Goal: Task Accomplishment & Management: Manage account settings

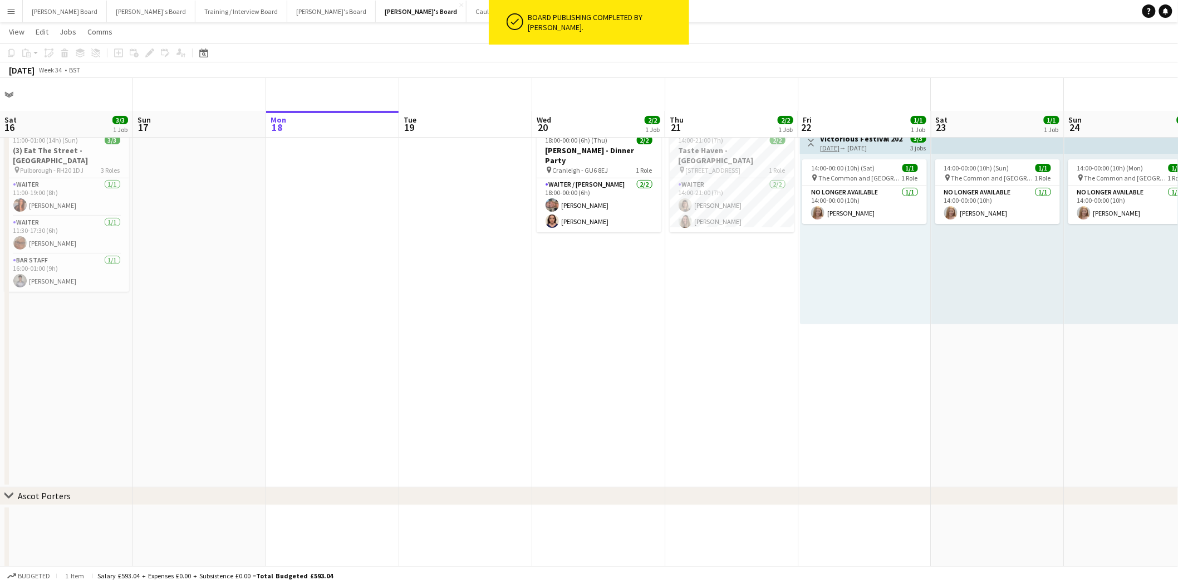
scroll to position [0, 296]
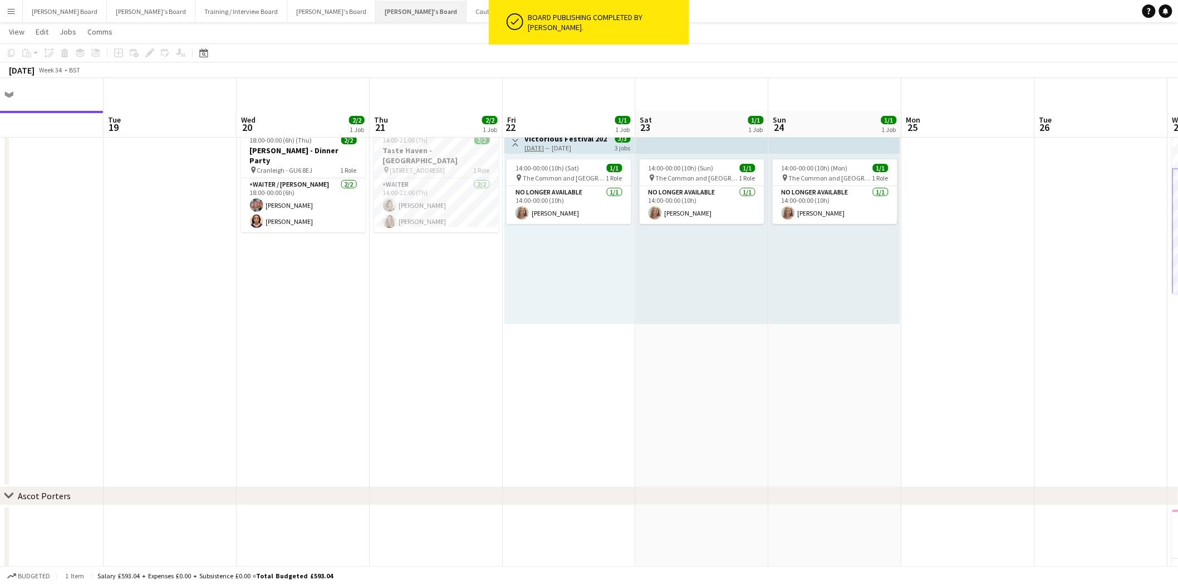
click at [376, 7] on button "[PERSON_NAME]'s Board Close" at bounding box center [421, 12] width 91 height 22
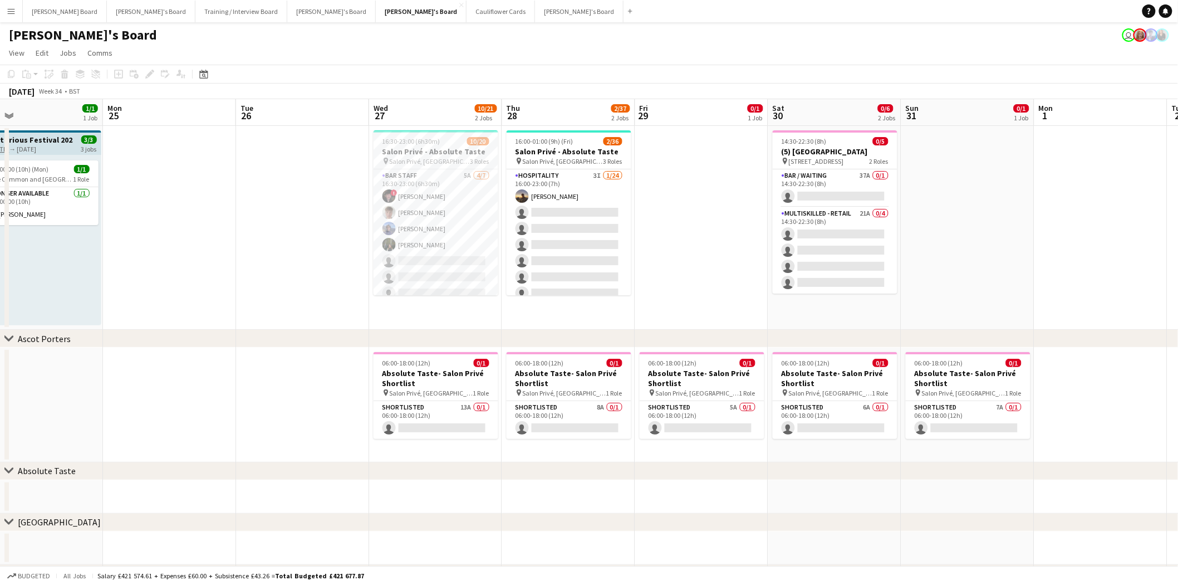
scroll to position [0, 430]
drag, startPoint x: 1083, startPoint y: 187, endPoint x: 120, endPoint y: 208, distance: 963.6
click at [120, 208] on app-calendar-viewport "Thu 21 2/2 1 Job Fri 22 1/1 1 Job Sat 23 1/1 1 Job Sun 24 1/1 1 Job Mon 25 Tue …" at bounding box center [589, 357] width 1178 height 517
click at [437, 206] on app-card-role "BAR STAFF 5A [DATE] 16:30-23:00 (6h30m) ! [PERSON_NAME] [PERSON_NAME] [PERSON_N…" at bounding box center [435, 236] width 125 height 135
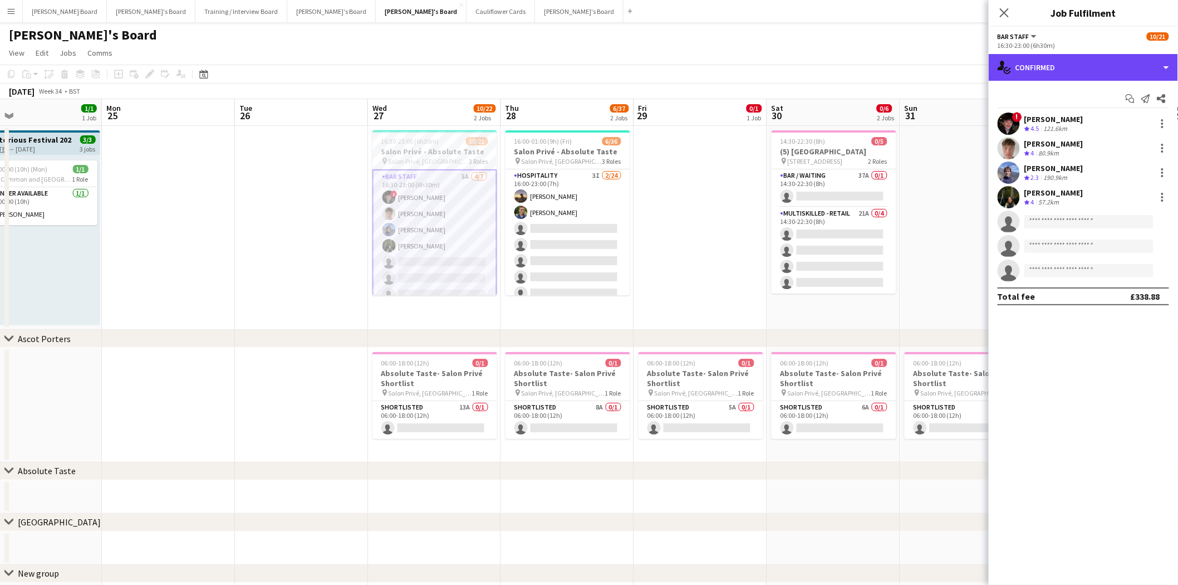
drag, startPoint x: 1097, startPoint y: 70, endPoint x: 1096, endPoint y: 80, distance: 10.1
click at [1097, 68] on div "single-neutral-actions-check-2 Confirmed" at bounding box center [1083, 67] width 189 height 27
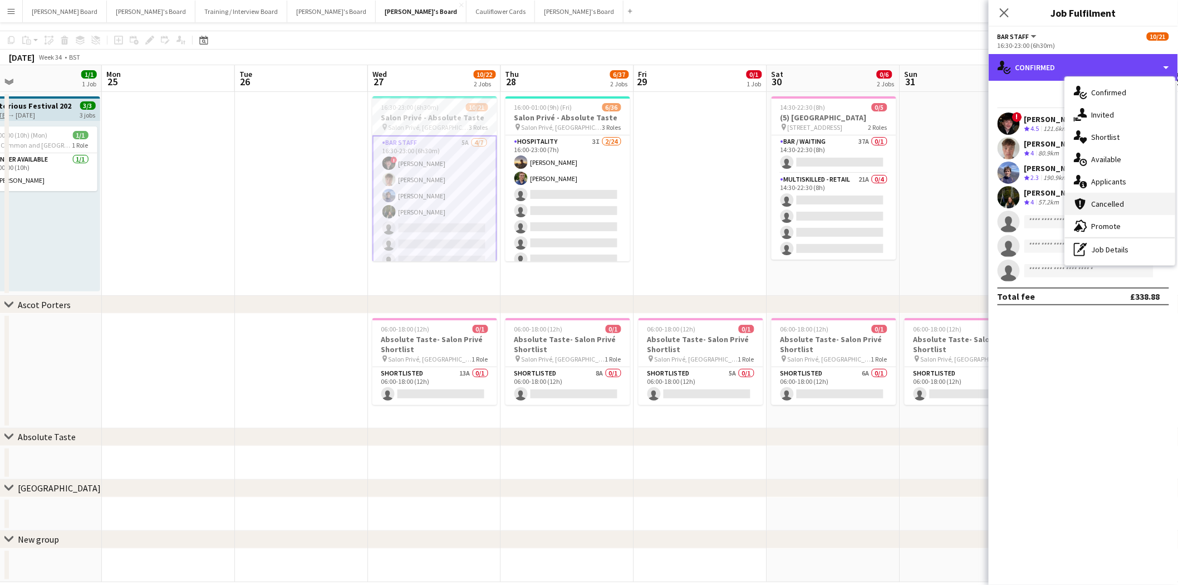
scroll to position [48, 0]
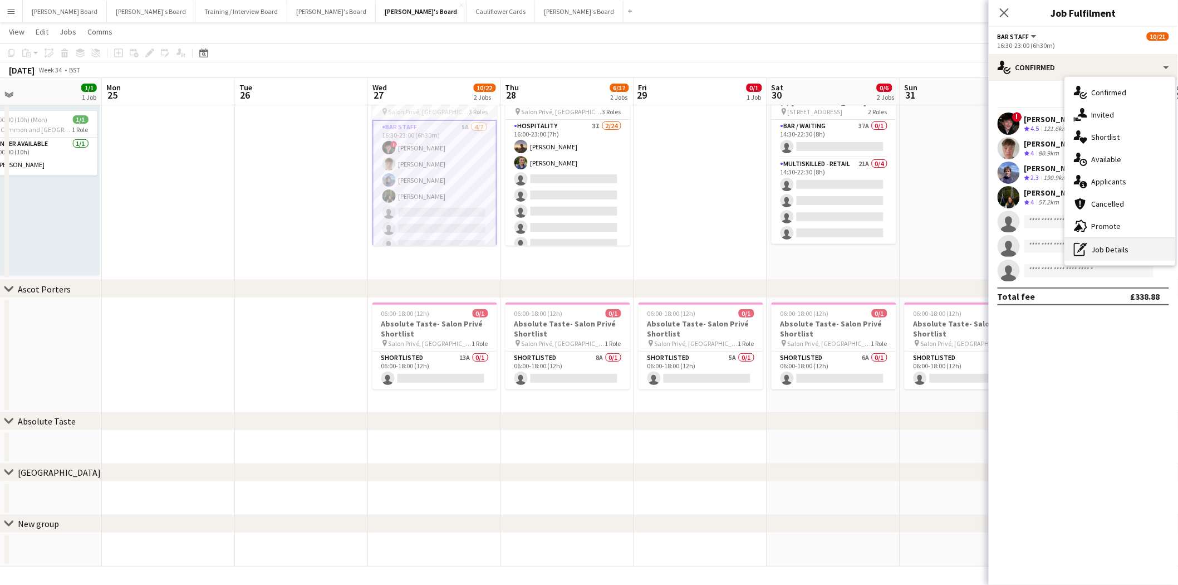
click at [1115, 251] on div "pen-write Job Details" at bounding box center [1120, 249] width 110 height 22
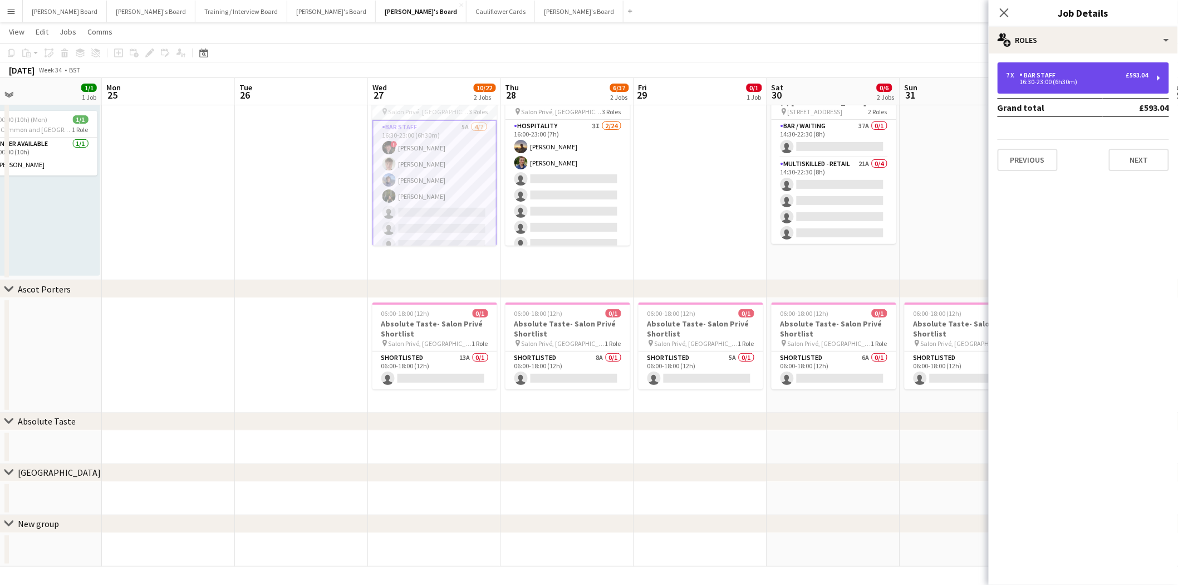
click at [1057, 67] on div "7 x BAR STAFF £593.04 16:30-23:00 (6h30m)" at bounding box center [1084, 77] width 172 height 31
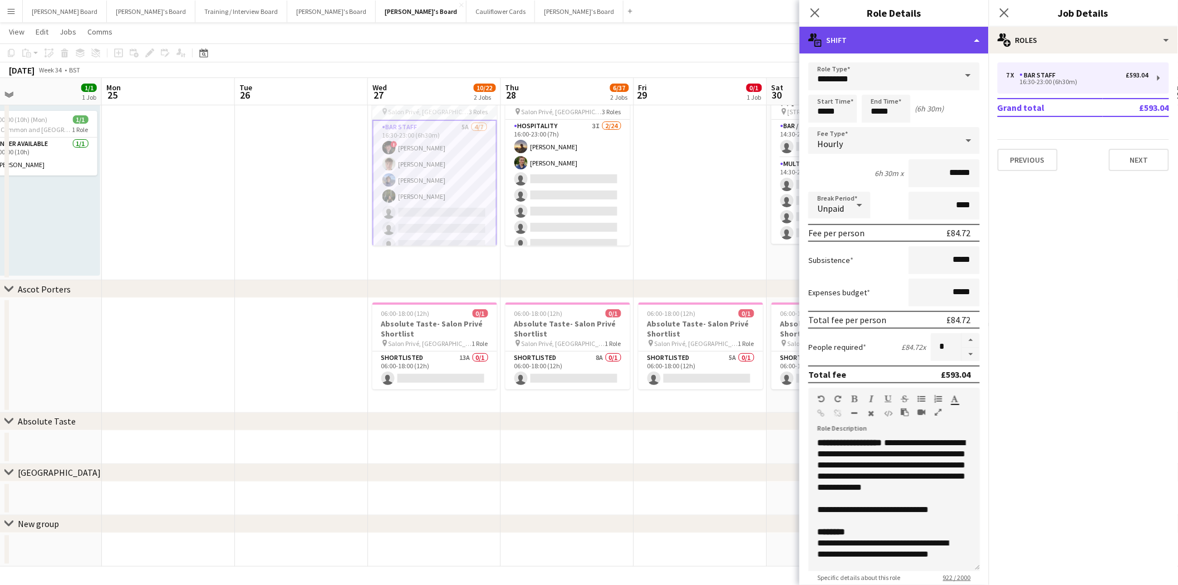
click at [902, 28] on div "multiple-actions-text Shift" at bounding box center [894, 40] width 189 height 27
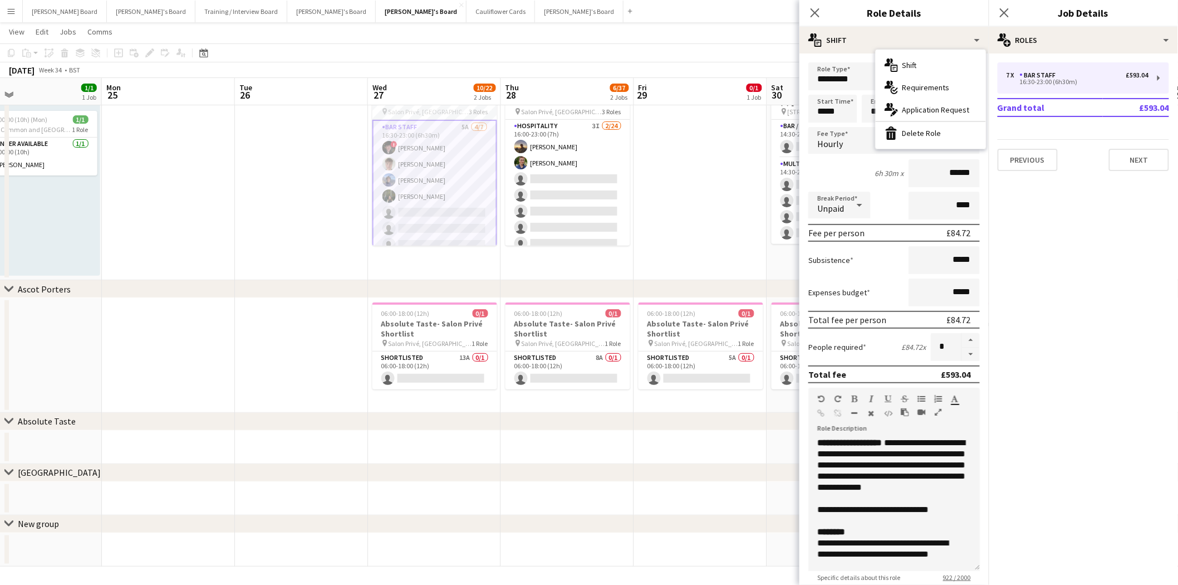
click at [1118, 269] on mat-expansion-panel "pencil3 General details 7 x BAR STAFF £593.04 16:30-23:00 (6h30m) Grand total £…" at bounding box center [1083, 318] width 189 height 531
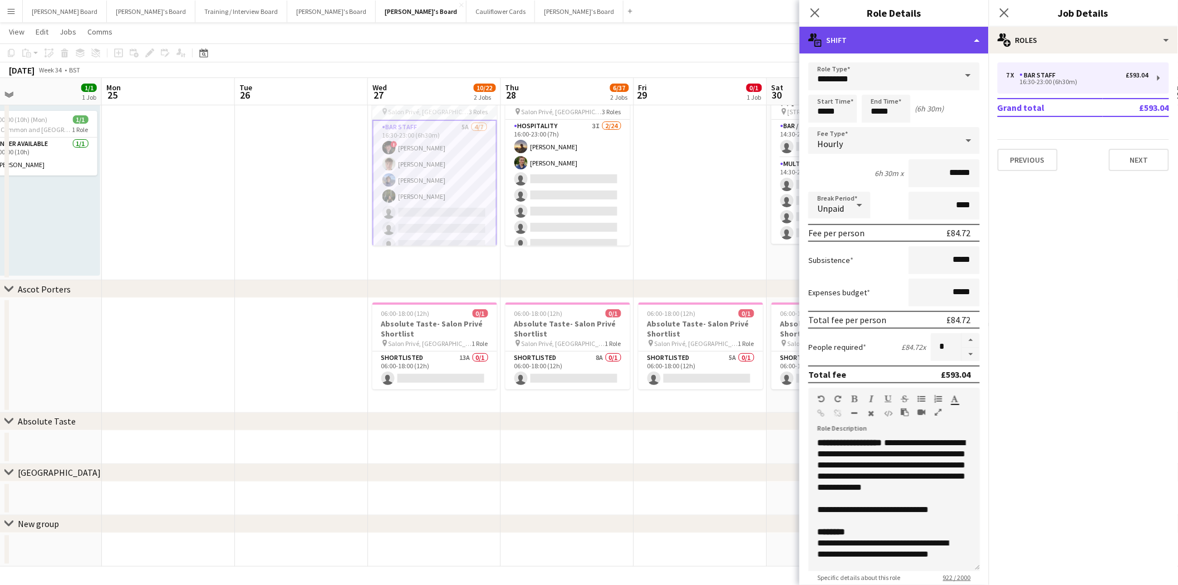
click at [899, 45] on div "multiple-actions-text Shift" at bounding box center [894, 40] width 189 height 27
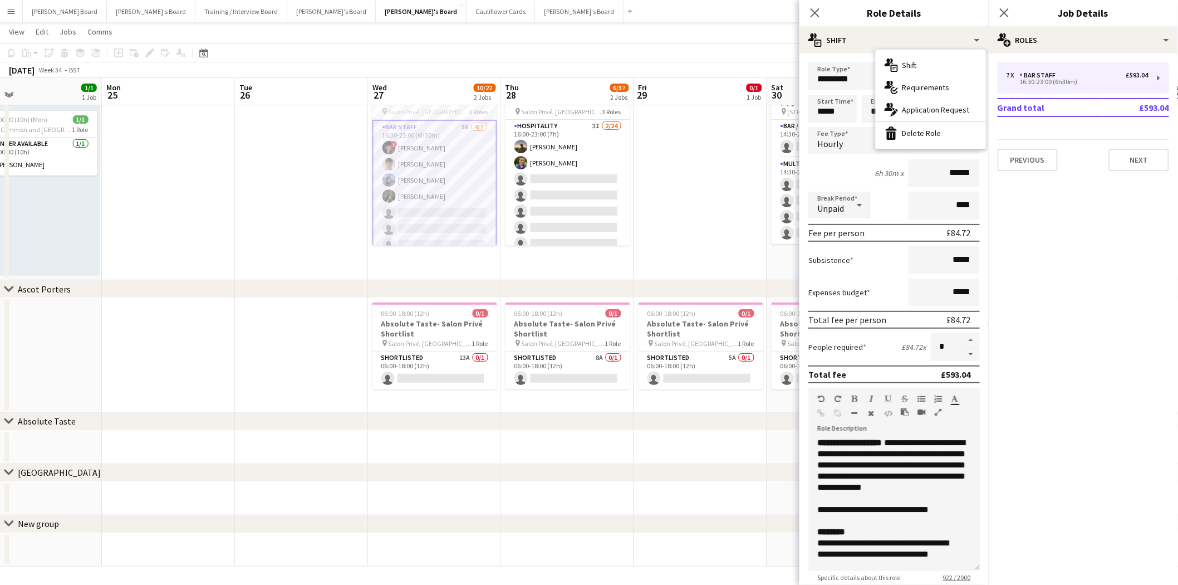
click at [437, 153] on app-card-role "BAR STAFF 5A [DATE] 16:30-23:00 (6h30m) ! [PERSON_NAME] [PERSON_NAME] [PERSON_N…" at bounding box center [435, 188] width 125 height 137
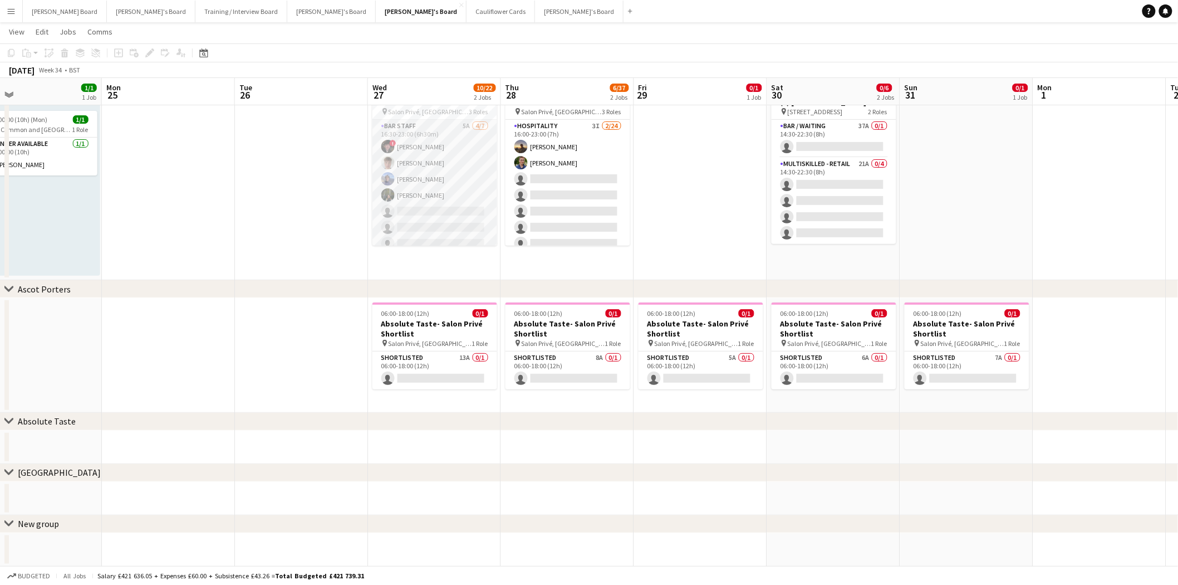
click at [437, 153] on app-card-role "BAR STAFF 5A [DATE] 16:30-23:00 (6h30m) ! [PERSON_NAME] [PERSON_NAME] [PERSON_N…" at bounding box center [435, 187] width 125 height 135
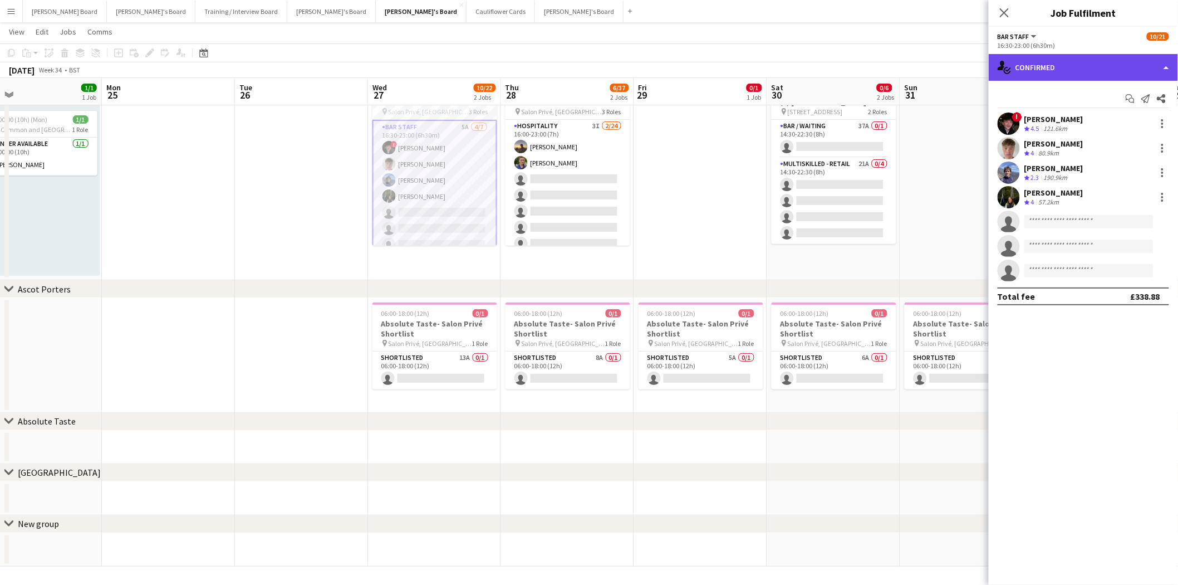
click at [1082, 60] on div "single-neutral-actions-check-2 Confirmed" at bounding box center [1083, 67] width 189 height 27
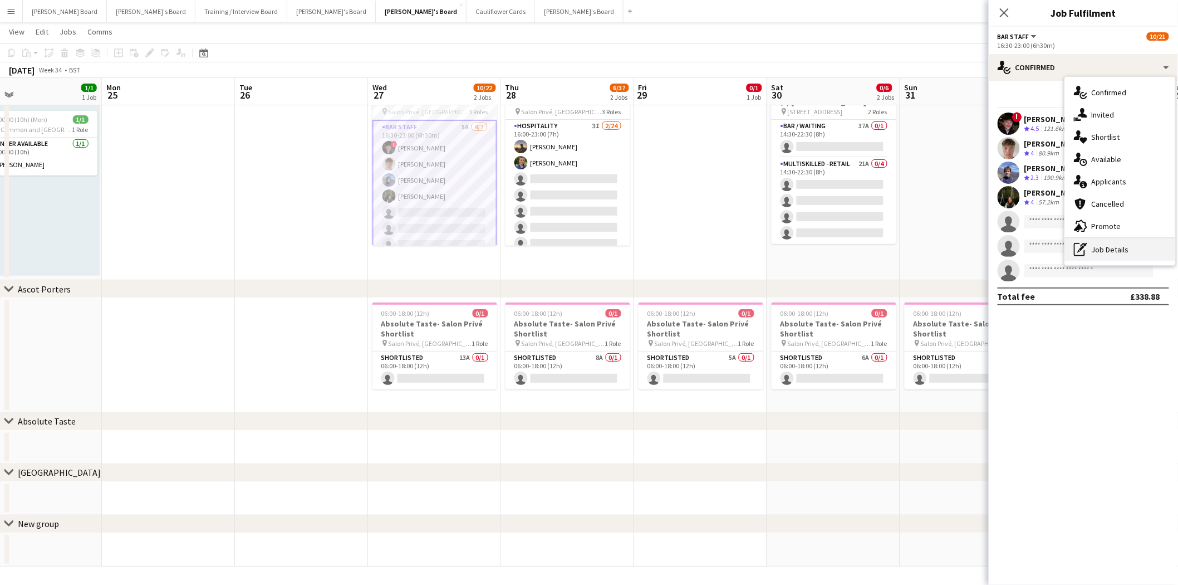
click at [1127, 257] on div "pen-write Job Details" at bounding box center [1120, 249] width 110 height 22
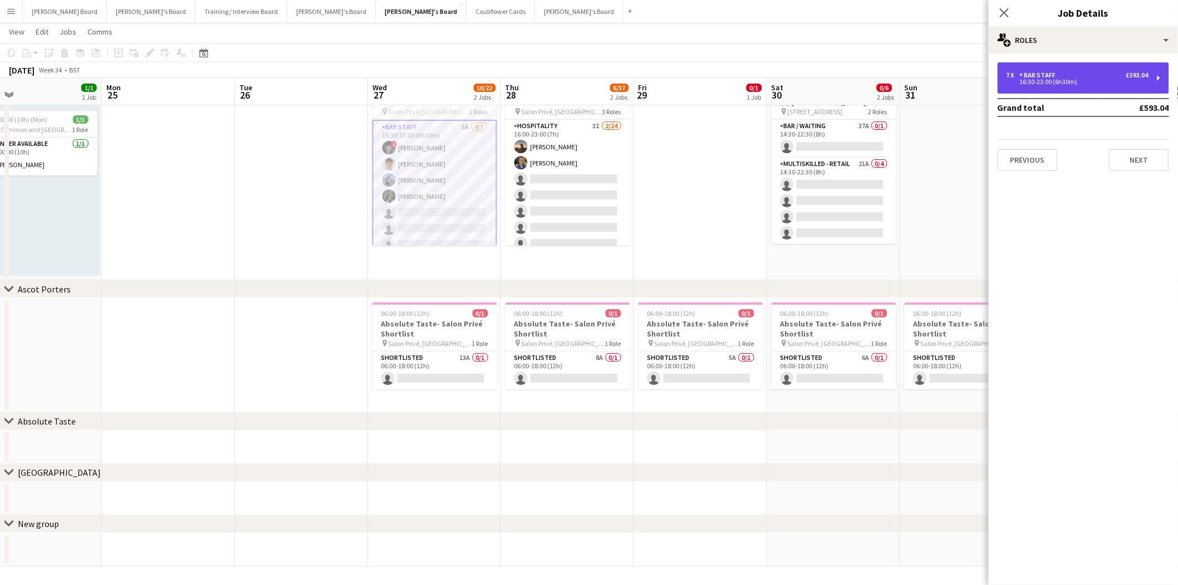
click at [1074, 68] on div "7 x BAR STAFF £593.04 16:30-23:00 (6h30m)" at bounding box center [1084, 77] width 172 height 31
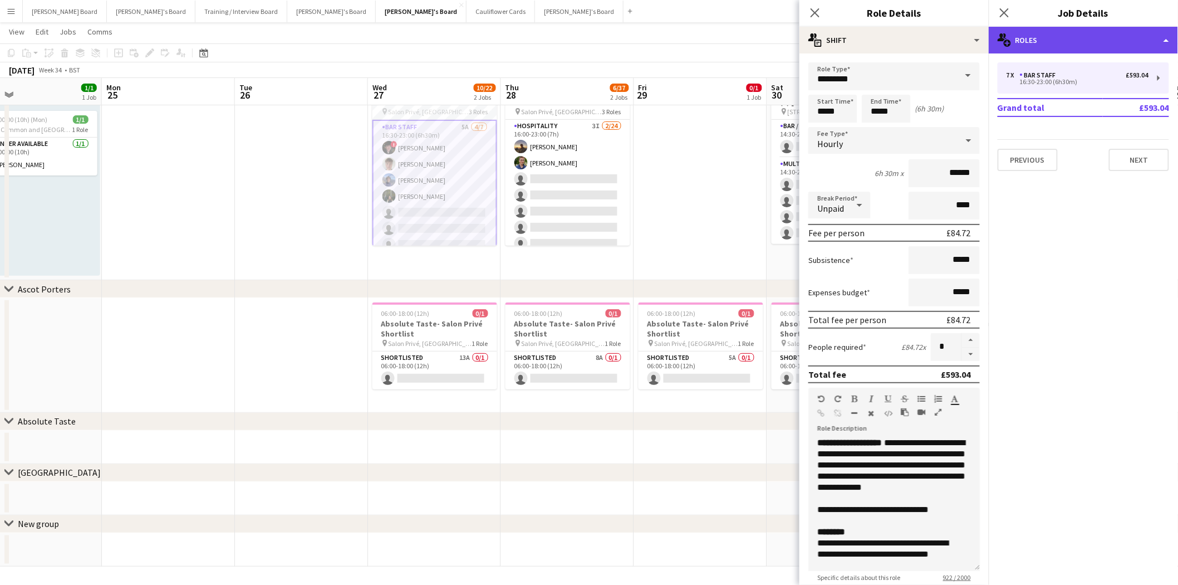
click at [1040, 40] on div "multiple-users-add Roles" at bounding box center [1083, 40] width 189 height 27
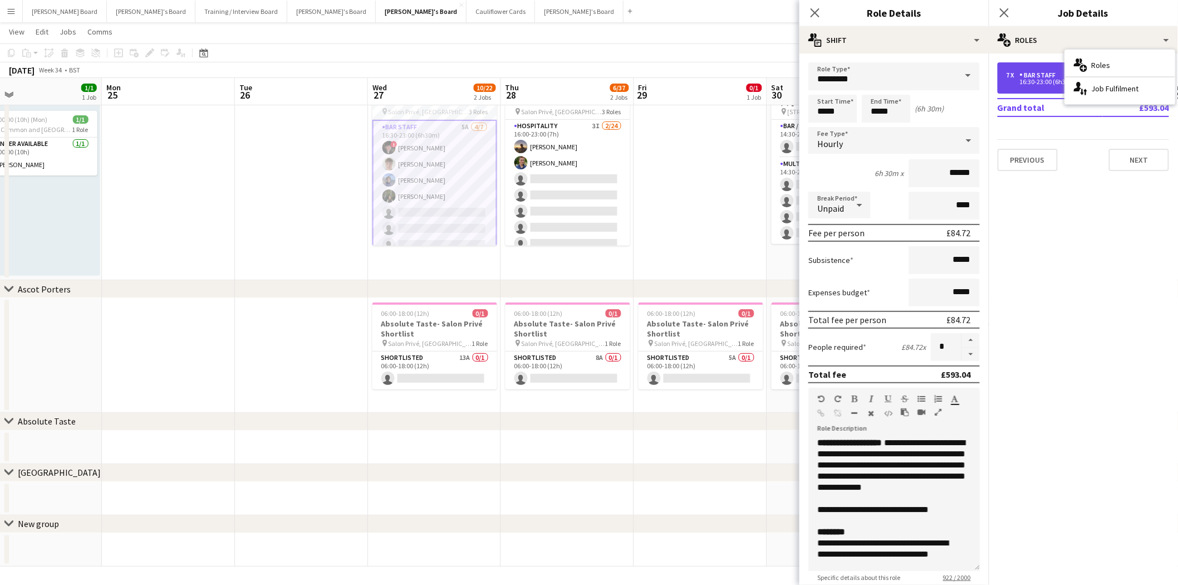
click at [1023, 82] on div "16:30-23:00 (6h30m)" at bounding box center [1078, 82] width 142 height 6
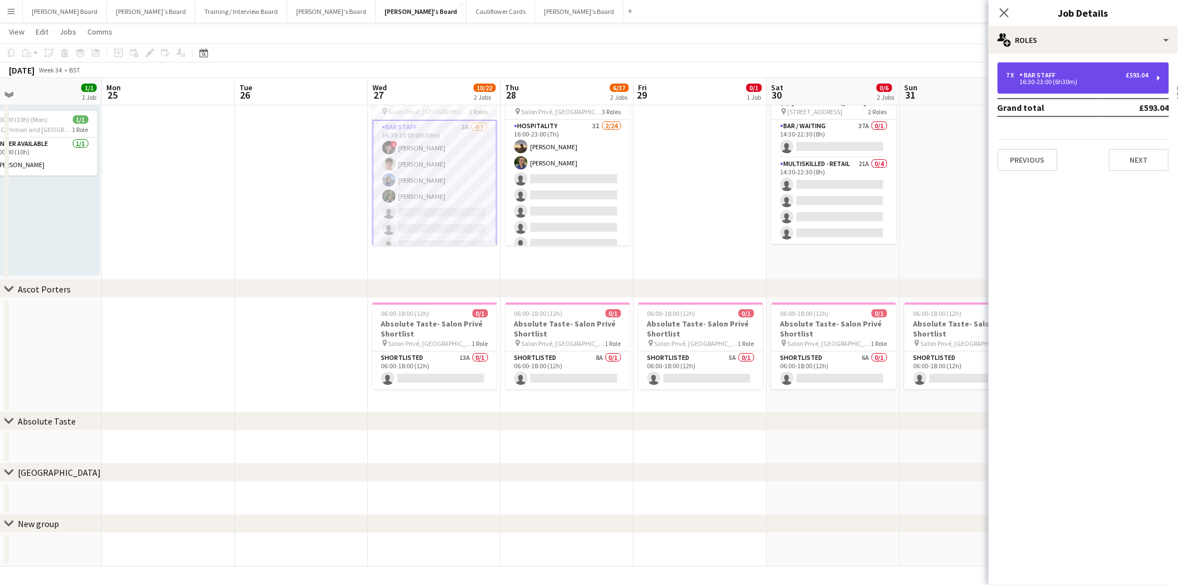
click at [1041, 79] on div "16:30-23:00 (6h30m)" at bounding box center [1078, 82] width 142 height 6
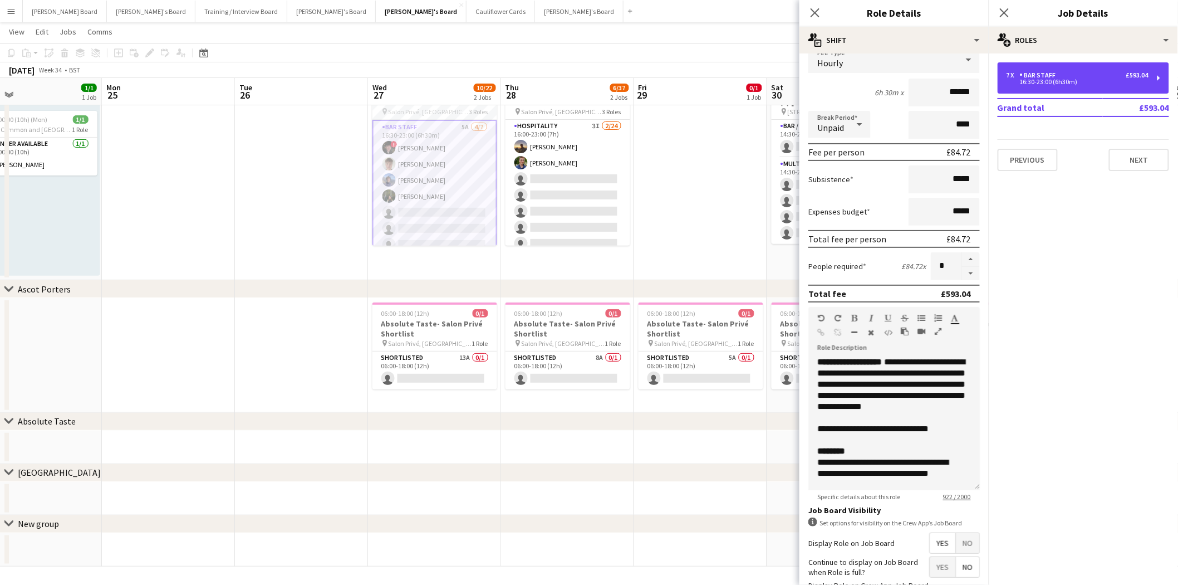
scroll to position [164, 0]
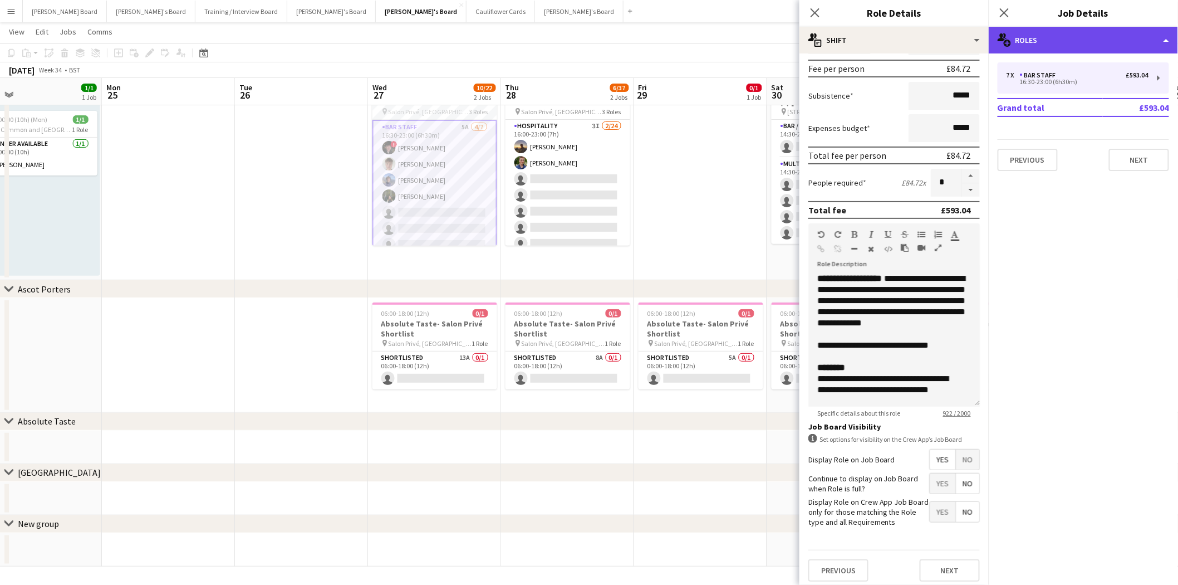
click at [1071, 35] on div "multiple-users-add Roles" at bounding box center [1083, 40] width 189 height 27
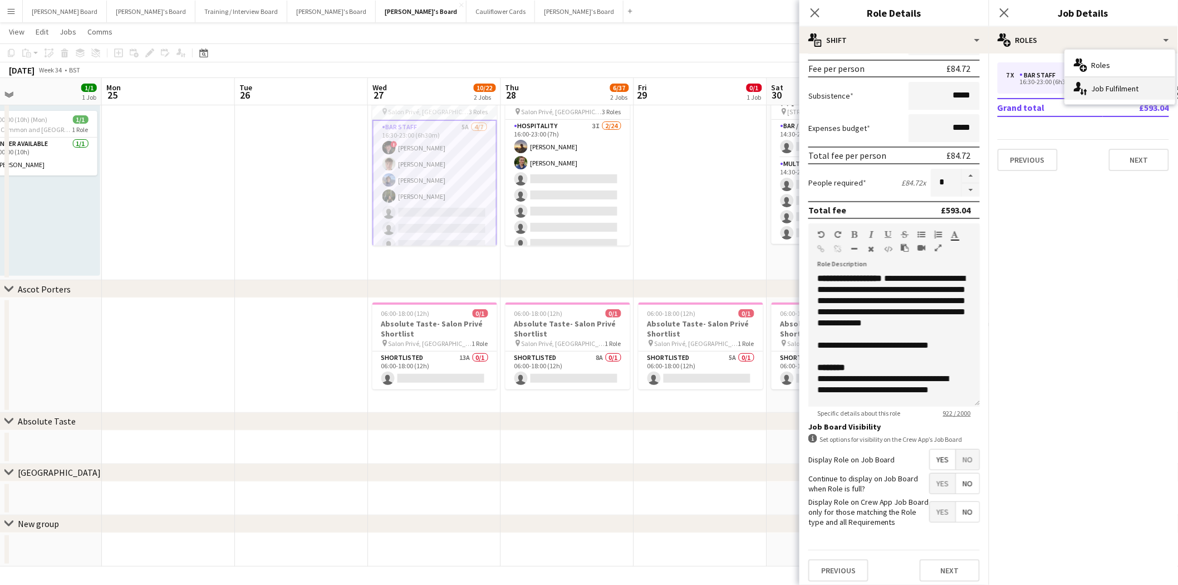
click at [1098, 86] on div "single-neutral-actions-up-down Job Fulfilment" at bounding box center [1120, 88] width 110 height 22
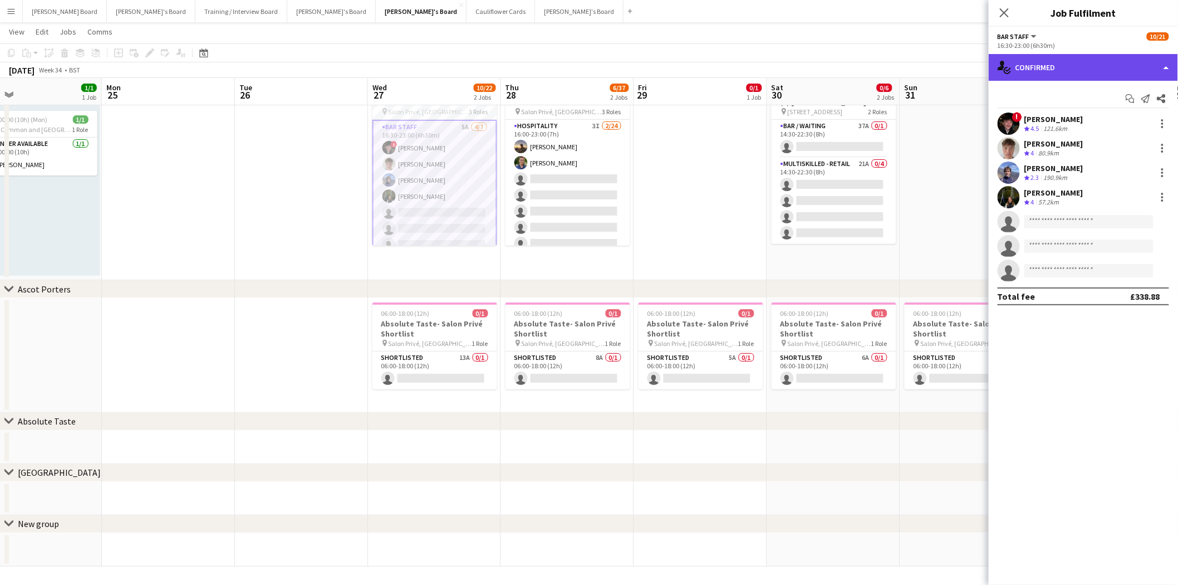
click at [1057, 66] on div "single-neutral-actions-check-2 Confirmed" at bounding box center [1083, 67] width 189 height 27
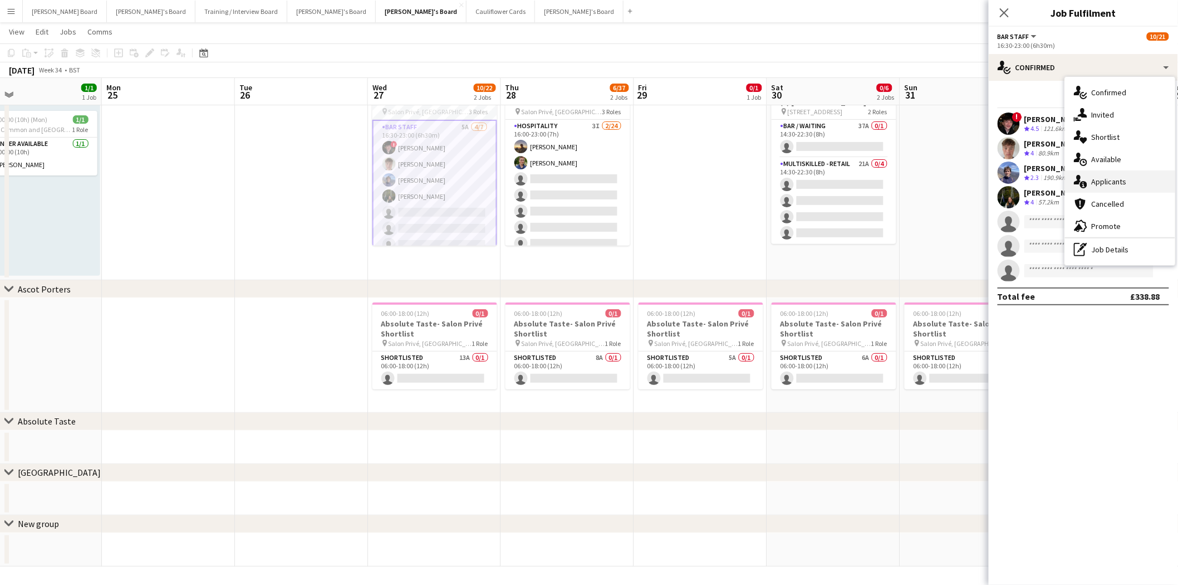
click at [1117, 183] on div "single-neutral-actions-information Applicants" at bounding box center [1120, 181] width 110 height 22
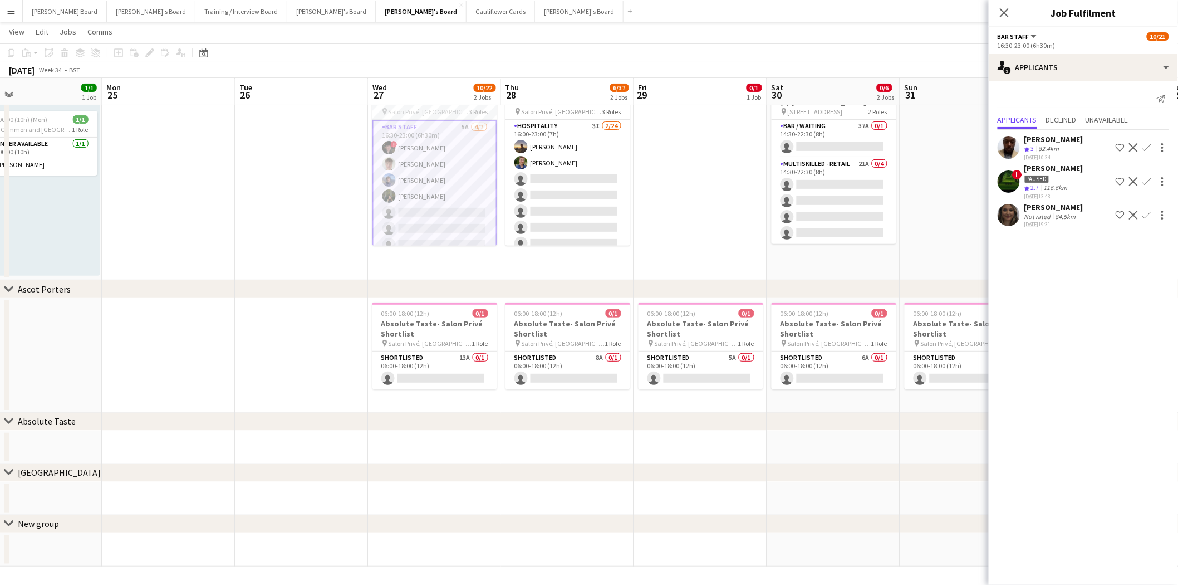
click at [1051, 202] on div "[PERSON_NAME]" at bounding box center [1054, 207] width 59 height 10
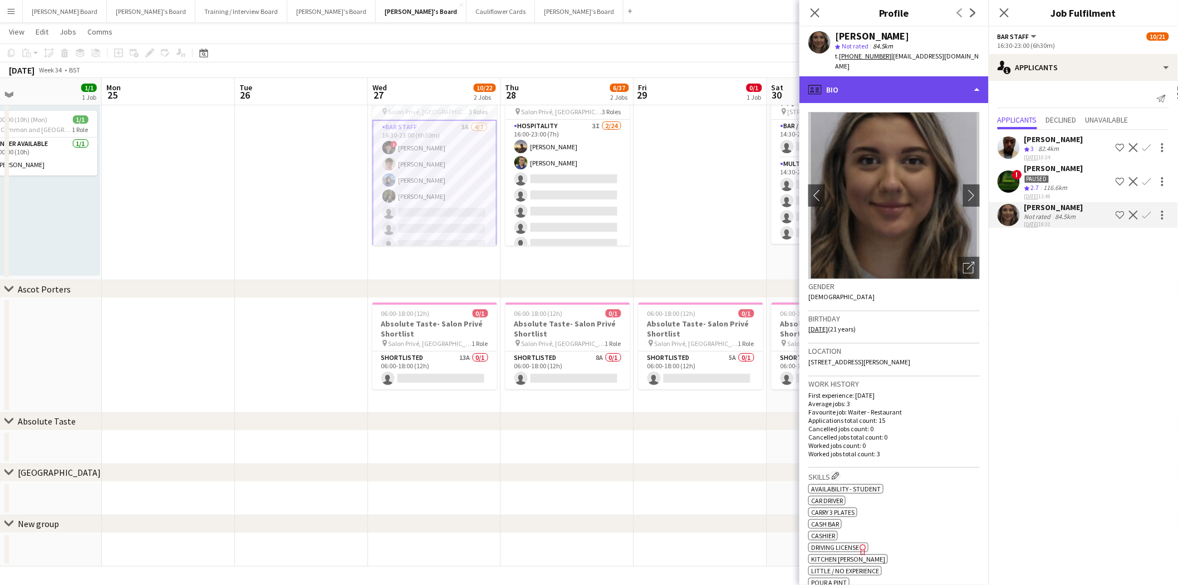
click at [876, 86] on div "profile Bio" at bounding box center [894, 89] width 189 height 27
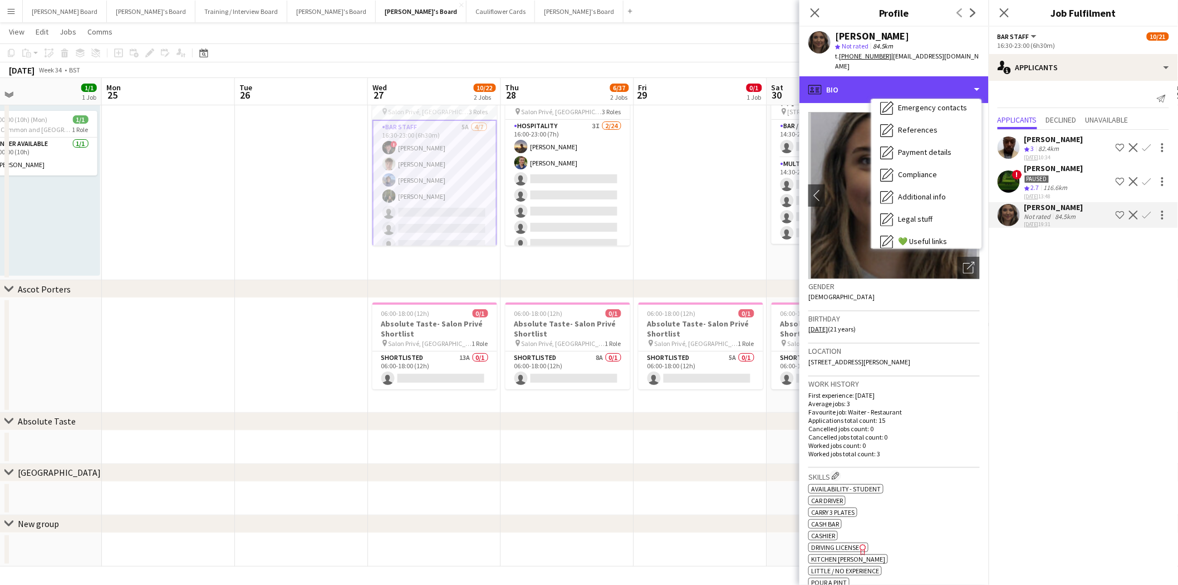
scroll to position [170, 0]
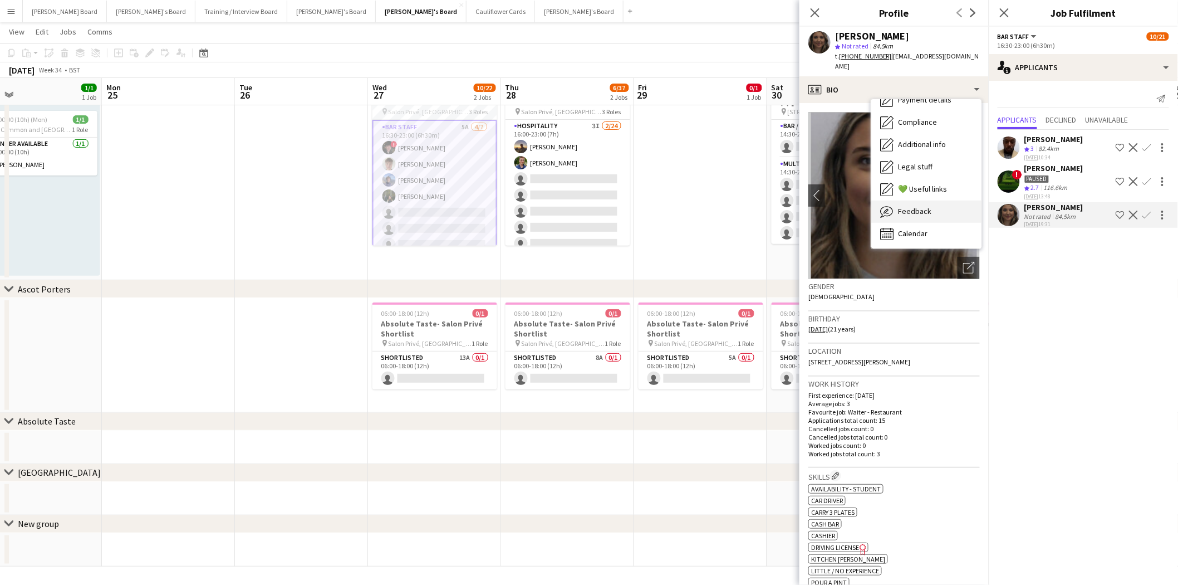
click at [928, 206] on div "Feedback Feedback" at bounding box center [926, 211] width 110 height 22
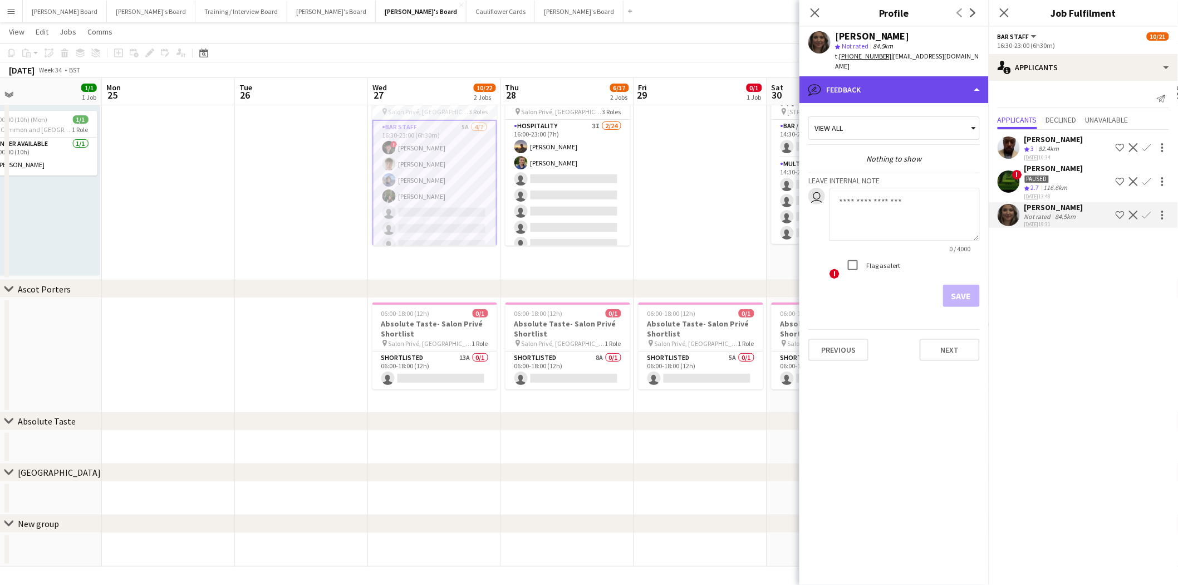
click at [887, 79] on div "bubble-pencil Feedback" at bounding box center [894, 89] width 189 height 27
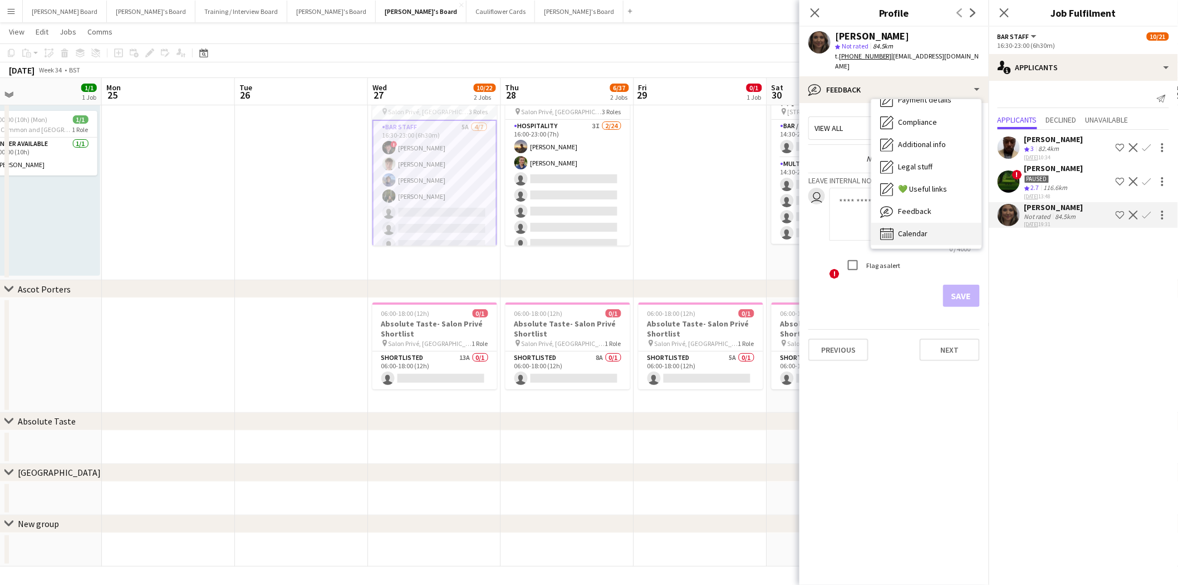
click at [912, 228] on span "Calendar" at bounding box center [913, 233] width 30 height 10
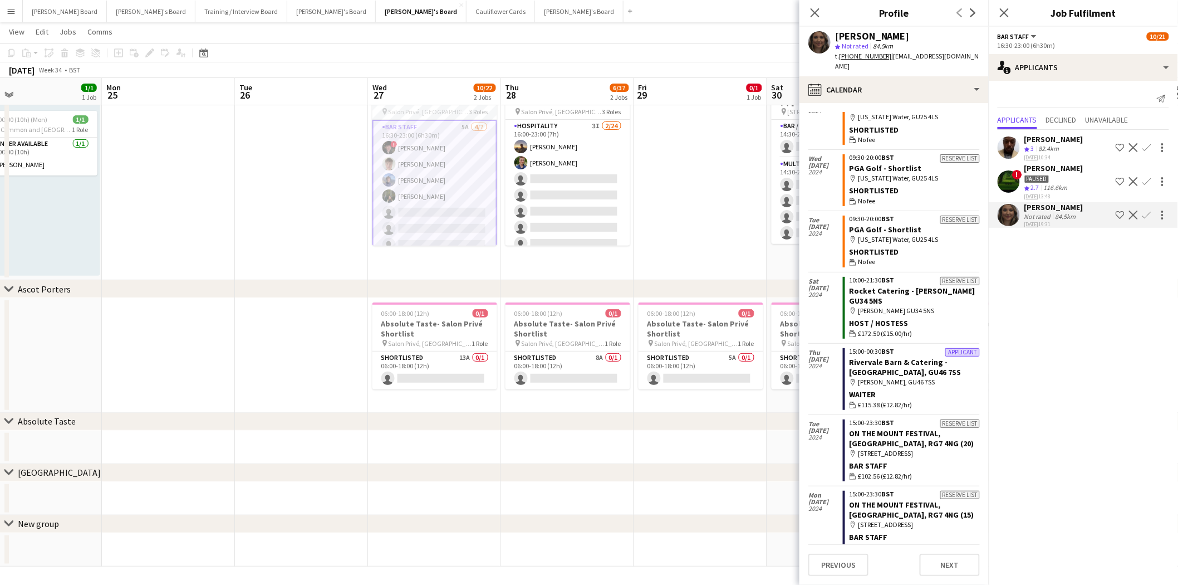
scroll to position [544, 0]
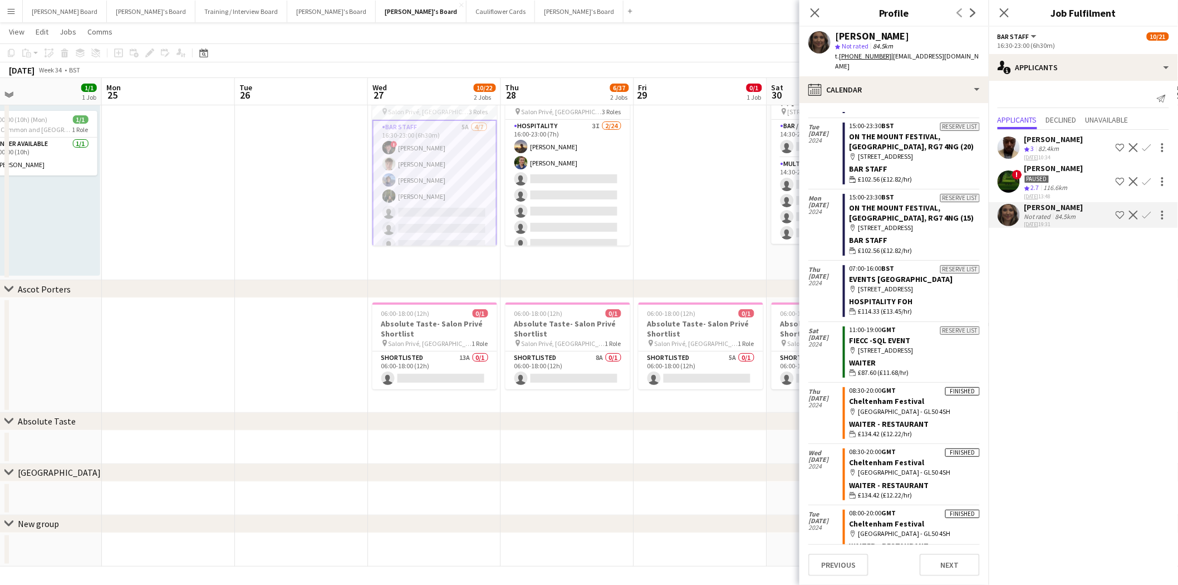
click at [1066, 205] on div "[PERSON_NAME]" at bounding box center [1054, 207] width 59 height 10
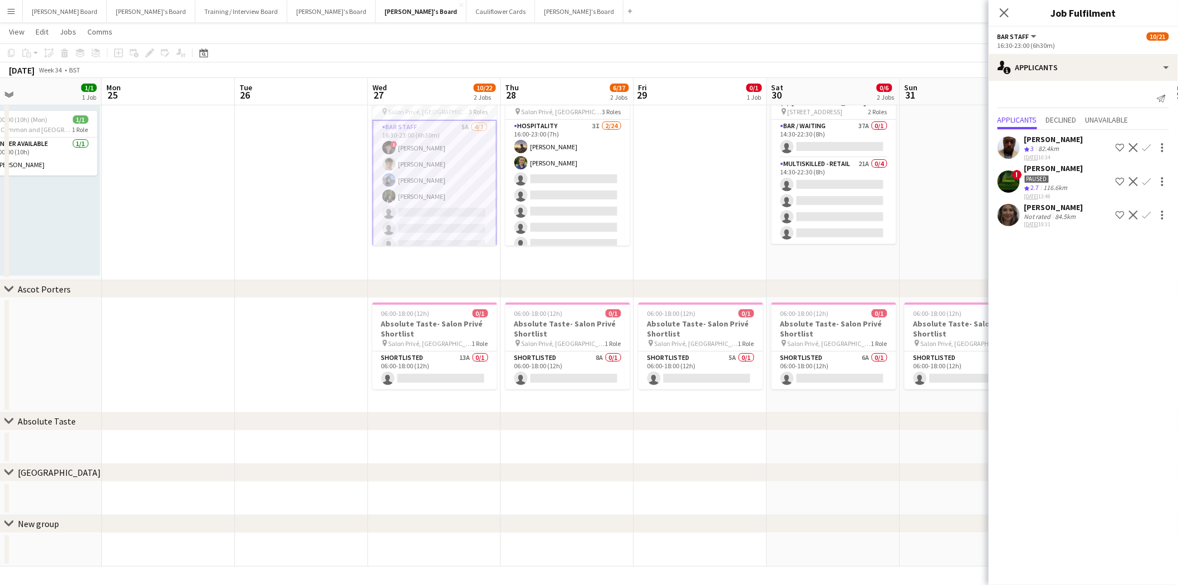
drag, startPoint x: 1062, startPoint y: 205, endPoint x: 930, endPoint y: 170, distance: 135.9
click at [1061, 205] on div "[PERSON_NAME]" at bounding box center [1054, 207] width 59 height 10
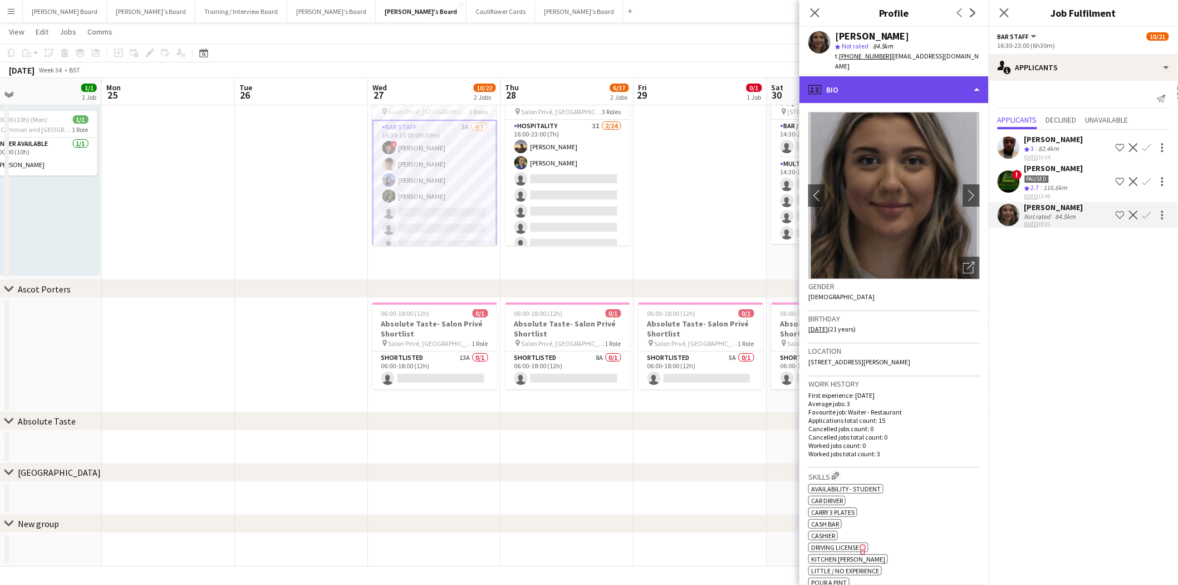
click at [854, 76] on div "profile Bio" at bounding box center [894, 89] width 189 height 27
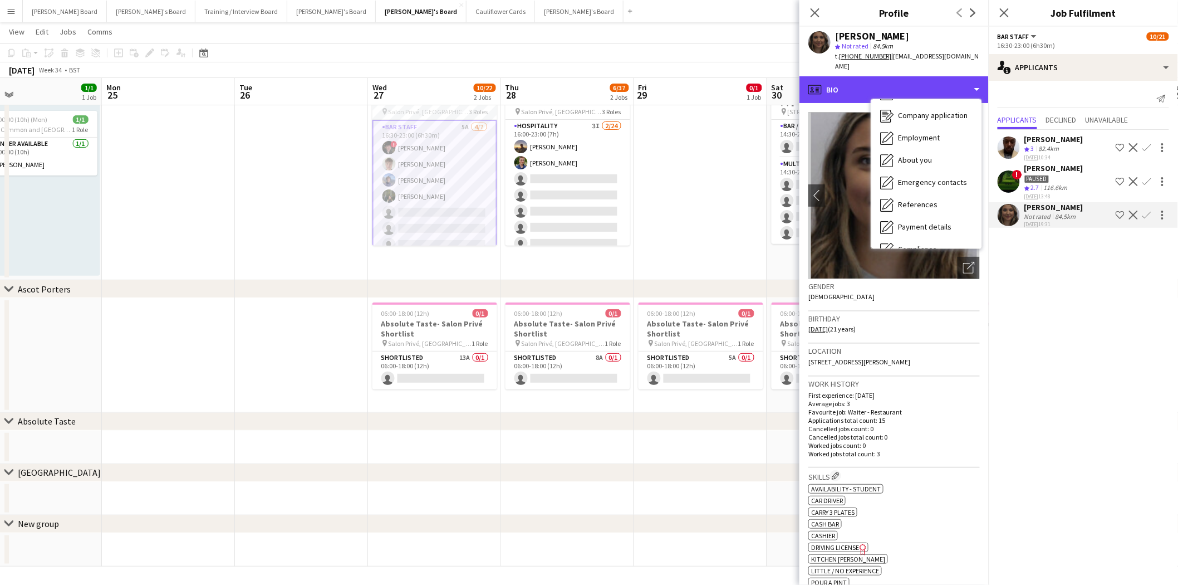
scroll to position [170, 0]
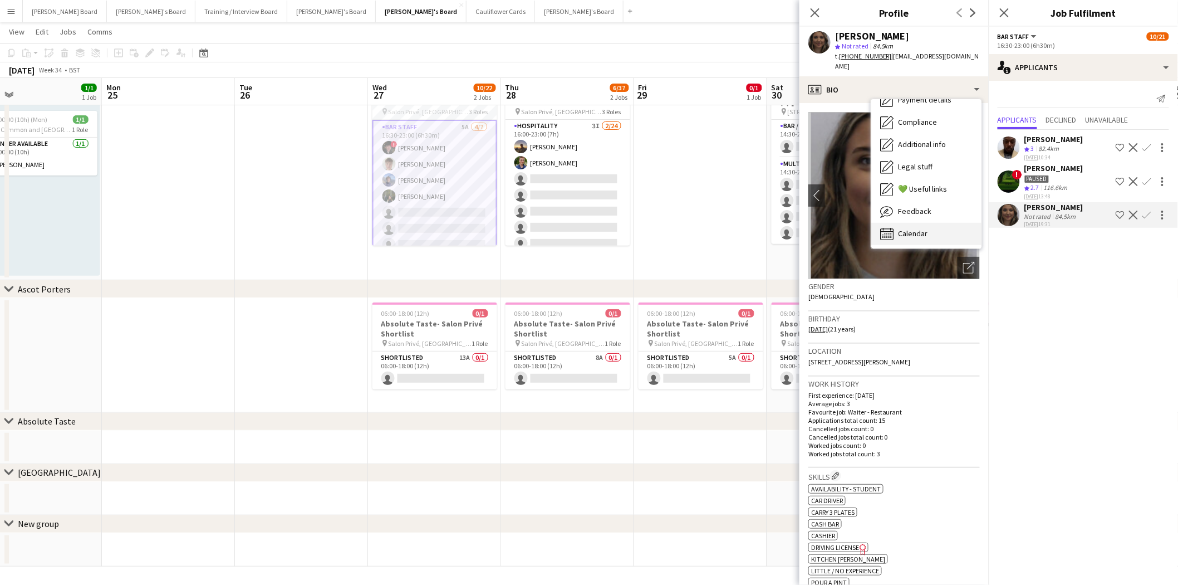
click at [917, 228] on span "Calendar" at bounding box center [913, 233] width 30 height 10
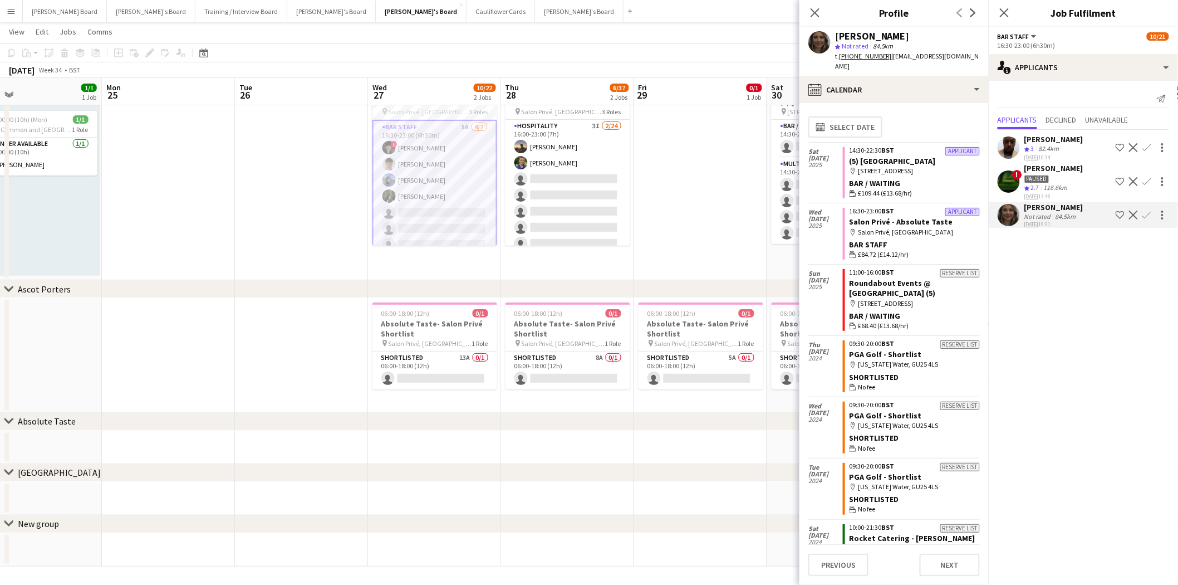
click at [1053, 200] on div "[PERSON_NAME] Crew rating 3 82.4km [DATE] 10:34 Shortlist crew Decline Confirm …" at bounding box center [1083, 180] width 189 height 100
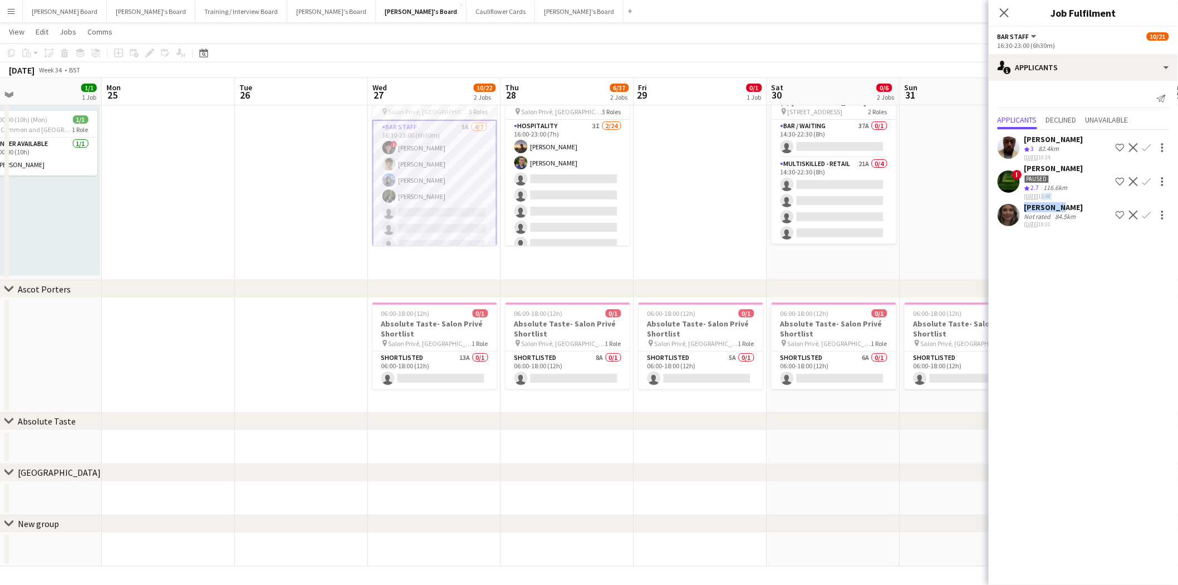
click at [1033, 209] on div "[PERSON_NAME]" at bounding box center [1054, 207] width 59 height 10
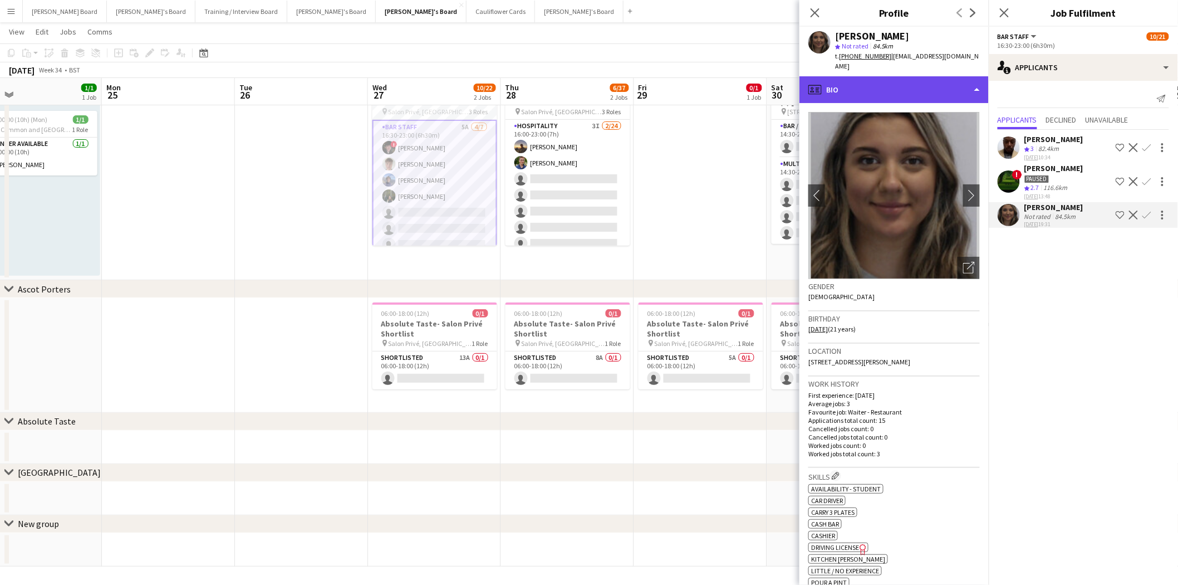
click at [867, 76] on div "profile Bio" at bounding box center [894, 89] width 189 height 27
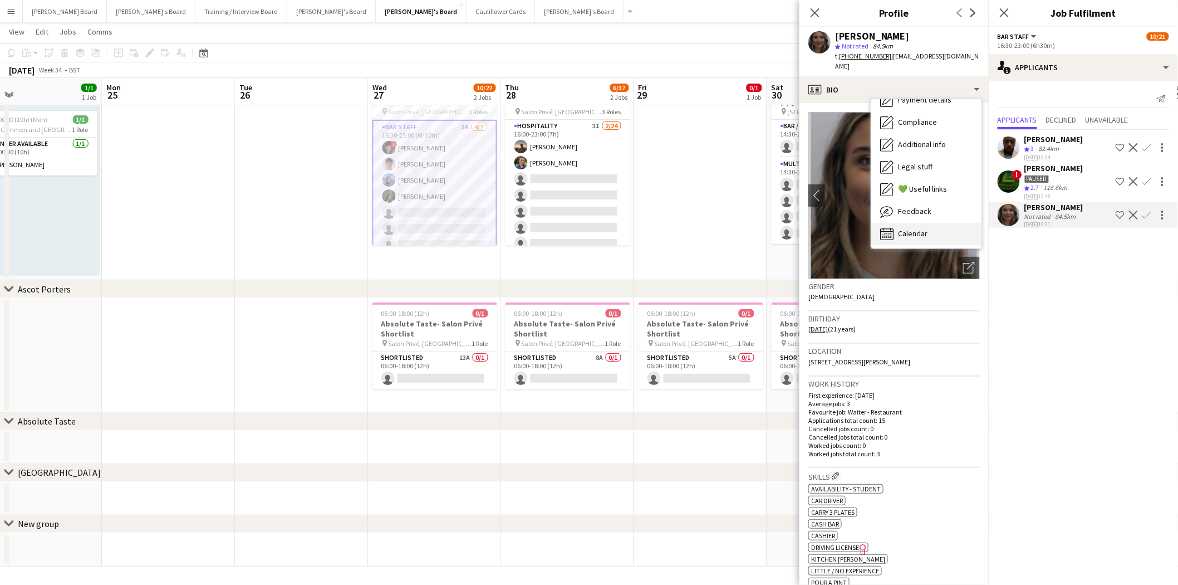
click at [923, 228] on span "Calendar" at bounding box center [913, 233] width 30 height 10
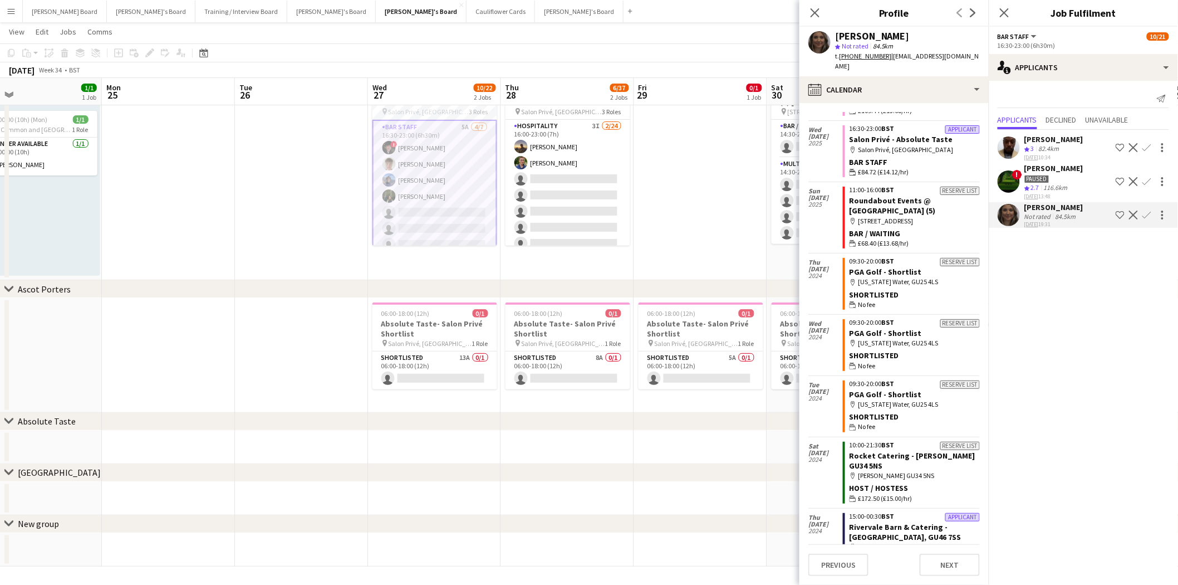
scroll to position [0, 0]
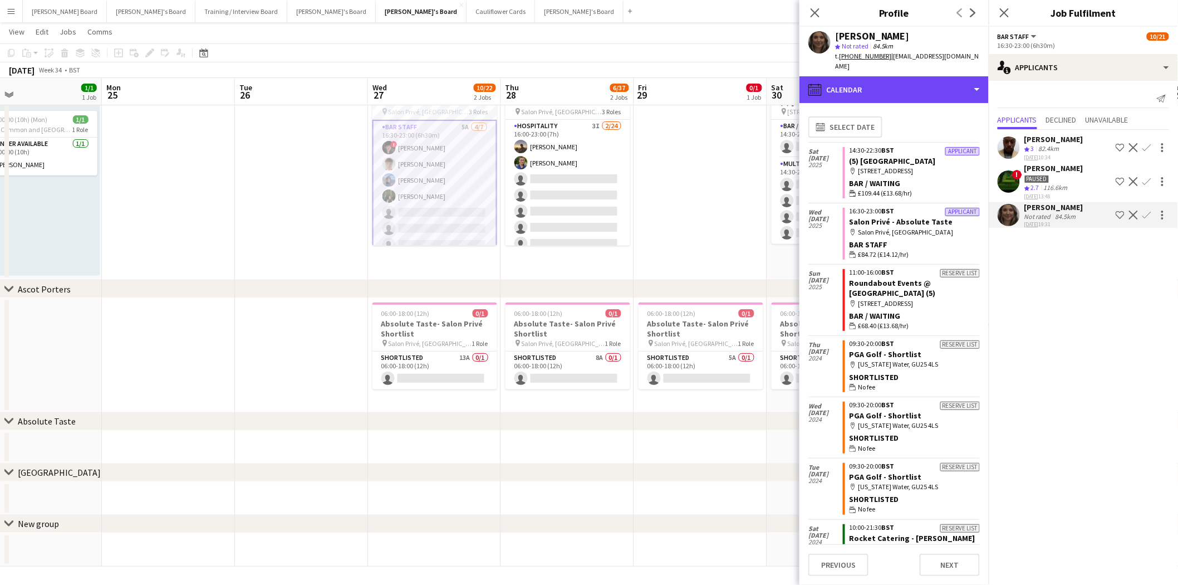
drag, startPoint x: 885, startPoint y: 68, endPoint x: 906, endPoint y: 108, distance: 45.1
click at [885, 76] on div "calendar-full Calendar" at bounding box center [894, 89] width 189 height 27
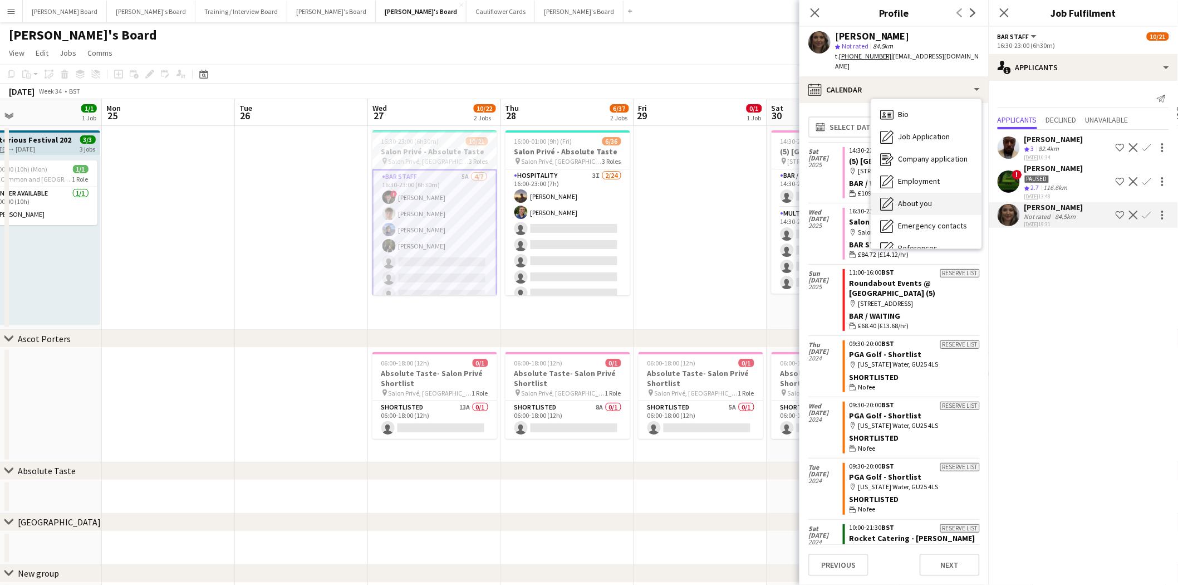
click at [922, 198] on span "About you" at bounding box center [915, 203] width 34 height 10
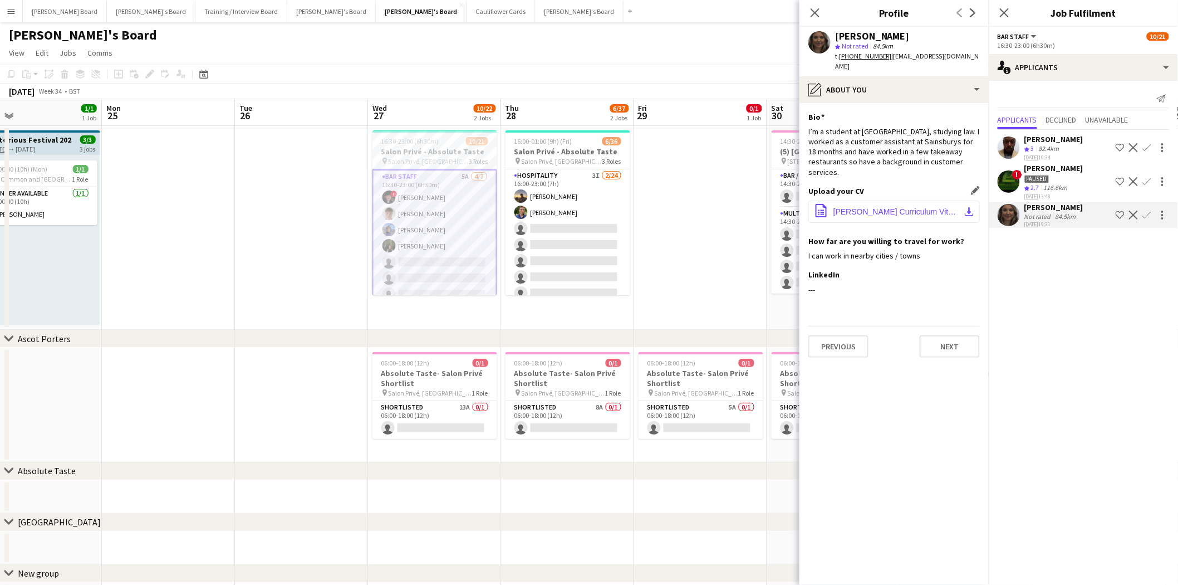
click at [881, 207] on span "[PERSON_NAME] Curriculum Vitae.docx" at bounding box center [897, 211] width 126 height 9
click at [1042, 212] on div "Not rated" at bounding box center [1039, 216] width 29 height 8
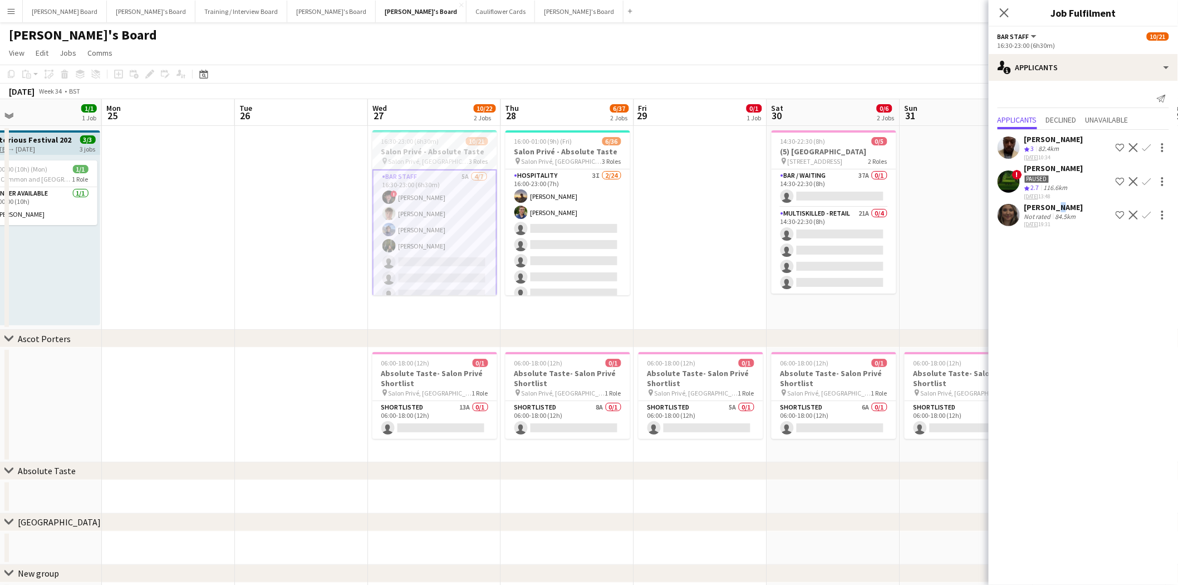
click at [1051, 199] on div "[PERSON_NAME] Crew rating 3 82.4km [DATE] 10:34 Shortlist crew Decline Confirm …" at bounding box center [1083, 180] width 189 height 100
click at [1040, 205] on div "[PERSON_NAME]" at bounding box center [1054, 207] width 59 height 10
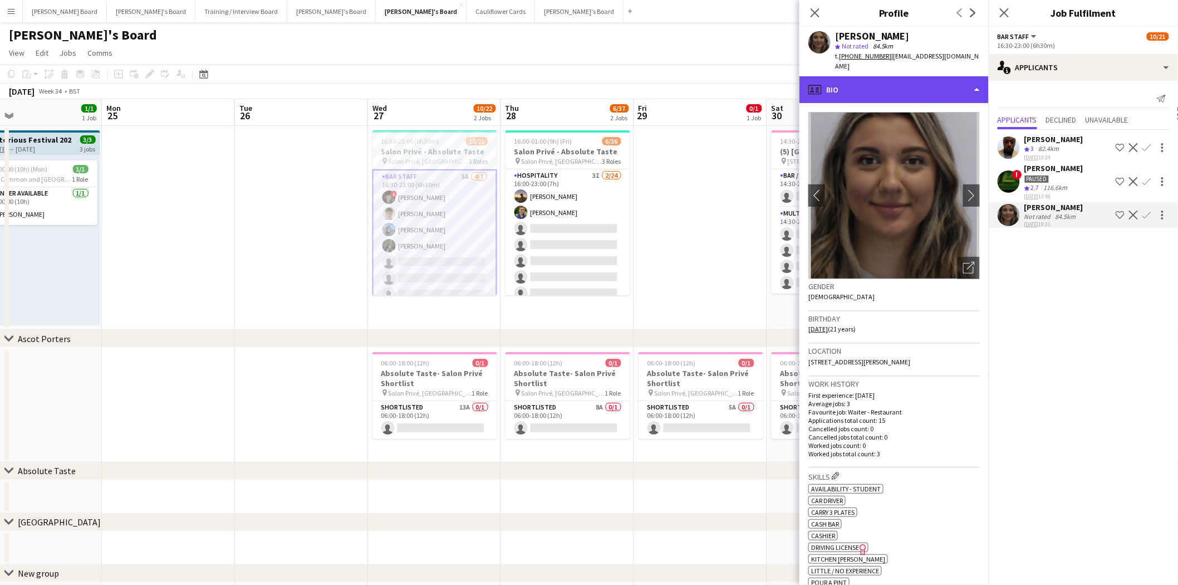
click at [871, 76] on div "profile Bio" at bounding box center [894, 89] width 189 height 27
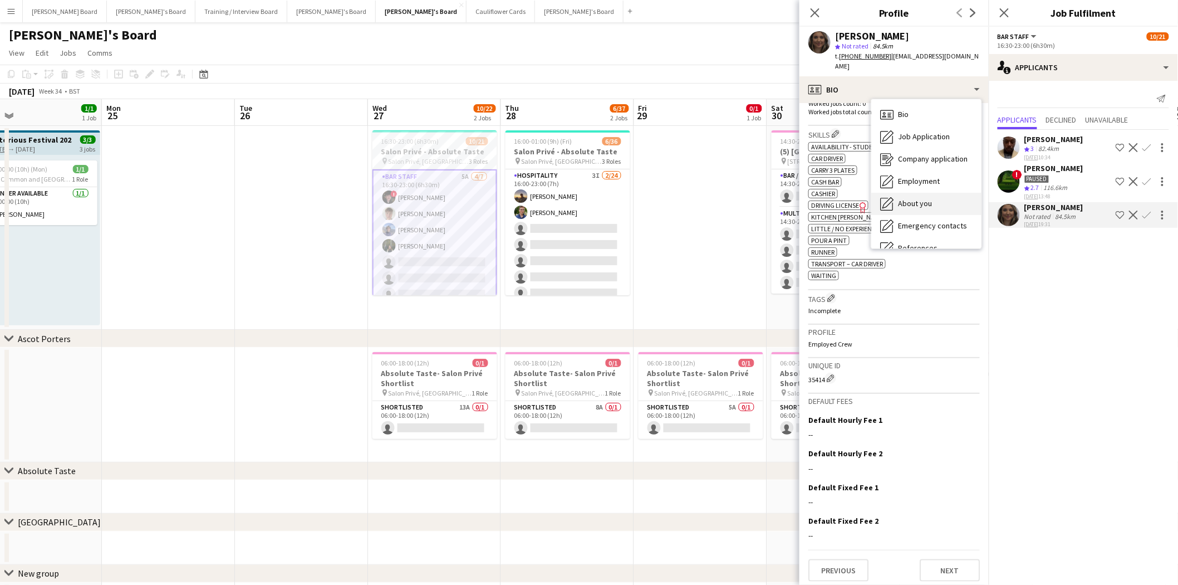
click at [932, 198] on span "About you" at bounding box center [915, 203] width 34 height 10
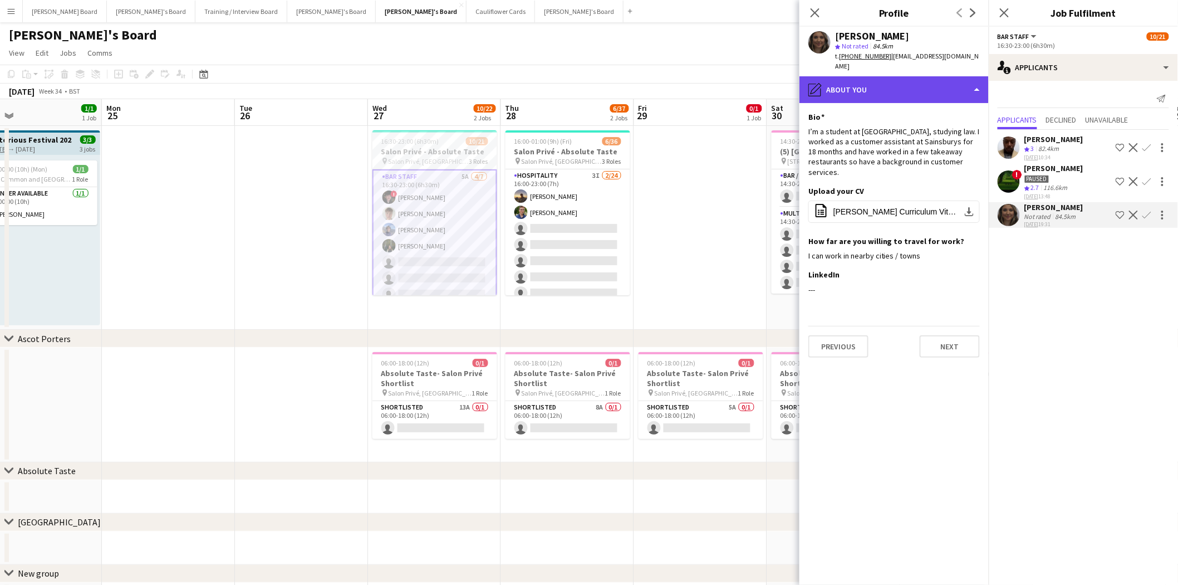
click at [893, 78] on div "pencil4 About you" at bounding box center [894, 89] width 189 height 27
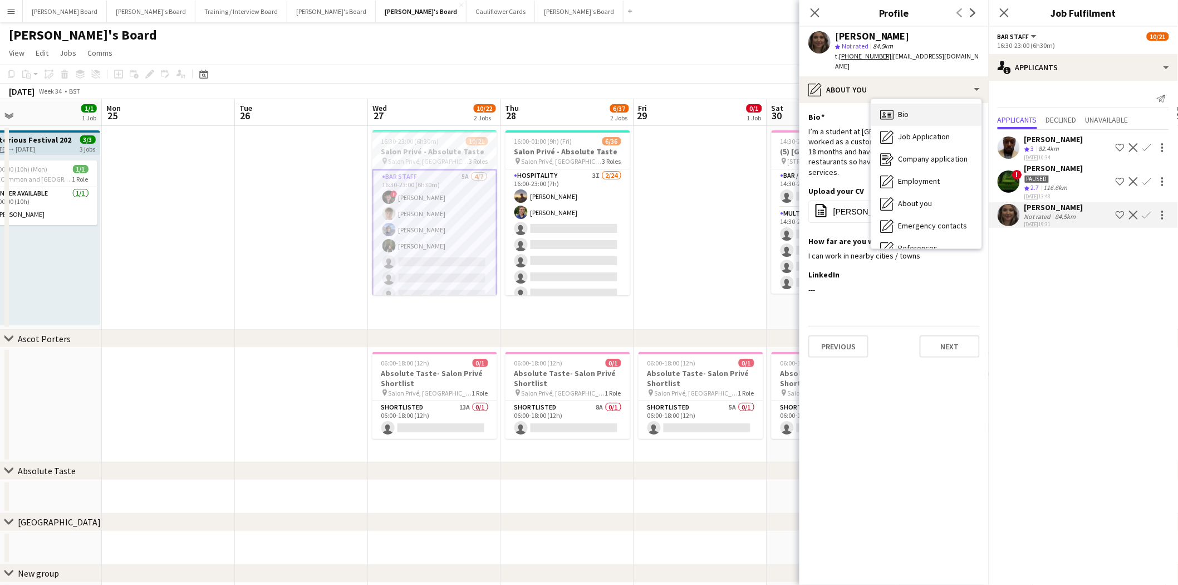
click at [900, 109] on span "Bio" at bounding box center [903, 114] width 11 height 10
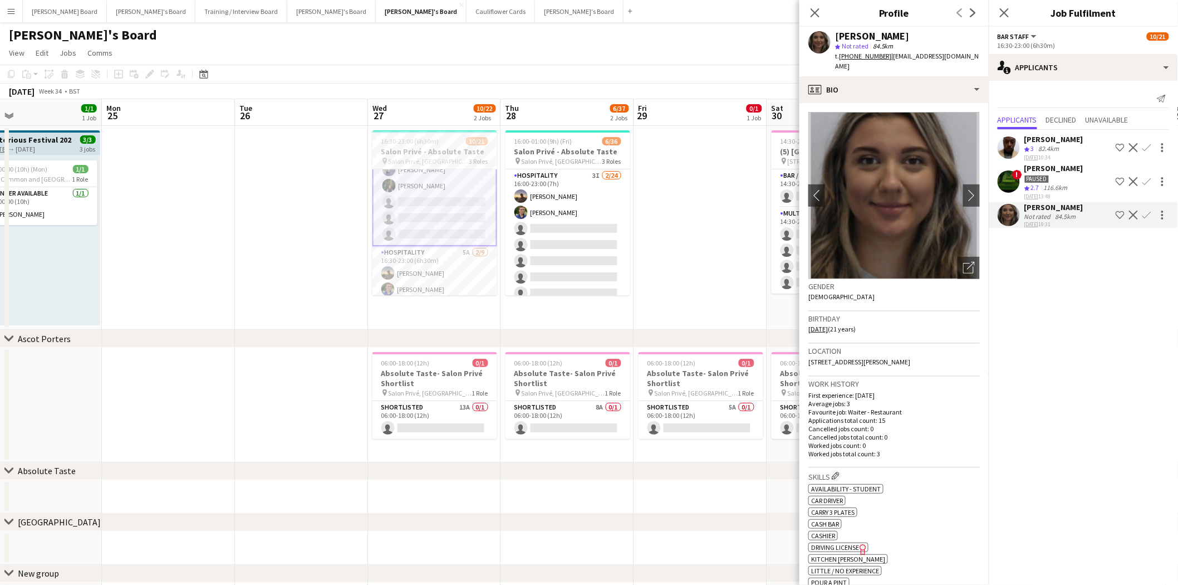
scroll to position [247, 0]
click at [463, 201] on app-card-role "Hospitality 5A [DATE] 16:30-23:00 (6h30m) [PERSON_NAME] [PERSON_NAME] single-ne…" at bounding box center [435, 142] width 125 height 167
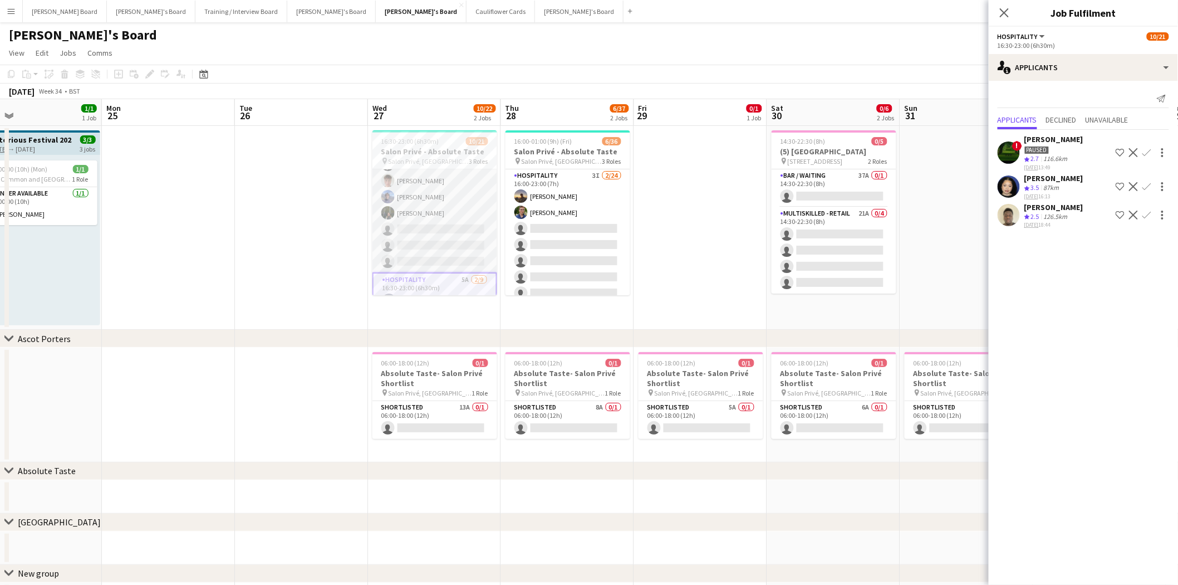
scroll to position [0, 0]
click at [424, 193] on app-card-role "BAR STAFF 5A [DATE] 16:30-23:00 (6h30m) ! [PERSON_NAME] [PERSON_NAME] [PERSON_N…" at bounding box center [435, 236] width 125 height 135
click at [1042, 212] on div "Not rated" at bounding box center [1039, 216] width 29 height 8
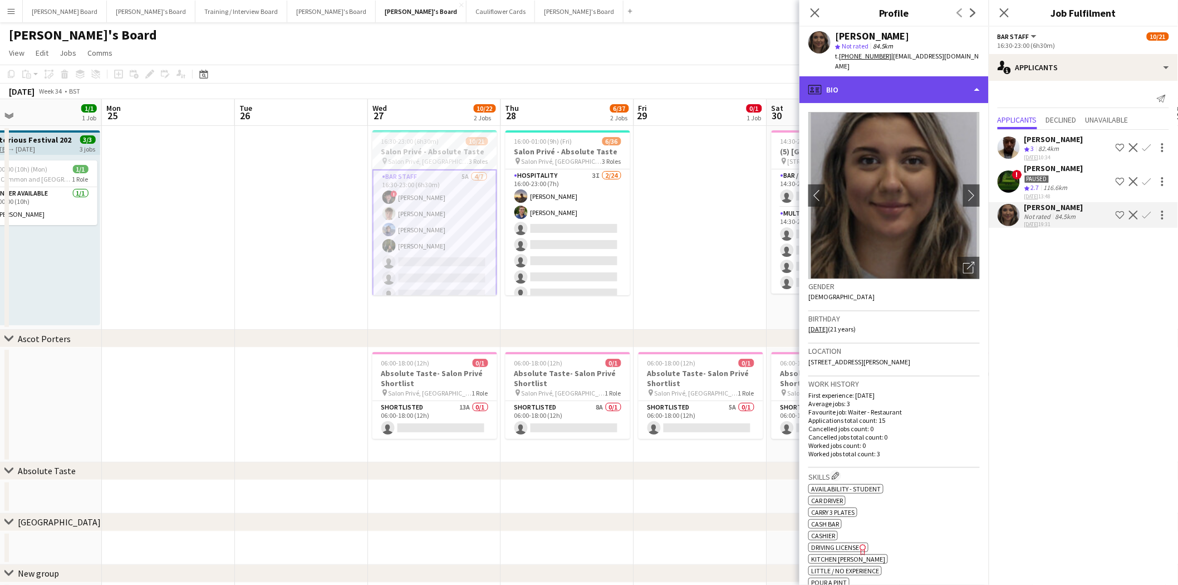
click at [844, 81] on div "profile Bio" at bounding box center [894, 89] width 189 height 27
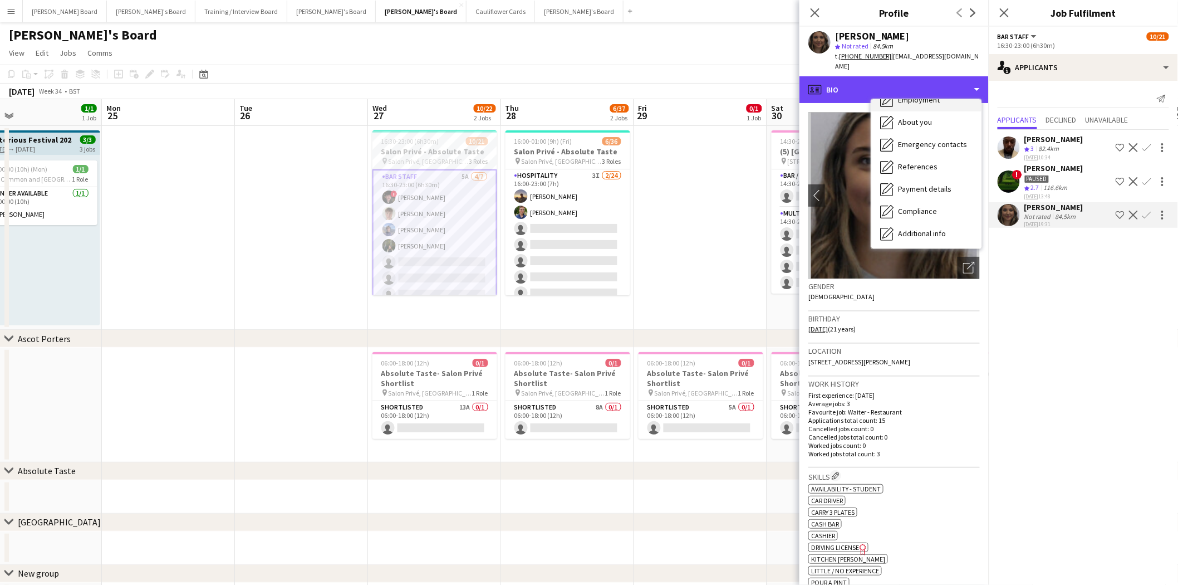
scroll to position [170, 0]
click at [921, 206] on span "Feedback" at bounding box center [914, 211] width 33 height 10
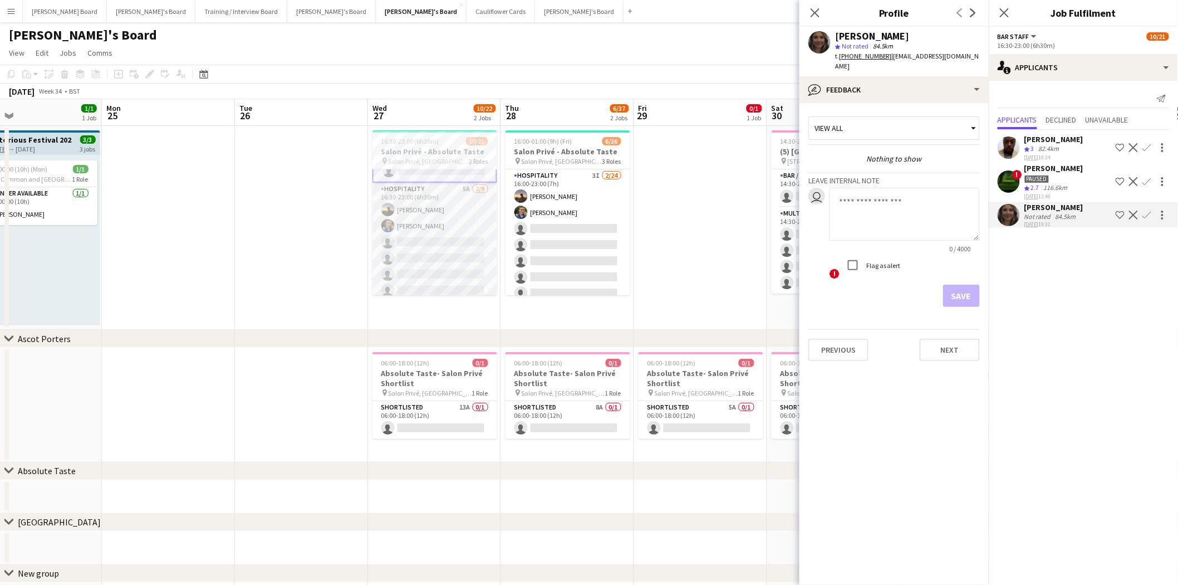
scroll to position [0, 0]
click at [1053, 204] on div "[PERSON_NAME]" at bounding box center [1054, 207] width 59 height 10
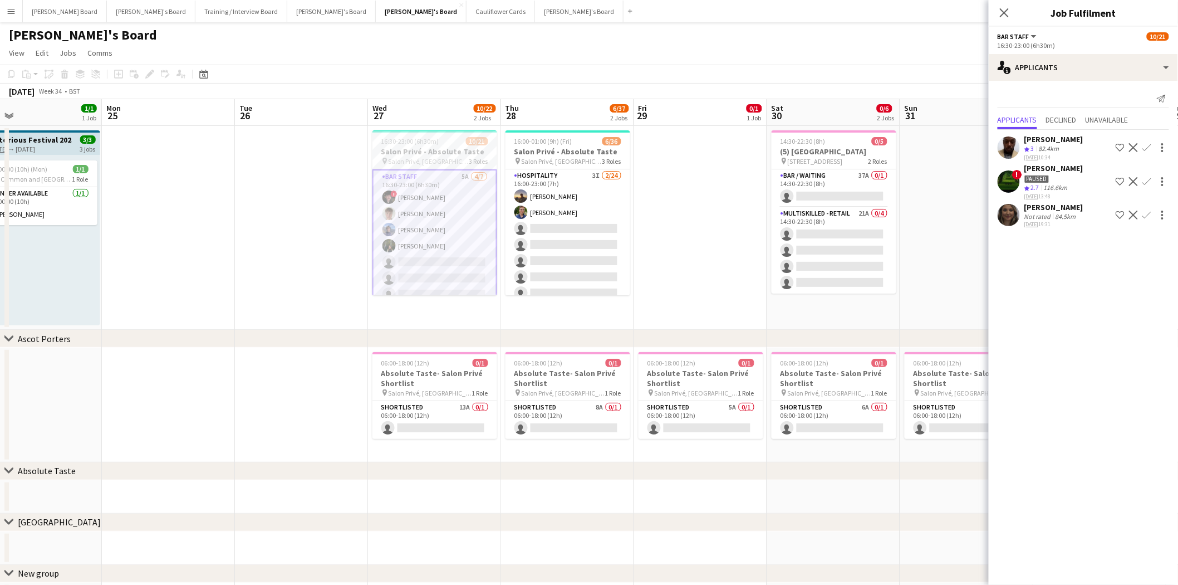
click at [1053, 208] on div "[PERSON_NAME]" at bounding box center [1054, 207] width 59 height 10
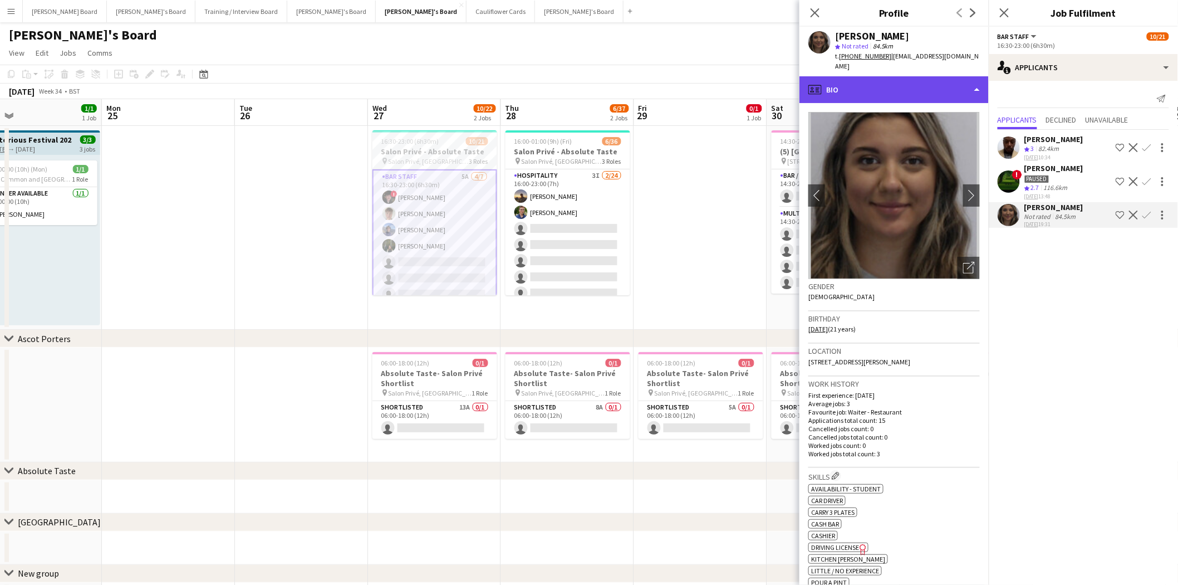
click at [884, 80] on div "profile Bio" at bounding box center [894, 89] width 189 height 27
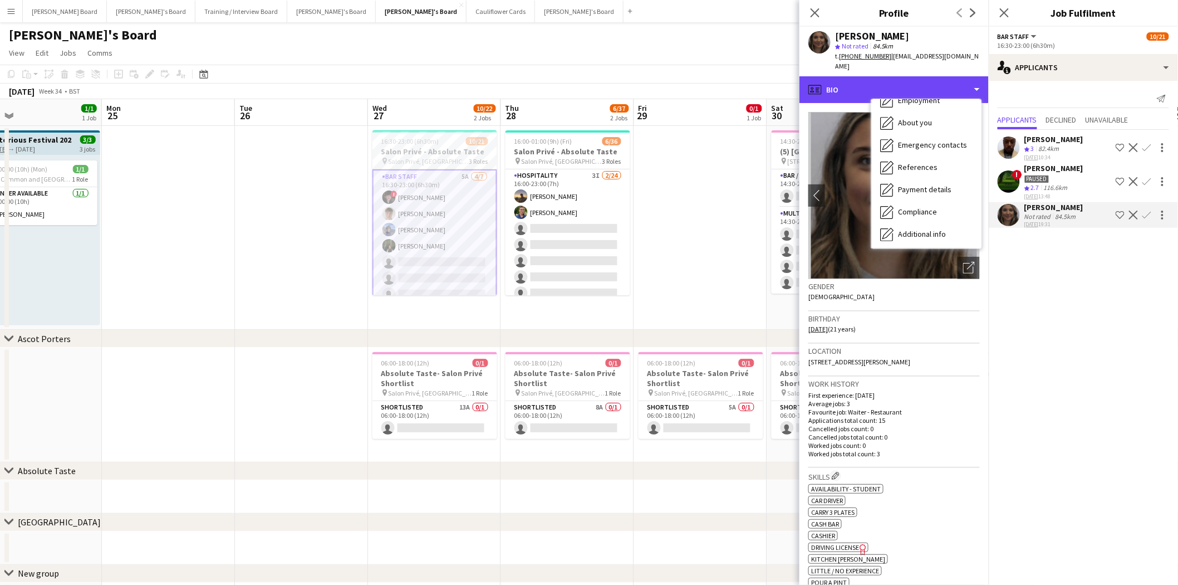
scroll to position [170, 0]
click at [922, 208] on div "Feedback Feedback" at bounding box center [926, 211] width 110 height 22
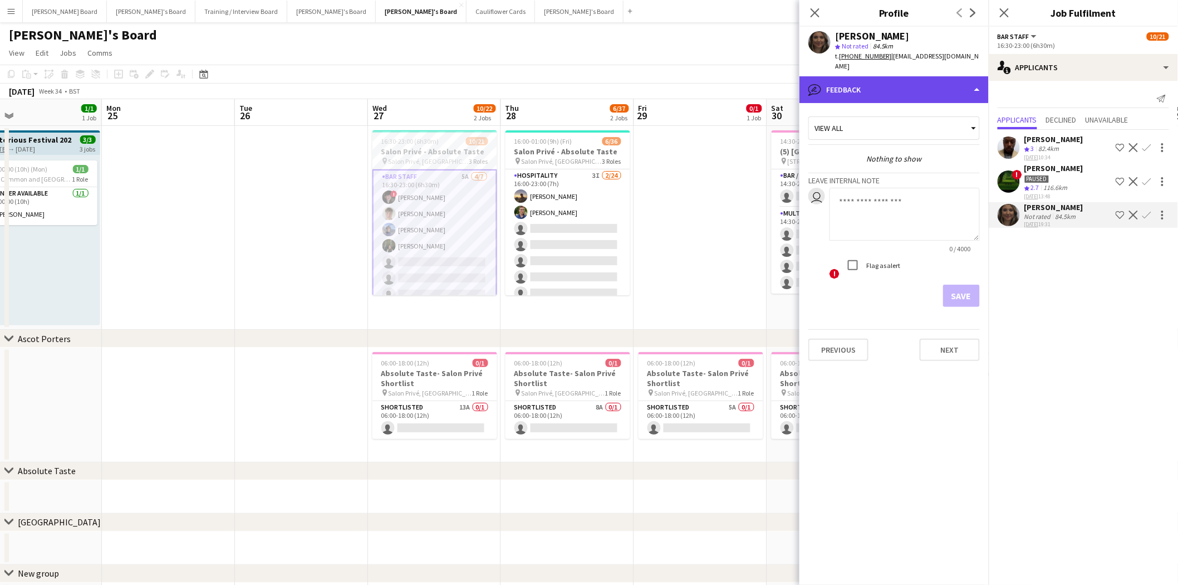
click at [917, 76] on div "bubble-pencil Feedback" at bounding box center [894, 89] width 189 height 27
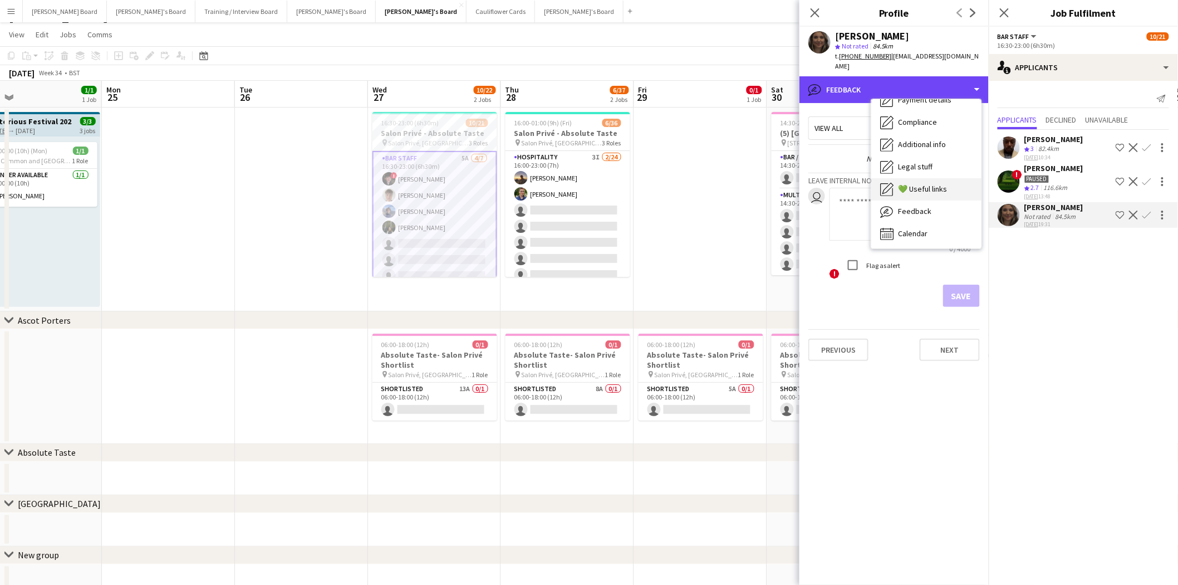
scroll to position [48, 0]
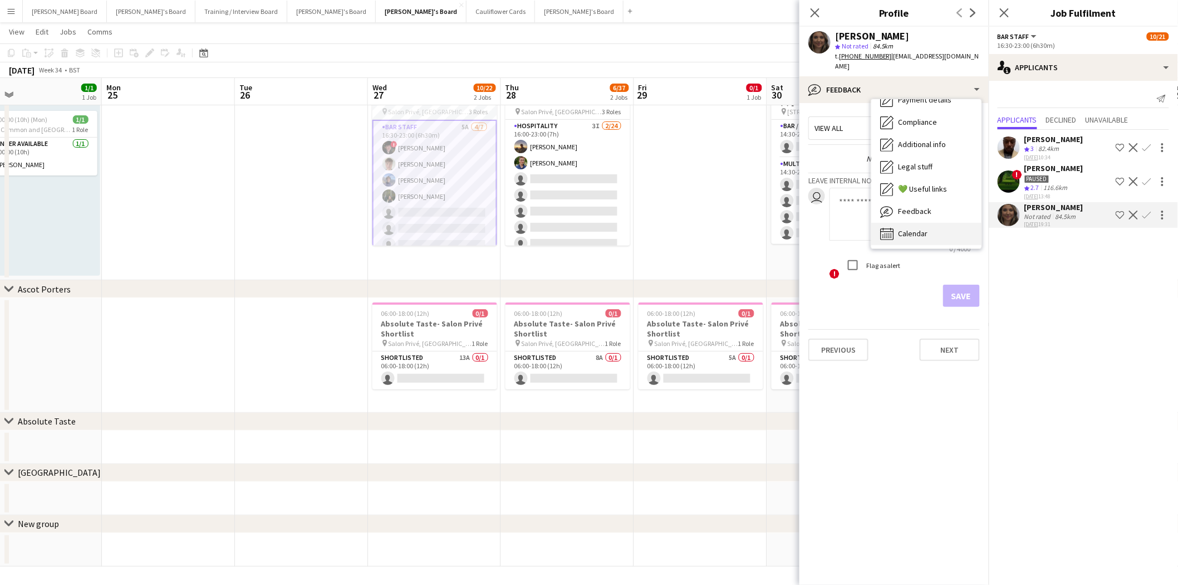
click at [927, 229] on div "Calendar Calendar" at bounding box center [926, 234] width 110 height 22
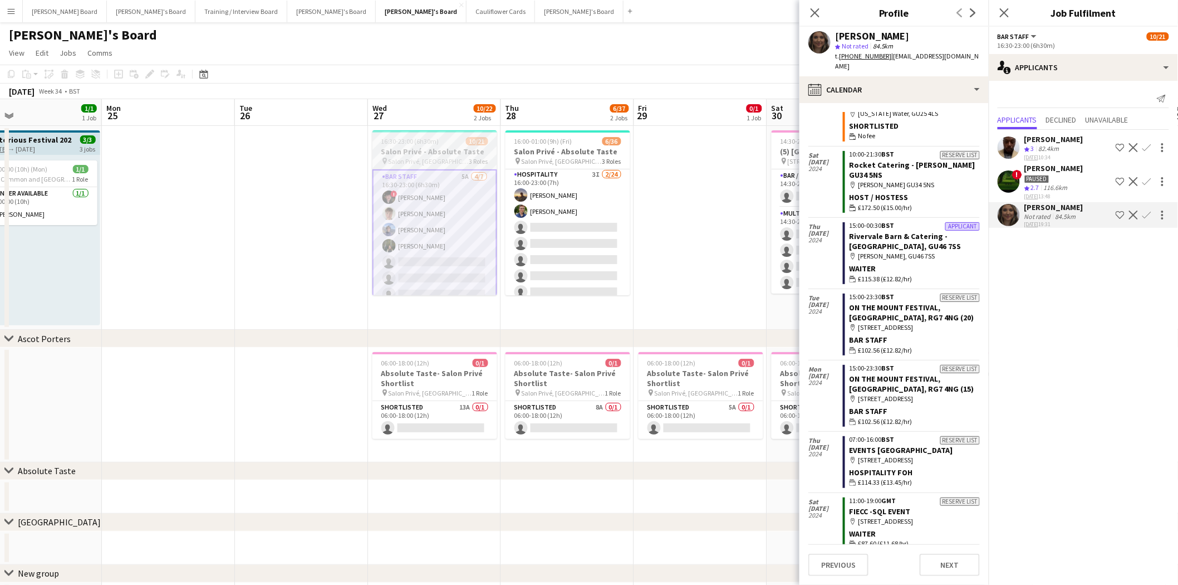
scroll to position [0, 0]
drag, startPoint x: 421, startPoint y: 234, endPoint x: 427, endPoint y: 234, distance: 6.1
click at [426, 234] on app-calendar-viewport "Thu 21 2/2 1 Job Fri 22 1/1 1 Job Sat 23 1/1 1 Job Sun 24 1/1 1 Job Mon 25 Tue …" at bounding box center [589, 357] width 1178 height 517
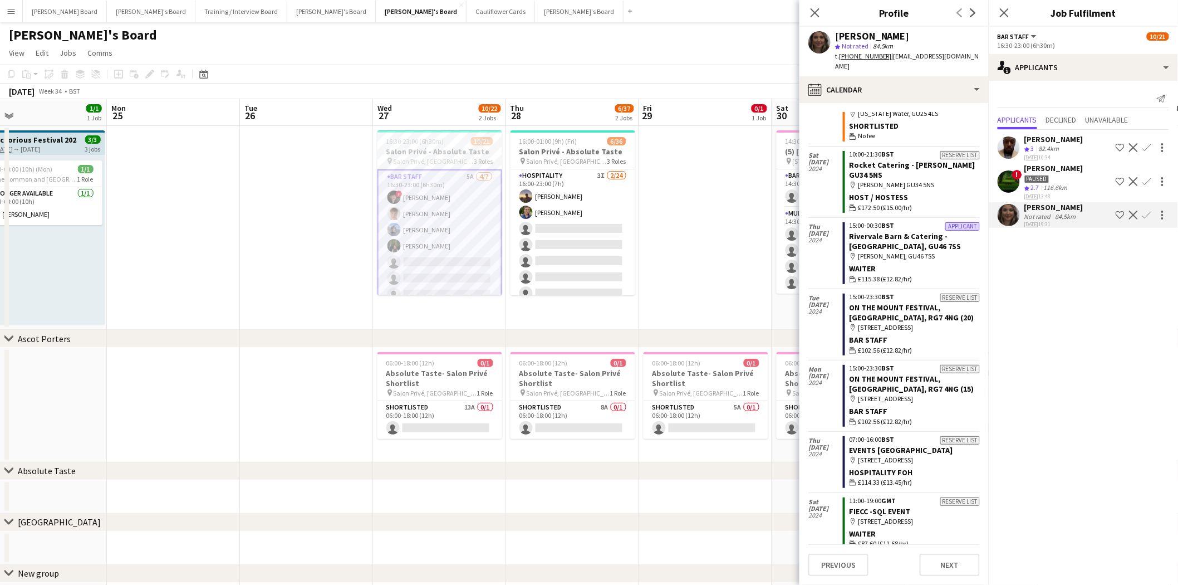
drag, startPoint x: 586, startPoint y: 236, endPoint x: 505, endPoint y: 238, distance: 81.3
click at [587, 236] on app-card-role "Hospitality 3I [DATE] 16:00-23:00 (7h) [PERSON_NAME] [PERSON_NAME] single-neutr…" at bounding box center [573, 373] width 125 height 409
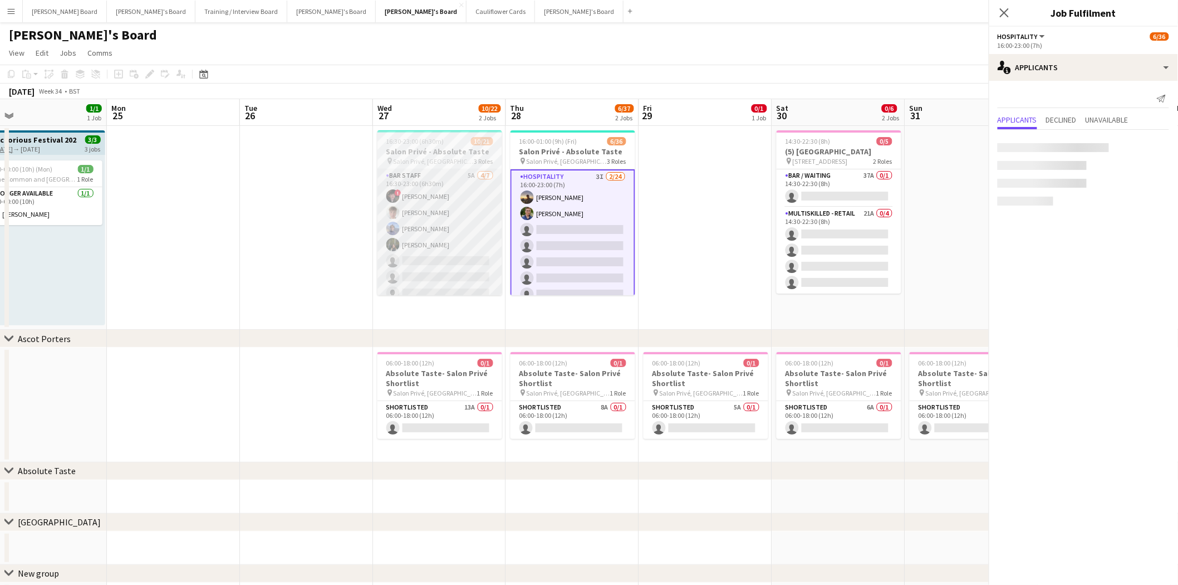
scroll to position [0, 425]
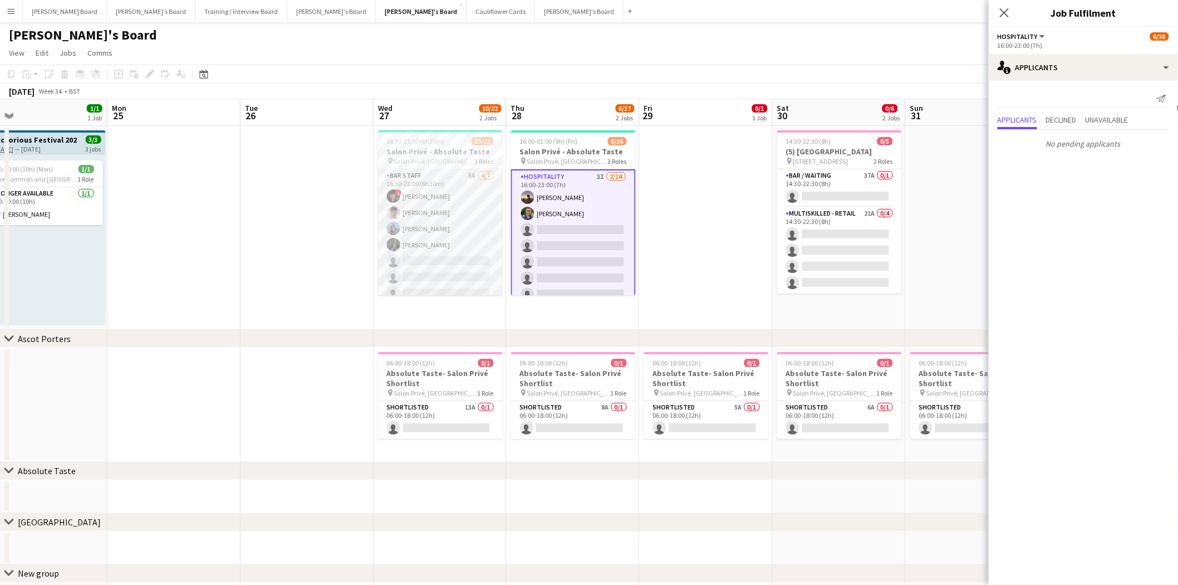
click at [432, 238] on app-card-role "BAR STAFF 5A [DATE] 16:30-23:00 (6h30m) ! [PERSON_NAME] [PERSON_NAME] [PERSON_N…" at bounding box center [440, 236] width 125 height 135
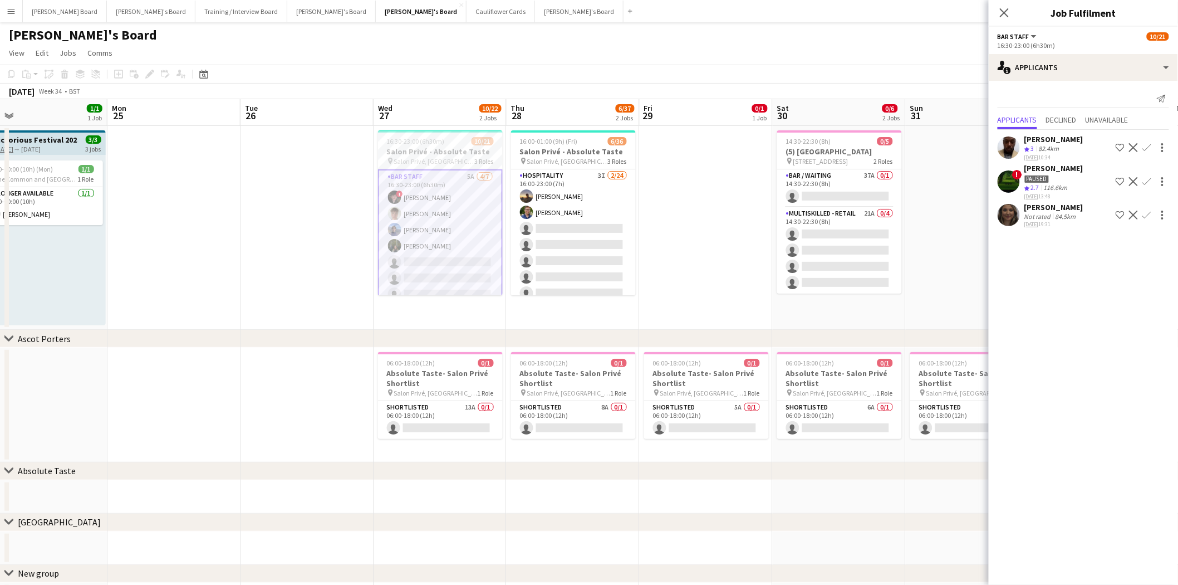
click at [1026, 193] on tcxspan "[DATE]" at bounding box center [1032, 196] width 14 height 7
click at [1043, 204] on div "[PERSON_NAME]" at bounding box center [1054, 207] width 59 height 10
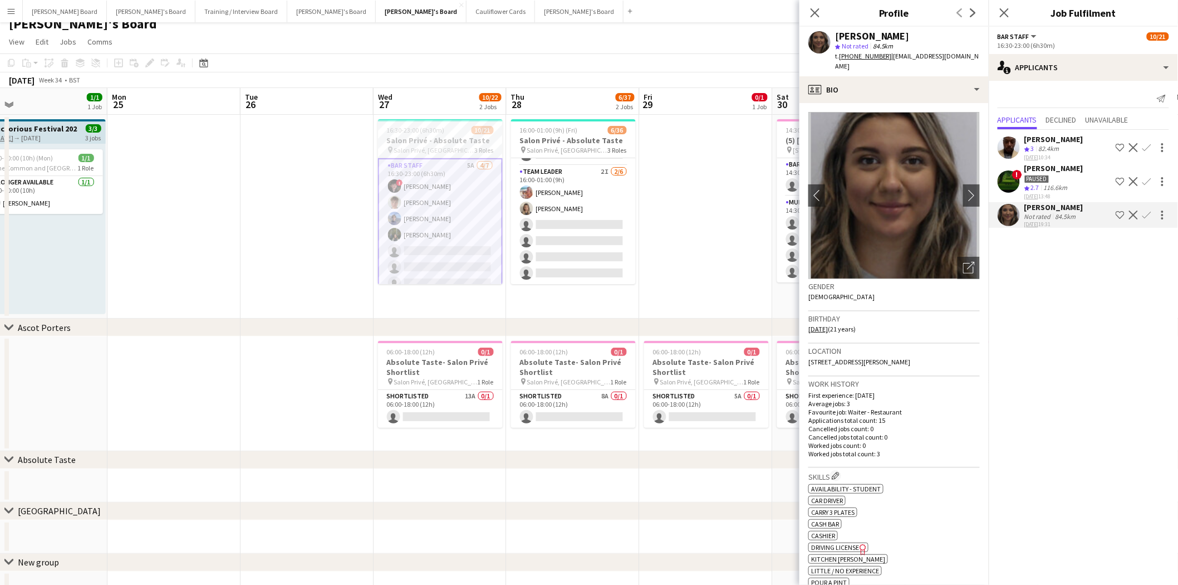
scroll to position [0, 0]
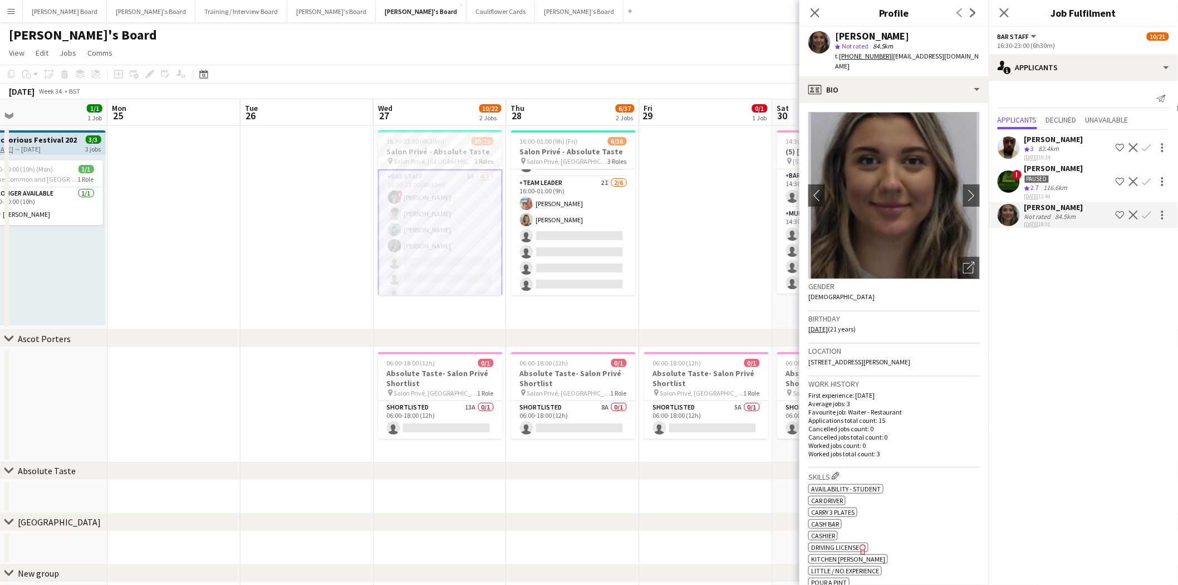
click at [444, 220] on app-card-role "BAR STAFF 5A [DATE] 16:30-23:00 (6h30m) ! [PERSON_NAME] [PERSON_NAME] [PERSON_N…" at bounding box center [440, 237] width 125 height 137
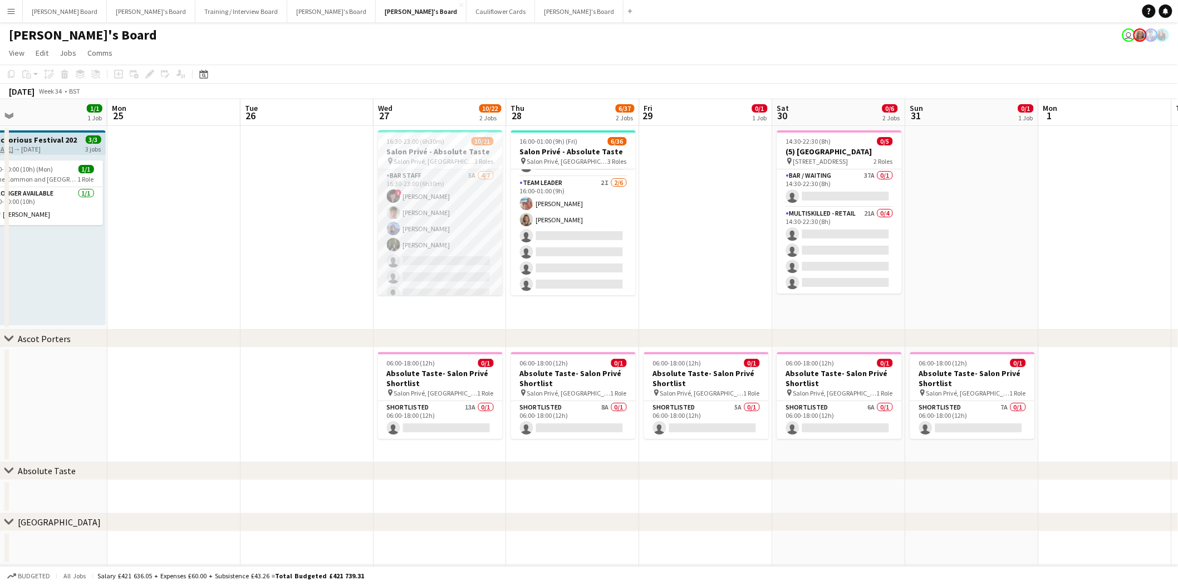
click at [440, 227] on app-card-role "BAR STAFF 5A [DATE] 16:30-23:00 (6h30m) ! [PERSON_NAME] [PERSON_NAME] [PERSON_N…" at bounding box center [440, 236] width 125 height 135
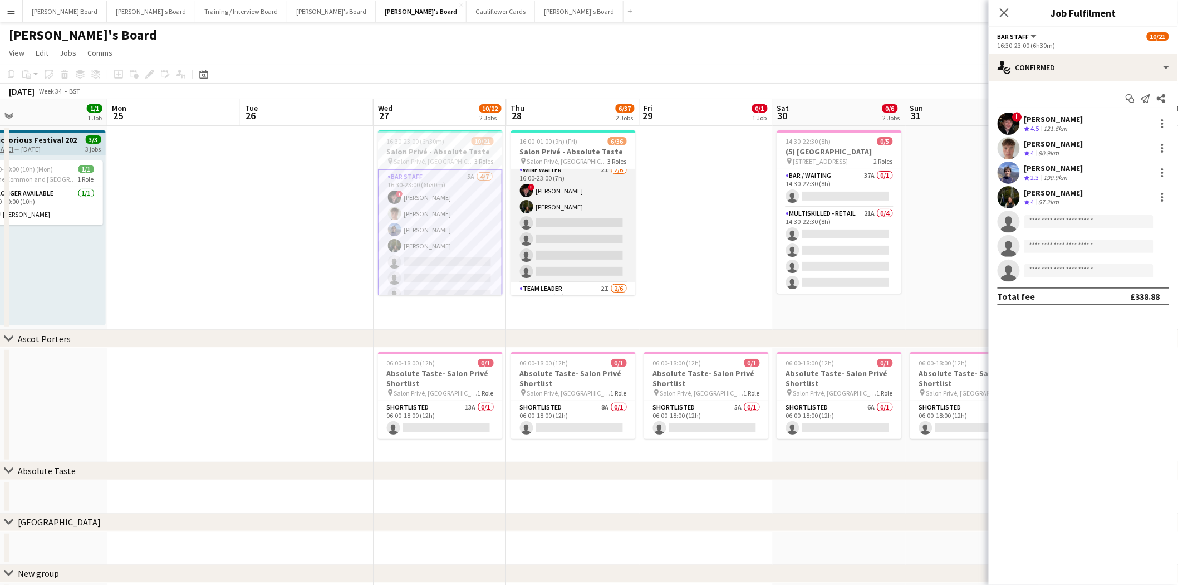
scroll to position [397, 0]
drag, startPoint x: 548, startPoint y: 247, endPoint x: 439, endPoint y: 236, distance: 110.3
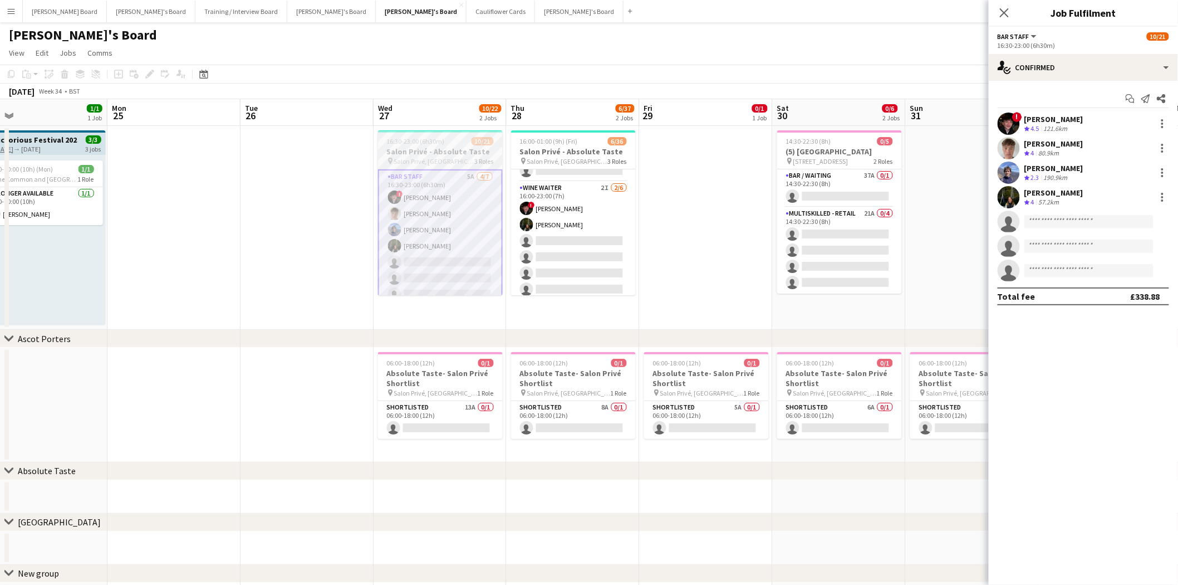
click at [548, 247] on app-card-role "WINE WAITER 2I [DATE] 16:00-23:00 (7h) ! [PERSON_NAME] [PERSON_NAME] single-neu…" at bounding box center [573, 241] width 125 height 119
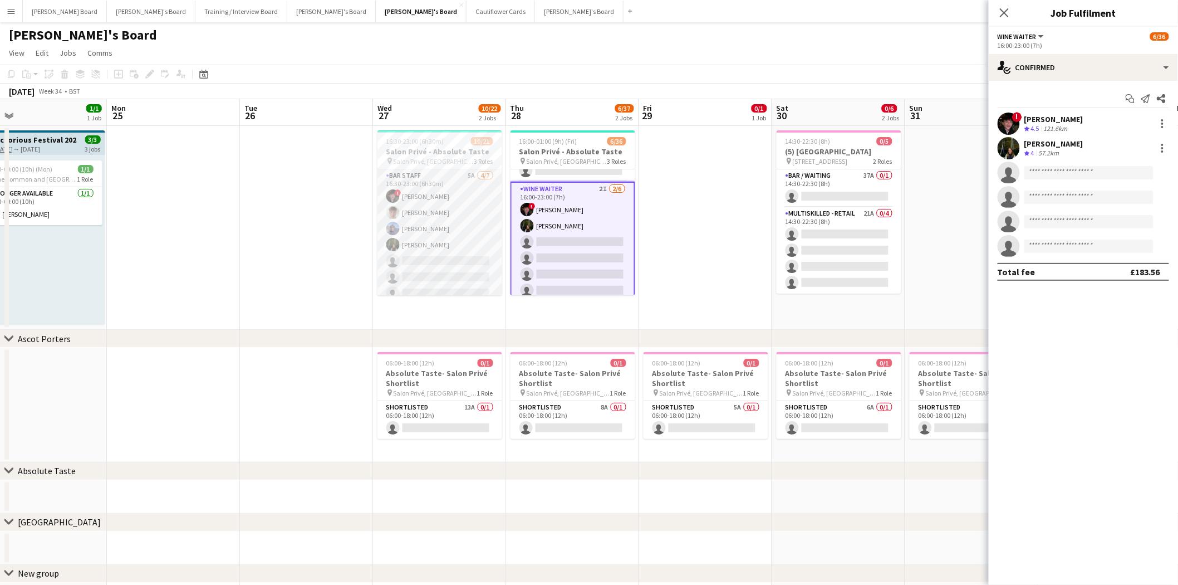
drag, startPoint x: 420, startPoint y: 227, endPoint x: 447, endPoint y: 227, distance: 26.7
click at [421, 227] on app-card-role "BAR STAFF 5A [DATE] 16:30-23:00 (6h30m) ! [PERSON_NAME] [PERSON_NAME] [PERSON_N…" at bounding box center [440, 236] width 125 height 135
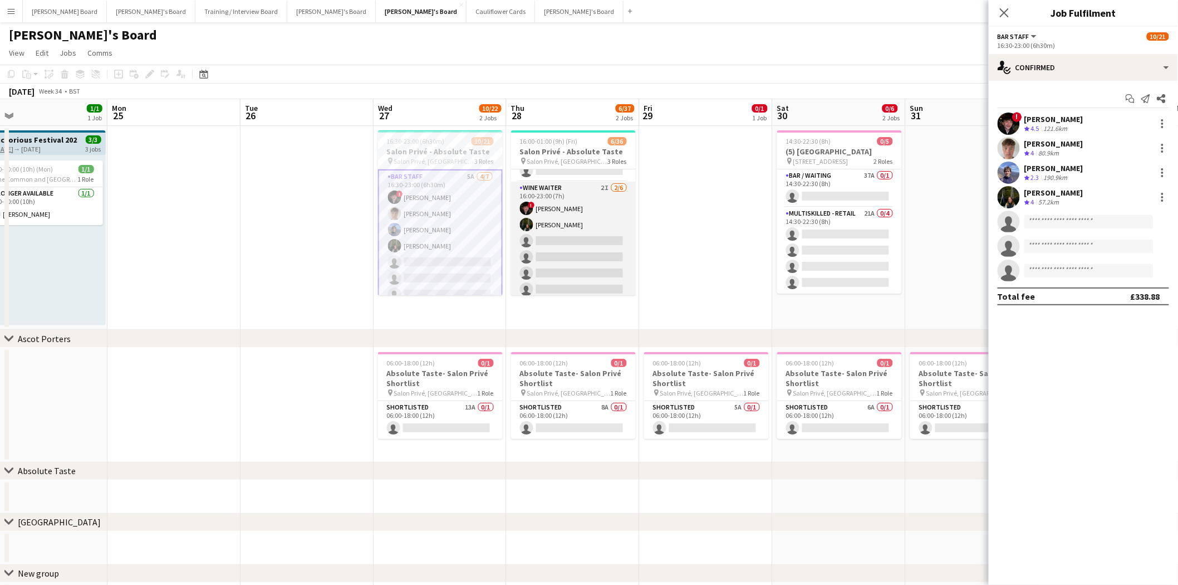
scroll to position [0, 424]
click at [560, 240] on app-card-role "WINE WAITER 2I [DATE] 16:00-23:00 (7h) ! [PERSON_NAME] [PERSON_NAME] single-neu…" at bounding box center [574, 241] width 125 height 119
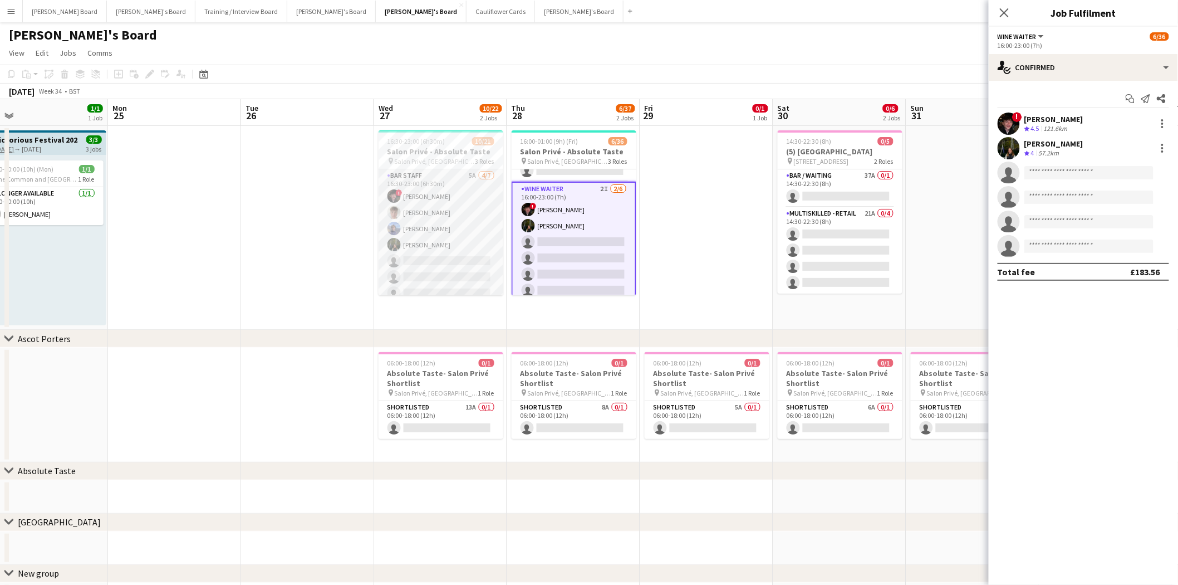
click at [439, 216] on app-card-role "BAR STAFF 5A [DATE] 16:30-23:00 (6h30m) ! [PERSON_NAME] [PERSON_NAME] [PERSON_N…" at bounding box center [441, 236] width 125 height 135
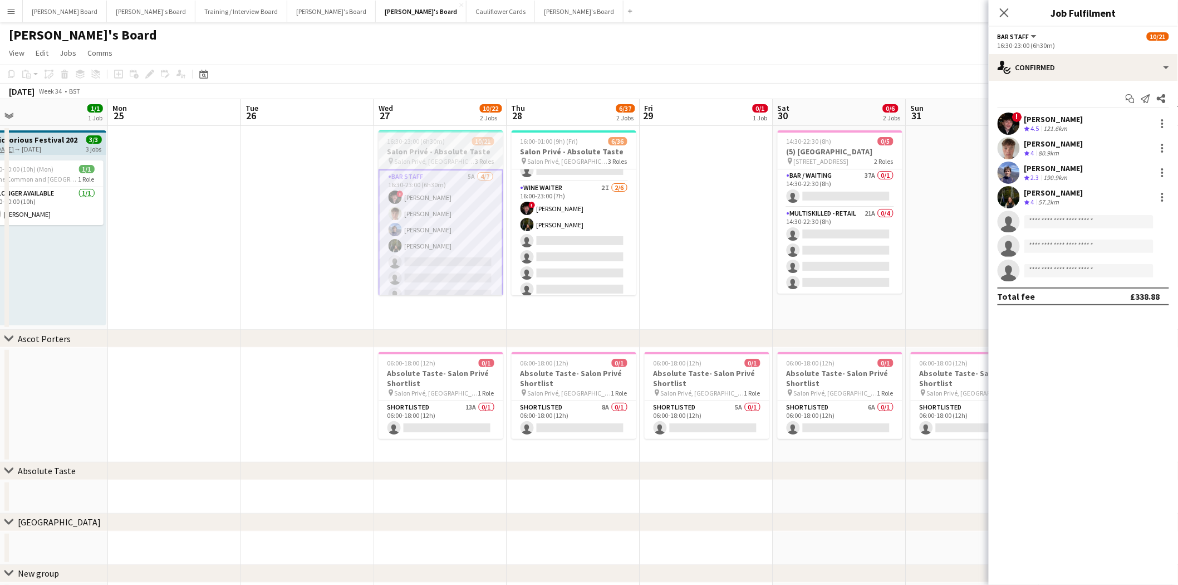
drag, startPoint x: 566, startPoint y: 216, endPoint x: 493, endPoint y: 214, distance: 73.0
click at [565, 216] on app-card-role "WINE WAITER 2I [DATE] 16:00-23:00 (7h) ! [PERSON_NAME] [PERSON_NAME] single-neu…" at bounding box center [574, 241] width 125 height 119
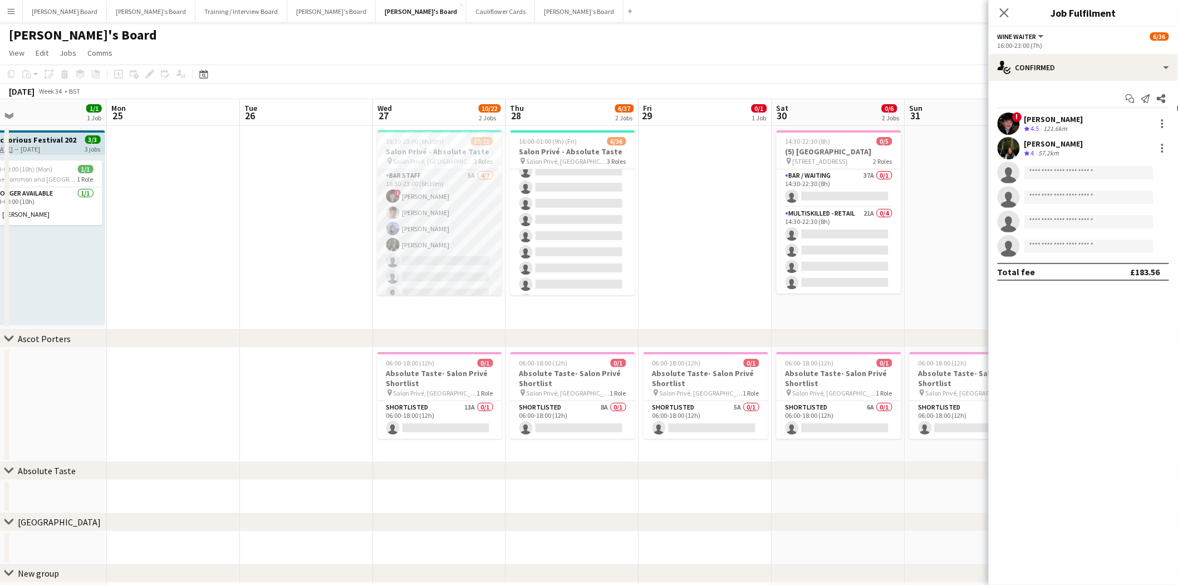
scroll to position [149, 0]
click at [459, 203] on app-card-role "BAR STAFF 5A [DATE] 16:30-23:00 (6h30m) ! [PERSON_NAME] [PERSON_NAME] [PERSON_N…" at bounding box center [440, 236] width 125 height 135
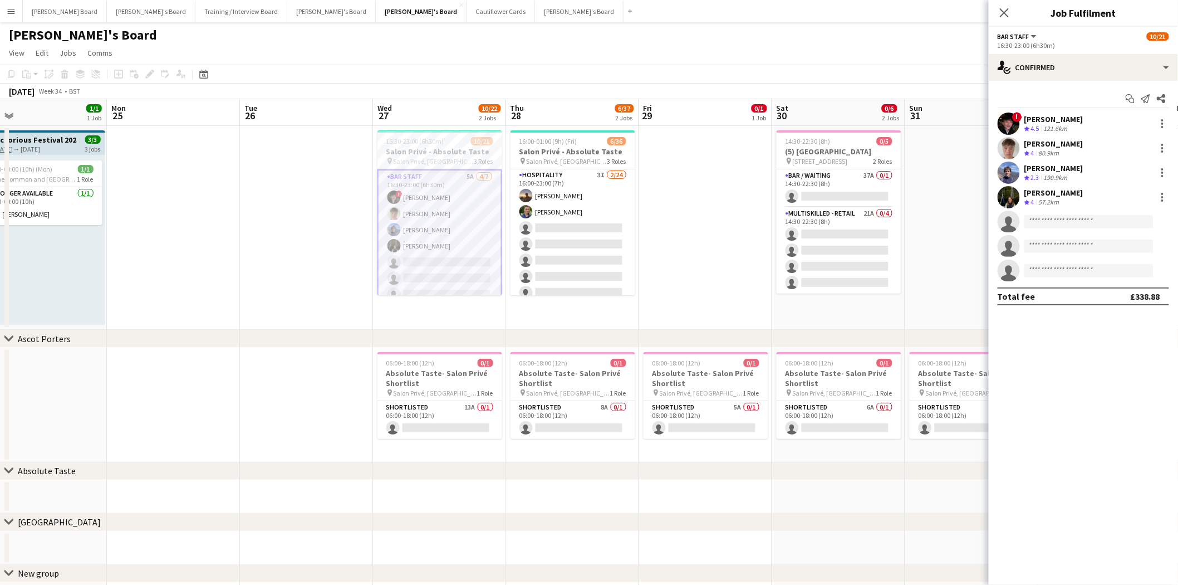
scroll to position [0, 0]
drag, startPoint x: 453, startPoint y: 223, endPoint x: 459, endPoint y: 220, distance: 7.2
click at [454, 222] on app-card-role "BAR STAFF 5A [DATE] 16:30-23:00 (6h30m) ! [PERSON_NAME] [PERSON_NAME] [PERSON_N…" at bounding box center [440, 237] width 125 height 137
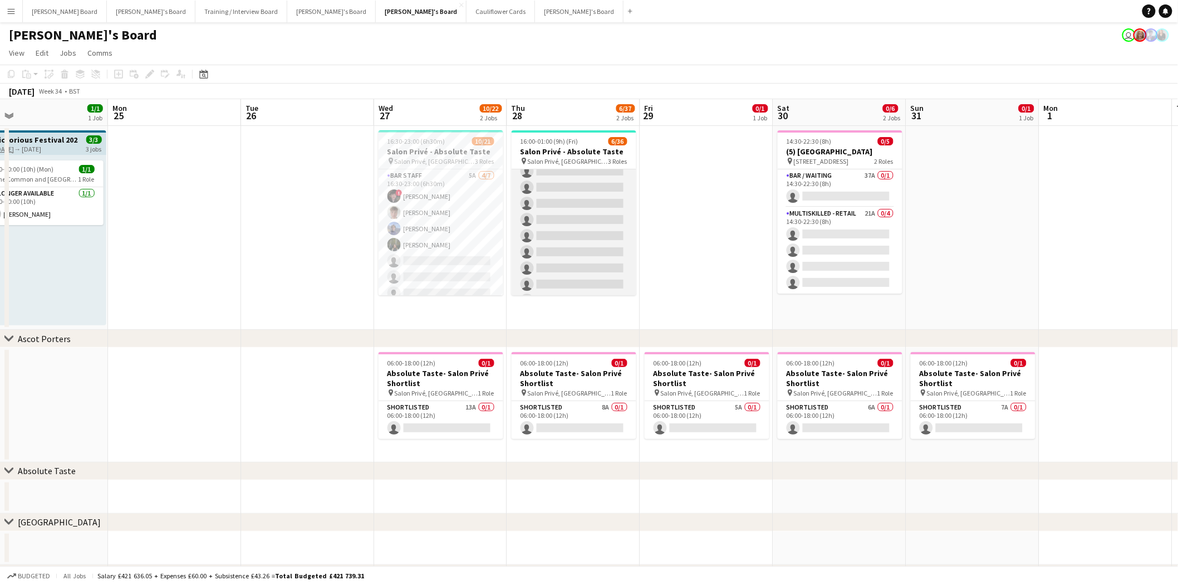
scroll to position [124, 0]
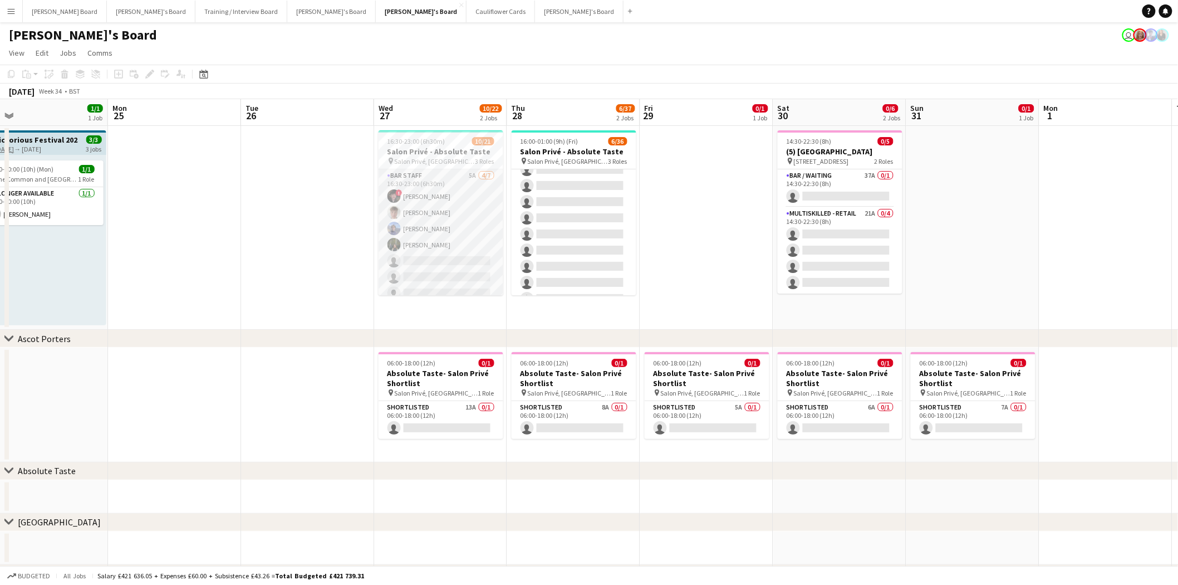
click at [432, 224] on app-card-role "BAR STAFF 5A [DATE] 16:30-23:00 (6h30m) ! [PERSON_NAME] [PERSON_NAME] [PERSON_N…" at bounding box center [441, 236] width 125 height 135
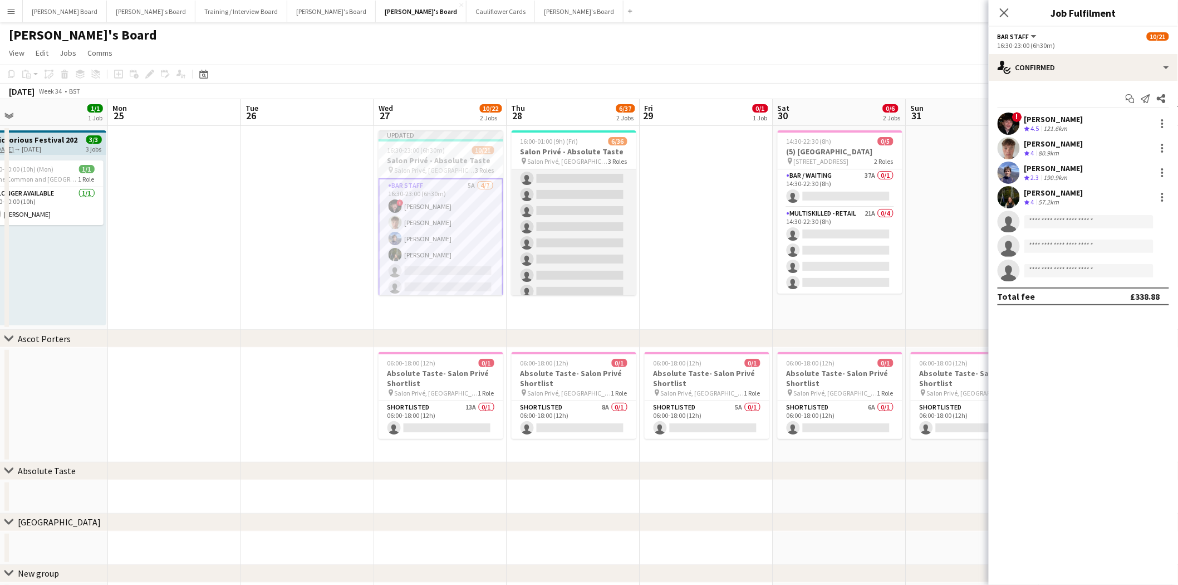
scroll to position [0, 0]
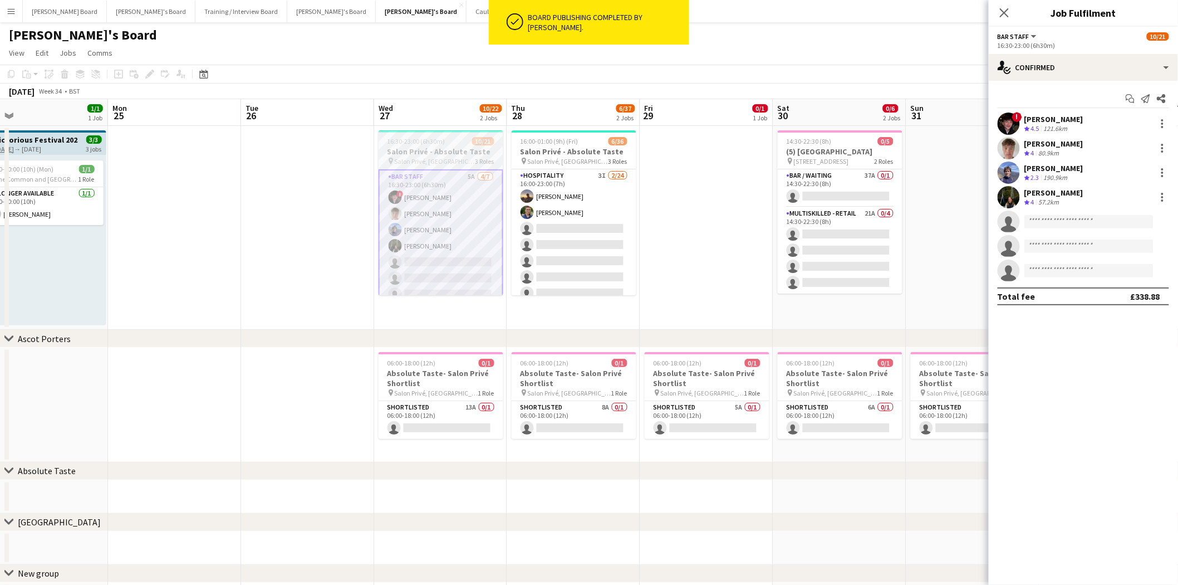
click at [444, 151] on h3 "Salon Privé - Absolute Taste" at bounding box center [441, 151] width 125 height 10
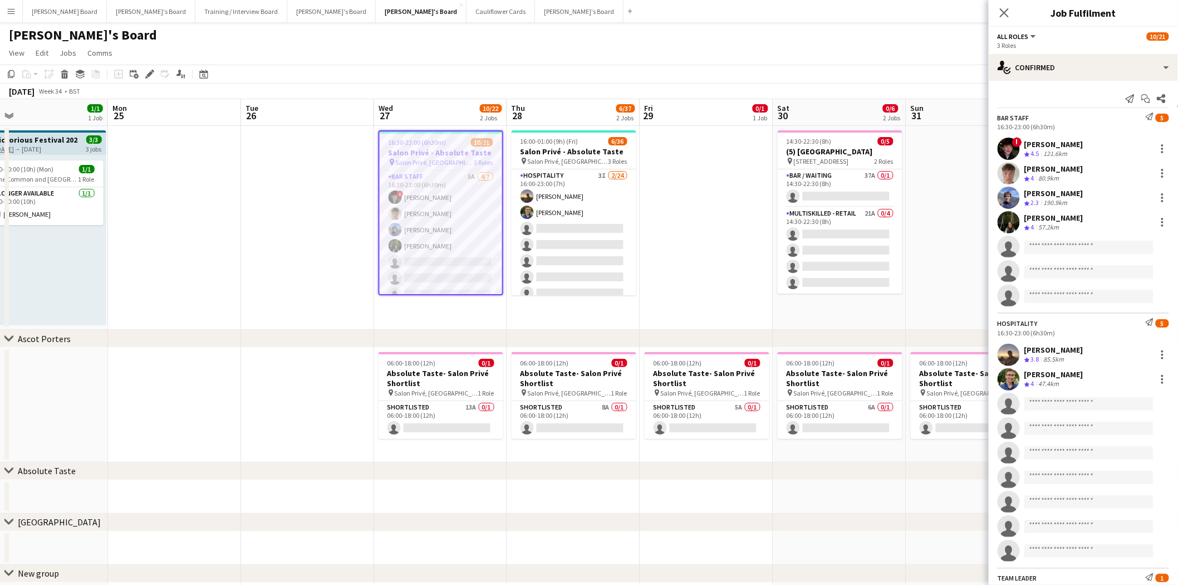
scroll to position [0, 424]
click at [429, 136] on app-job-card "16:30-23:00 (6h30m) 10/21 Salon Privé - Absolute Taste pin Salon Privé, [GEOGRA…" at bounding box center [441, 212] width 125 height 165
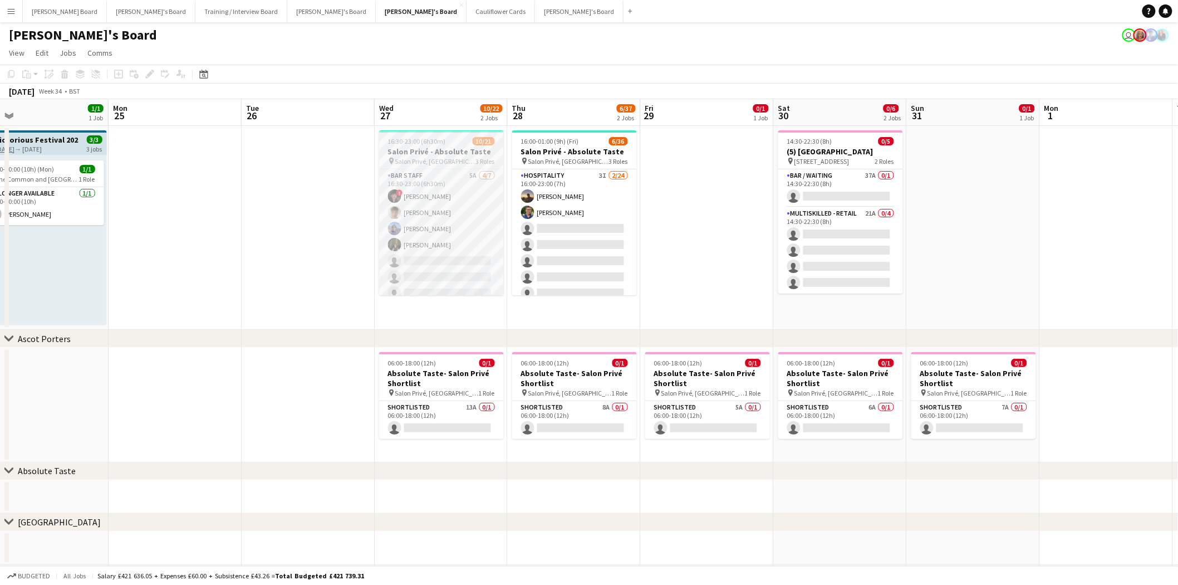
click at [432, 152] on h3 "Salon Privé - Absolute Taste" at bounding box center [441, 151] width 125 height 10
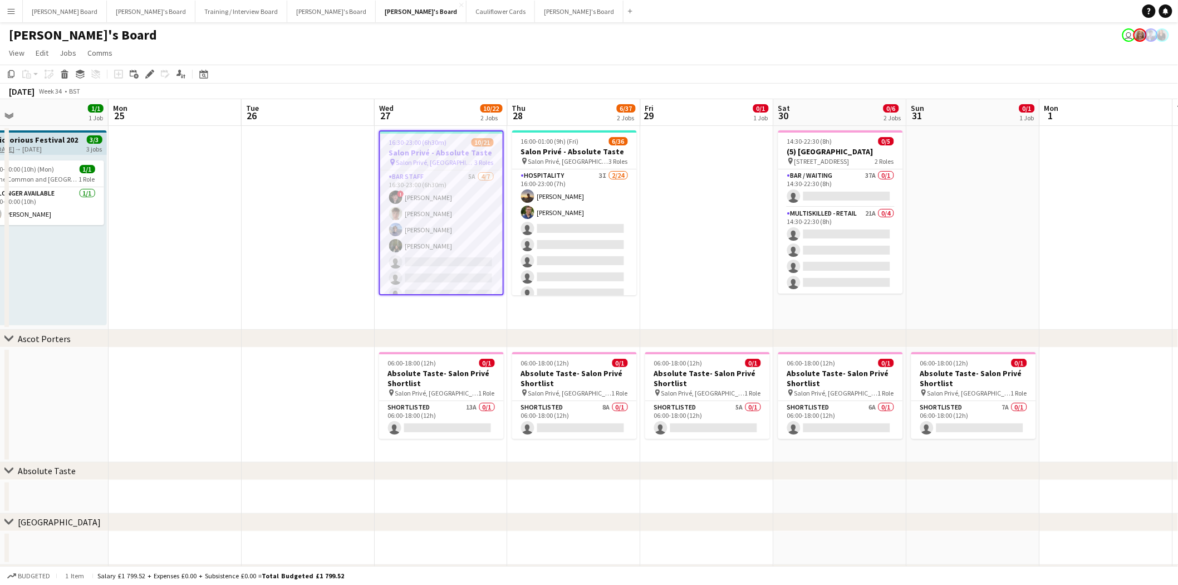
click at [408, 145] on span "16:30-23:00 (6h30m)" at bounding box center [418, 142] width 58 height 8
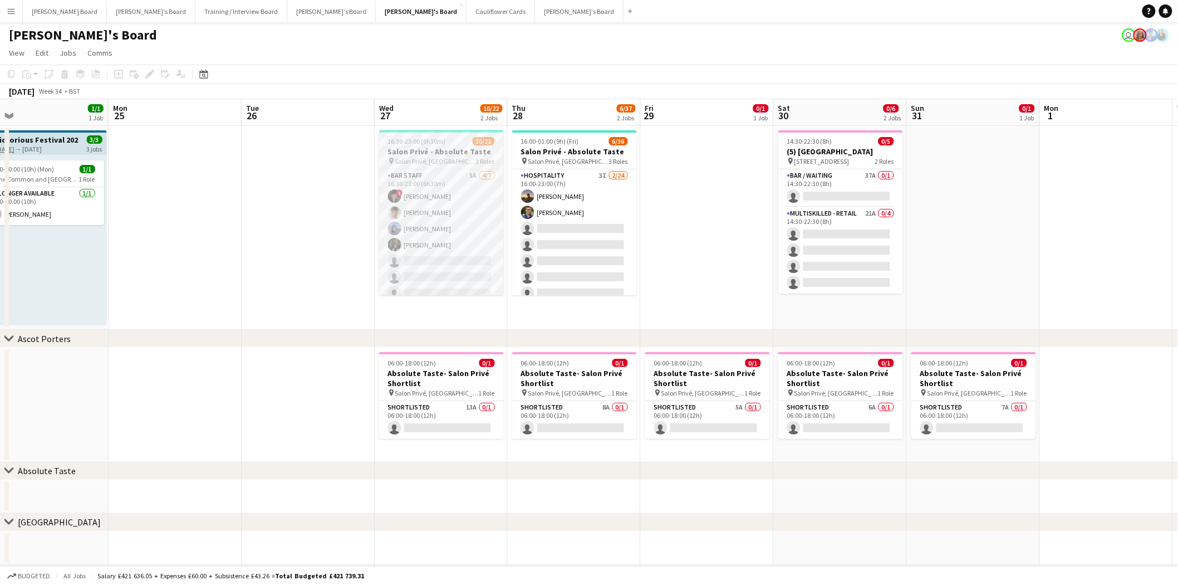
drag, startPoint x: 425, startPoint y: 151, endPoint x: 447, endPoint y: 153, distance: 21.2
click at [425, 151] on h3 "Salon Privé - Absolute Taste" at bounding box center [441, 151] width 125 height 10
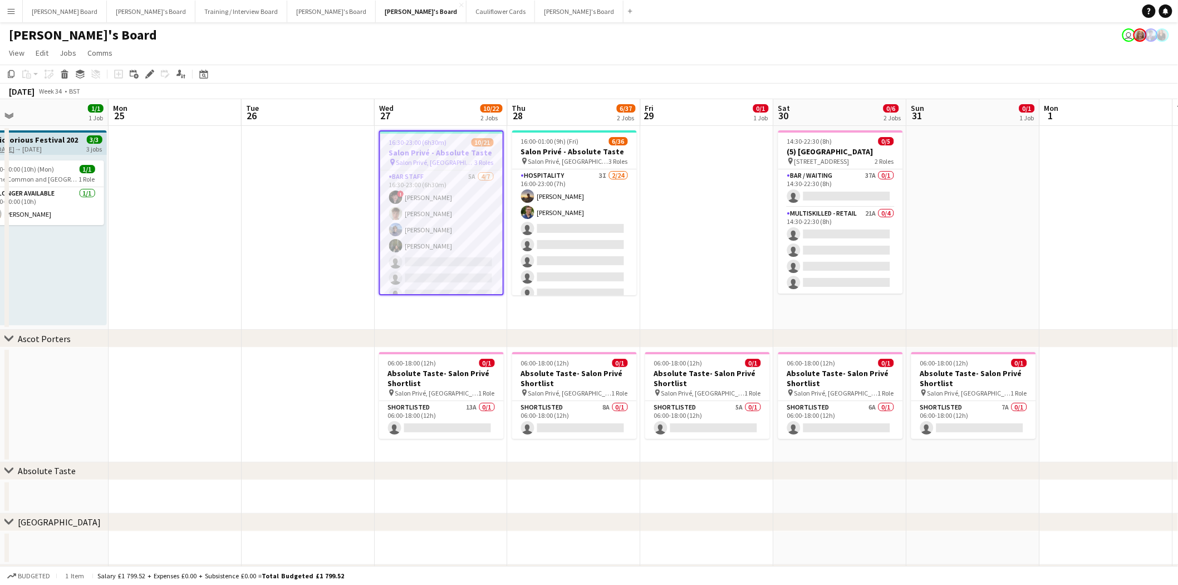
click at [370, 185] on app-date-cell at bounding box center [308, 228] width 133 height 204
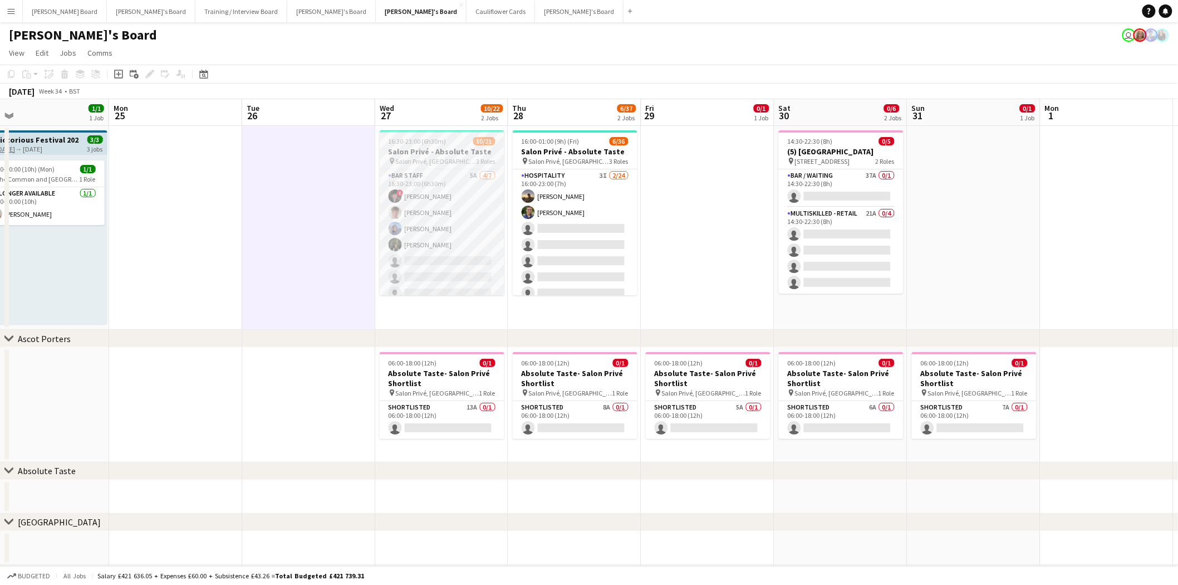
click at [432, 143] on span "16:30-23:00 (6h30m)" at bounding box center [418, 141] width 58 height 8
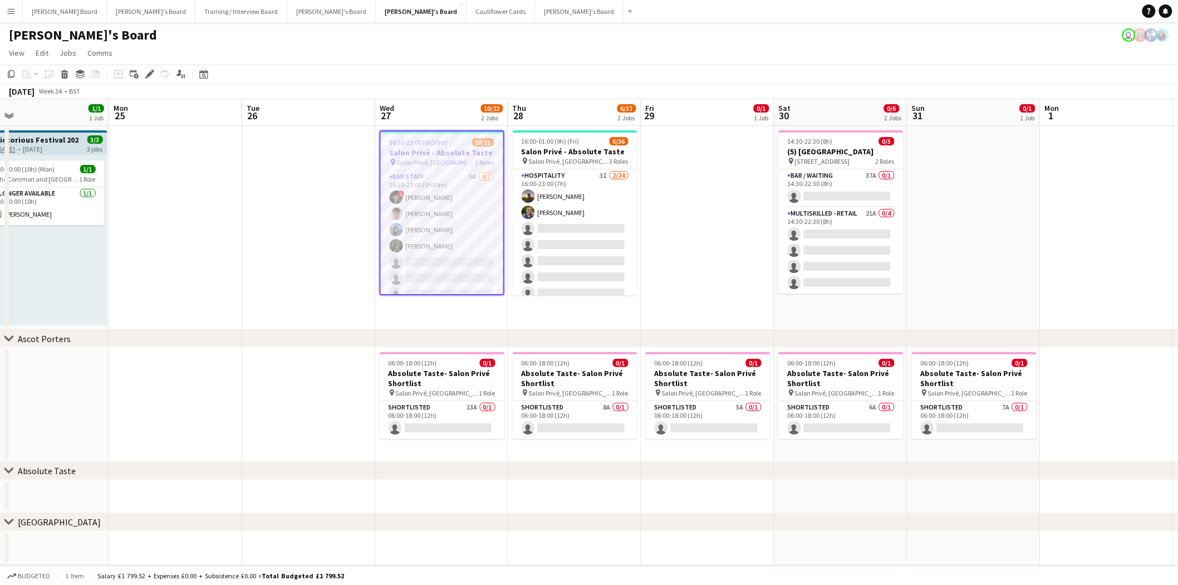
drag, startPoint x: 147, startPoint y: 75, endPoint x: 159, endPoint y: 75, distance: 12.3
click at [148, 75] on icon at bounding box center [149, 74] width 6 height 6
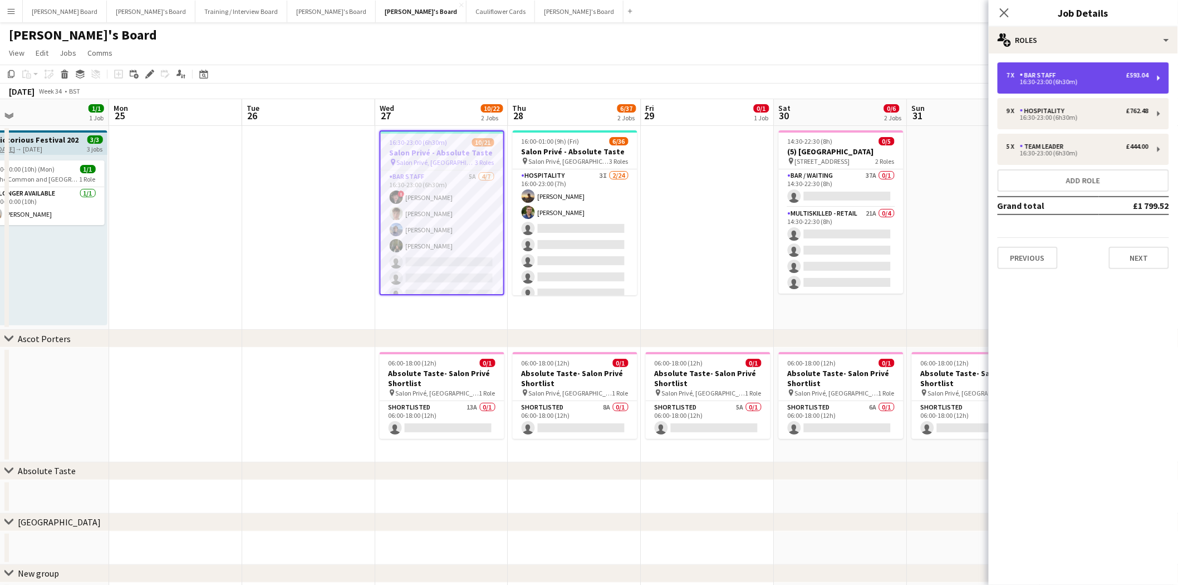
click at [1061, 71] on div "7 x BAR STAFF £593.04" at bounding box center [1078, 75] width 142 height 8
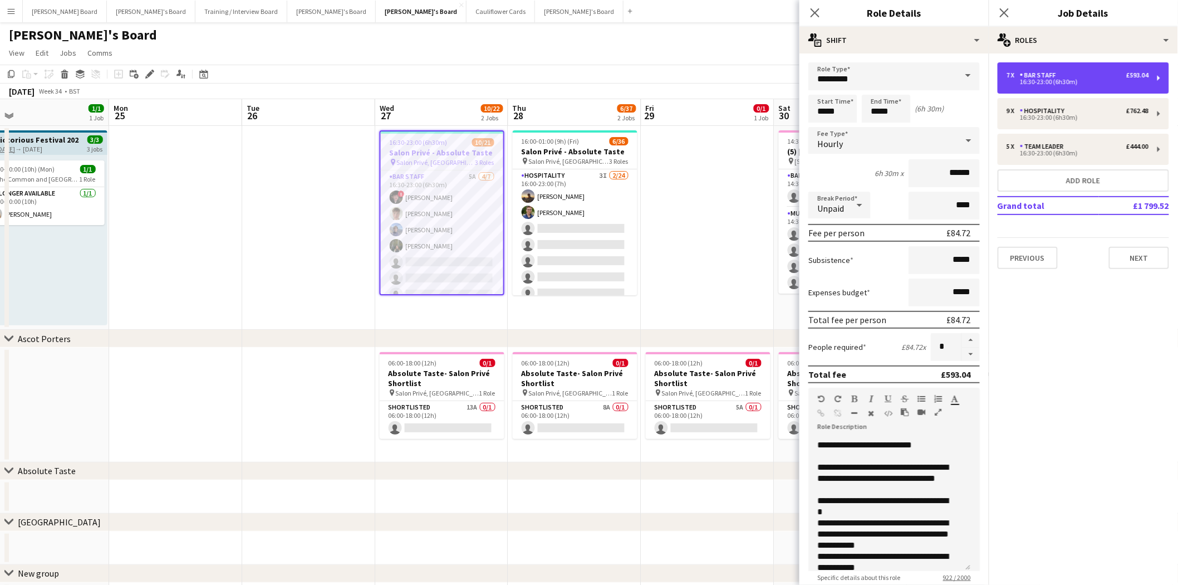
scroll to position [124, 0]
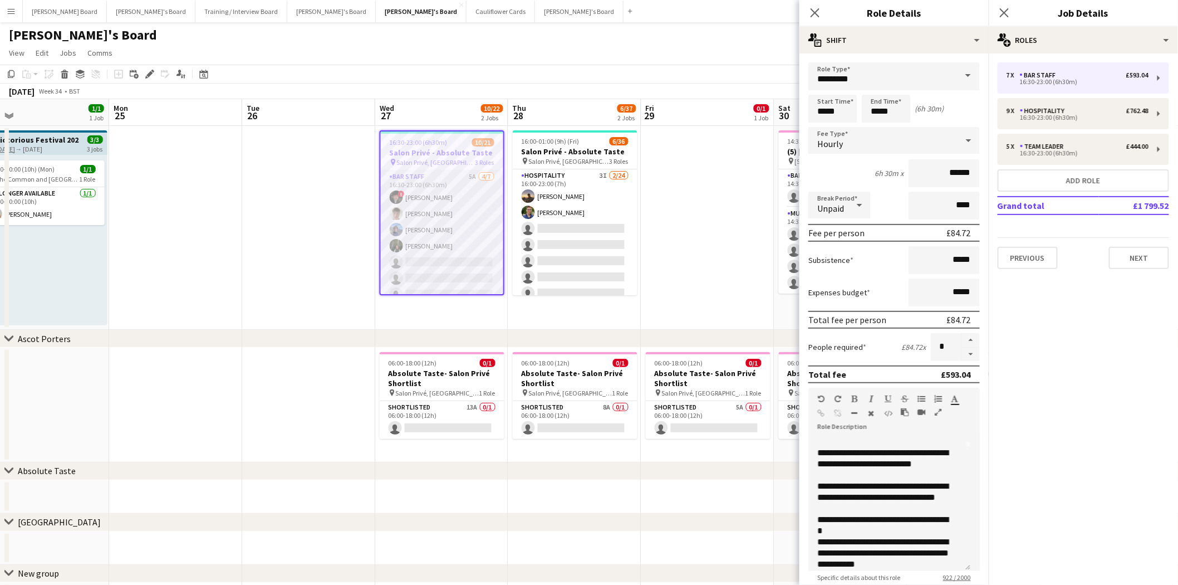
click at [432, 249] on app-card-role "BAR STAFF 5A [DATE] 16:30-23:00 (6h30m) ! [PERSON_NAME] [PERSON_NAME] [PERSON_N…" at bounding box center [442, 237] width 123 height 135
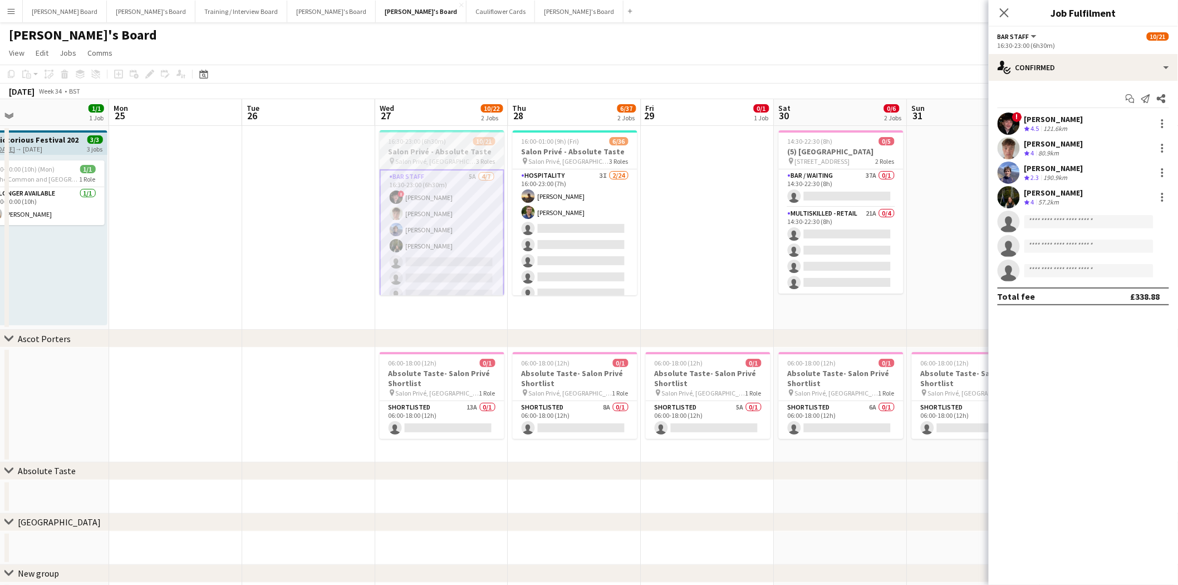
drag, startPoint x: 604, startPoint y: 237, endPoint x: 501, endPoint y: 241, distance: 102.5
click at [603, 238] on app-card-role "Hospitality 3I [DATE] 16:00-23:00 (7h) [PERSON_NAME] [PERSON_NAME] single-neutr…" at bounding box center [575, 373] width 125 height 409
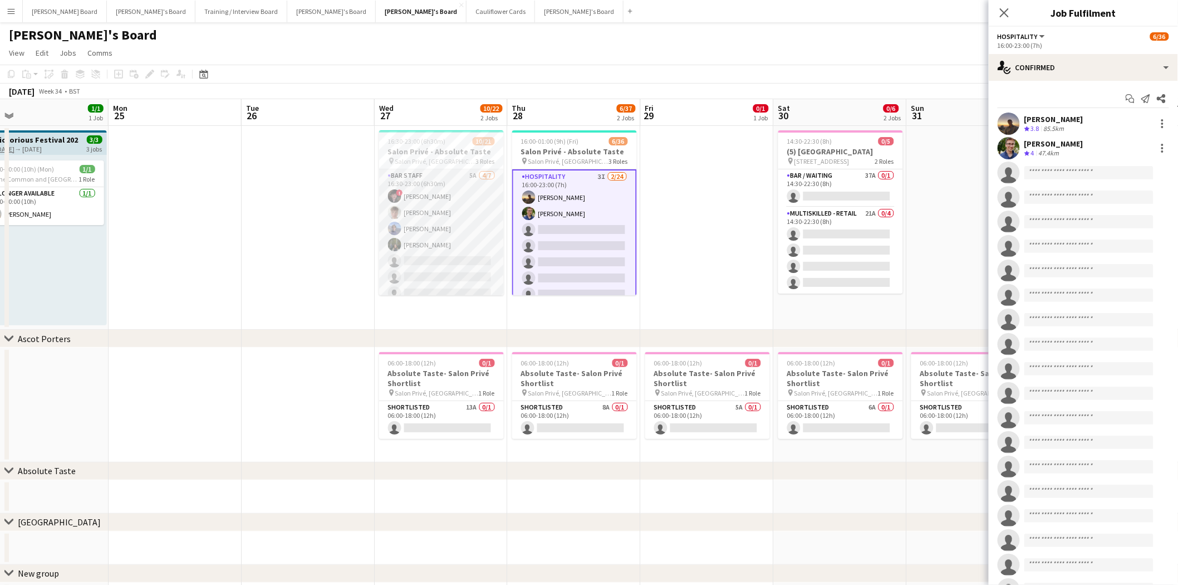
click at [439, 247] on app-card-role "BAR STAFF 5A [DATE] 16:30-23:00 (6h30m) ! [PERSON_NAME] [PERSON_NAME] [PERSON_N…" at bounding box center [441, 236] width 125 height 135
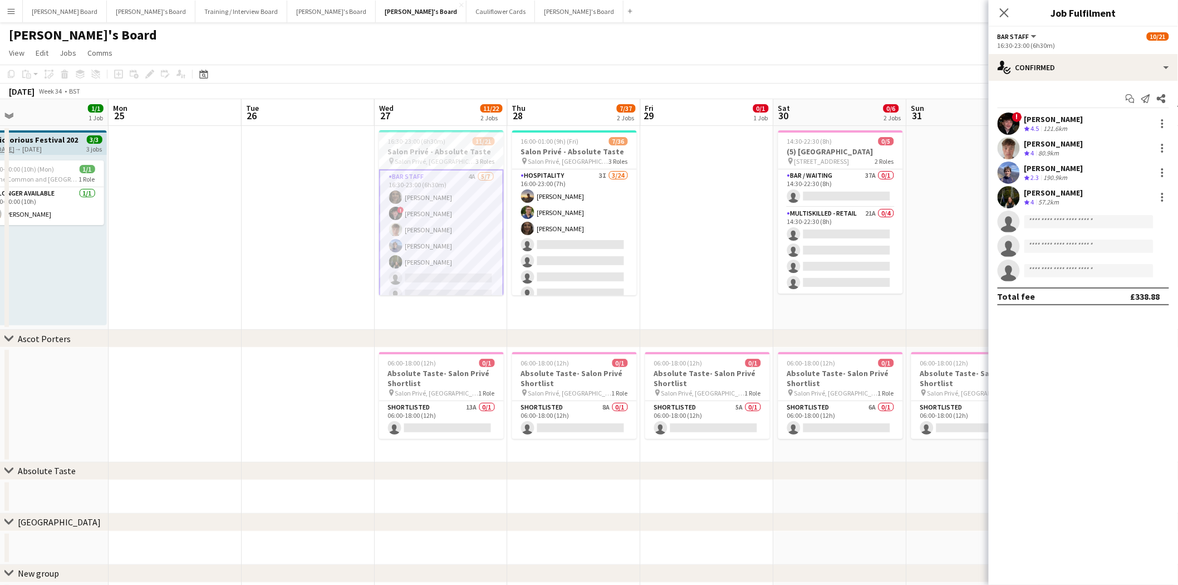
click at [442, 224] on app-card-role "BAR STAFF 4A [DATE] 16:30-23:00 (6h30m) [PERSON_NAME] ! [PERSON_NAME] [PERSON_N…" at bounding box center [441, 237] width 125 height 137
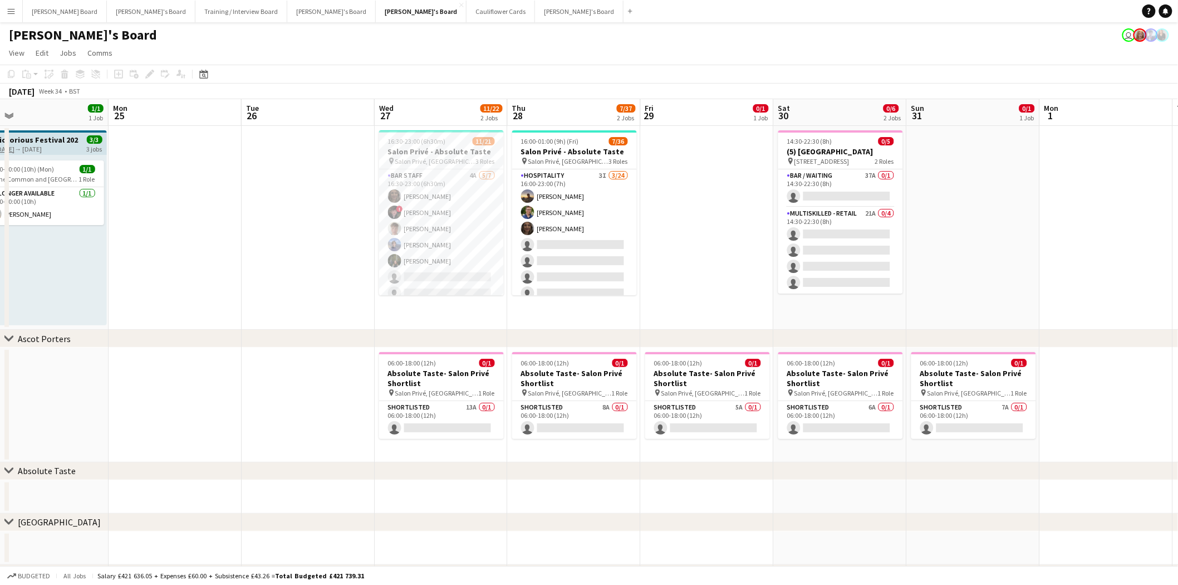
drag, startPoint x: 456, startPoint y: 238, endPoint x: 473, endPoint y: 238, distance: 17.8
click at [459, 238] on app-calendar-viewport "Thu 21 2/2 1 Job Fri 22 1/1 1 Job Sat 23 1/1 1 Job Sun 24 1/1 1 Job Mon 25 Tue …" at bounding box center [589, 357] width 1178 height 517
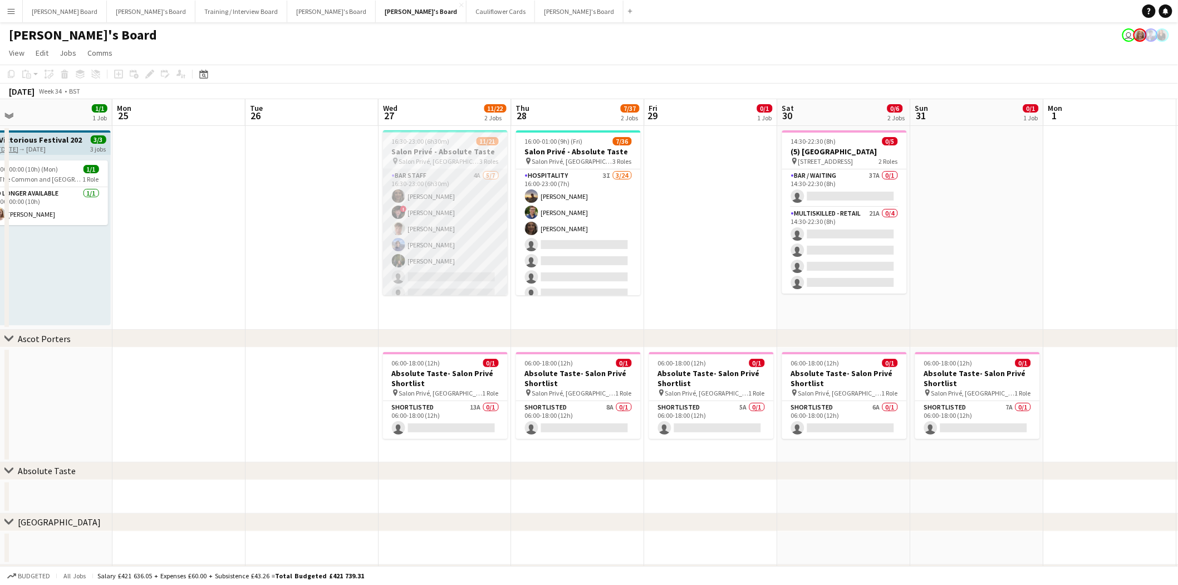
drag, startPoint x: 569, startPoint y: 234, endPoint x: 436, endPoint y: 251, distance: 134.2
click at [569, 234] on app-card-role "Hospitality 3I [DATE] 16:00-23:00 (7h) [PERSON_NAME] [PERSON_NAME] [PERSON_NAME…" at bounding box center [578, 373] width 125 height 409
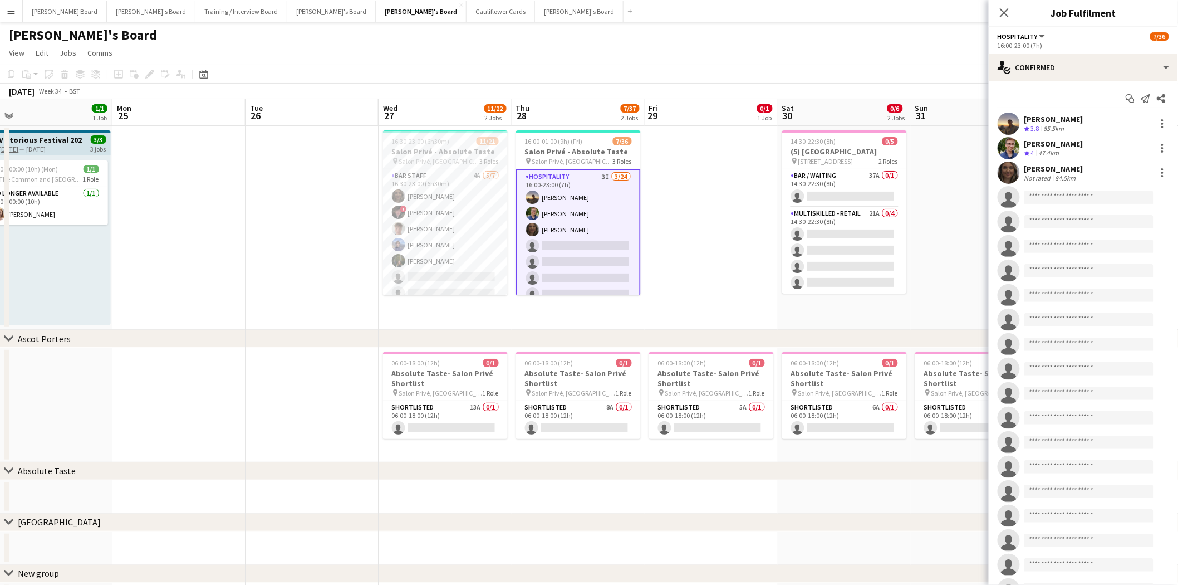
scroll to position [0, 420]
drag, startPoint x: 424, startPoint y: 212, endPoint x: 458, endPoint y: 212, distance: 34.0
click at [424, 212] on app-card-role "BAR STAFF 4A [DATE] 16:30-23:00 (6h30m) [PERSON_NAME] ! [PERSON_NAME] [PERSON_N…" at bounding box center [445, 236] width 125 height 135
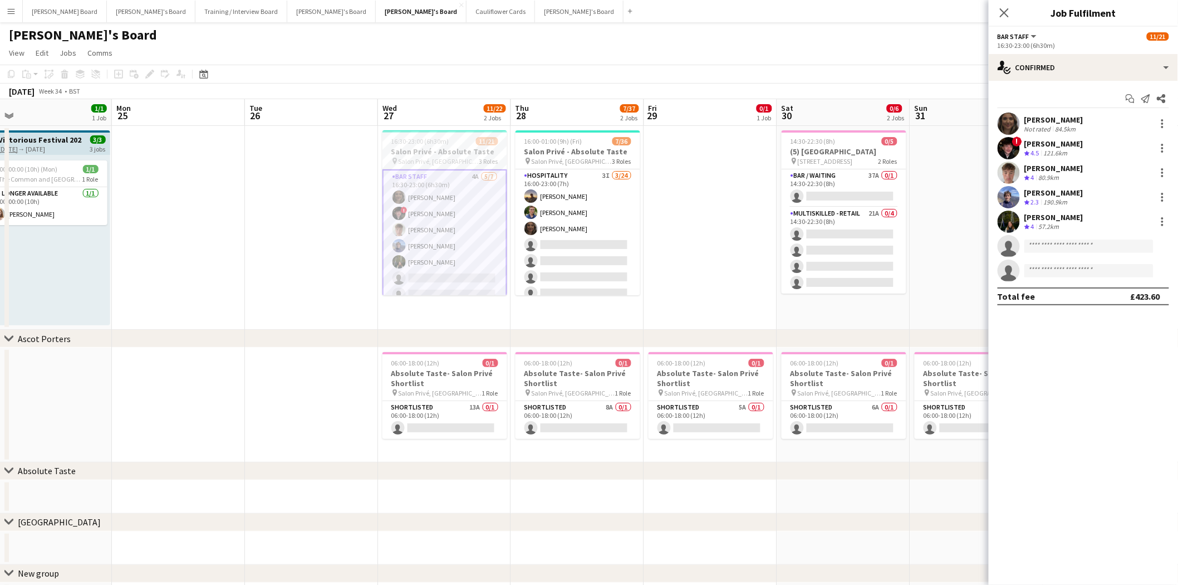
scroll to position [0, 420]
click at [1034, 112] on div "[PERSON_NAME] Not rated 84.5km" at bounding box center [1083, 123] width 189 height 22
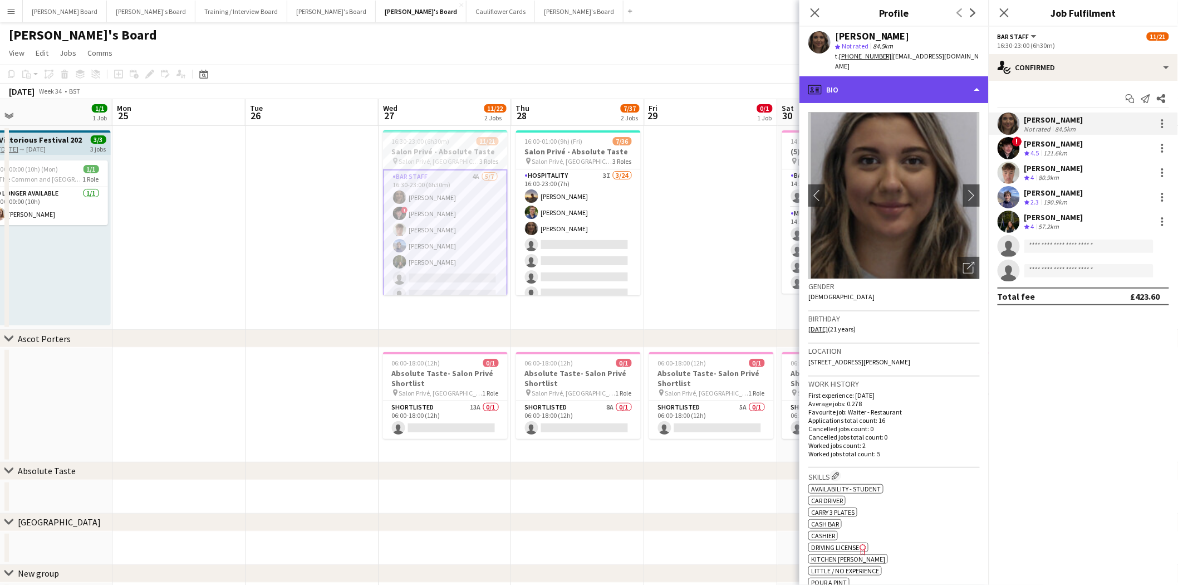
drag, startPoint x: 879, startPoint y: 75, endPoint x: 902, endPoint y: 107, distance: 39.9
click at [879, 76] on div "profile Bio" at bounding box center [894, 89] width 189 height 27
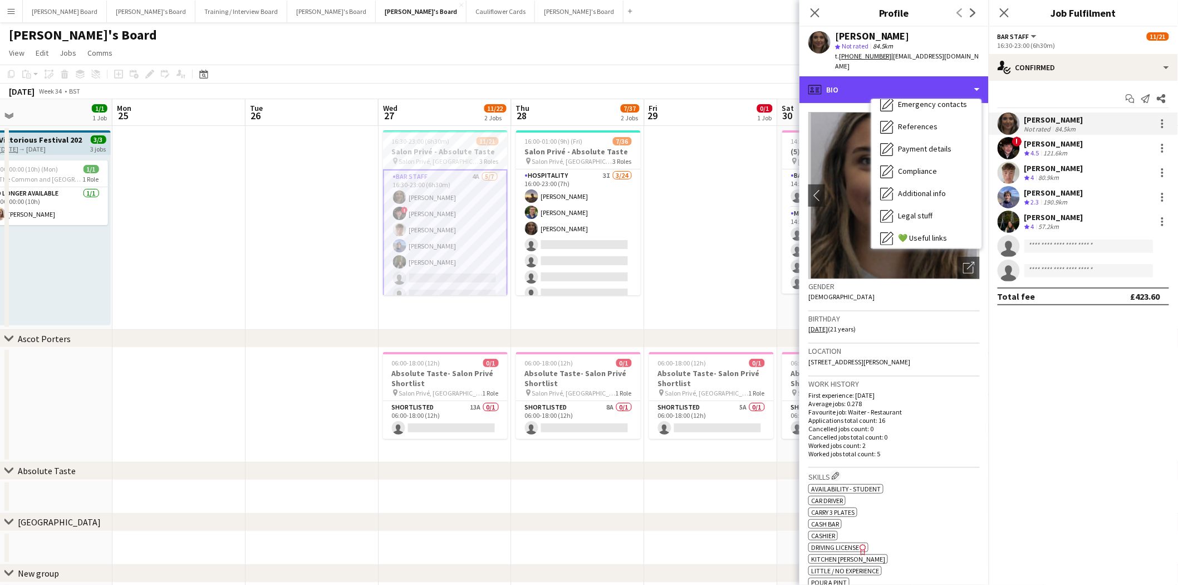
scroll to position [170, 0]
click at [921, 228] on span "Calendar" at bounding box center [913, 233] width 30 height 10
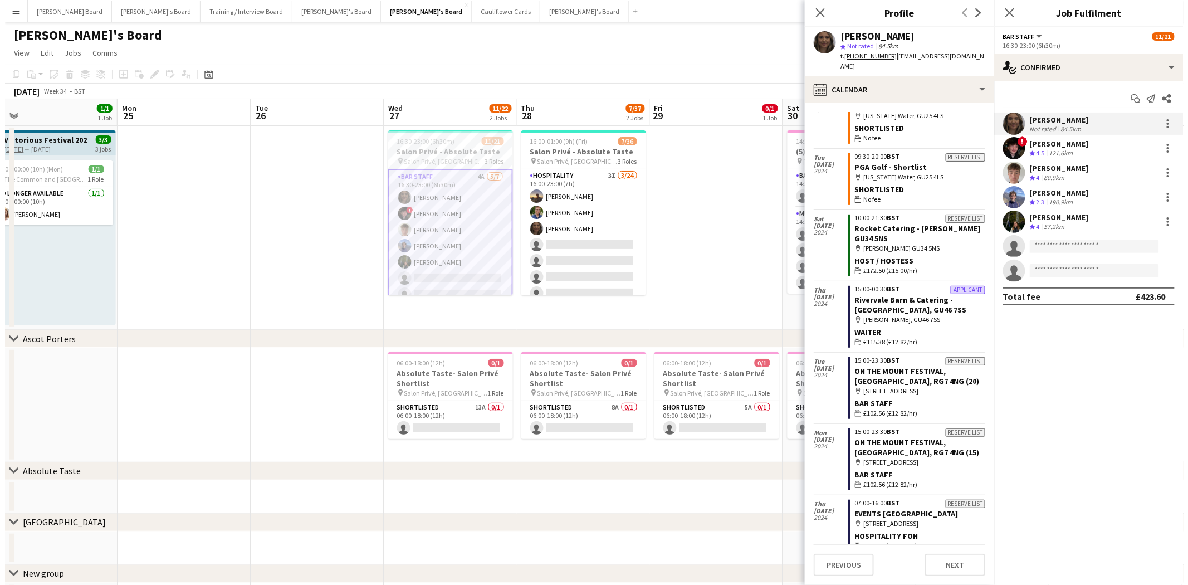
scroll to position [605, 0]
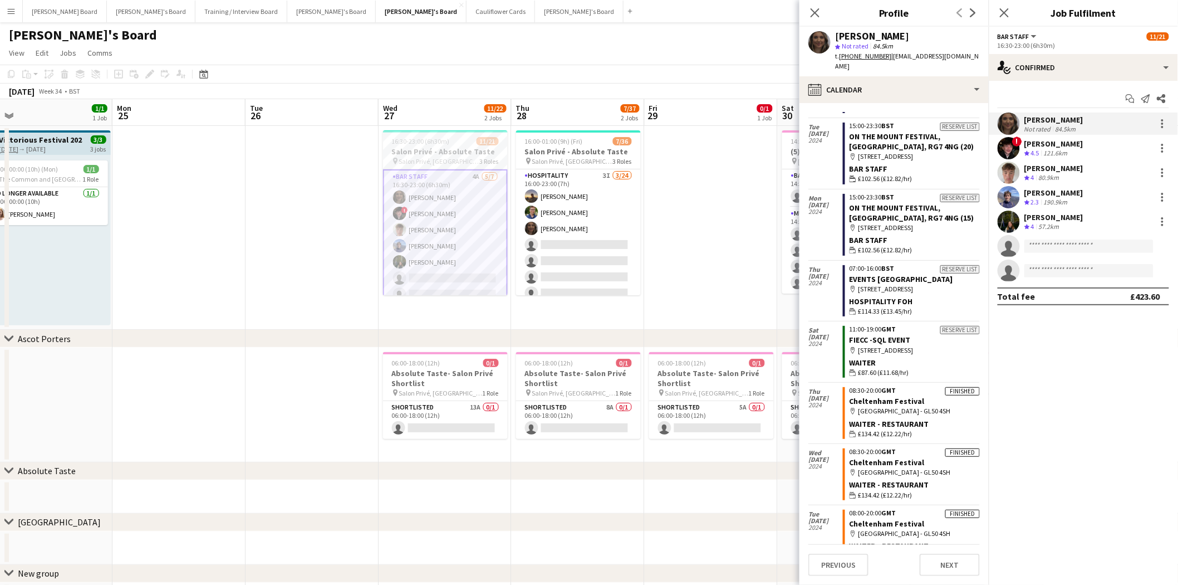
click at [10, 7] on app-icon "Menu" at bounding box center [11, 11] width 9 height 9
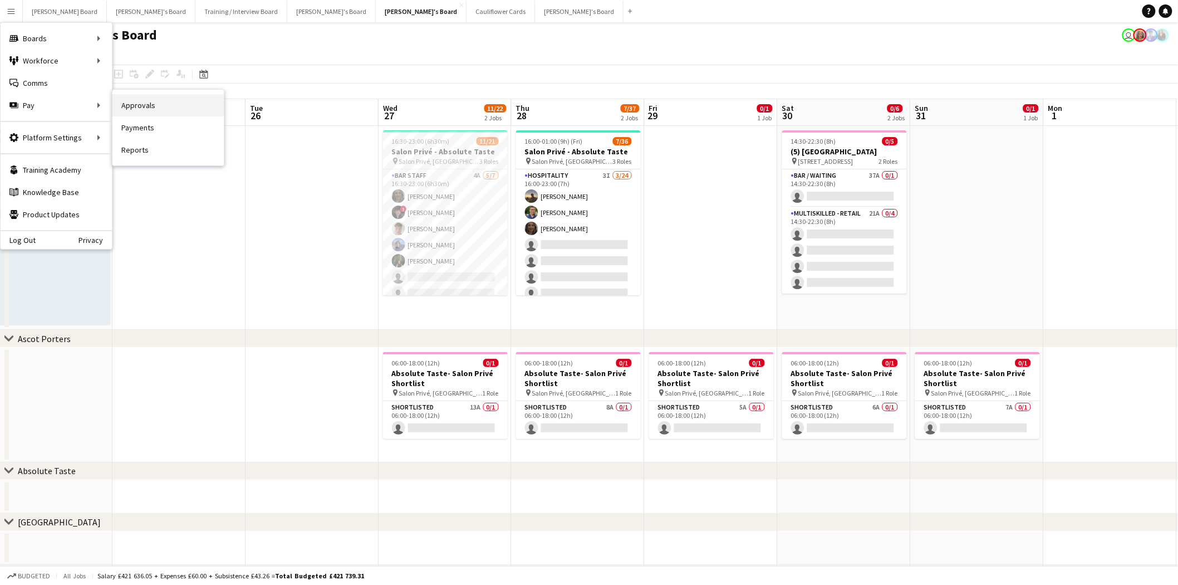
click at [157, 109] on link "Approvals" at bounding box center [167, 105] width 111 height 22
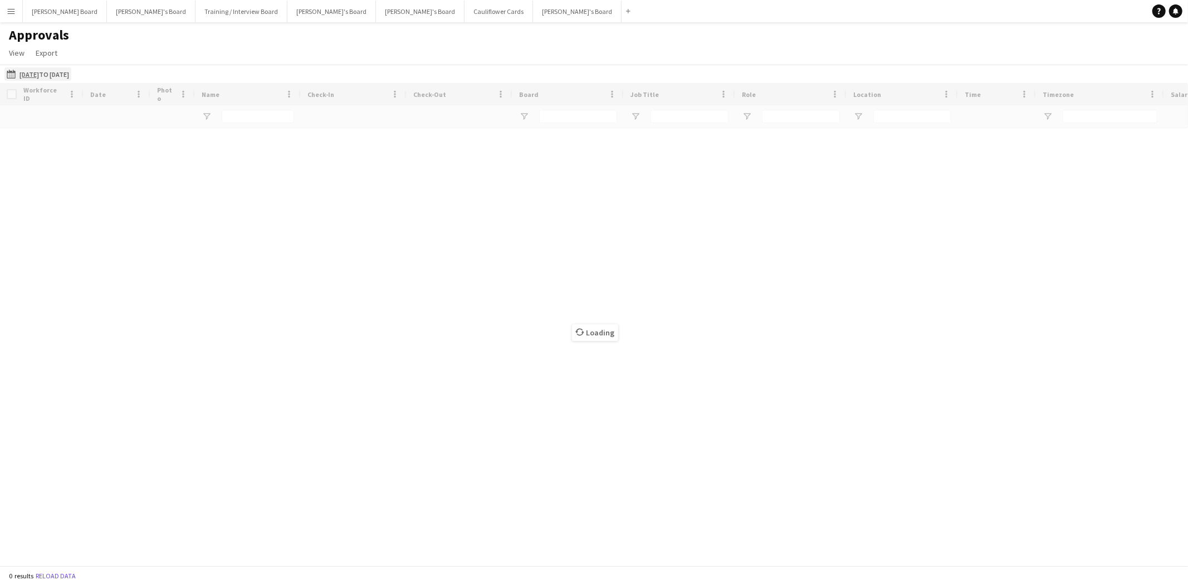
click at [11, 75] on app-icon "[DATE] to [DATE]" at bounding box center [13, 74] width 13 height 9
click at [90, 117] on span "[DATE]" at bounding box center [80, 118] width 21 height 10
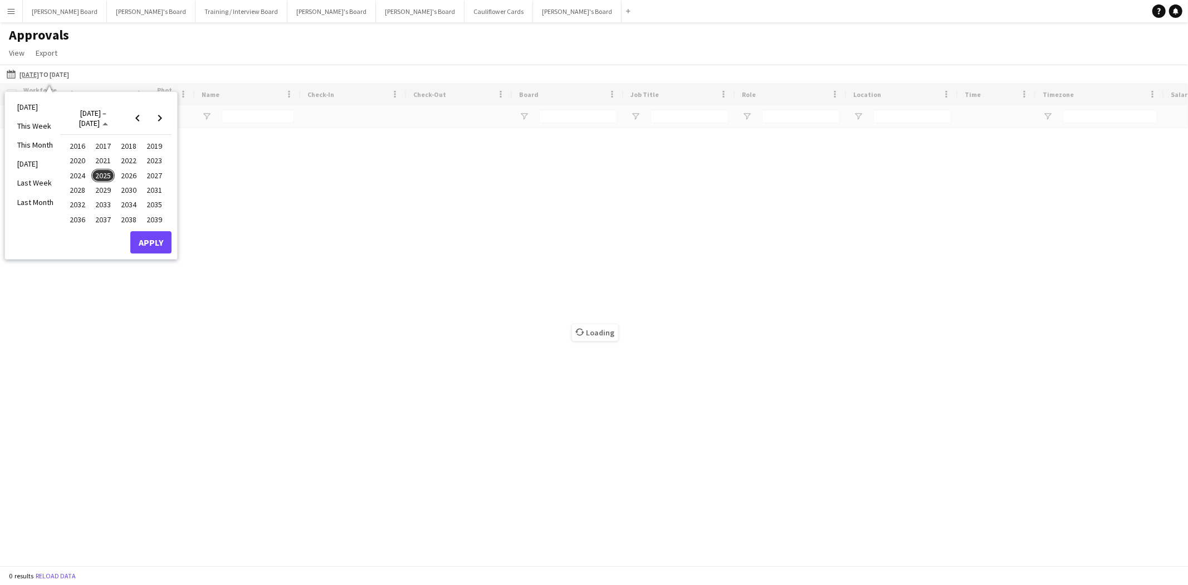
click at [75, 171] on span "2024" at bounding box center [77, 175] width 23 height 13
click at [125, 158] on span "MAR" at bounding box center [128, 160] width 23 height 13
click at [114, 190] on span "14" at bounding box center [115, 192] width 13 height 13
click at [155, 243] on button "Apply" at bounding box center [150, 244] width 41 height 22
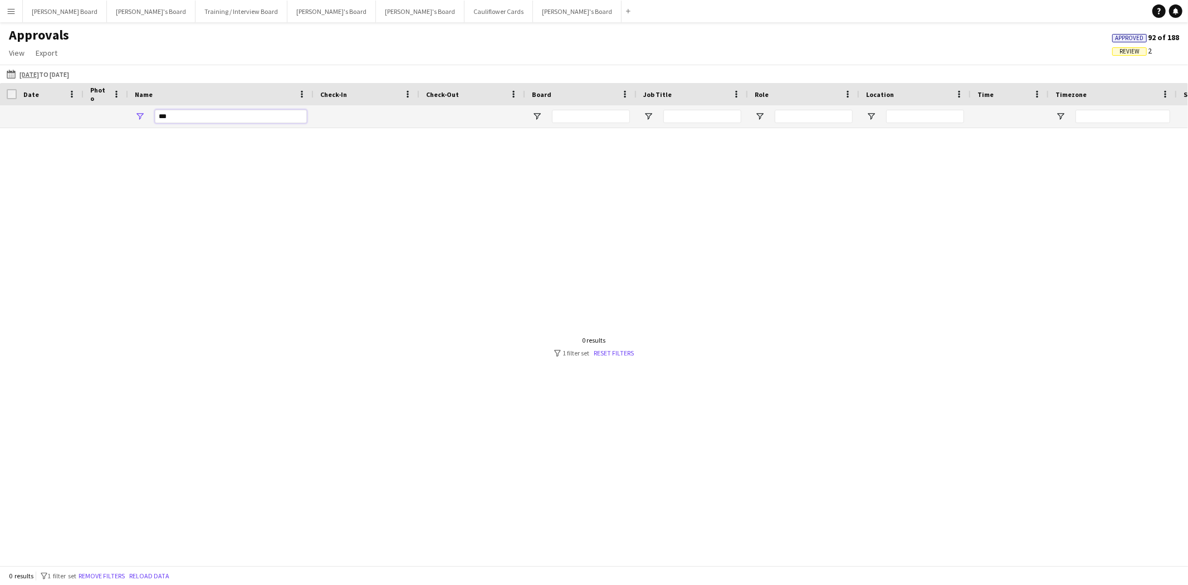
drag, startPoint x: 182, startPoint y: 116, endPoint x: 108, endPoint y: 109, distance: 74.4
click at [108, 109] on div "***" at bounding box center [1050, 116] width 2101 height 22
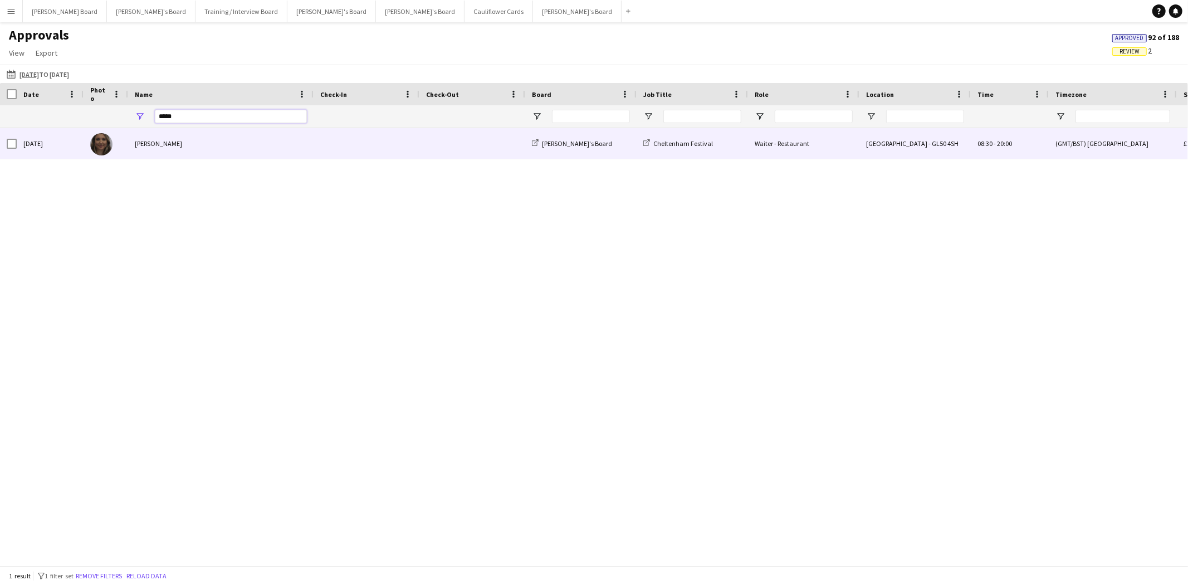
type input "*****"
click at [123, 147] on div at bounding box center [106, 143] width 45 height 31
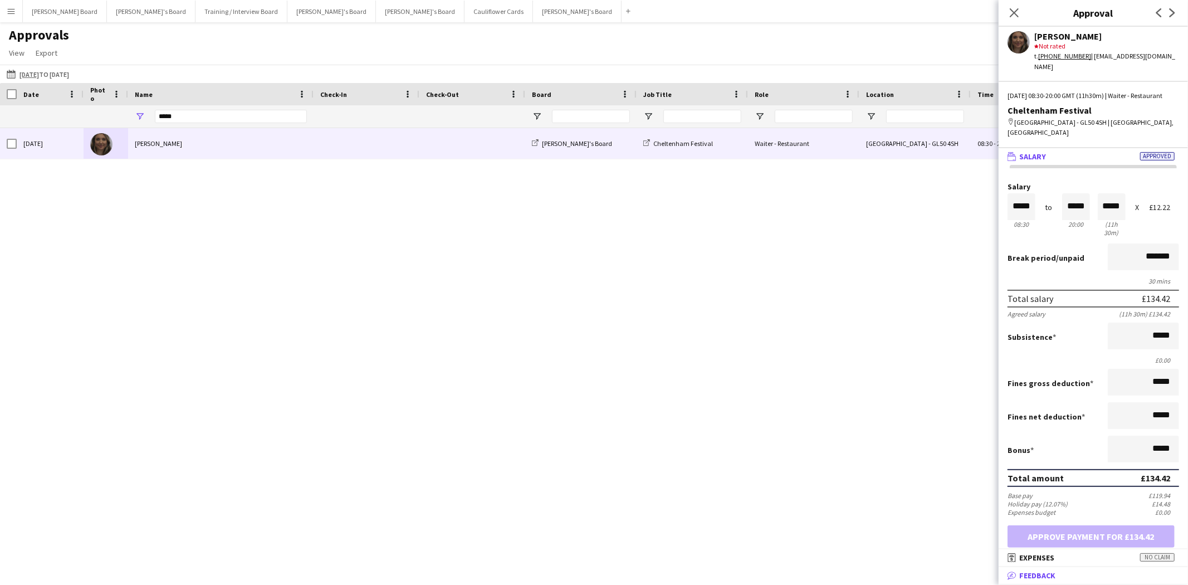
click at [1115, 571] on mat-panel-title "bubble-pencil Feedback" at bounding box center [1090, 575] width 185 height 10
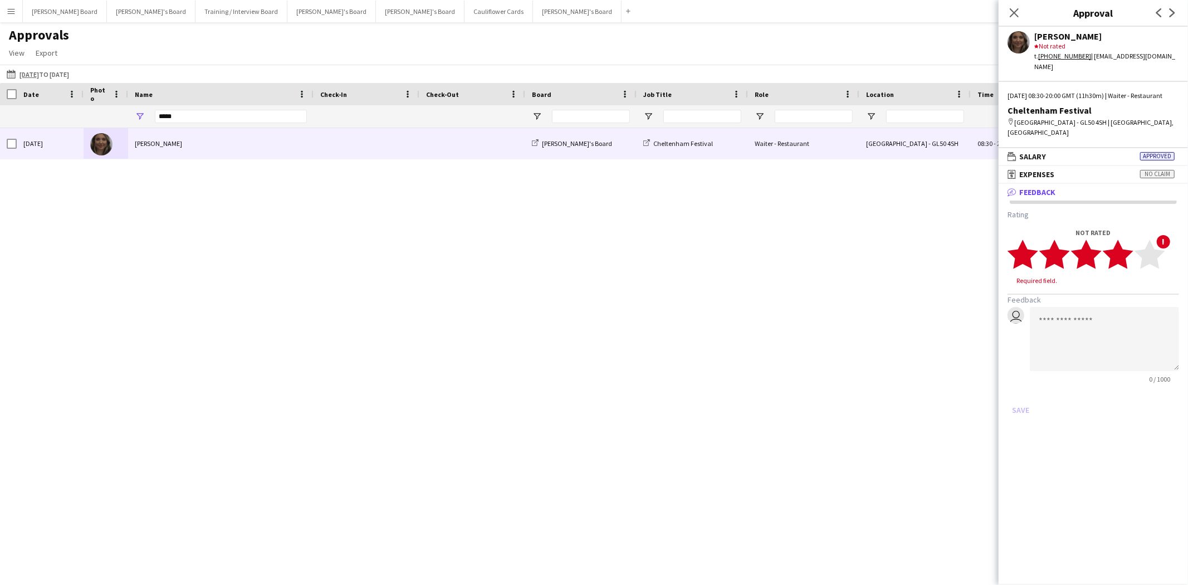
click at [1125, 251] on polygon at bounding box center [1118, 253] width 31 height 29
click at [1075, 320] on textarea at bounding box center [1104, 328] width 149 height 64
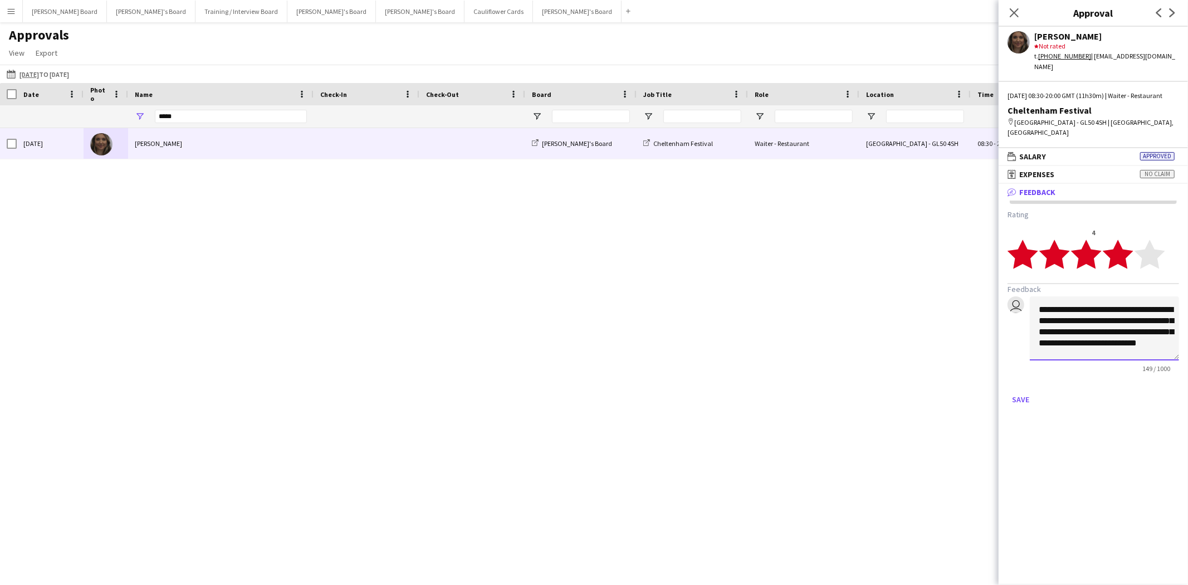
drag, startPoint x: 1093, startPoint y: 321, endPoint x: 1131, endPoint y: 332, distance: 39.6
click at [1131, 332] on textarea "**********" at bounding box center [1104, 328] width 149 height 64
click at [1107, 303] on textarea "**********" at bounding box center [1104, 328] width 149 height 64
type textarea "**********"
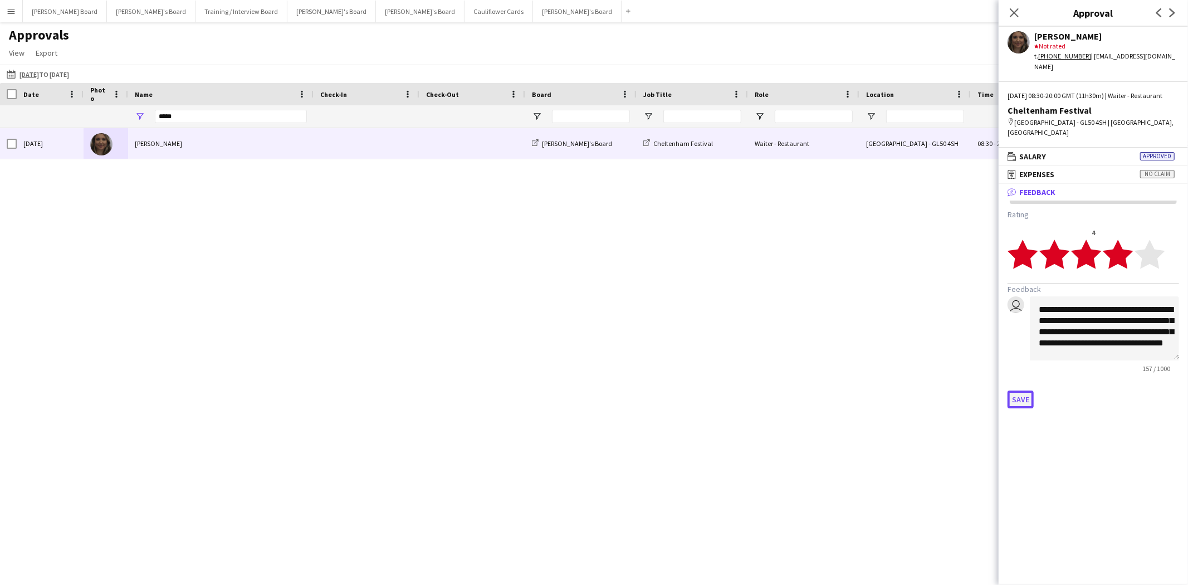
click at [1017, 394] on button "Save" at bounding box center [1020, 399] width 26 height 18
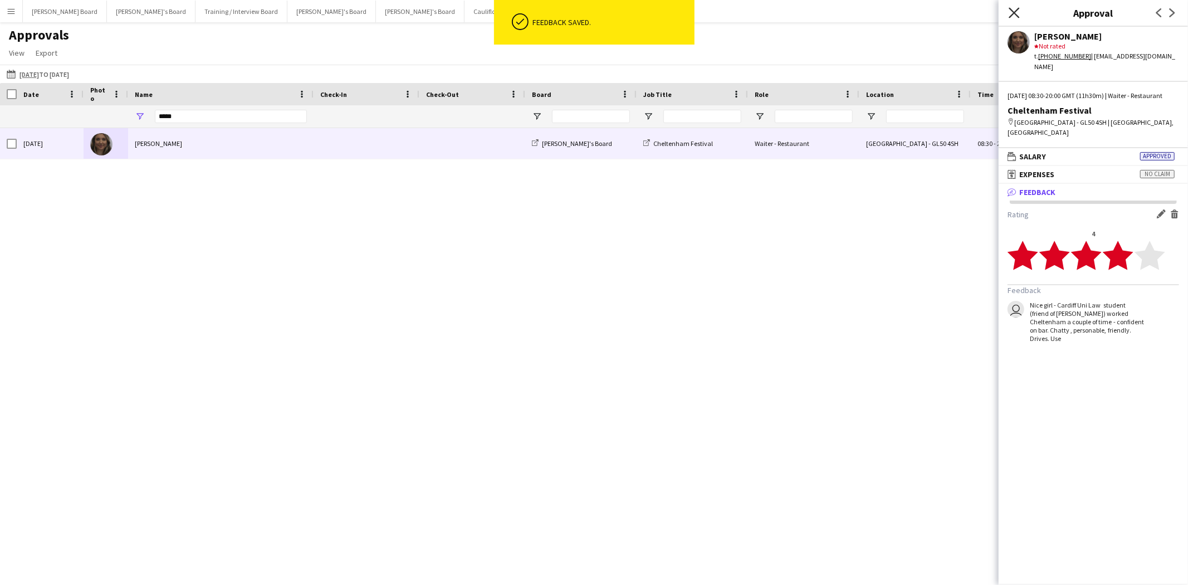
click at [1011, 12] on icon "Close pop-in" at bounding box center [1013, 12] width 11 height 11
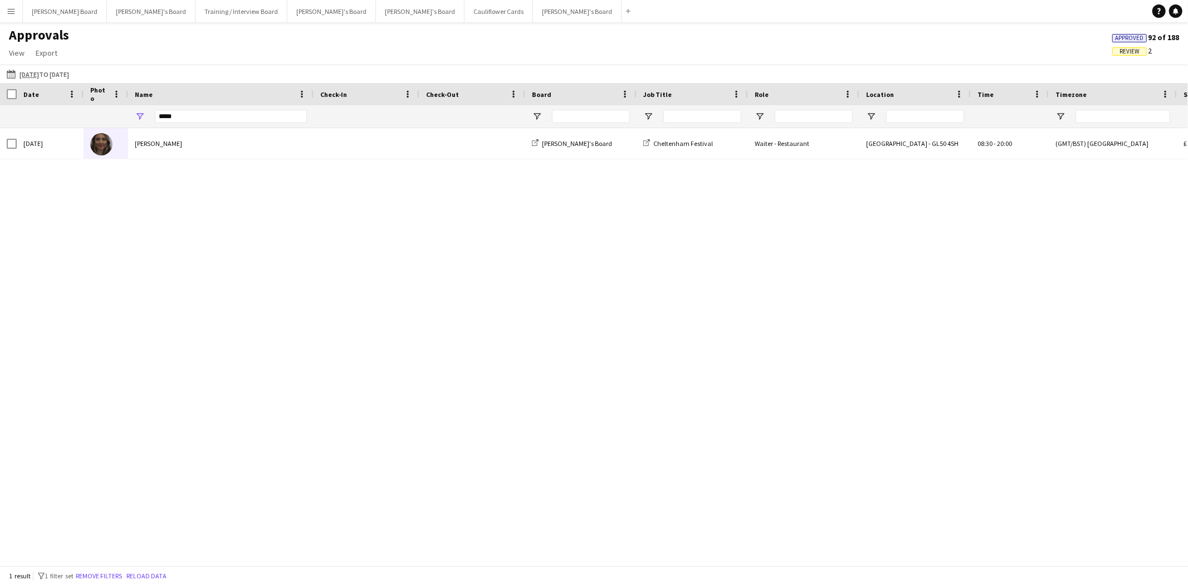
click at [14, 10] on app-icon "Menu" at bounding box center [11, 11] width 9 height 9
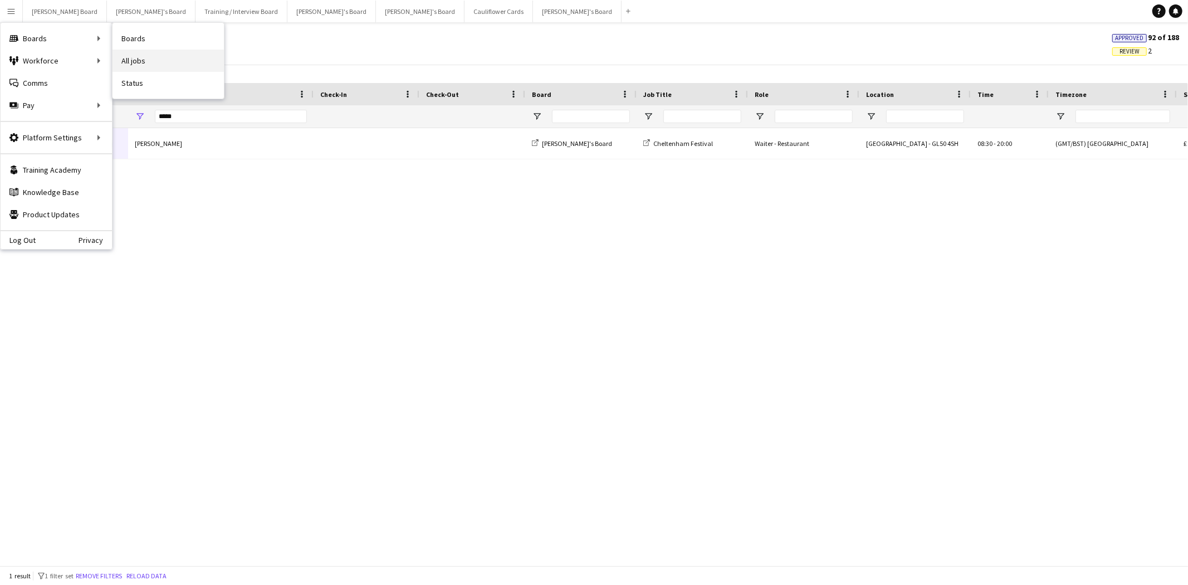
click at [143, 53] on link "All jobs" at bounding box center [167, 61] width 111 height 22
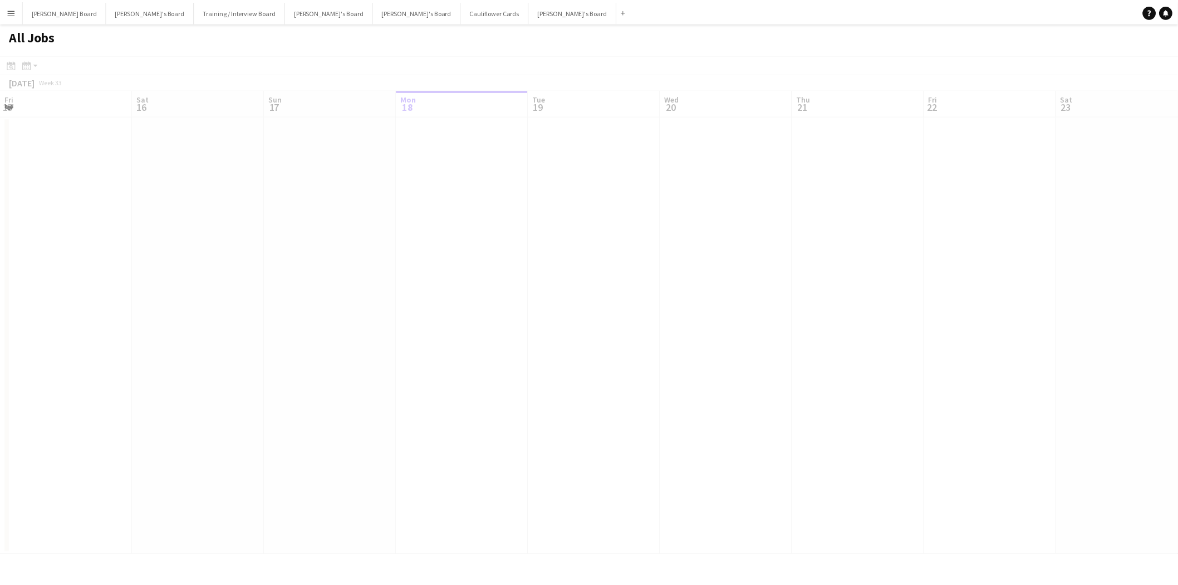
scroll to position [0, 266]
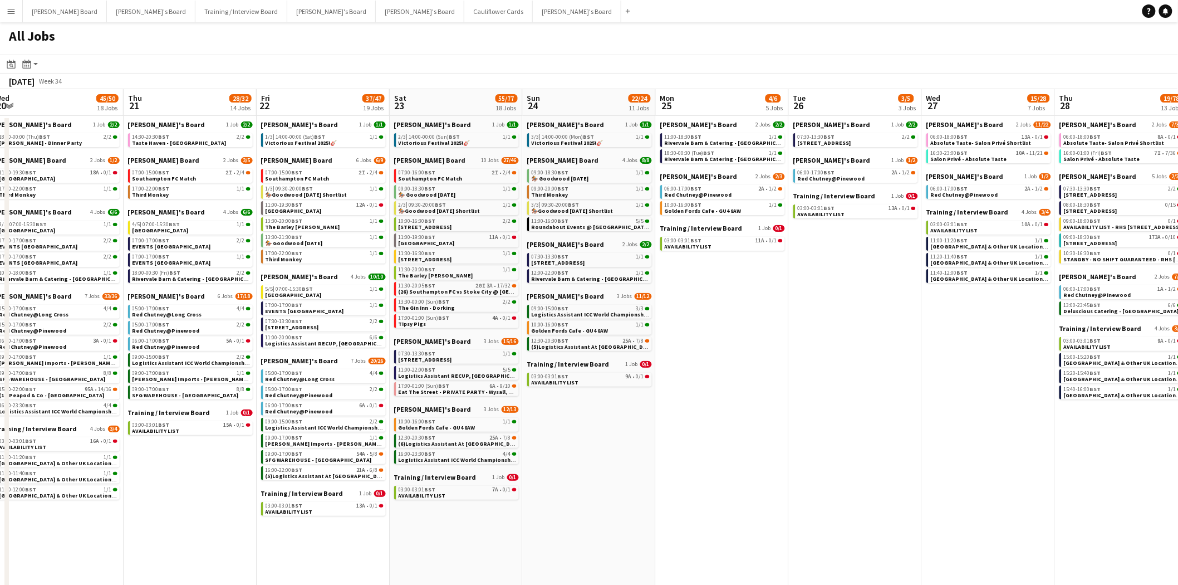
scroll to position [0, 365]
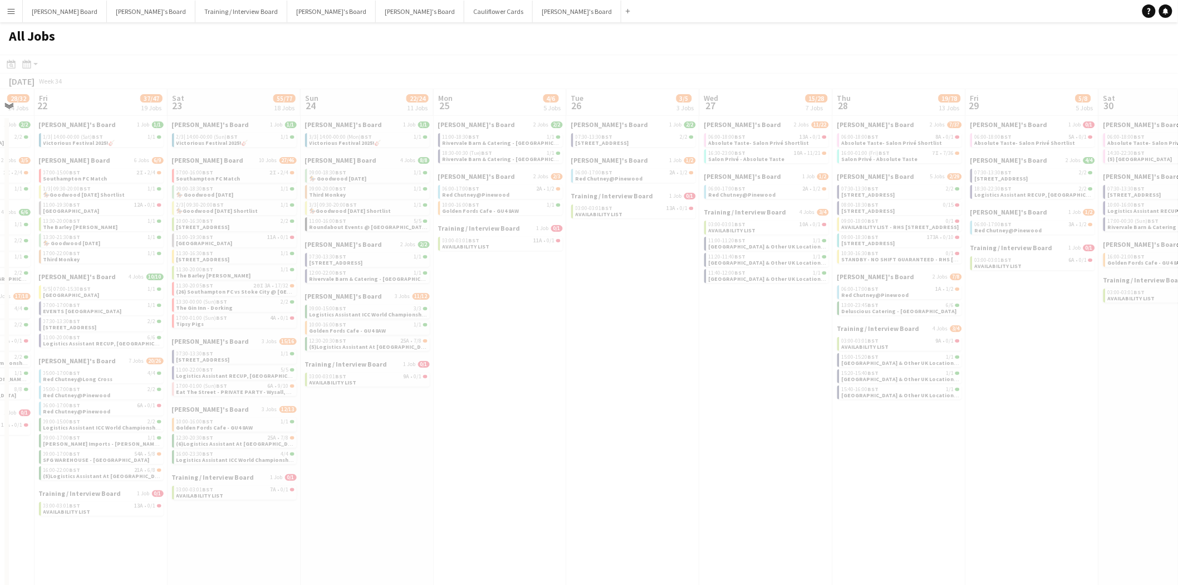
drag, startPoint x: 1006, startPoint y: 517, endPoint x: 374, endPoint y: 515, distance: 631.5
click at [315, 510] on app-all-jobs "All Jobs Date picker AUG 2025 AUG 2025 Monday M Tuesday T Wednesday W Thursday …" at bounding box center [589, 375] width 1178 height 707
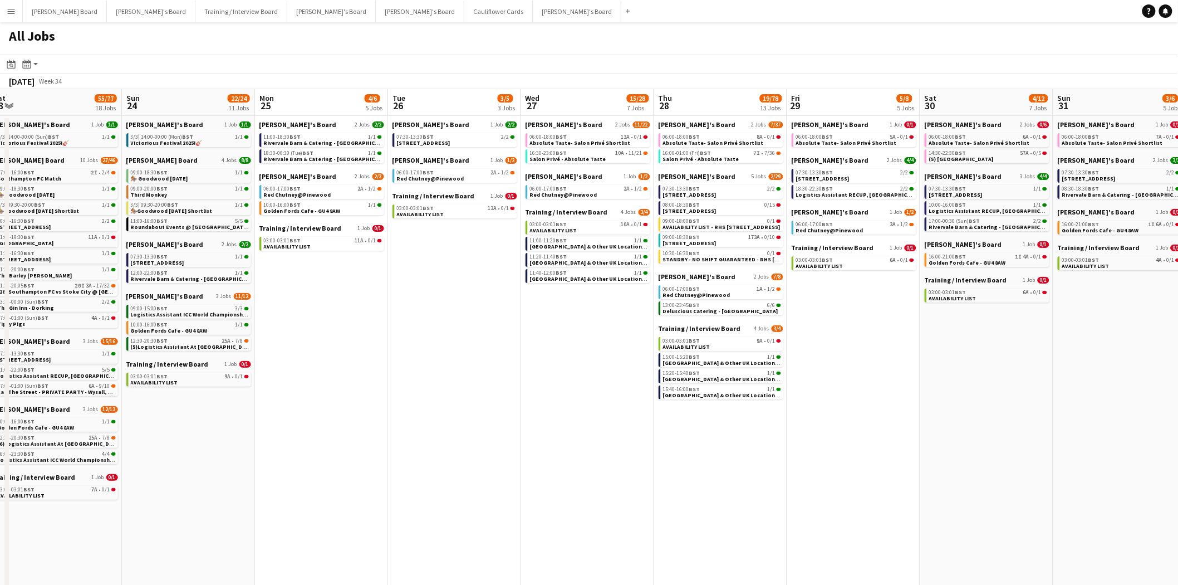
scroll to position [0, 425]
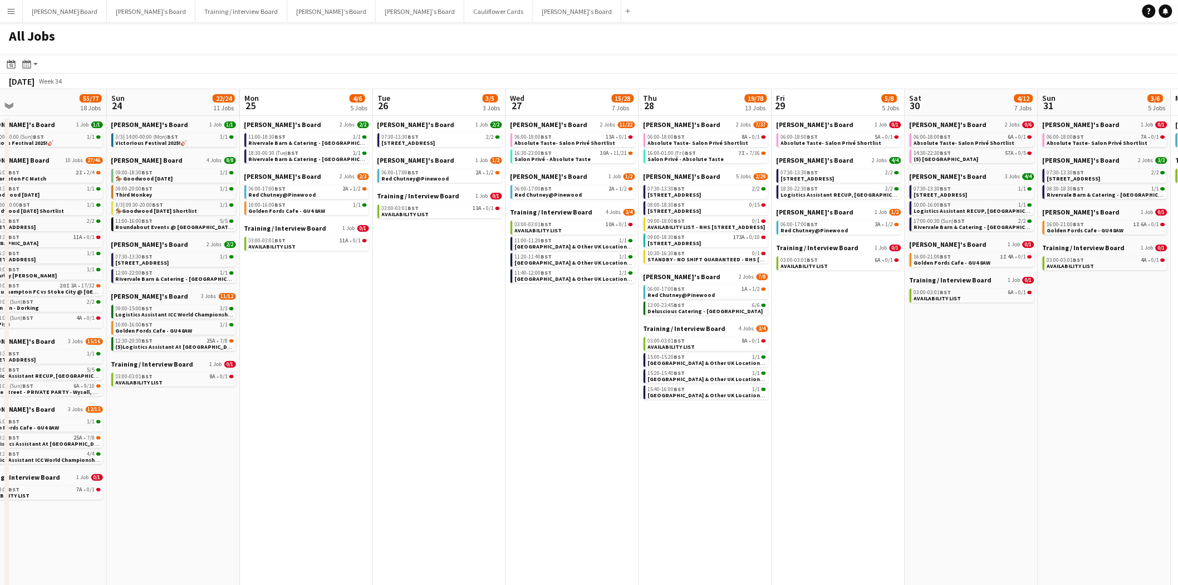
drag, startPoint x: 744, startPoint y: 355, endPoint x: 550, endPoint y: 358, distance: 193.8
click at [550, 358] on app-calendar-viewport "Wed 20 45/50 18 Jobs Thu 21 28/32 14 Jobs Fri 22 37/47 19 Jobs Sat 23 55/77 18 …" at bounding box center [589, 409] width 1178 height 640
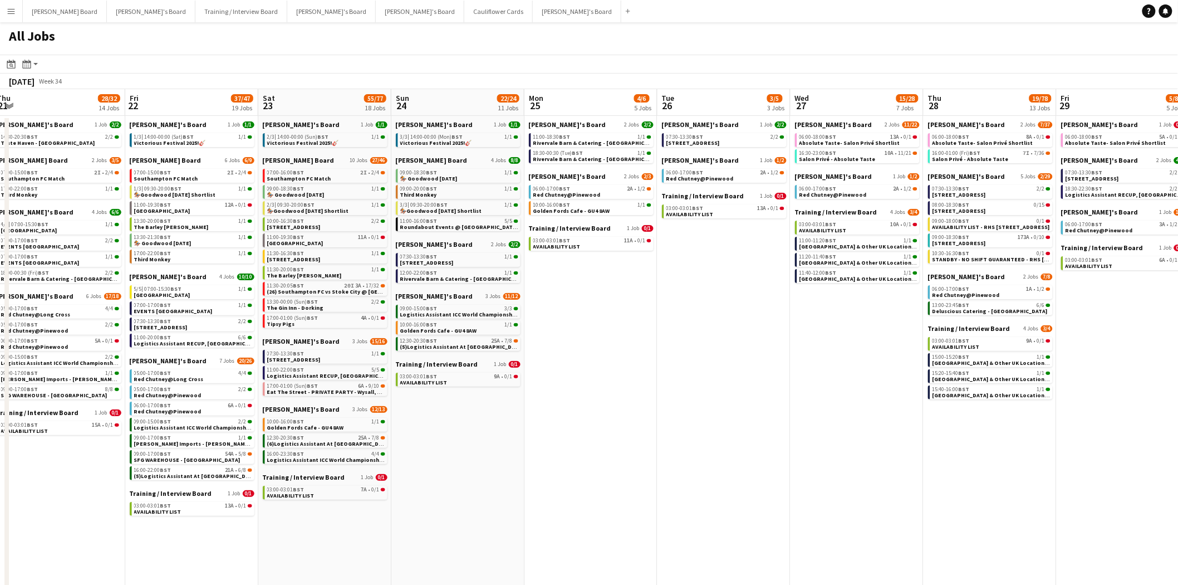
scroll to position [0, 232]
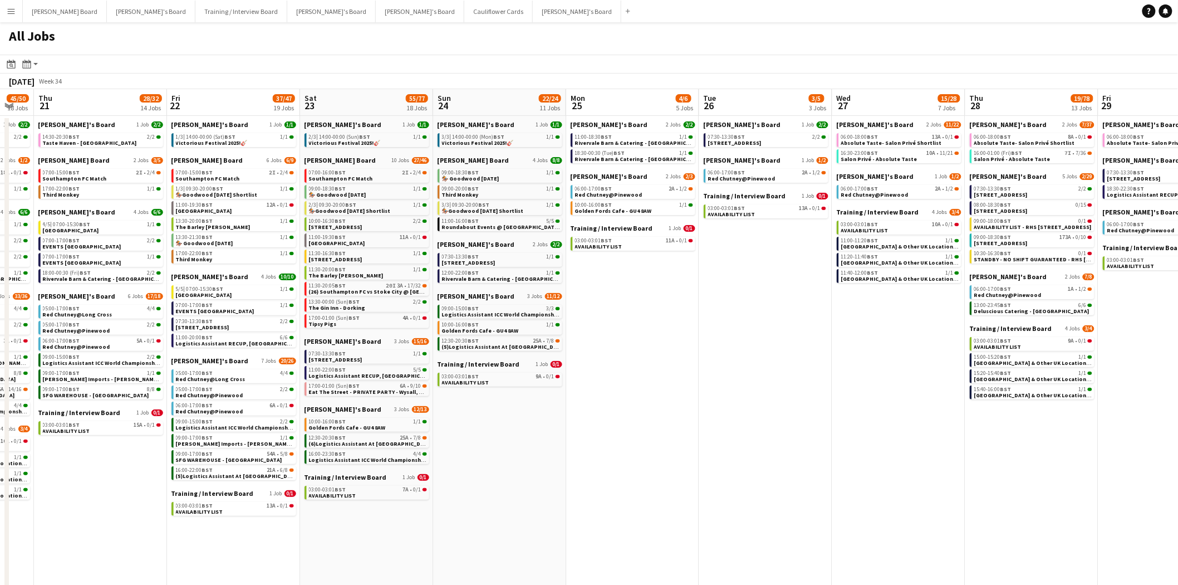
drag, startPoint x: 331, startPoint y: 340, endPoint x: 658, endPoint y: 365, distance: 327.3
click at [658, 365] on app-calendar-viewport "Tue 19 28/30 17 Jobs Wed 20 45/50 18 Jobs Thu 21 28/32 14 Jobs Fri 22 37/47 19 …" at bounding box center [589, 409] width 1178 height 640
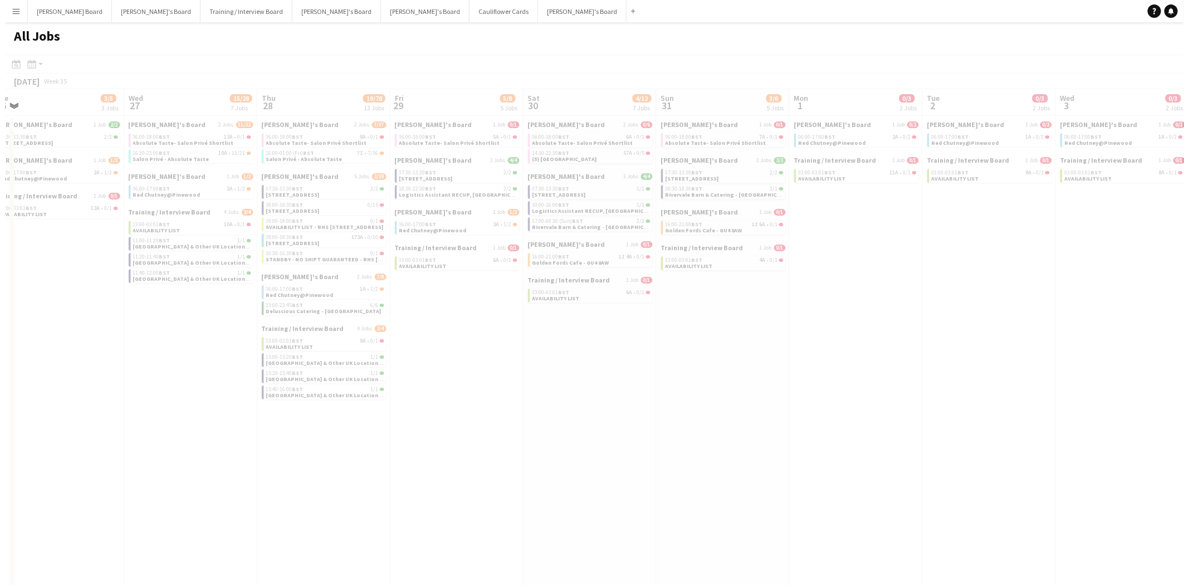
scroll to position [0, 334]
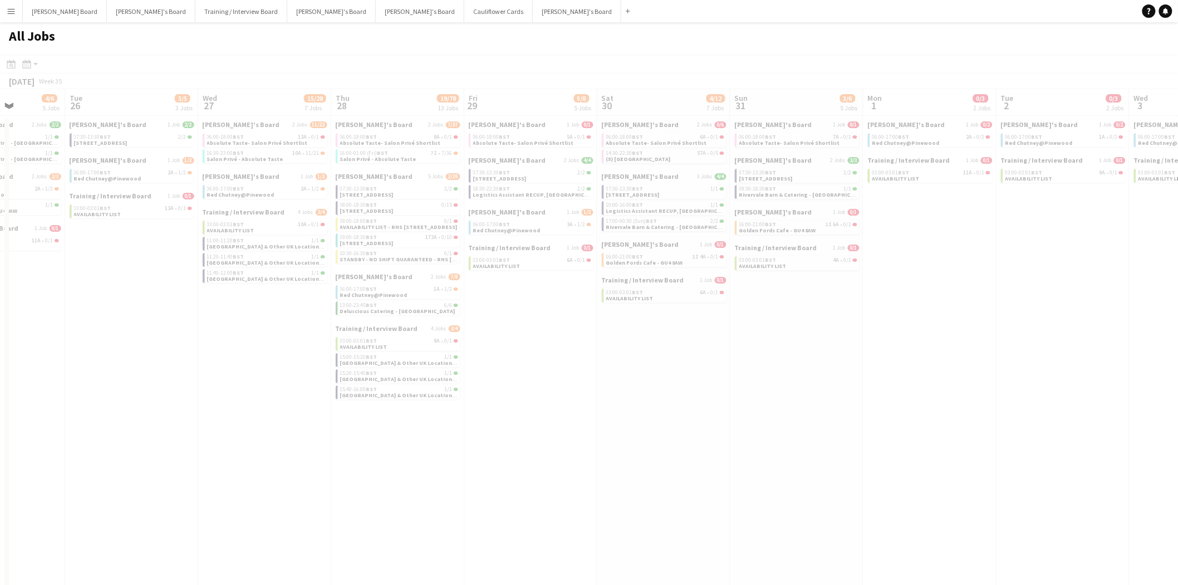
drag, startPoint x: 743, startPoint y: 410, endPoint x: 126, endPoint y: 451, distance: 618.9
click at [125, 451] on app-all-jobs "All Jobs Date picker AUG 2025 AUG 2025 Monday M Tuesday T Wednesday W Thursday …" at bounding box center [589, 375] width 1178 height 707
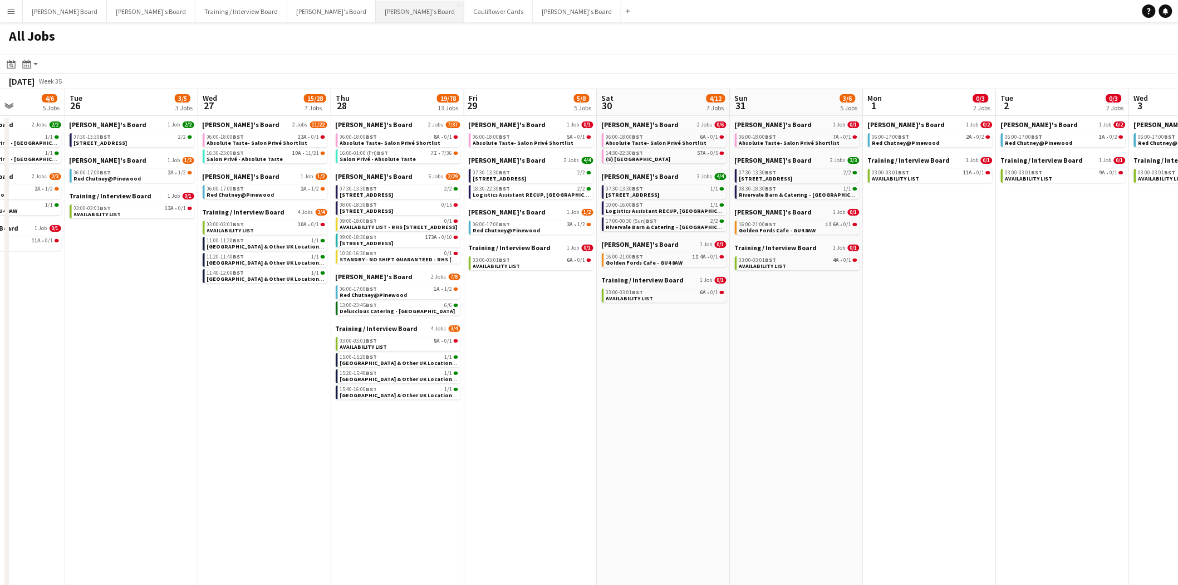
click at [376, 13] on button "[PERSON_NAME]'s Board Close" at bounding box center [420, 12] width 89 height 22
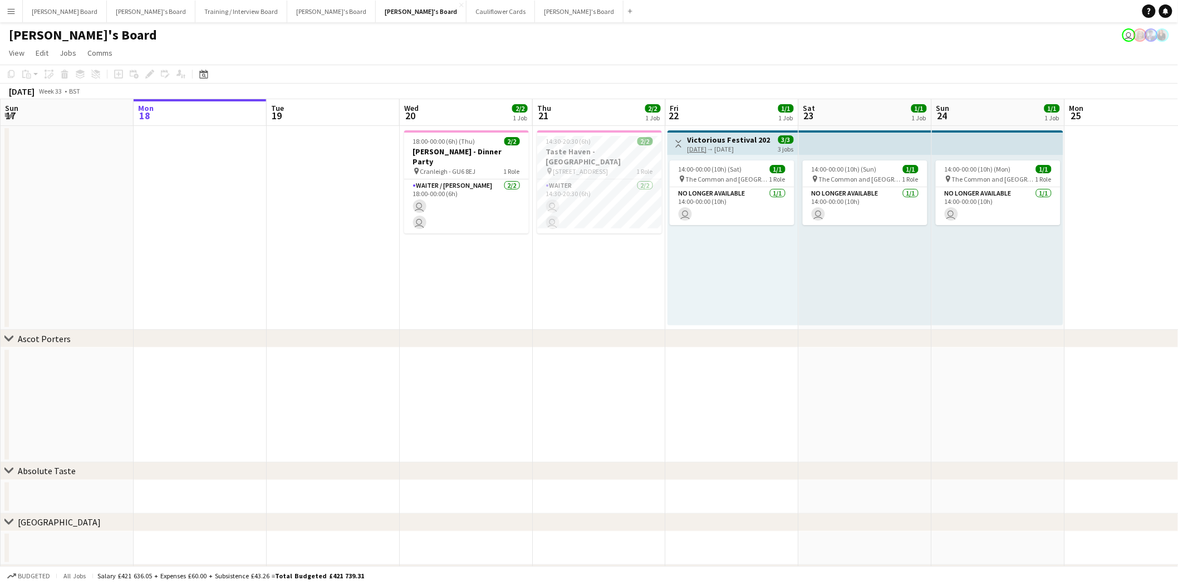
scroll to position [0, 302]
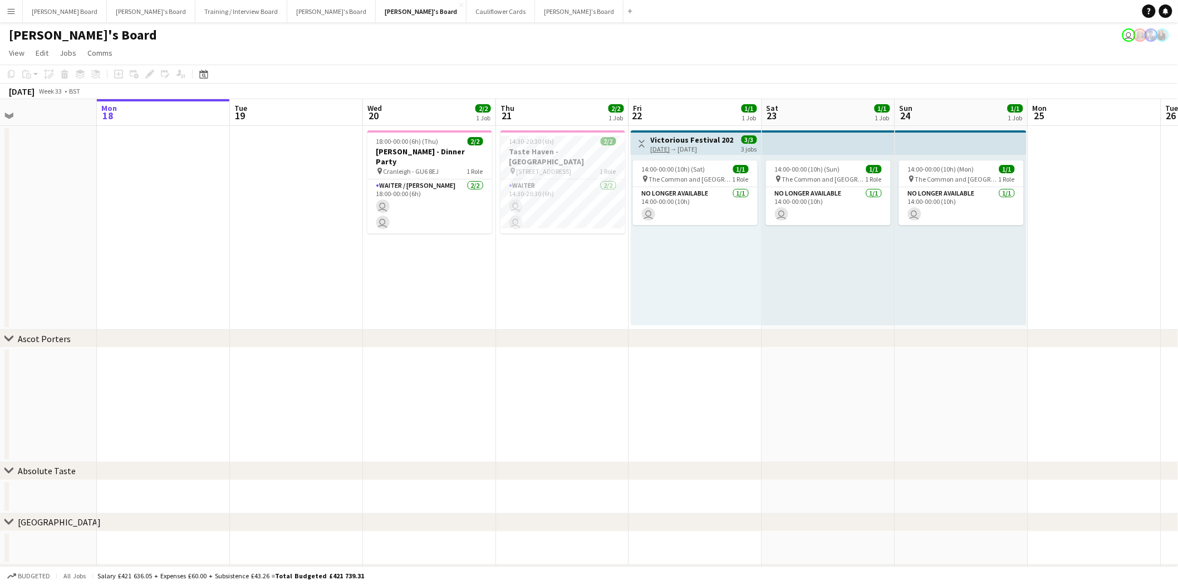
drag, startPoint x: 967, startPoint y: 324, endPoint x: 98, endPoint y: 337, distance: 869.4
click at [98, 337] on div "chevron-right Ascot Porters chevron-right Absolute Taste chevron-right Twickenh…" at bounding box center [589, 357] width 1178 height 517
click at [200, 72] on icon at bounding box center [203, 74] width 8 height 9
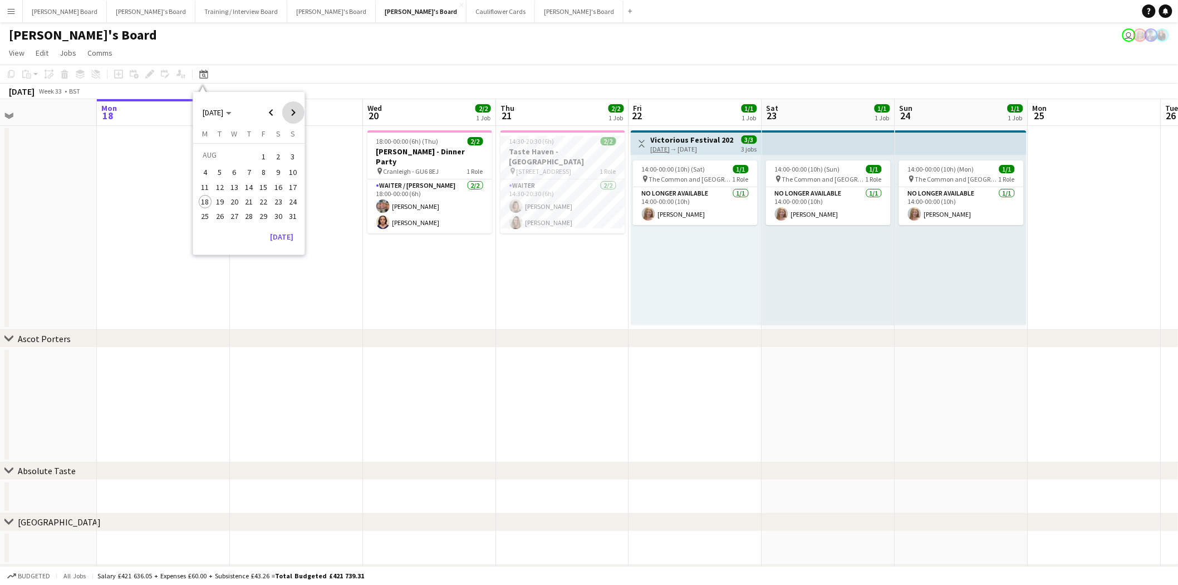
click at [297, 109] on span "Next month" at bounding box center [293, 112] width 22 height 22
click at [265, 168] on span "3" at bounding box center [263, 169] width 13 height 13
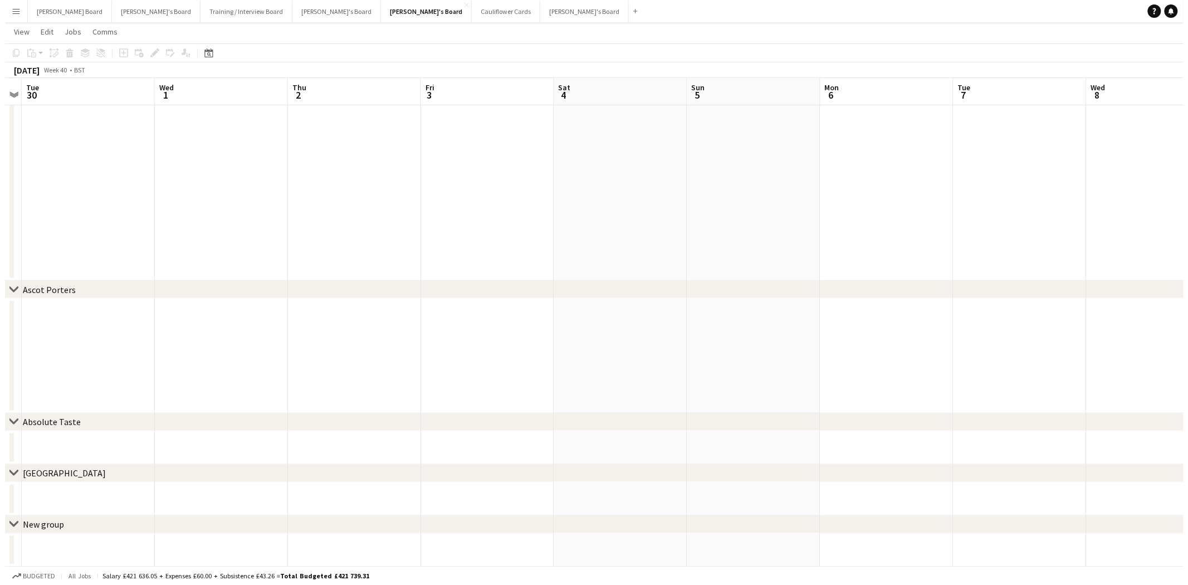
scroll to position [0, 0]
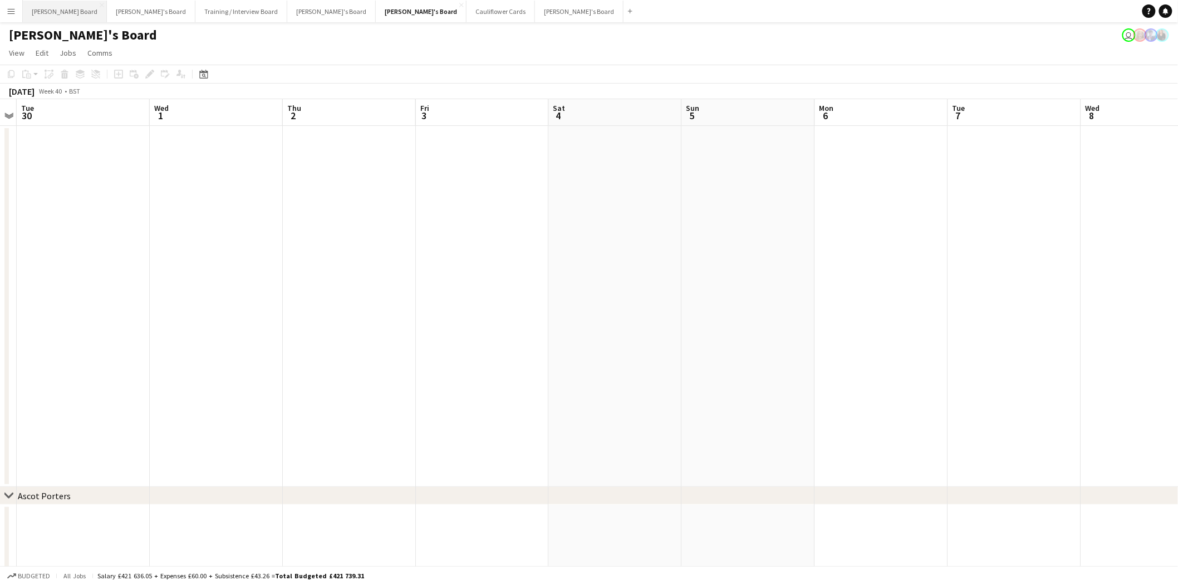
click at [52, 9] on button "Dean's Board Close" at bounding box center [65, 12] width 84 height 22
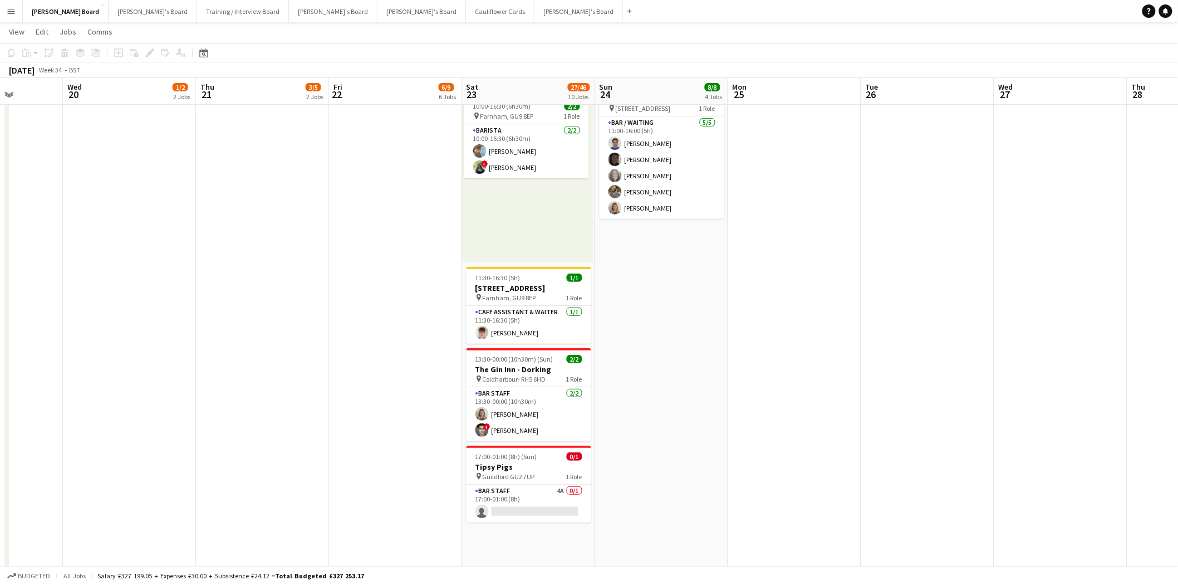
scroll to position [0, 414]
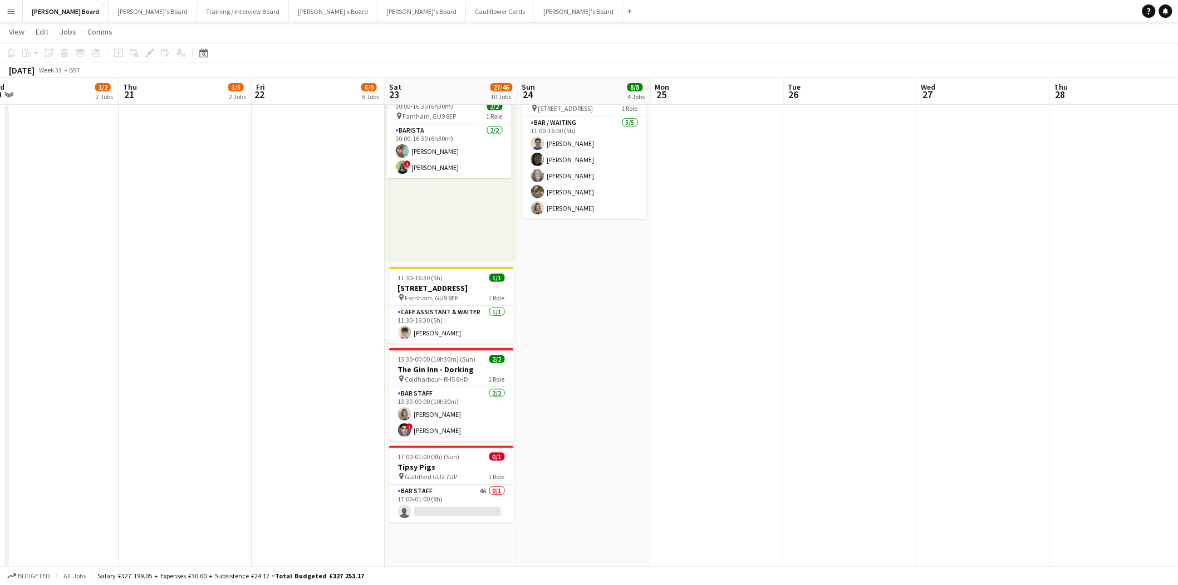
drag, startPoint x: 1064, startPoint y: 317, endPoint x: 650, endPoint y: 346, distance: 414.8
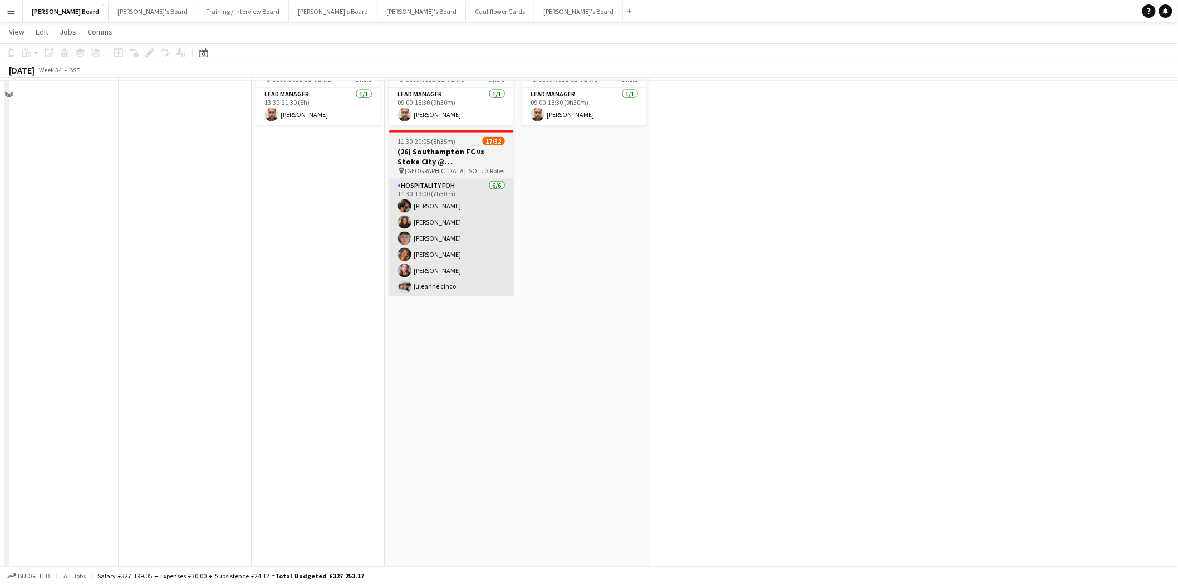
scroll to position [619, 0]
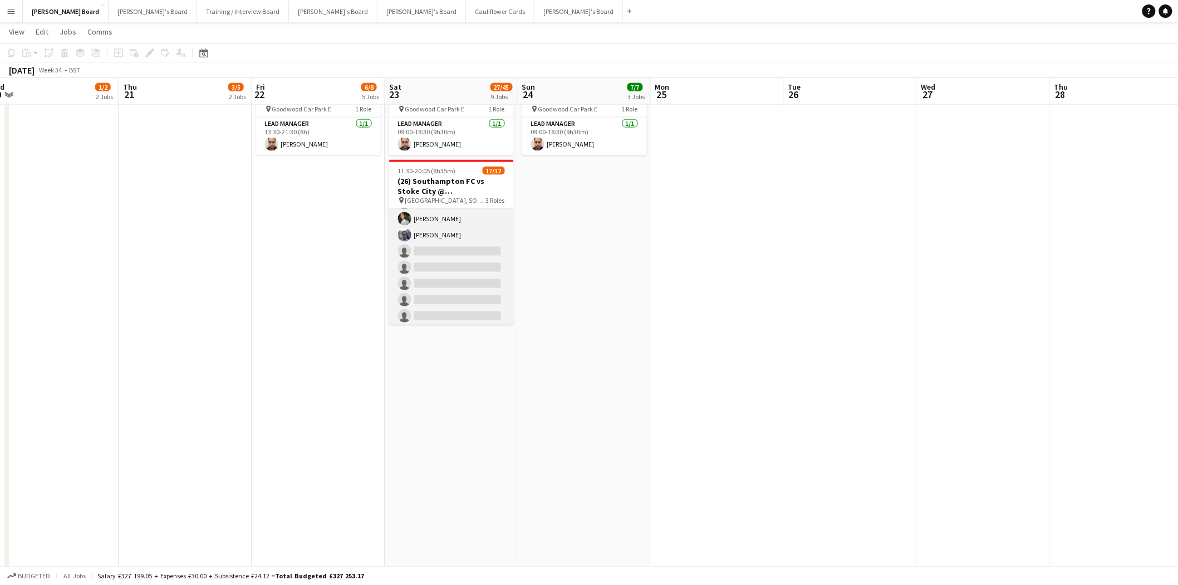
click at [464, 257] on app-card-role "Retail Kiosk 20I 3A 11/25 13:00-17:00 (4h) Courteney Gardner Pamela Bockarie ! …" at bounding box center [451, 259] width 125 height 425
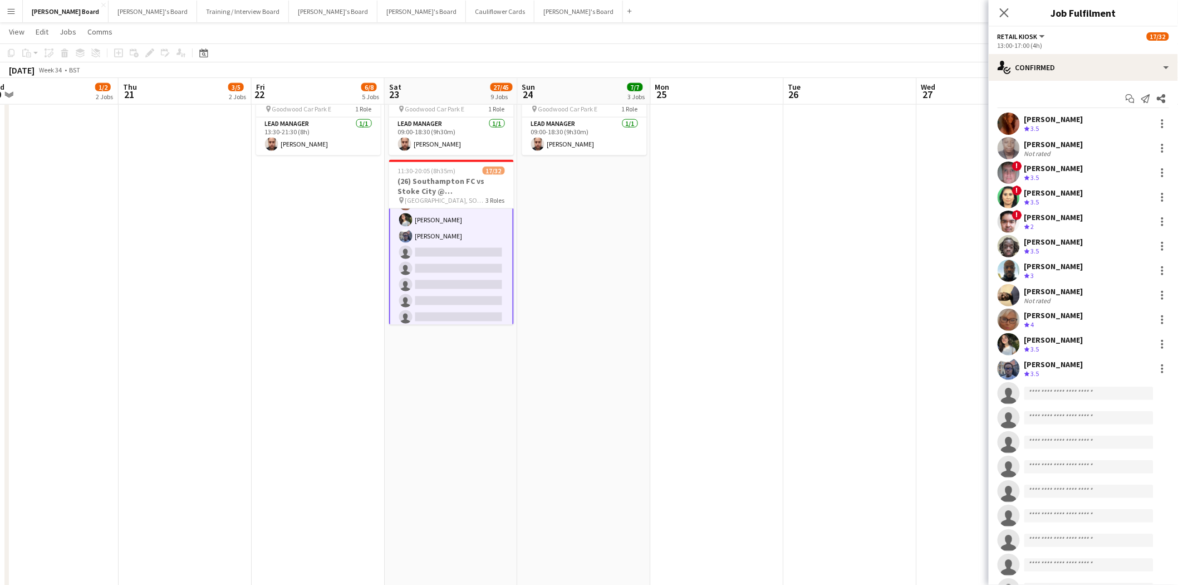
scroll to position [281, 0]
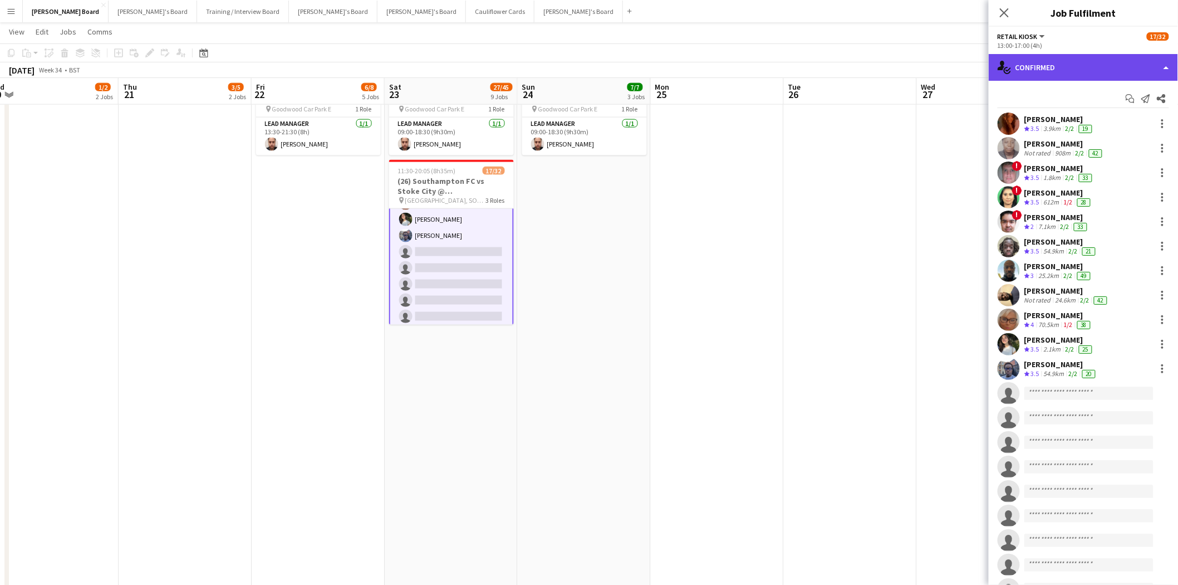
click at [1039, 66] on div "single-neutral-actions-check-2 Confirmed" at bounding box center [1083, 67] width 189 height 27
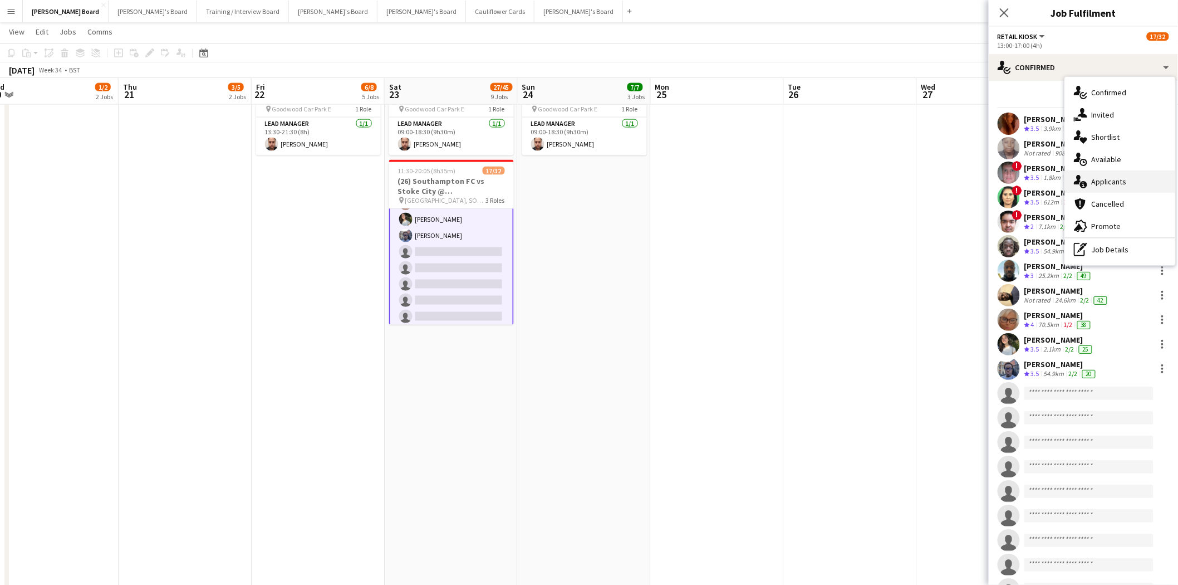
click at [1109, 190] on div "single-neutral-actions-information Applicants" at bounding box center [1120, 181] width 110 height 22
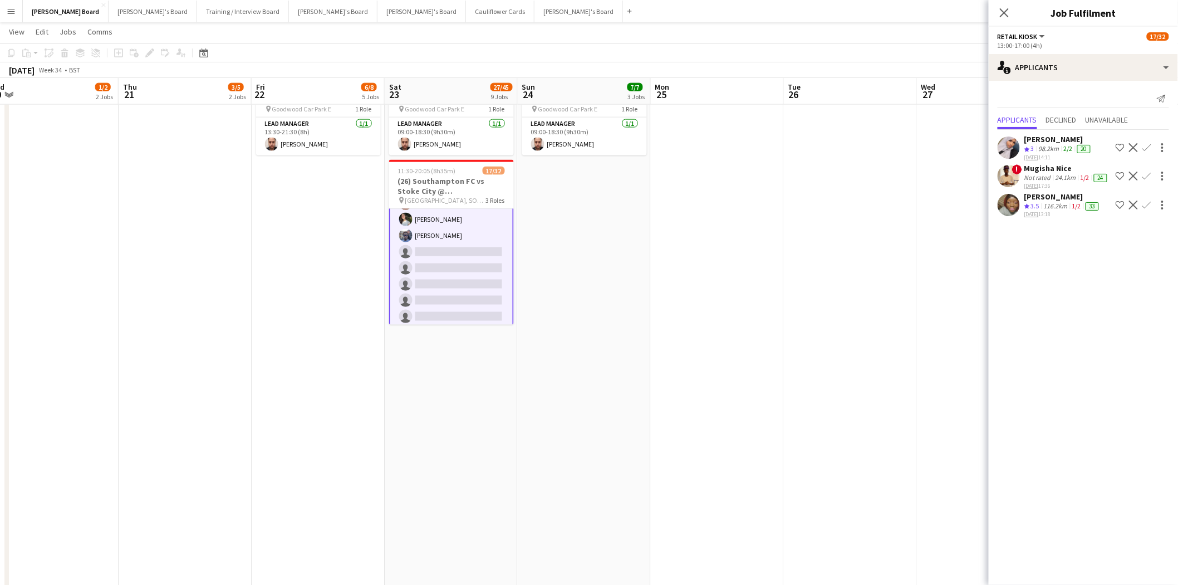
click at [1057, 137] on div "Amal Mohamed" at bounding box center [1059, 139] width 68 height 10
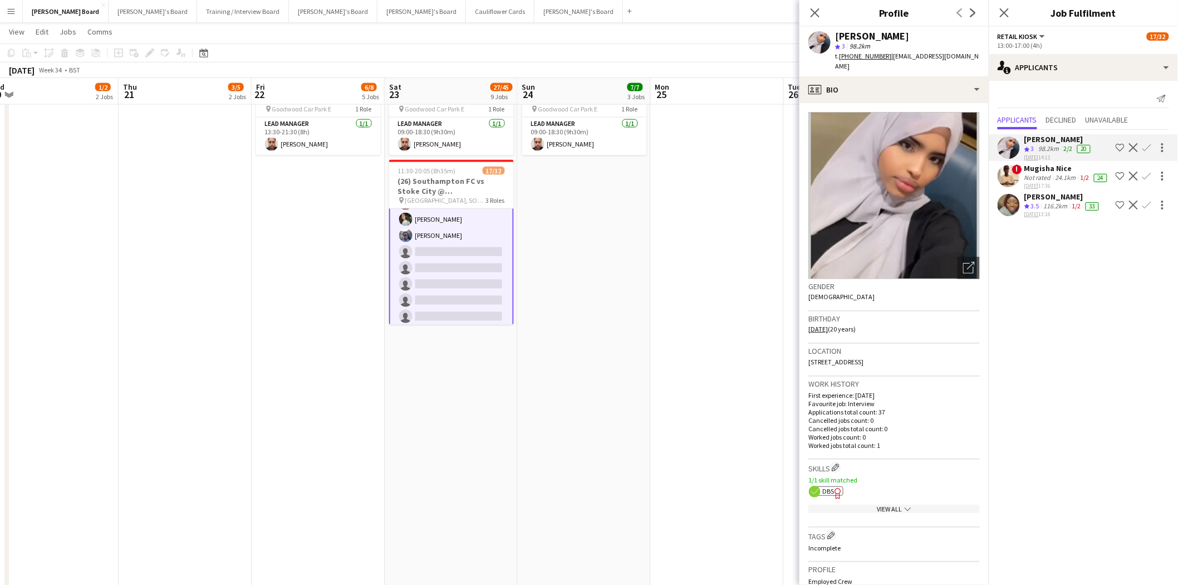
click at [1062, 202] on div "Marie Barnette" at bounding box center [1063, 197] width 77 height 10
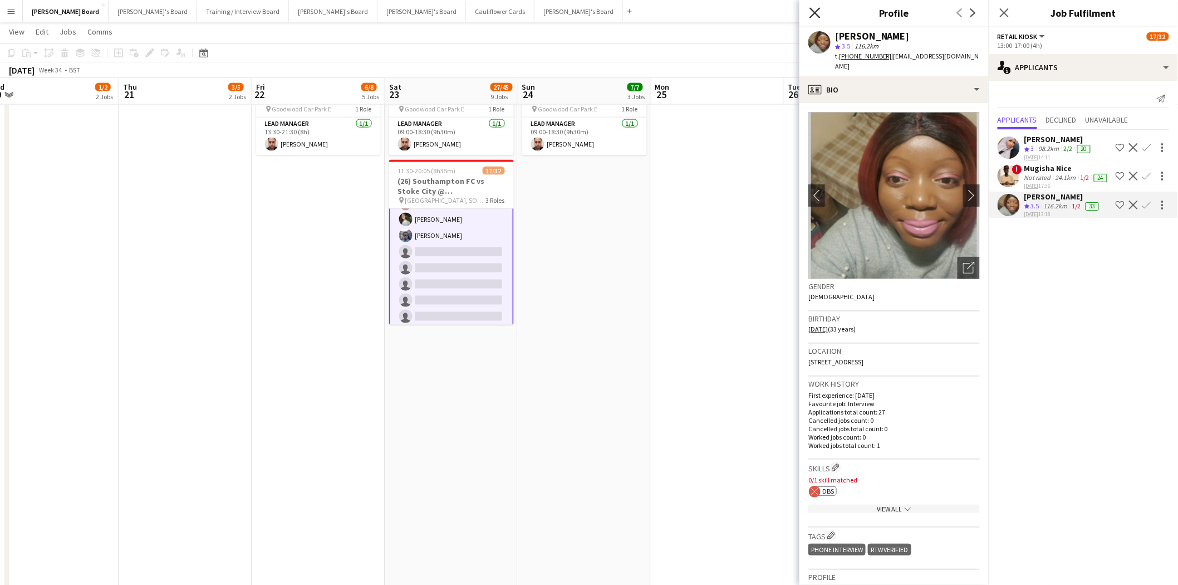
click at [812, 17] on icon at bounding box center [815, 12] width 11 height 11
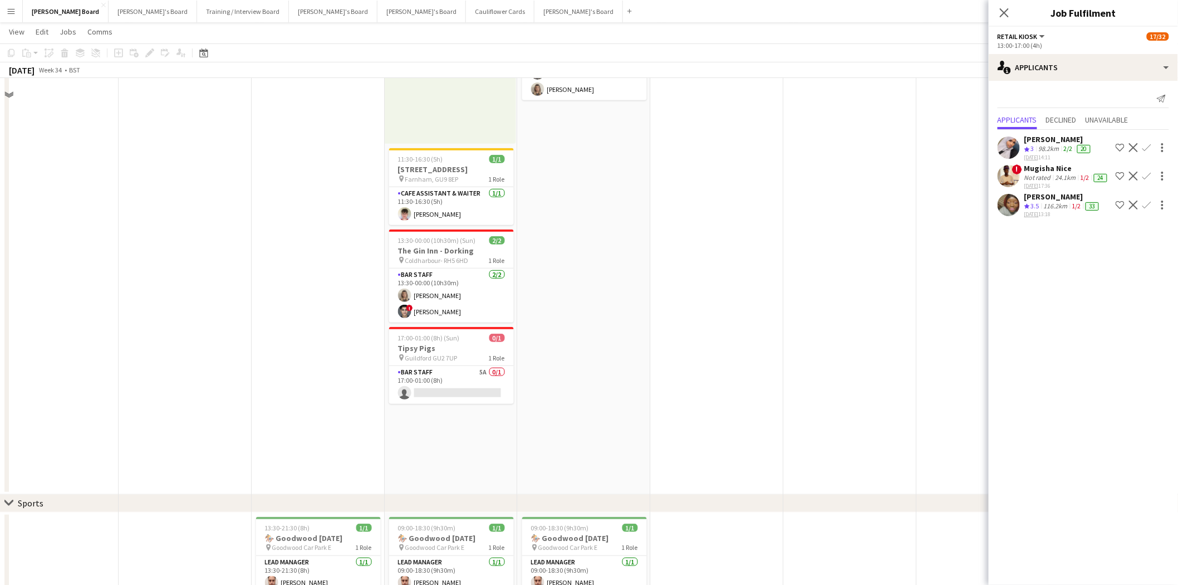
scroll to position [247, 0]
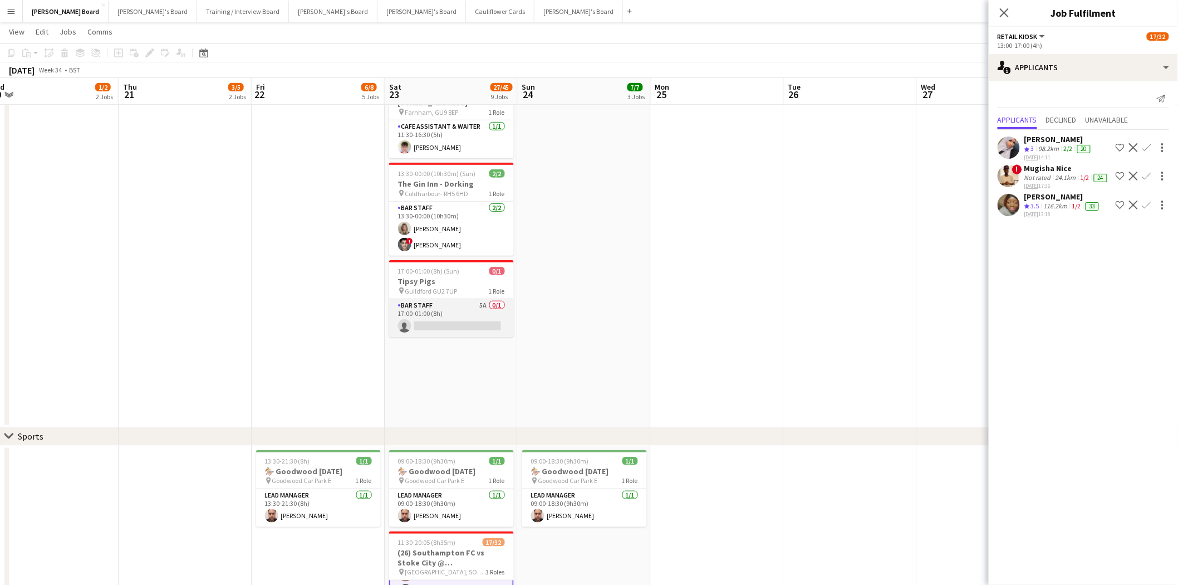
click at [448, 321] on app-card-role "BAR STAFF 5A 0/1 17:00-01:00 (8h) single-neutral-actions" at bounding box center [451, 318] width 125 height 38
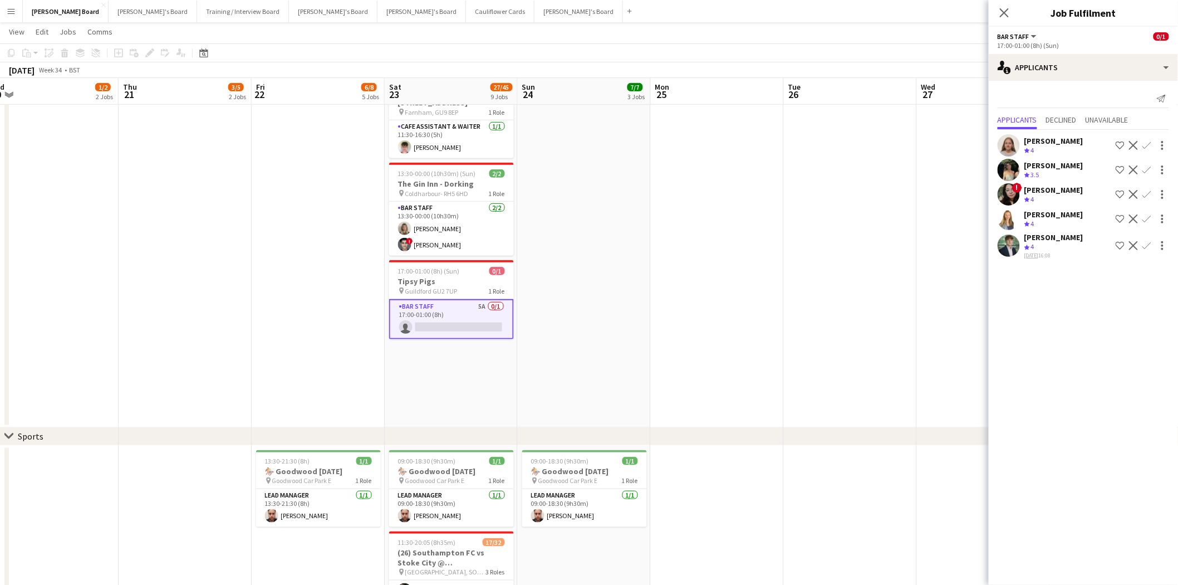
scroll to position [281, 0]
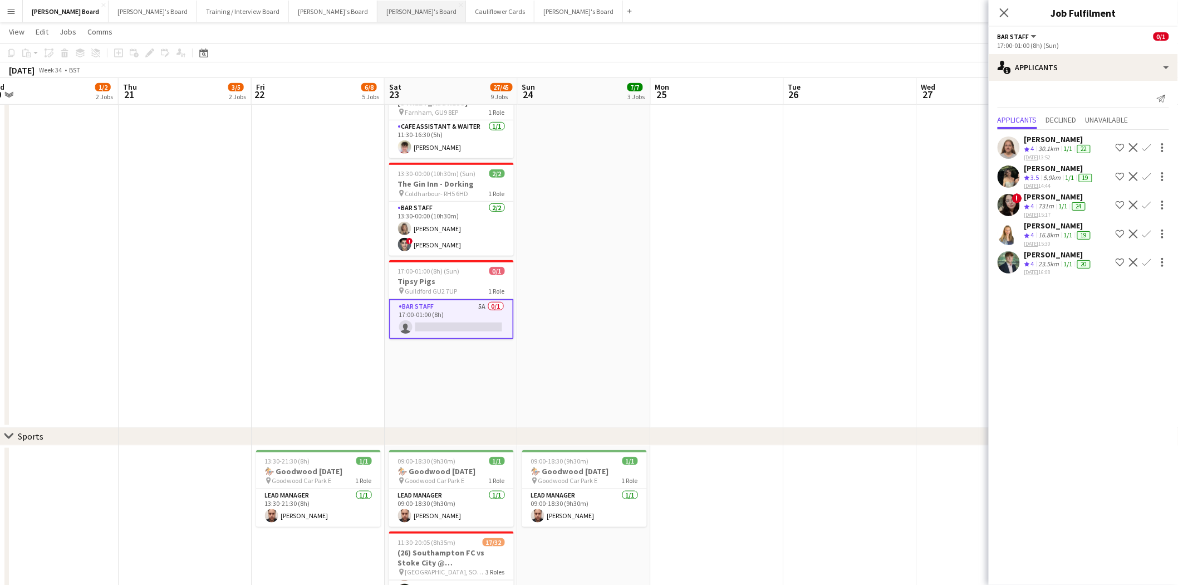
click at [378, 4] on button "[PERSON_NAME]'s Board Close" at bounding box center [422, 12] width 89 height 22
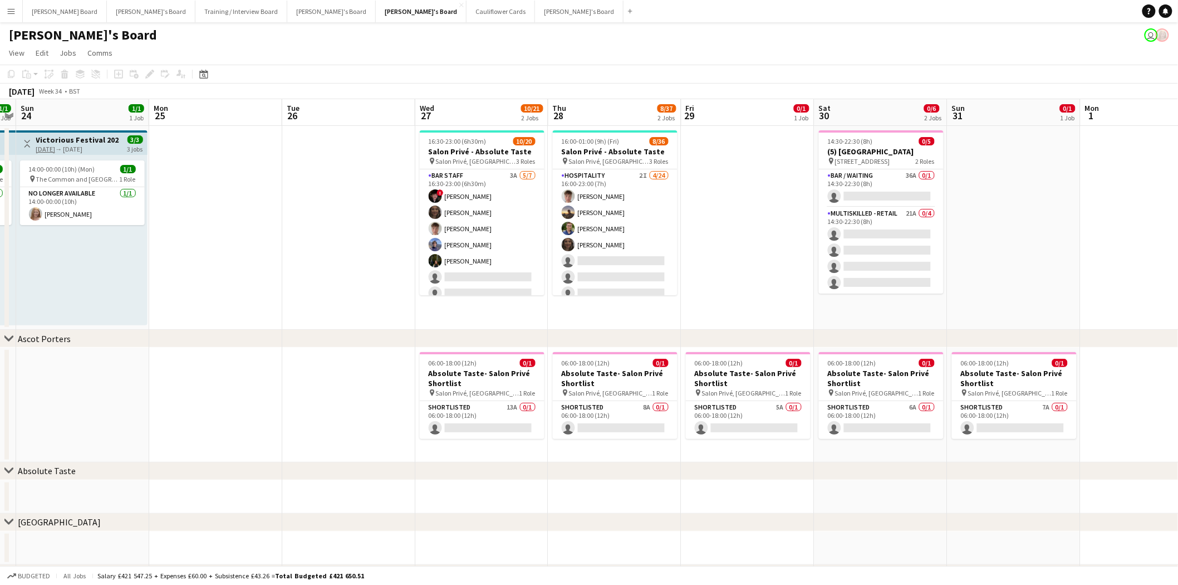
scroll to position [0, 408]
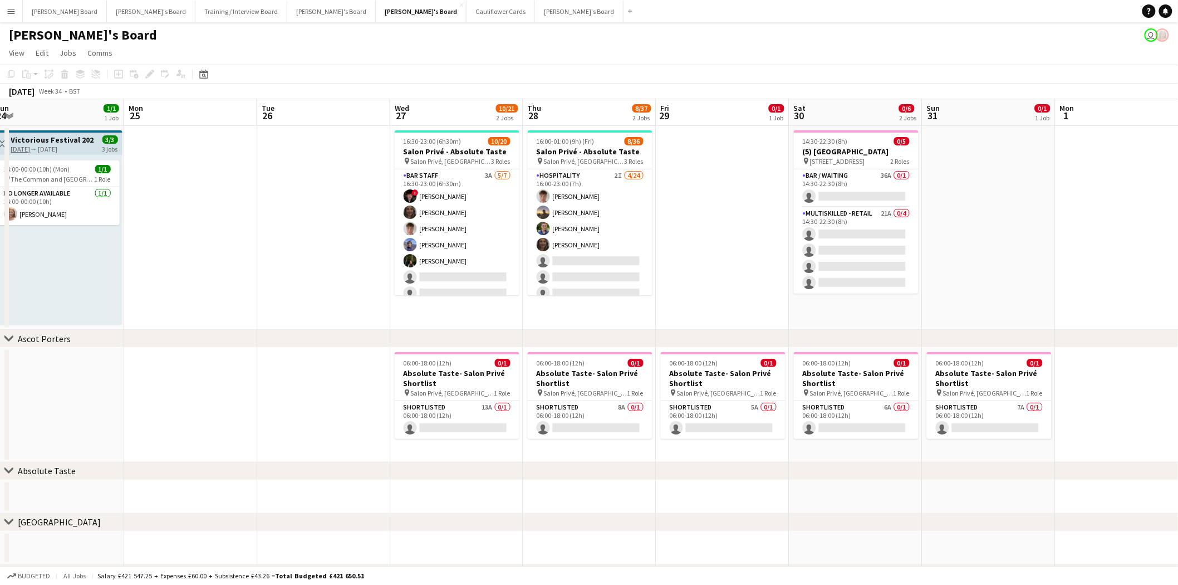
drag, startPoint x: 1125, startPoint y: 354, endPoint x: 184, endPoint y: 386, distance: 941.6
click at [184, 386] on app-calendar-viewport "Thu 21 2/2 1 Job Fri 22 1/1 1 Job Sat 23 1/1 1 Job Sun 24 1/1 1 Job Mon 25 Tue …" at bounding box center [589, 357] width 1178 height 517
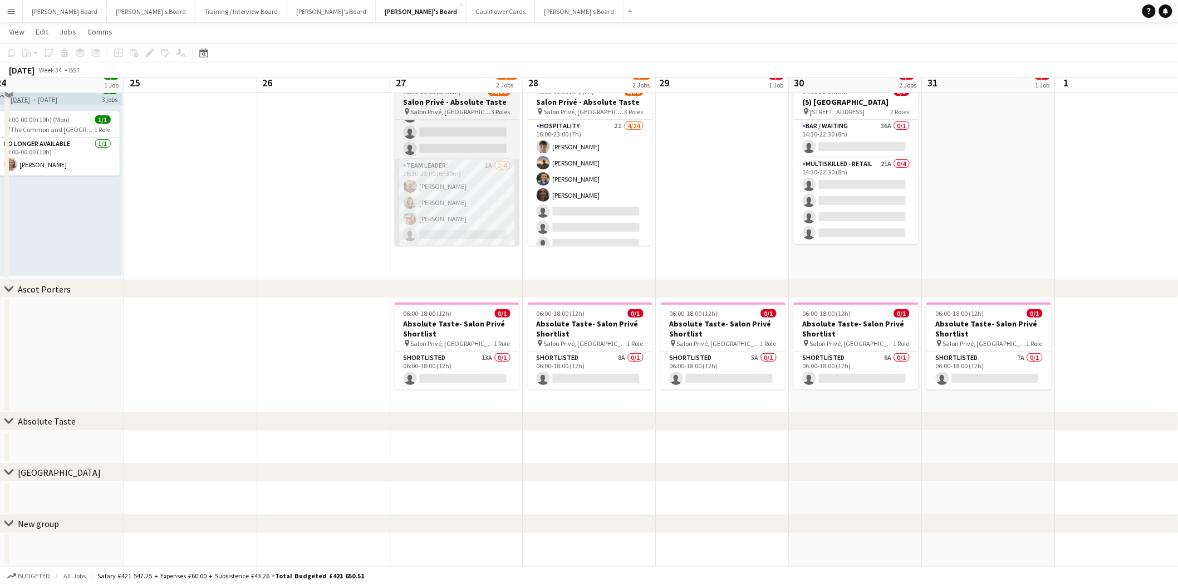
scroll to position [0, 0]
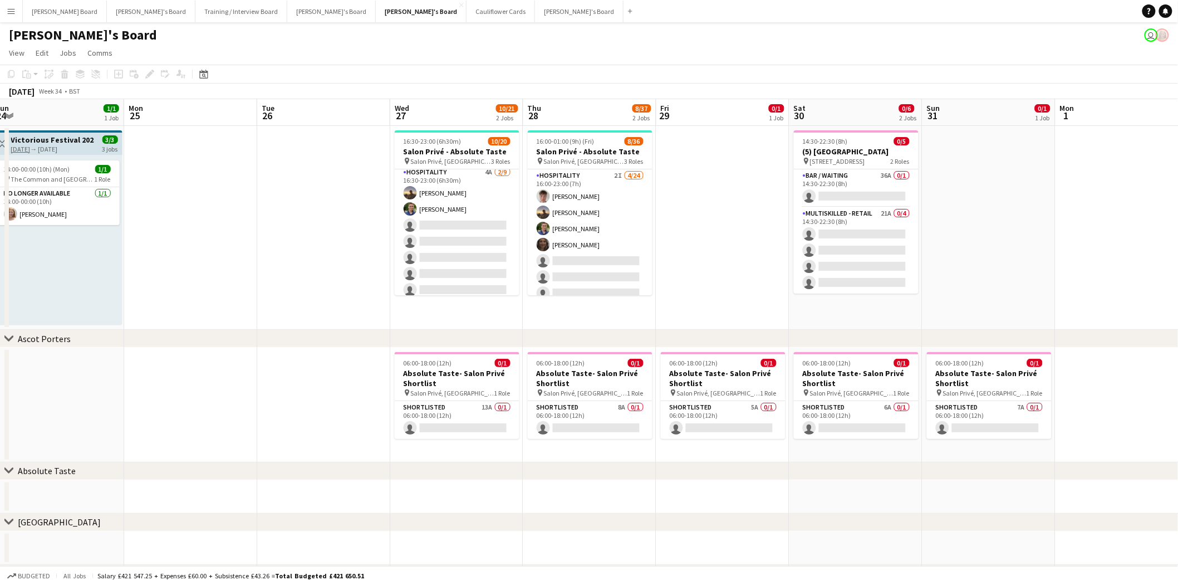
click at [481, 246] on app-card-role "Hospitality 4A 2/9 16:30-23:00 (6h30m) Harry Thomas Joseph Day single-neutral-a…" at bounding box center [457, 249] width 125 height 167
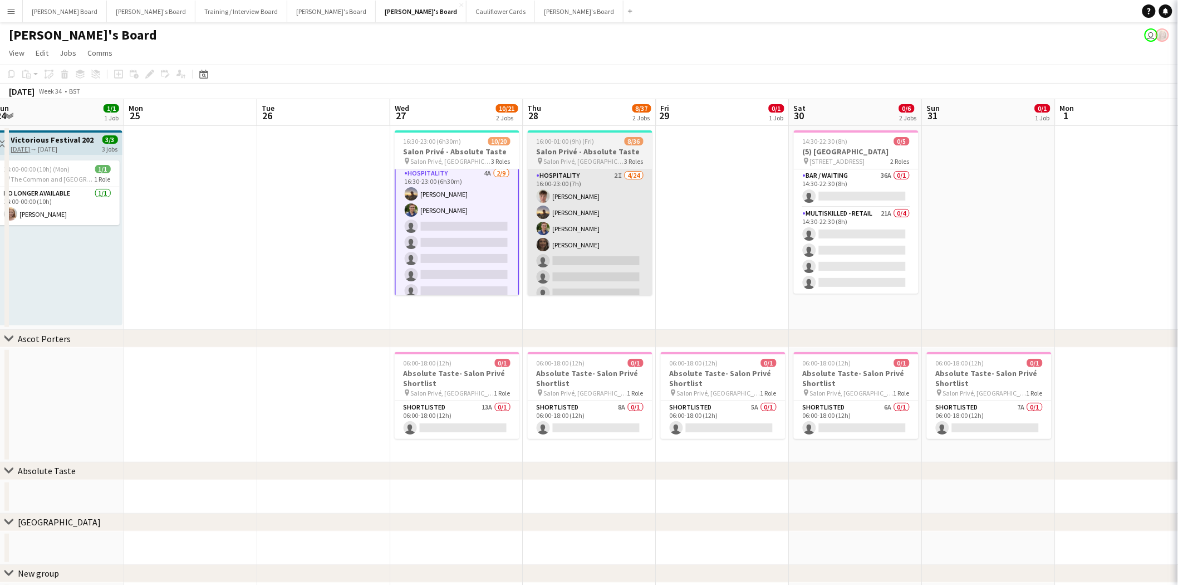
scroll to position [139, 0]
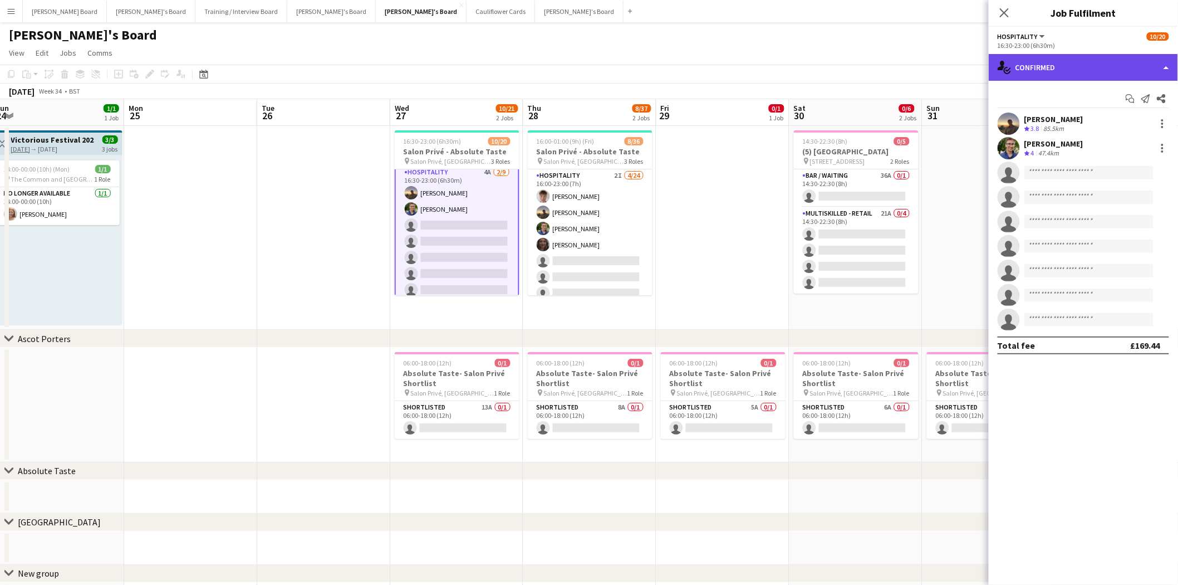
click at [1084, 64] on div "single-neutral-actions-check-2 Confirmed" at bounding box center [1083, 67] width 189 height 27
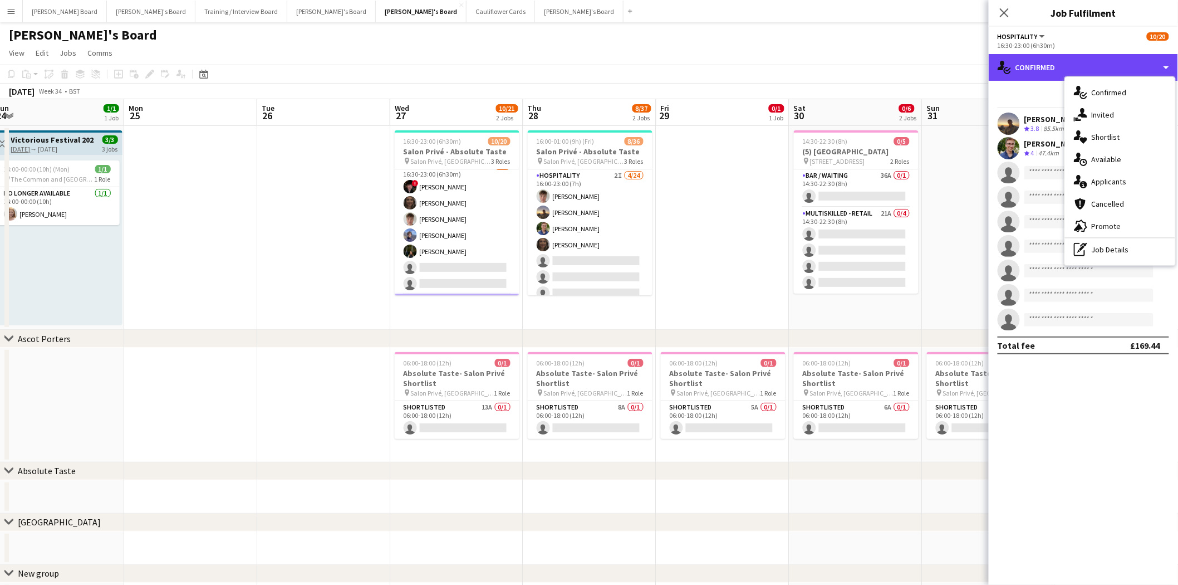
scroll to position [0, 0]
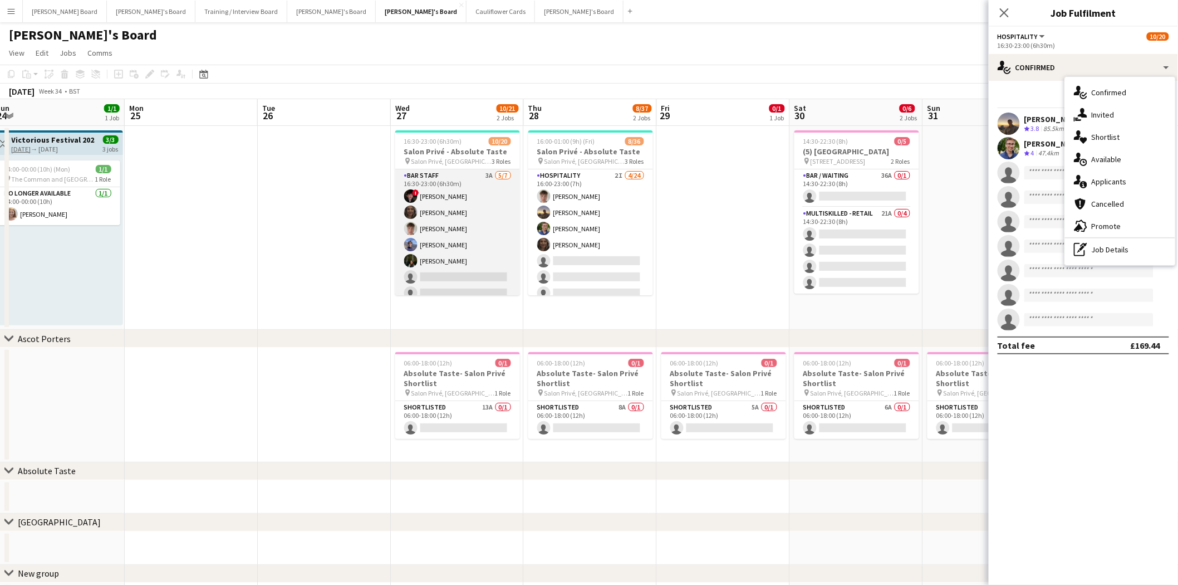
drag, startPoint x: 443, startPoint y: 229, endPoint x: 461, endPoint y: 228, distance: 17.8
click at [445, 228] on app-card-role "BAR STAFF 3A 5/7 16:30-23:00 (6h30m) ! Ryan Filkins shona irvine Tom Spencer Do…" at bounding box center [457, 236] width 125 height 135
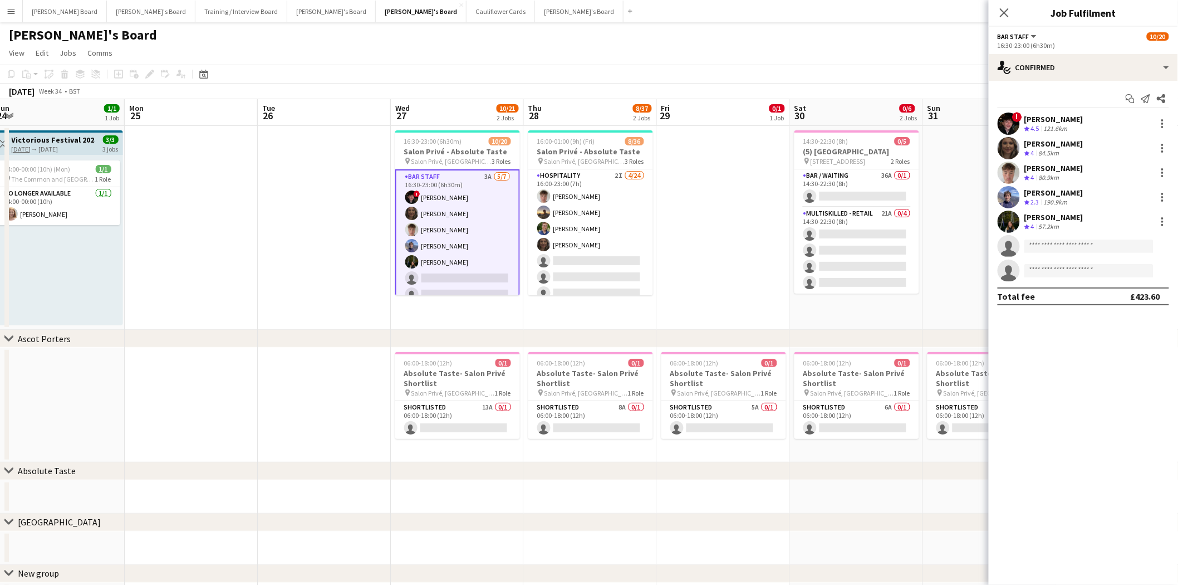
scroll to position [0, 405]
click at [474, 242] on app-card-role "BAR STAFF 3A 5/7 16:30-23:00 (6h30m) ! Ryan Filkins shona irvine Tom Spencer Do…" at bounding box center [460, 237] width 125 height 137
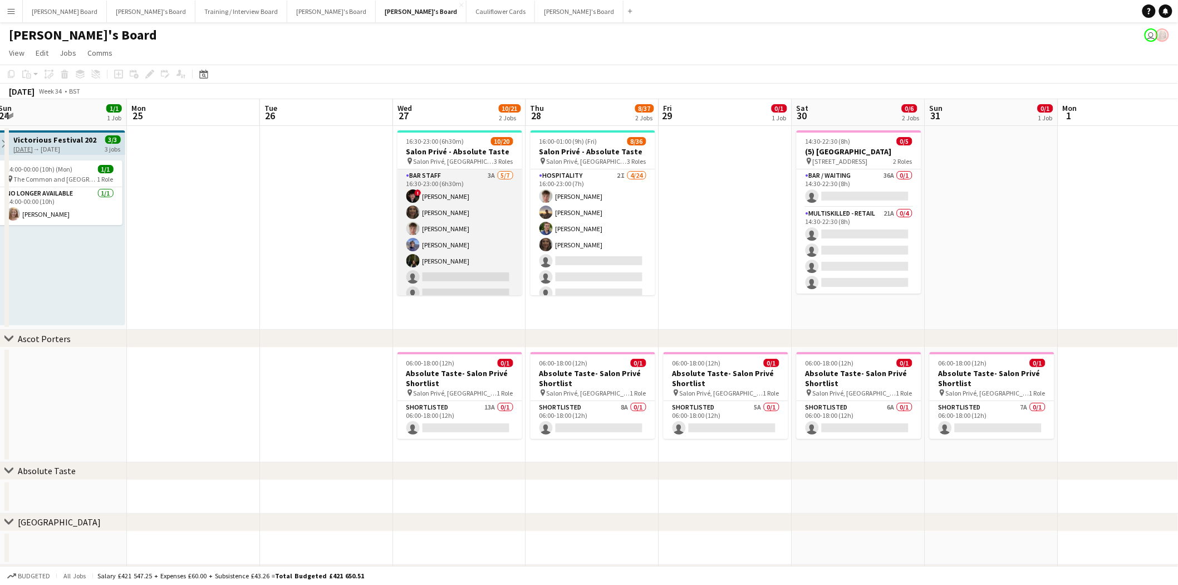
click at [469, 226] on app-card-role "BAR STAFF 3A 5/7 16:30-23:00 (6h30m) ! Ryan Filkins shona irvine Tom Spencer Do…" at bounding box center [460, 236] width 125 height 135
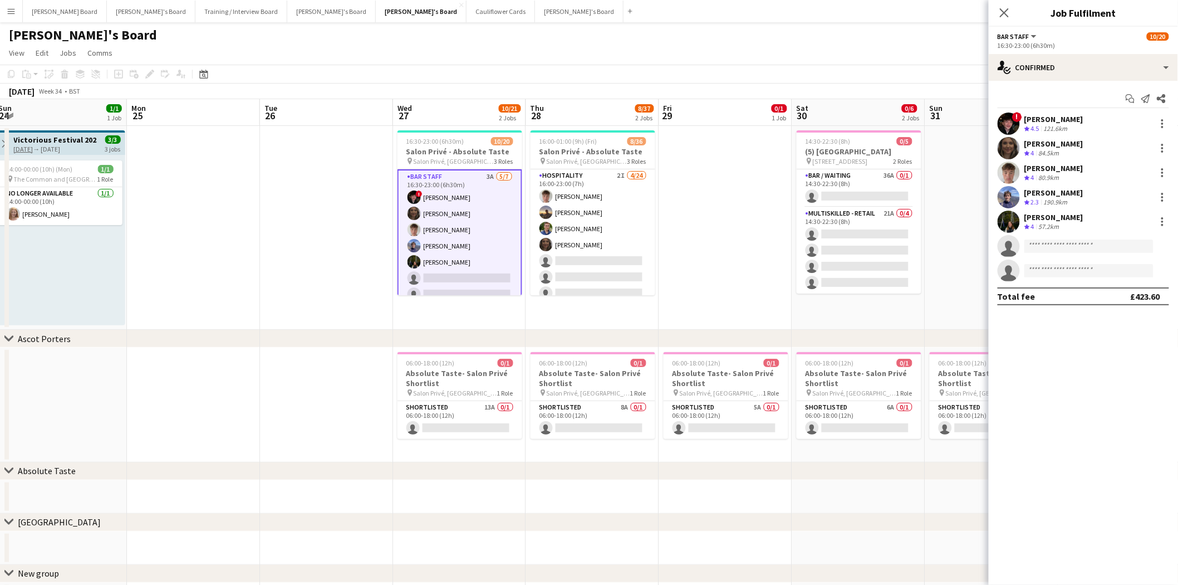
drag, startPoint x: 454, startPoint y: 233, endPoint x: 751, endPoint y: 197, distance: 299.0
click at [457, 232] on app-calendar-viewport "Thu 21 2/2 1 Job Fri 22 1/1 1 Job Sat 23 1/1 1 Job Sun 24 1/1 1 Job Mon 25 Tue …" at bounding box center [589, 357] width 1178 height 517
drag, startPoint x: 1067, startPoint y: 192, endPoint x: 1019, endPoint y: 203, distance: 49.2
click at [1067, 192] on div "[PERSON_NAME]" at bounding box center [1054, 193] width 59 height 10
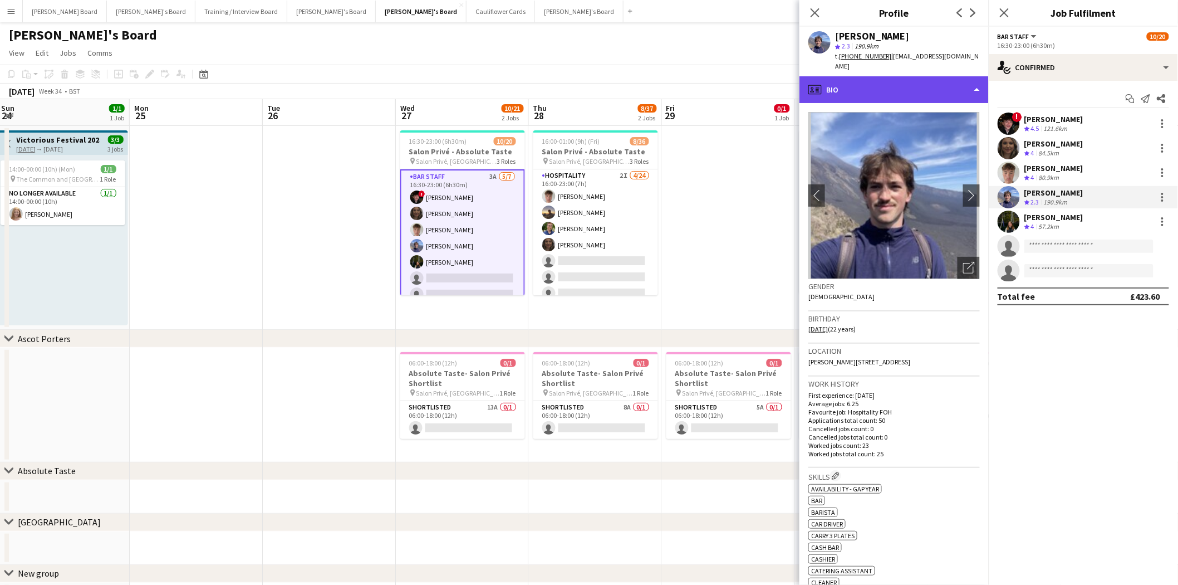
drag, startPoint x: 881, startPoint y: 74, endPoint x: 892, endPoint y: 86, distance: 16.6
click at [881, 76] on div "profile Bio" at bounding box center [894, 89] width 189 height 27
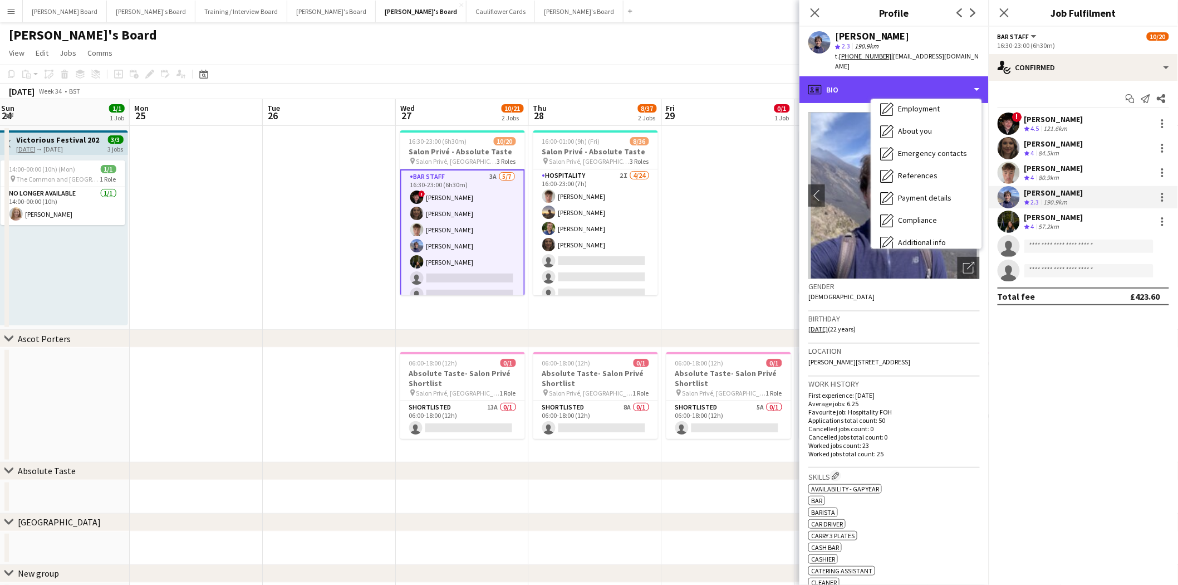
scroll to position [170, 0]
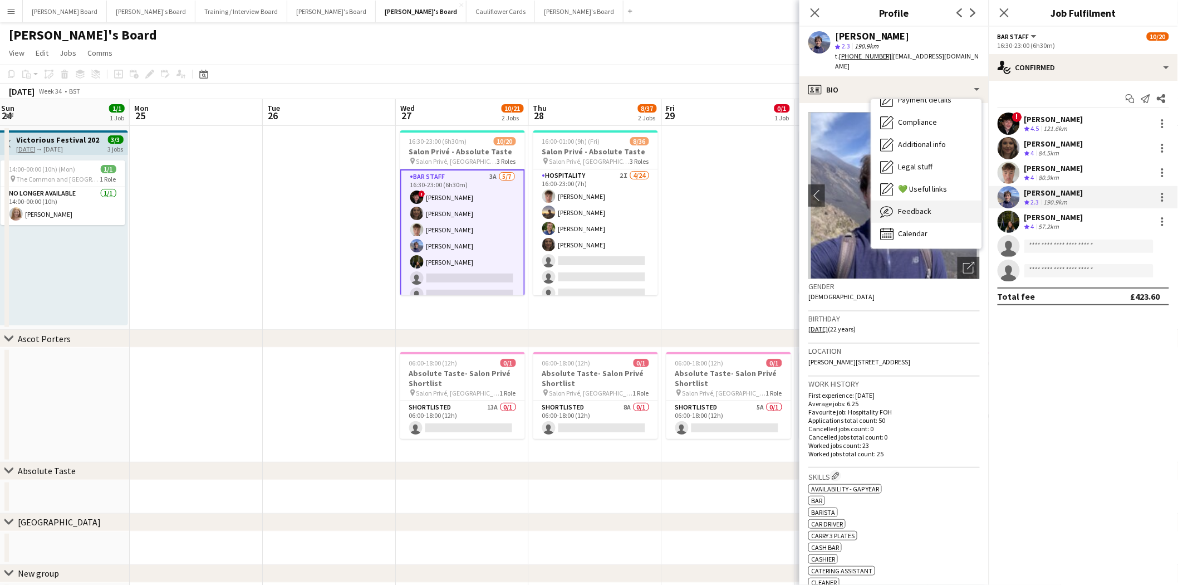
click at [932, 204] on div "Feedback Feedback" at bounding box center [926, 211] width 110 height 22
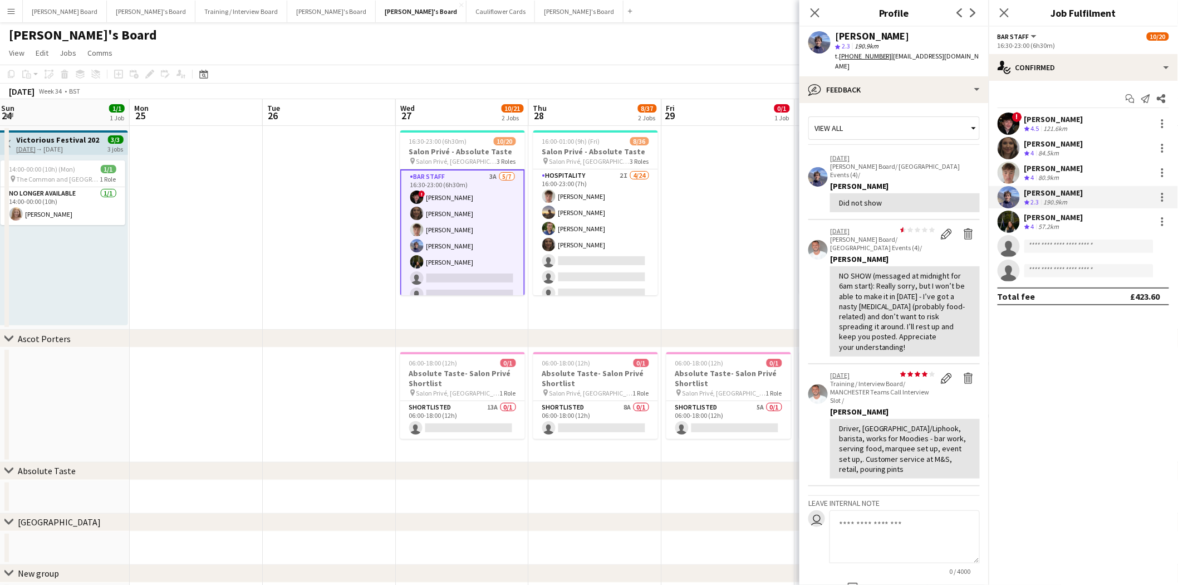
click at [878, 517] on textarea at bounding box center [905, 536] width 150 height 53
click at [950, 510] on textarea "**********" at bounding box center [905, 536] width 150 height 53
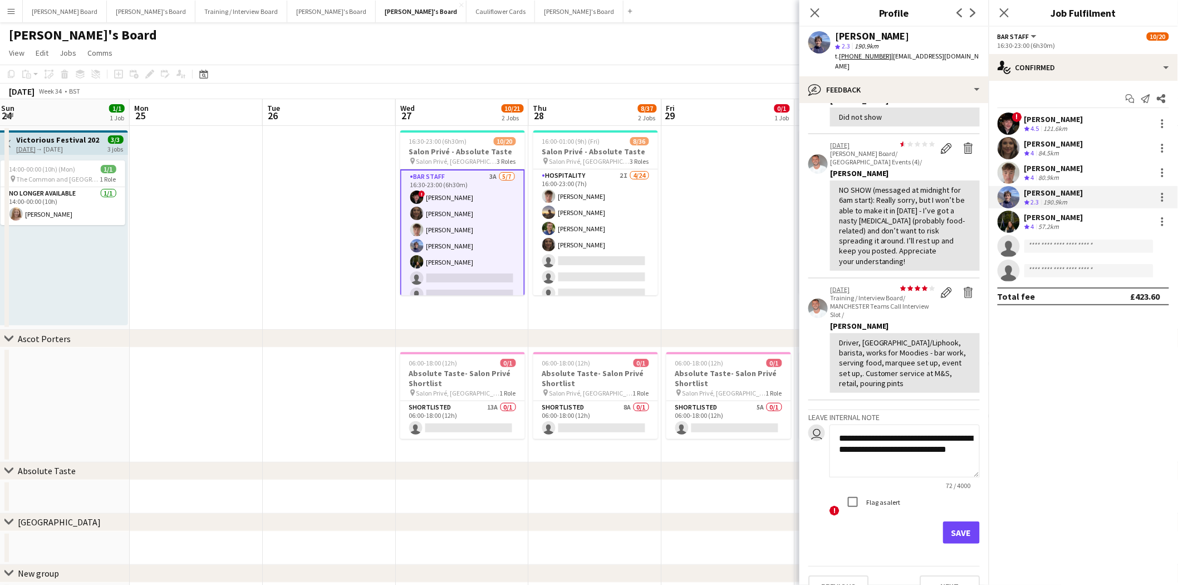
type textarea "**********"
click at [945, 521] on button "Save" at bounding box center [961, 532] width 37 height 22
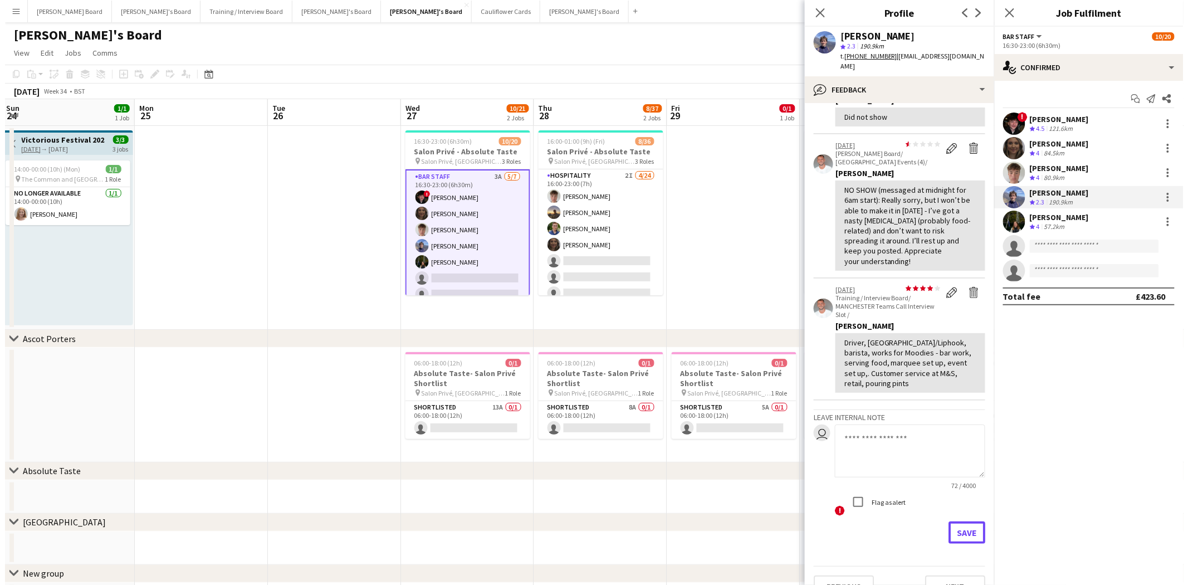
scroll to position [0, 0]
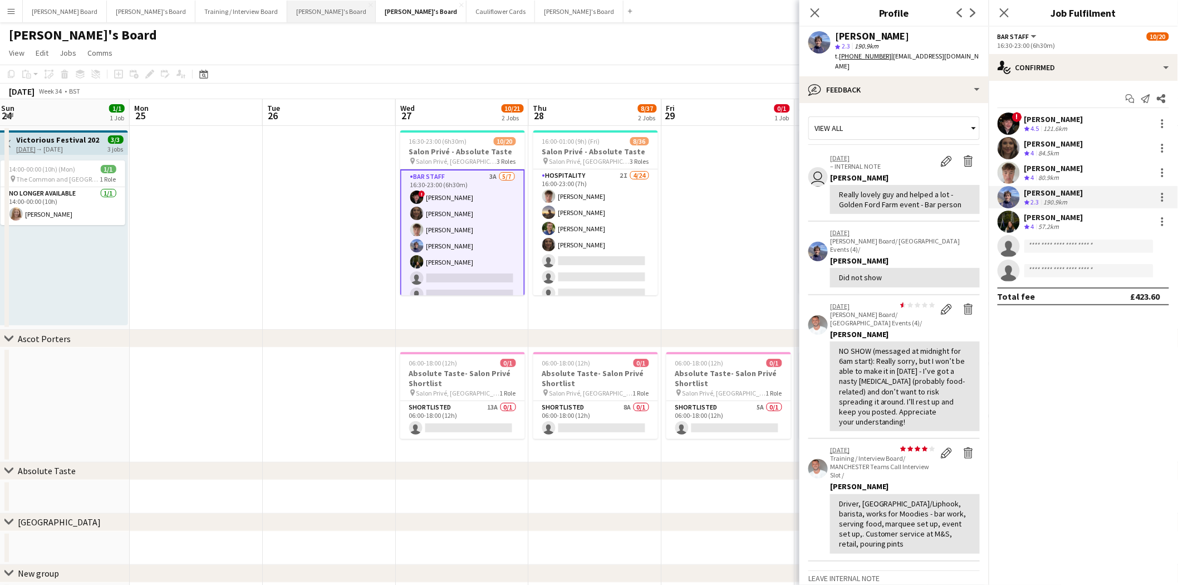
click at [287, 15] on button "Thomasina's Board Close" at bounding box center [331, 12] width 89 height 22
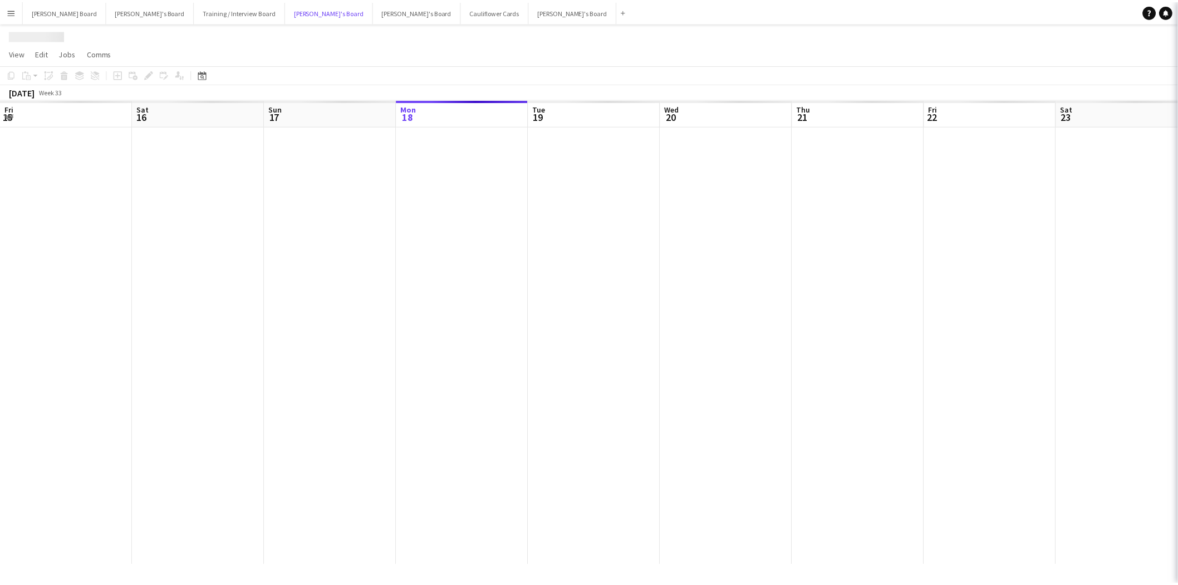
scroll to position [0, 266]
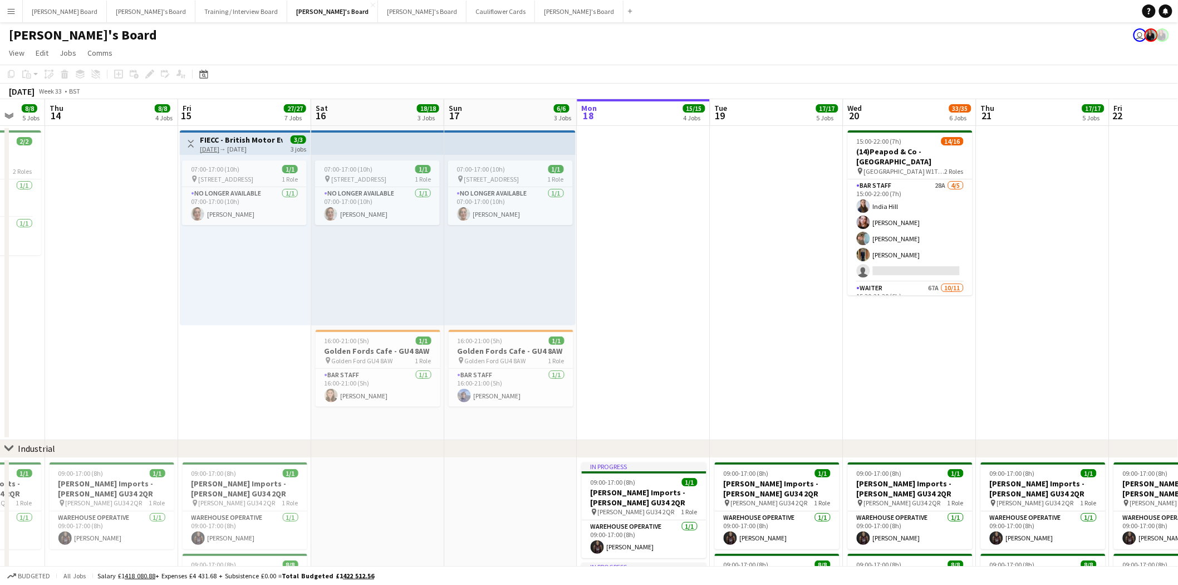
drag, startPoint x: 168, startPoint y: 285, endPoint x: 532, endPoint y: 326, distance: 366.6
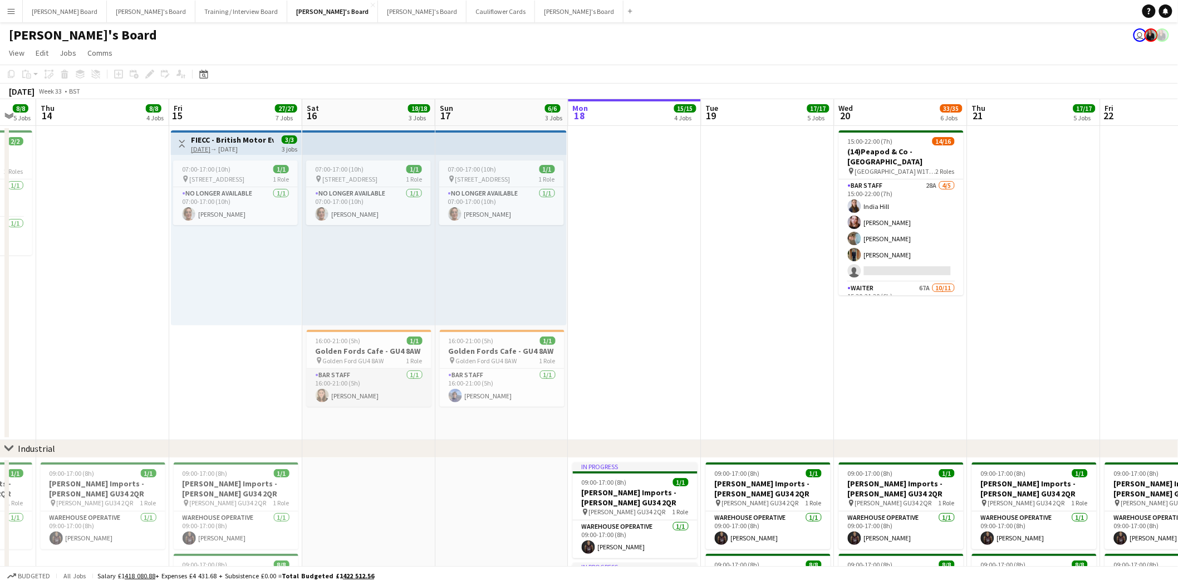
drag, startPoint x: 346, startPoint y: 396, endPoint x: 391, endPoint y: 401, distance: 45.9
click at [347, 396] on app-card-role "BAR STAFF 1/1 16:00-21:00 (5h) Kira Birch" at bounding box center [369, 388] width 125 height 38
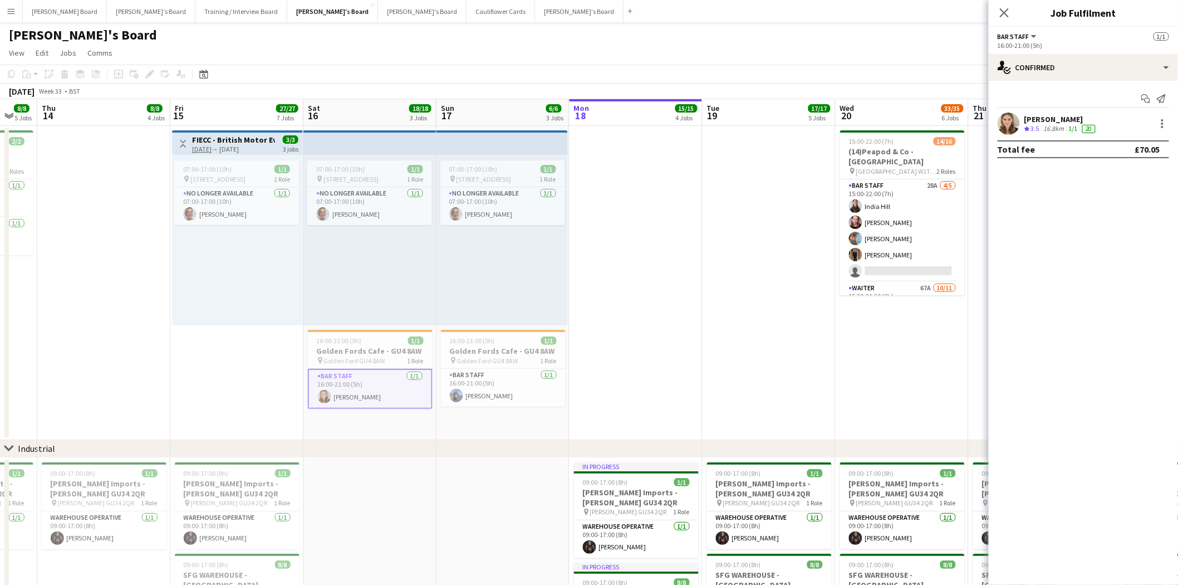
click at [1050, 115] on div "Kira Birch" at bounding box center [1062, 119] width 74 height 10
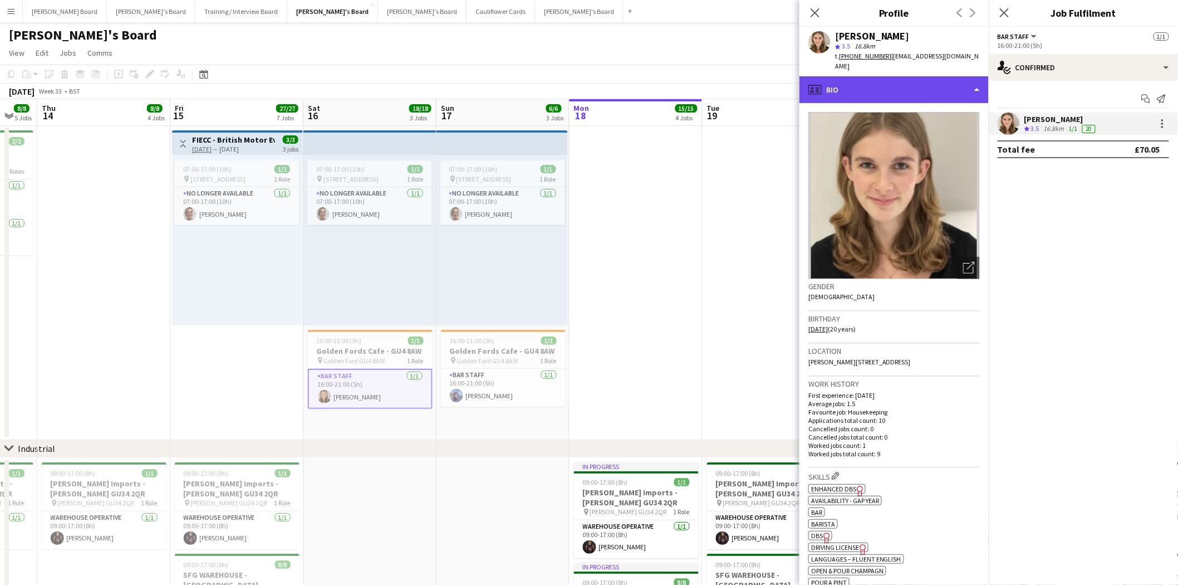
click at [880, 79] on div "profile Bio" at bounding box center [894, 89] width 189 height 27
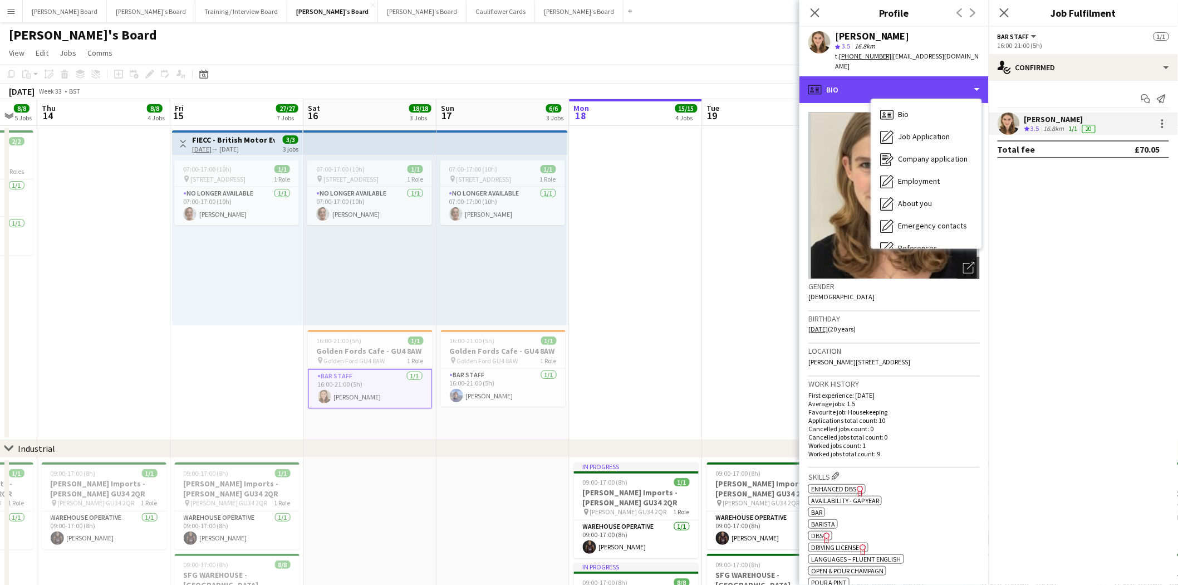
scroll to position [170, 0]
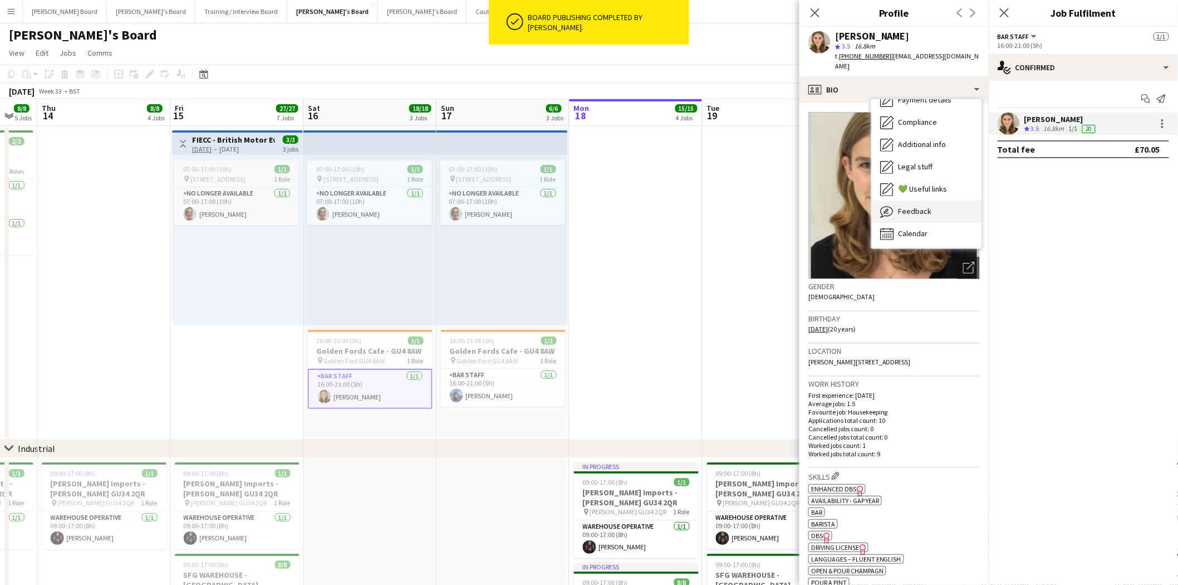
click at [924, 207] on div "Feedback Feedback" at bounding box center [926, 211] width 110 height 22
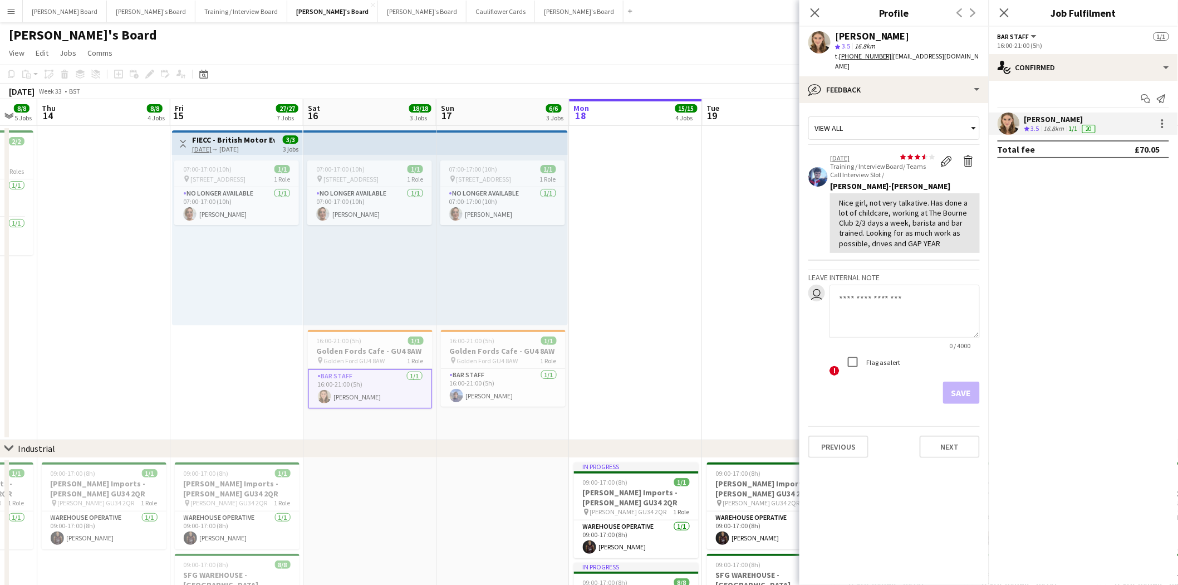
click at [888, 302] on textarea at bounding box center [905, 311] width 150 height 53
type textarea "**********"
click at [962, 383] on button "Save" at bounding box center [961, 392] width 37 height 22
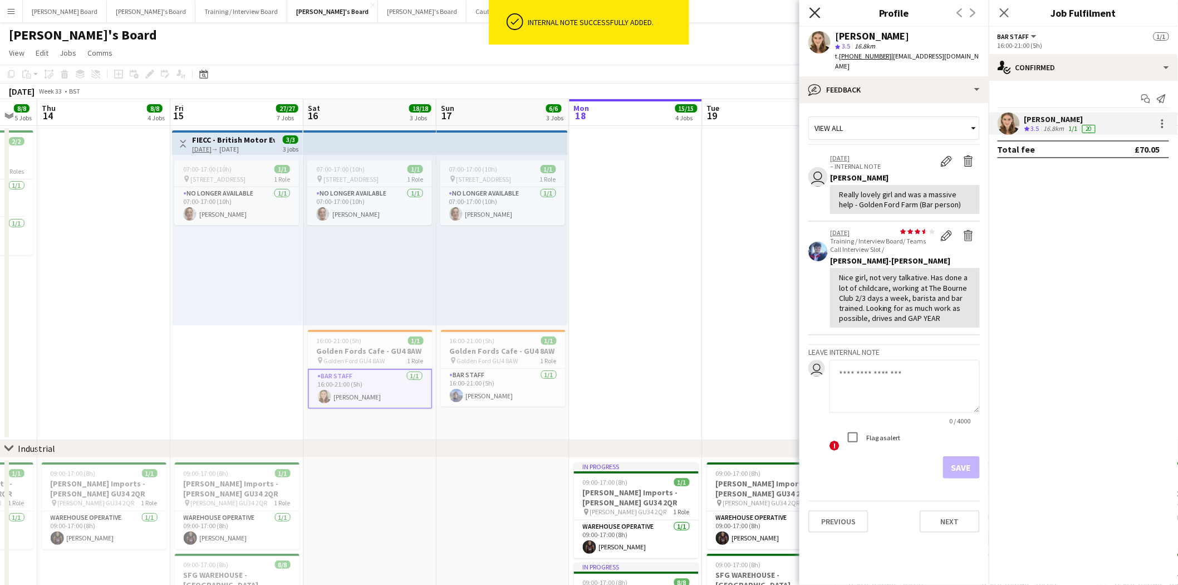
click at [814, 15] on icon at bounding box center [815, 12] width 11 height 11
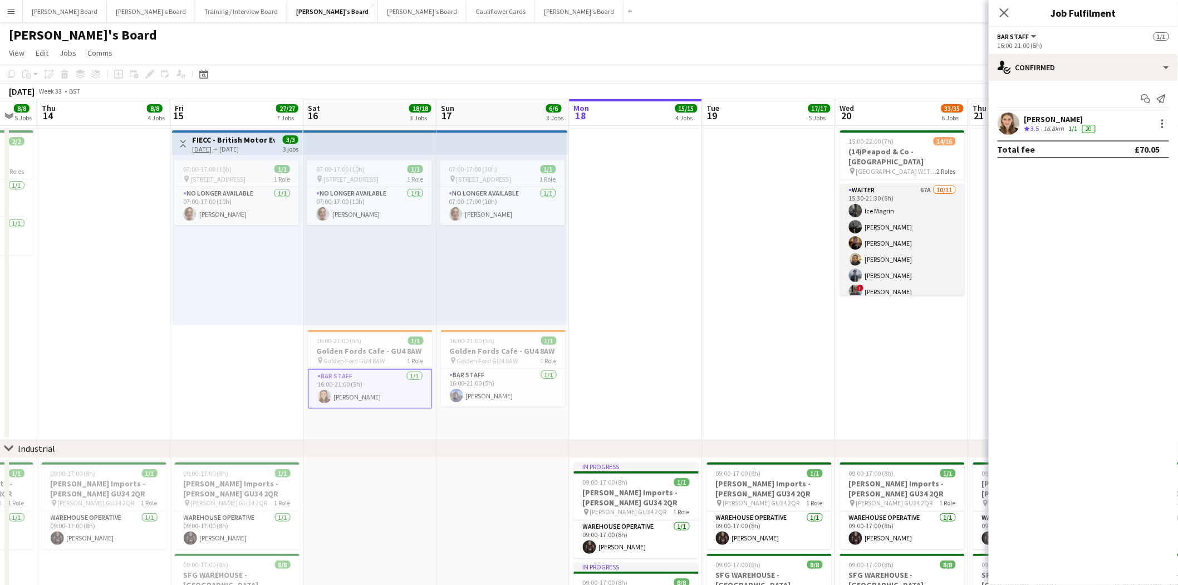
scroll to position [175, 0]
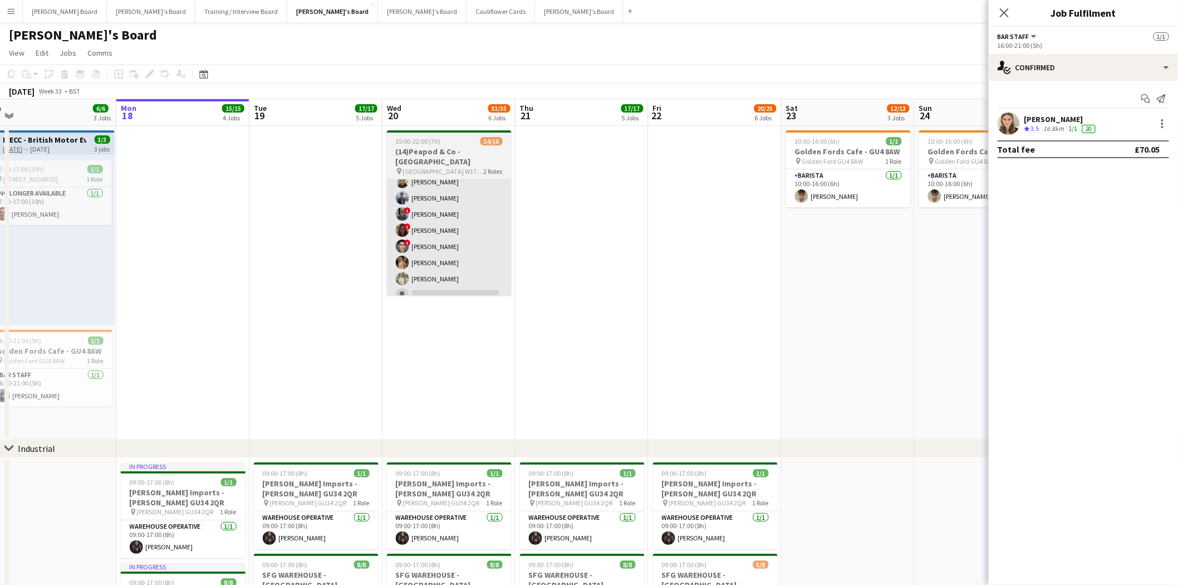
drag, startPoint x: 934, startPoint y: 356, endPoint x: 447, endPoint y: 287, distance: 492.2
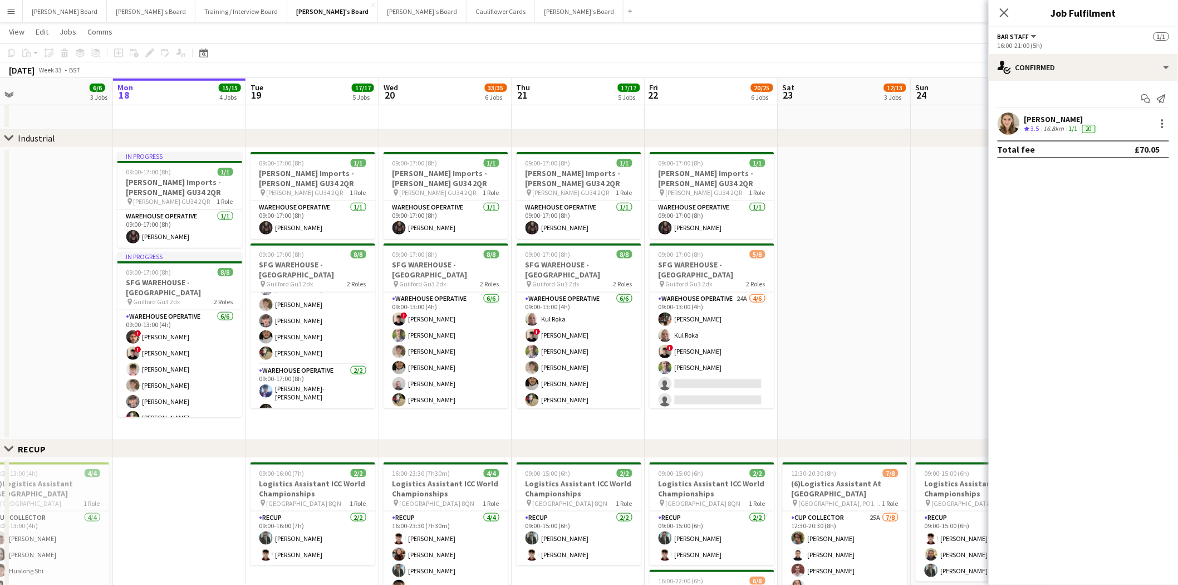
scroll to position [0, 350]
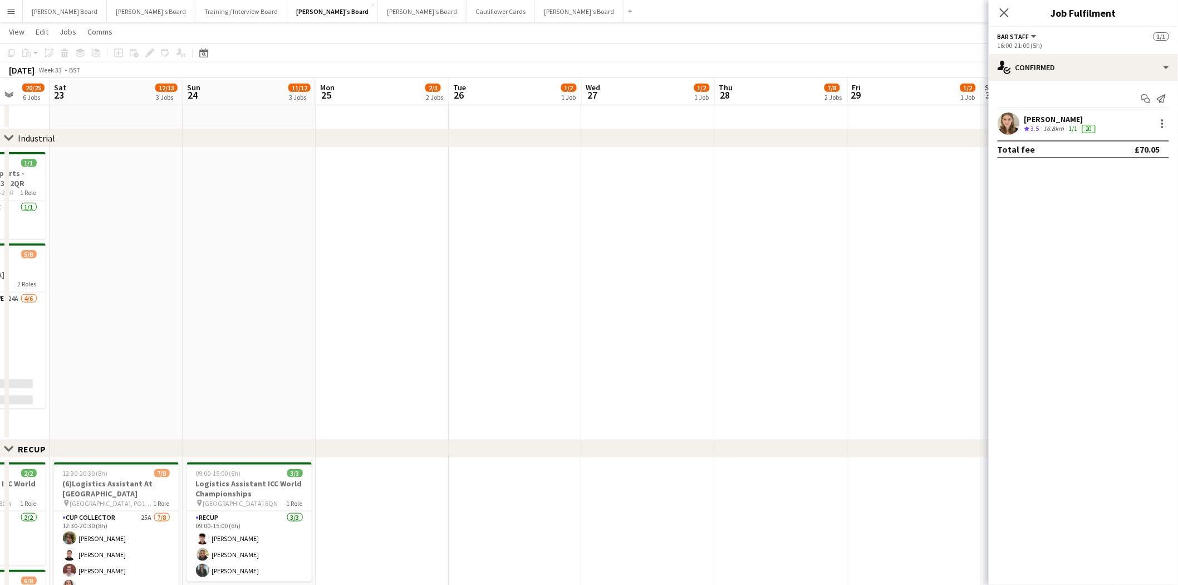
drag, startPoint x: 845, startPoint y: 314, endPoint x: 115, endPoint y: 357, distance: 731.9
click at [115, 357] on app-calendar-viewport "Wed 20 33/35 6 Jobs Thu 21 17/17 5 Jobs Fri 22 20/25 6 Jobs Sat 23 12/13 3 Jobs…" at bounding box center [589, 538] width 1178 height 1609
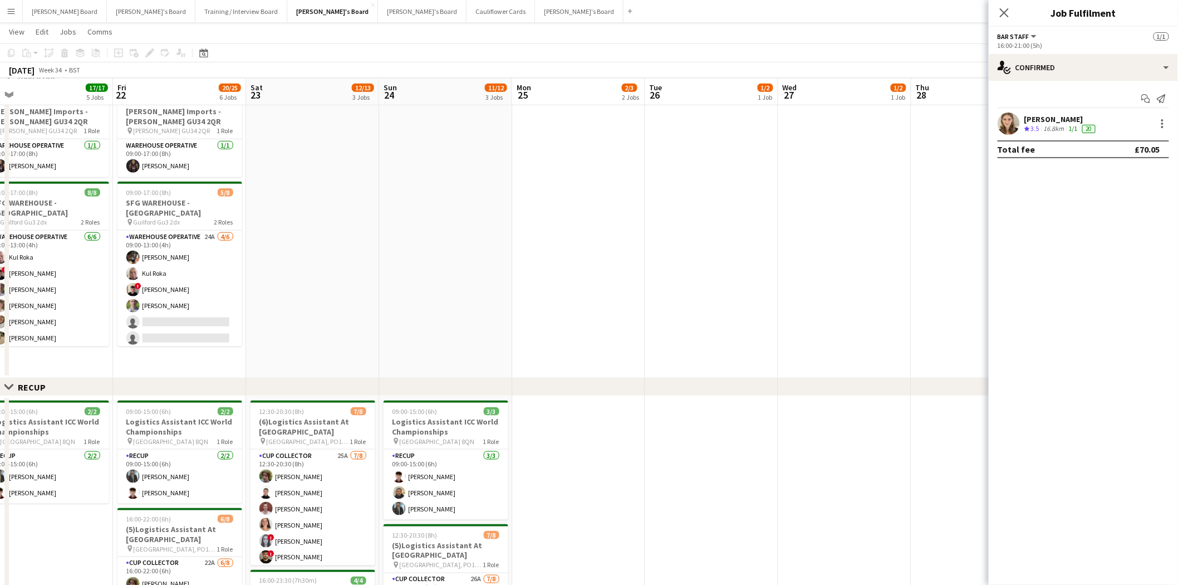
scroll to position [0, 296]
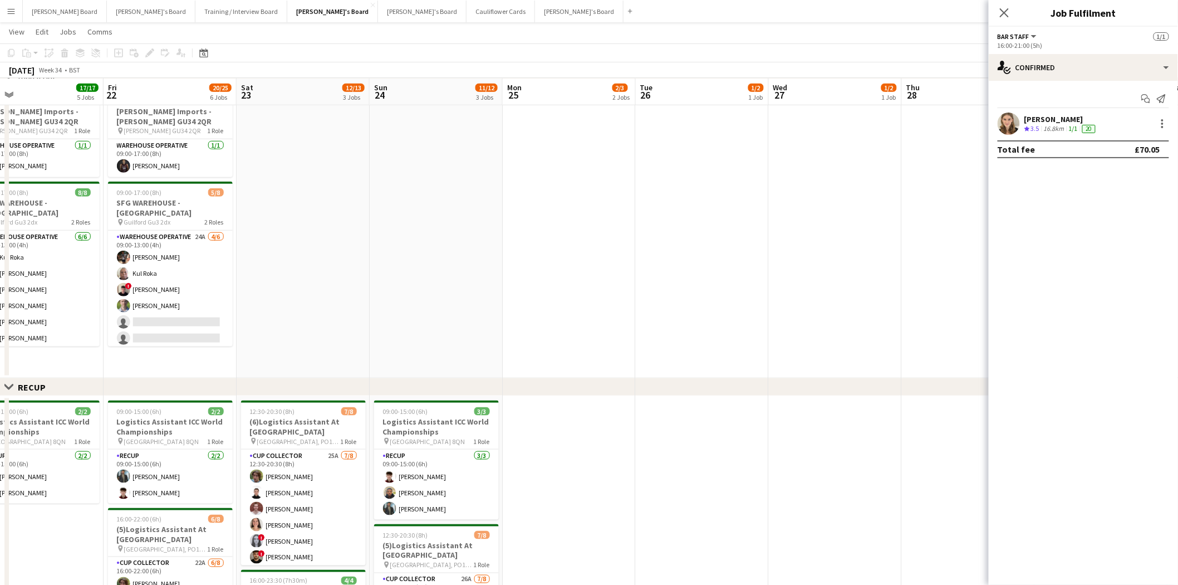
drag, startPoint x: 143, startPoint y: 300, endPoint x: 316, endPoint y: 330, distance: 175.2
click at [316, 330] on app-calendar-viewport "Tue 19 17/17 5 Jobs Wed 20 33/35 6 Jobs Thu 21 17/17 5 Jobs Fri 22 20/25 6 Jobs…" at bounding box center [589, 477] width 1178 height 1609
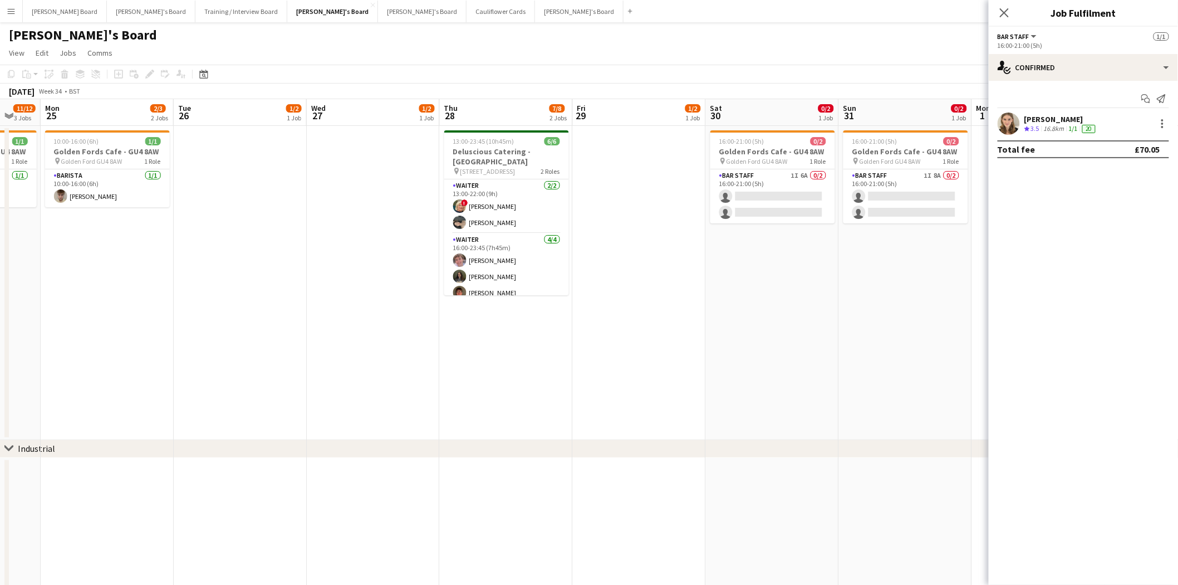
scroll to position [0, 458]
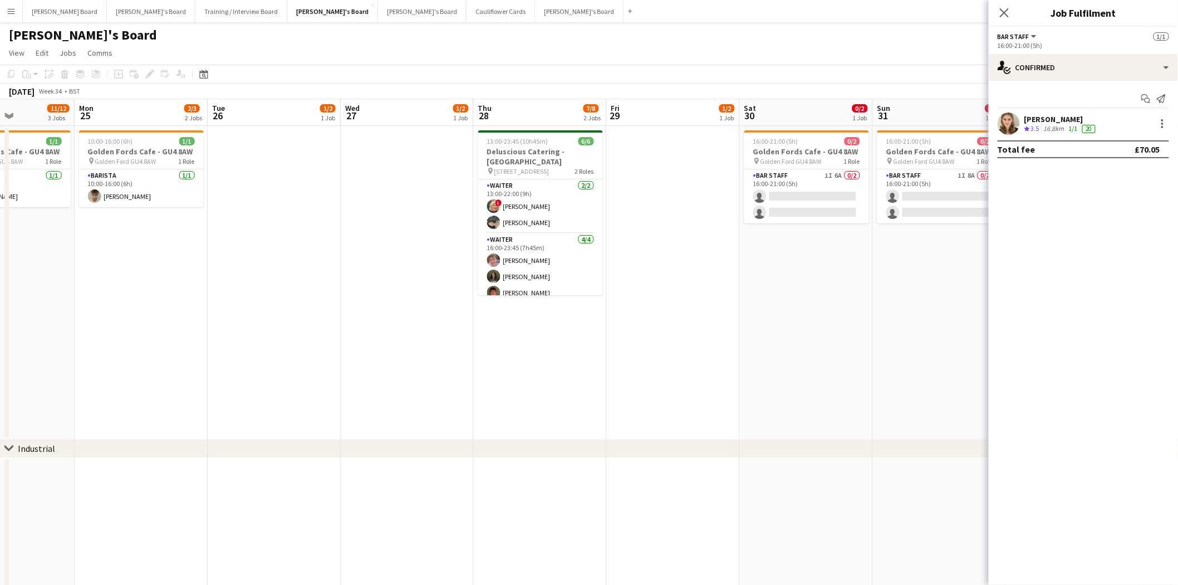
drag, startPoint x: 732, startPoint y: 314, endPoint x: 315, endPoint y: 319, distance: 417.7
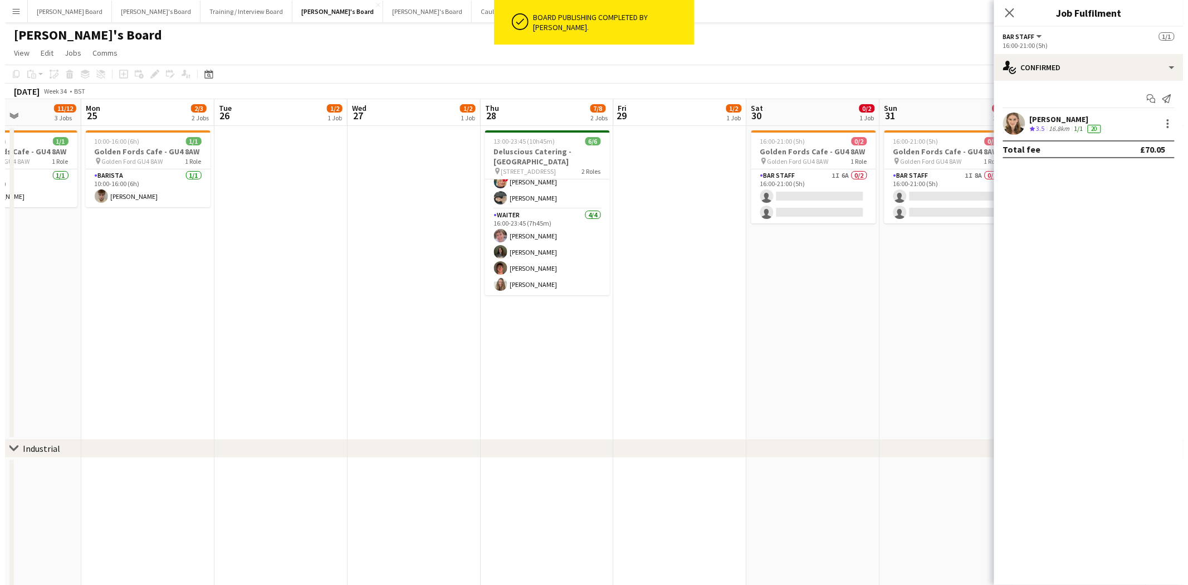
scroll to position [0, 321]
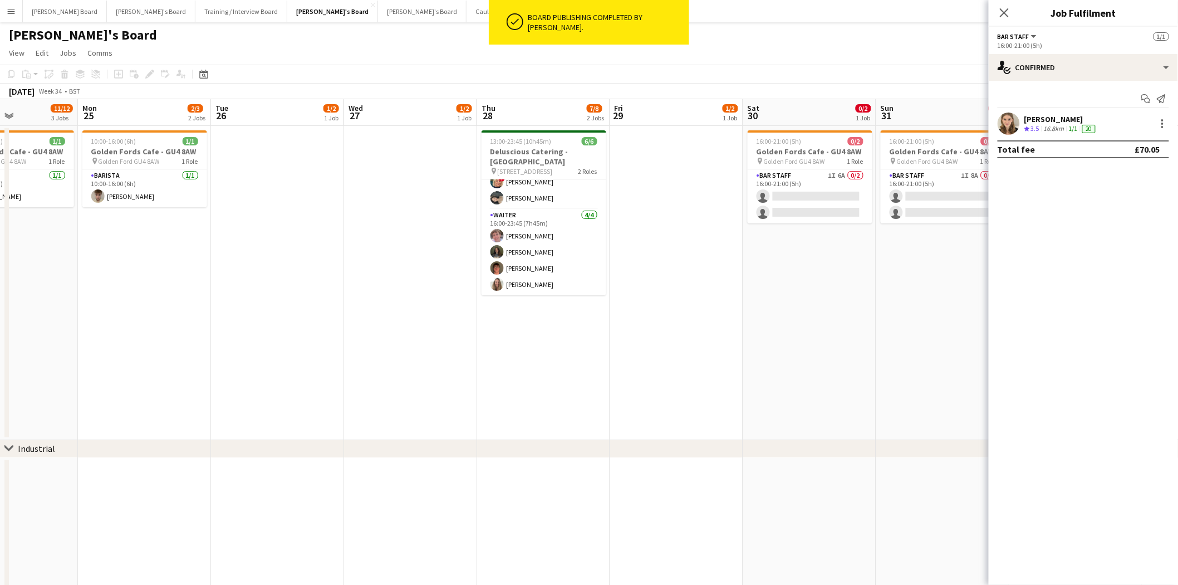
drag, startPoint x: 845, startPoint y: 310, endPoint x: 848, endPoint y: 316, distance: 6.2
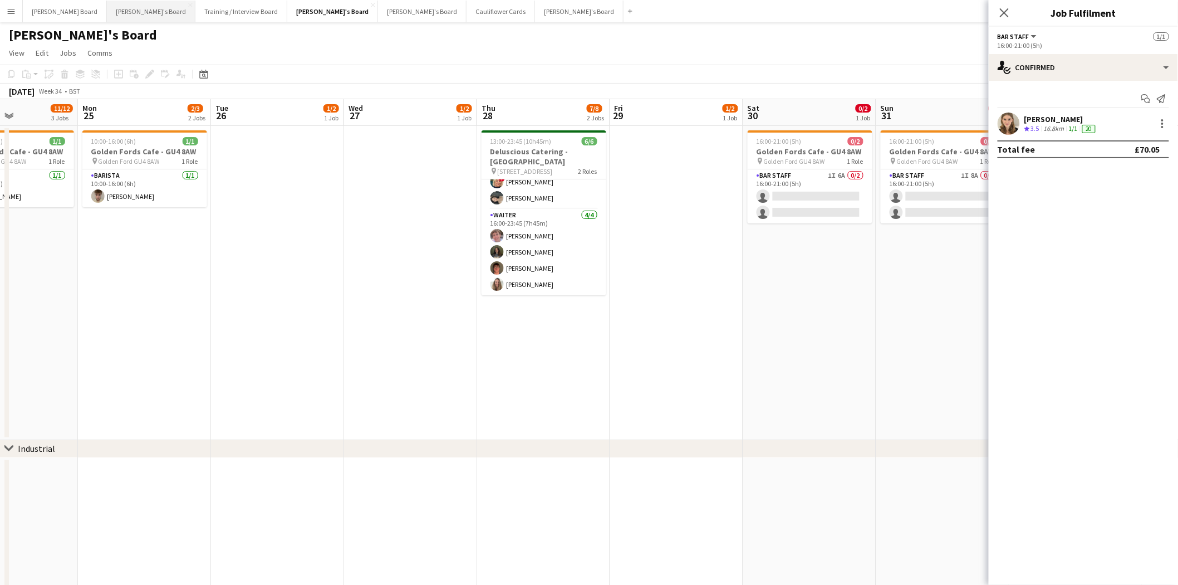
click at [107, 8] on button "Jakub's Board Close" at bounding box center [151, 12] width 89 height 22
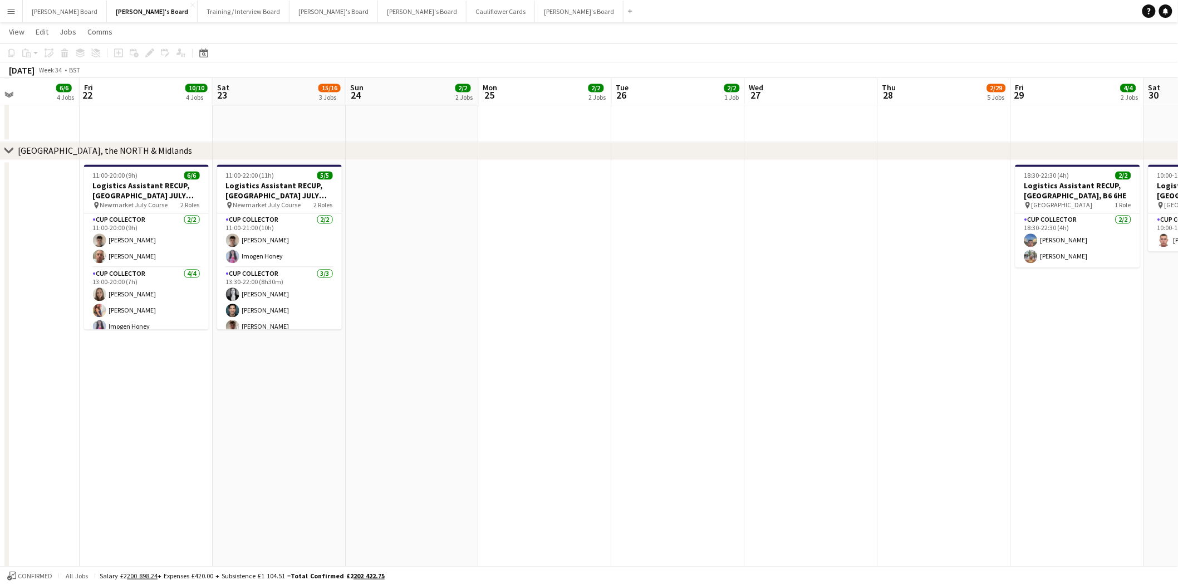
scroll to position [0, 380]
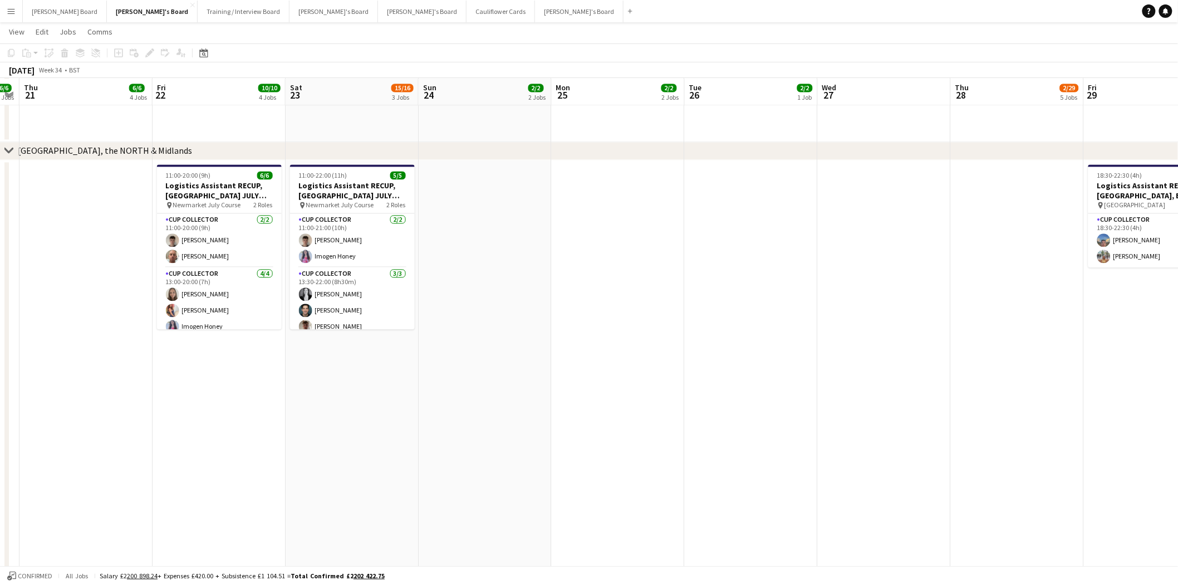
drag, startPoint x: 1051, startPoint y: 301, endPoint x: 538, endPoint y: 320, distance: 513.2
click at [538, 320] on app-calendar-viewport "Mon 18 5/5 4 Jobs Tue 19 7/7 6 Jobs Wed 20 6/6 4 Jobs Thu 21 6/6 4 Jobs Fri 22 …" at bounding box center [589, 358] width 1178 height 2485
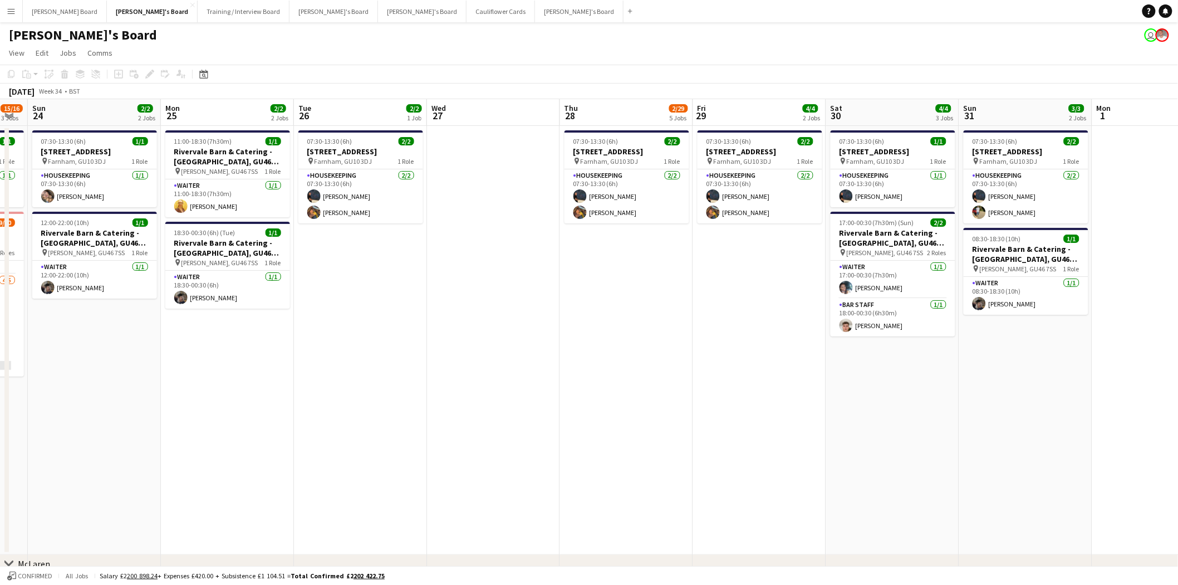
scroll to position [0, 440]
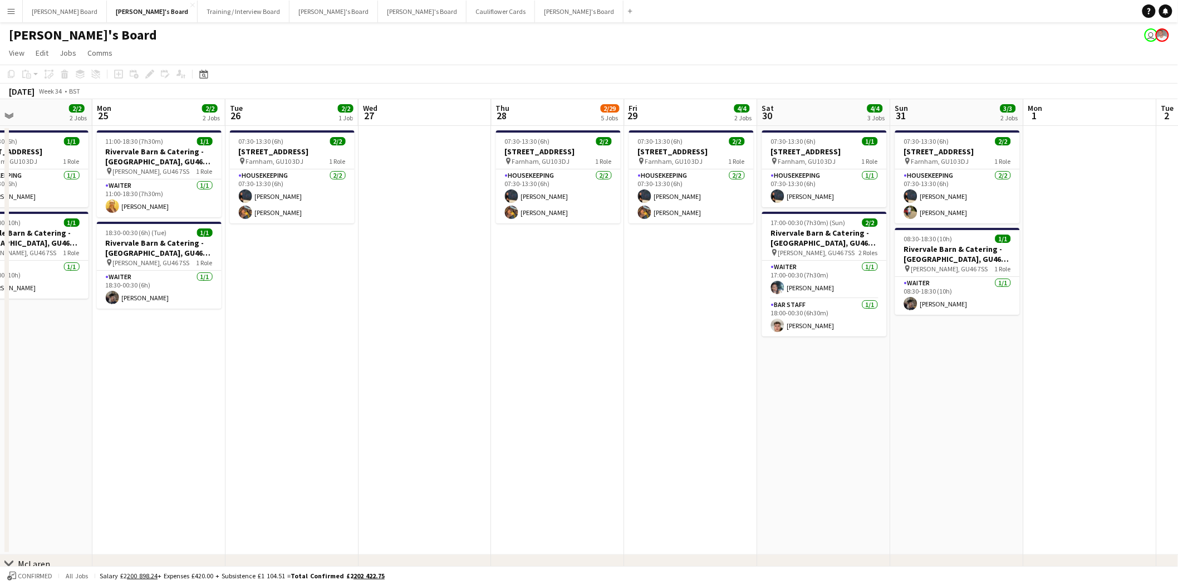
drag, startPoint x: 1019, startPoint y: 356, endPoint x: 560, endPoint y: 337, distance: 459.8
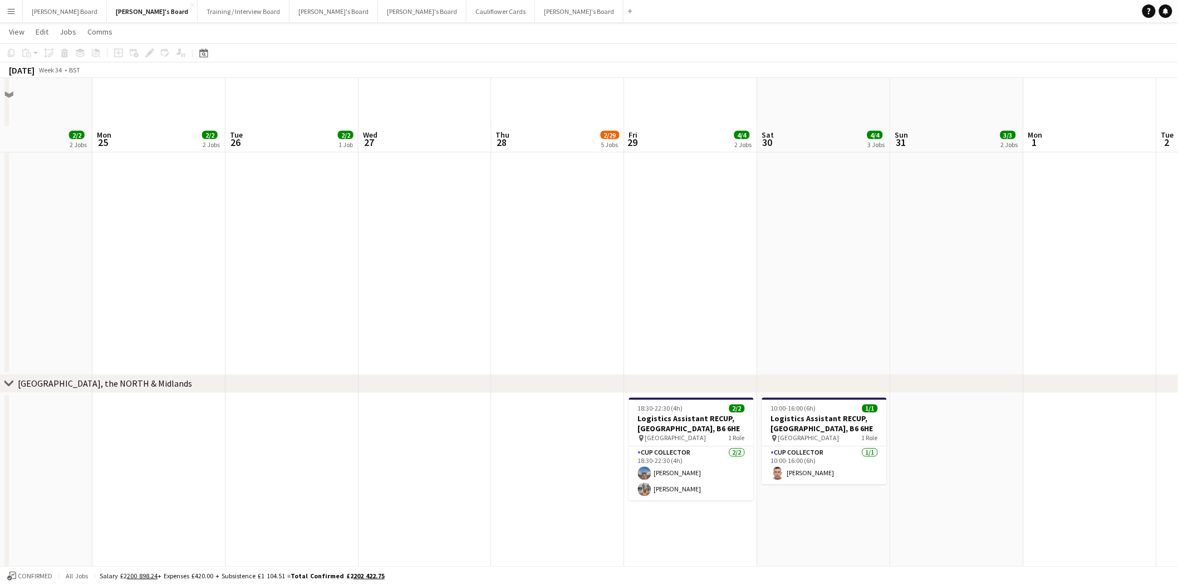
scroll to position [0, 0]
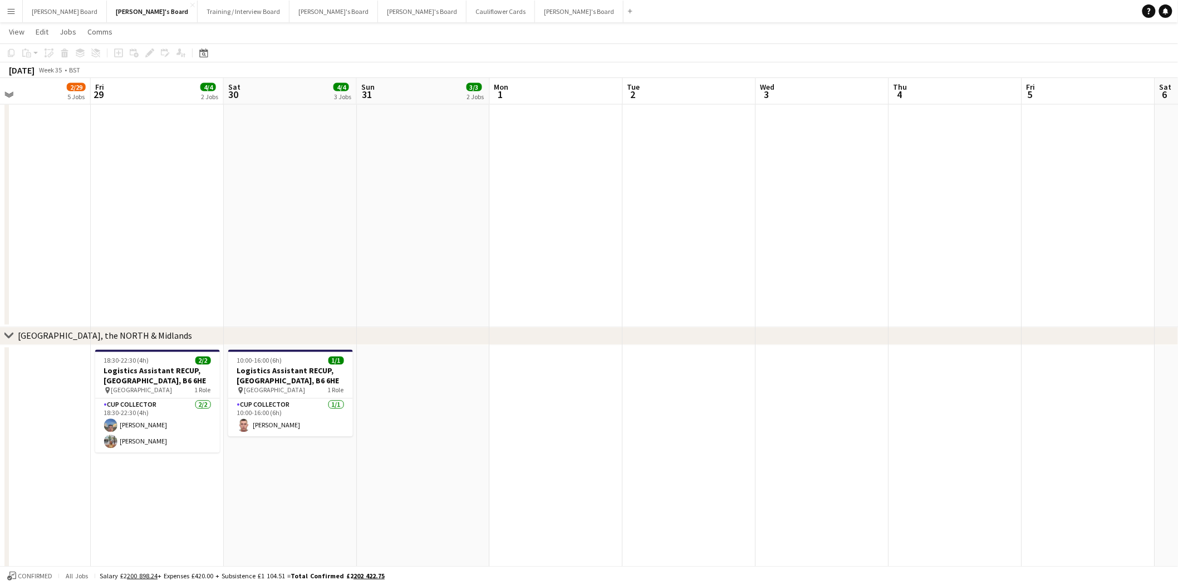
drag, startPoint x: 959, startPoint y: 251, endPoint x: 464, endPoint y: 311, distance: 498.6
click at [464, 311] on app-calendar-viewport "Mon 25 2/2 2 Jobs Tue 26 2/2 1 Job Wed 27 Thu 28 2/29 5 Jobs Fri 29 4/4 2 Jobs …" at bounding box center [589, 543] width 1178 height 2485
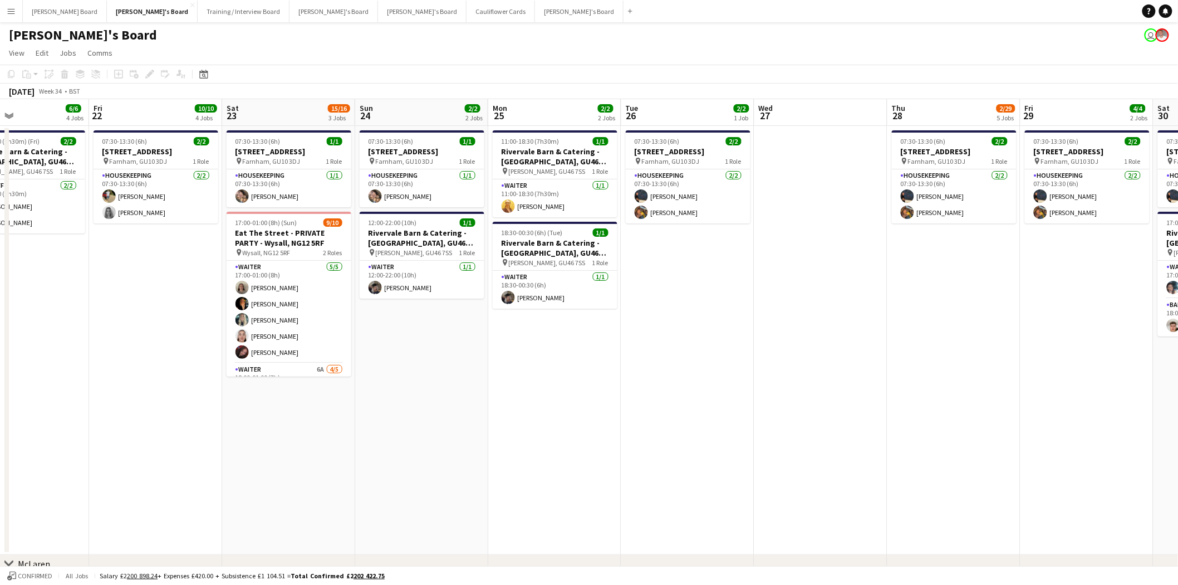
drag, startPoint x: 142, startPoint y: 352, endPoint x: 1072, endPoint y: 424, distance: 932.7
click at [378, 7] on button "[PERSON_NAME]'s Board Close" at bounding box center [422, 12] width 89 height 22
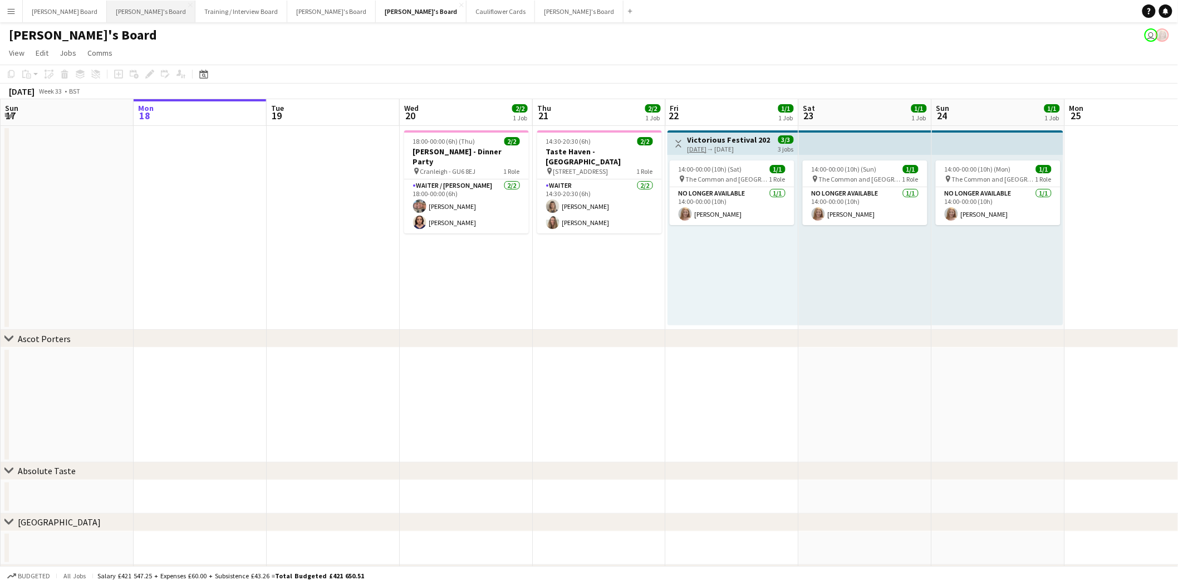
click at [107, 16] on button "Jakub's Board Close" at bounding box center [151, 12] width 89 height 22
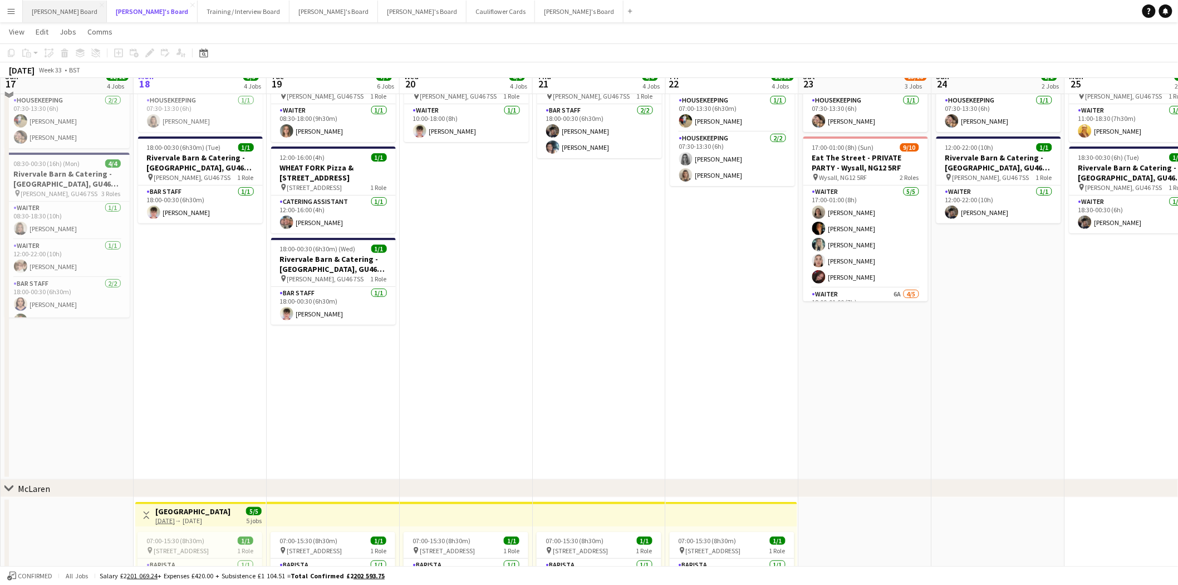
scroll to position [62, 0]
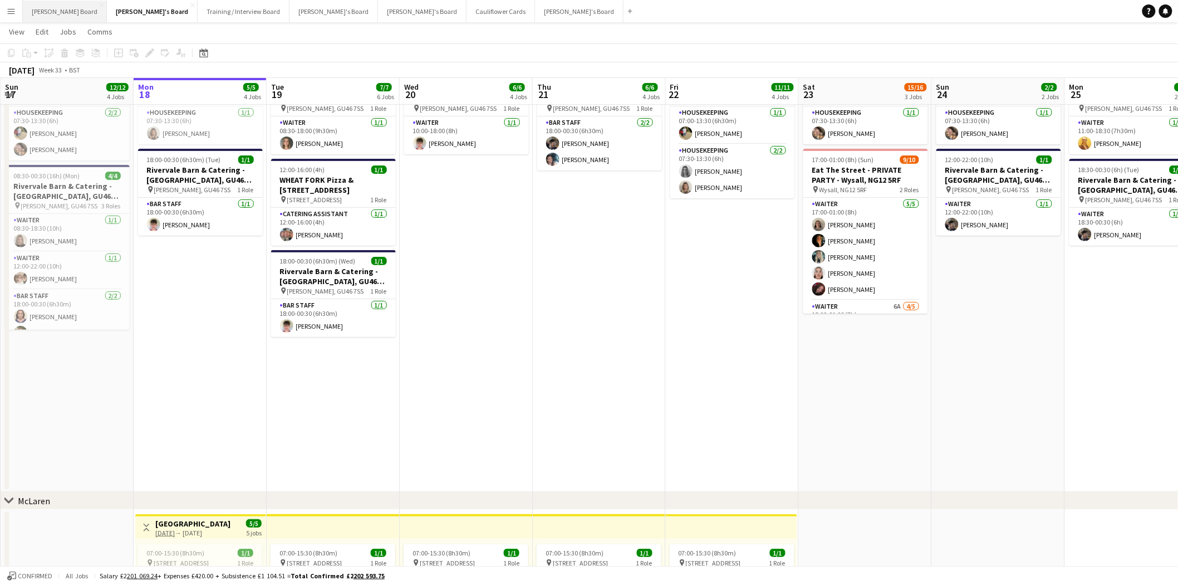
click at [45, 4] on button "Dean's Board Close" at bounding box center [65, 12] width 84 height 22
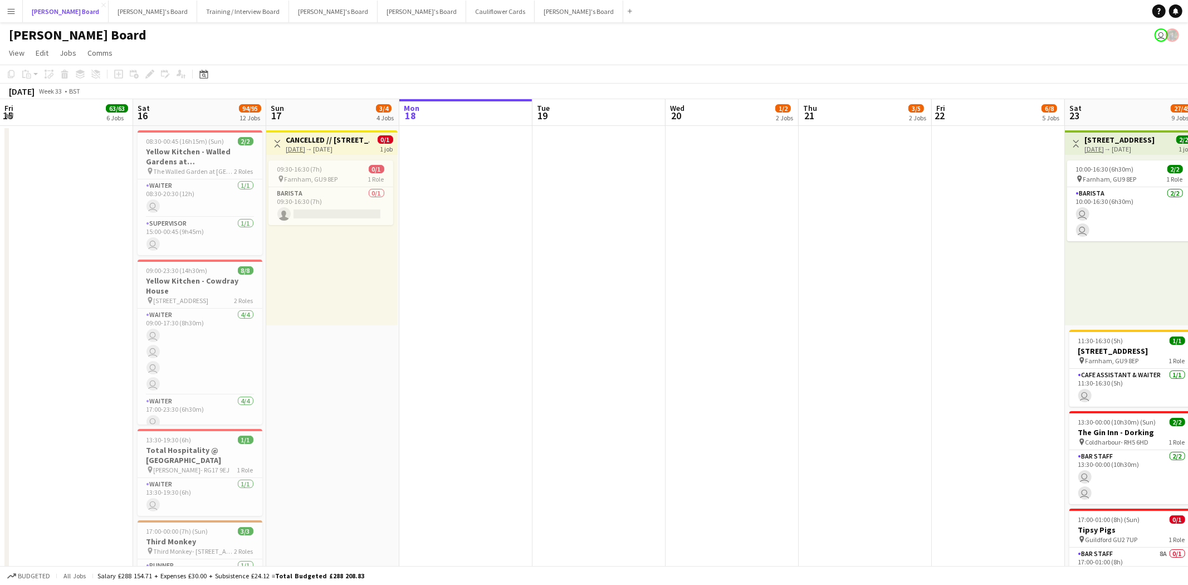
scroll to position [0, 266]
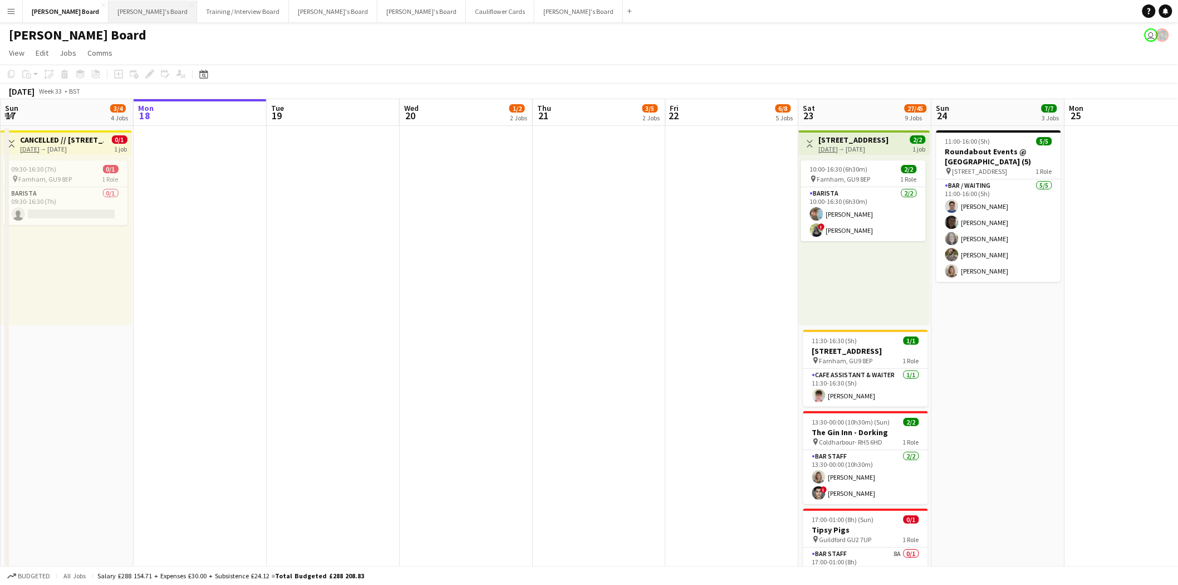
drag, startPoint x: 91, startPoint y: 8, endPoint x: 110, endPoint y: 21, distance: 22.1
click at [109, 8] on button "Jakub's Board Close" at bounding box center [153, 12] width 89 height 22
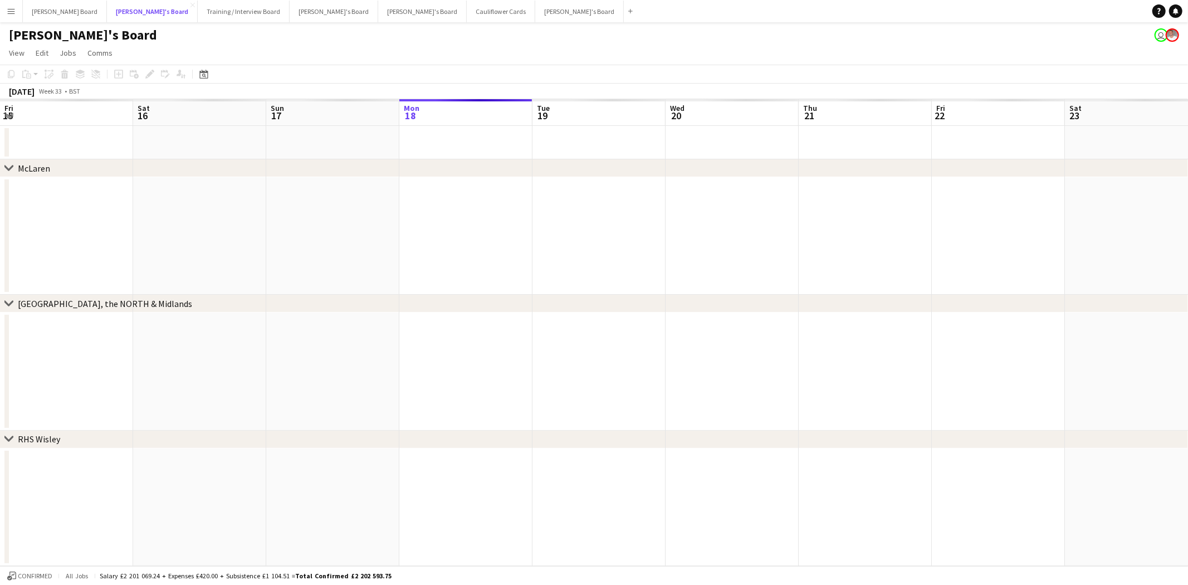
scroll to position [0, 266]
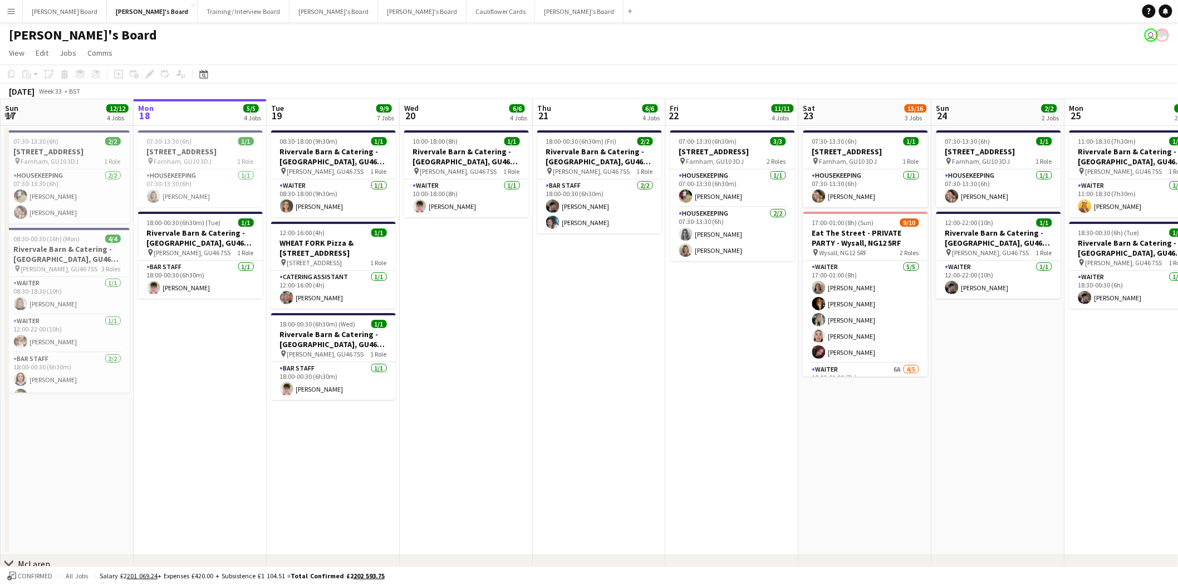
click at [9, 13] on app-icon "Menu" at bounding box center [11, 11] width 9 height 9
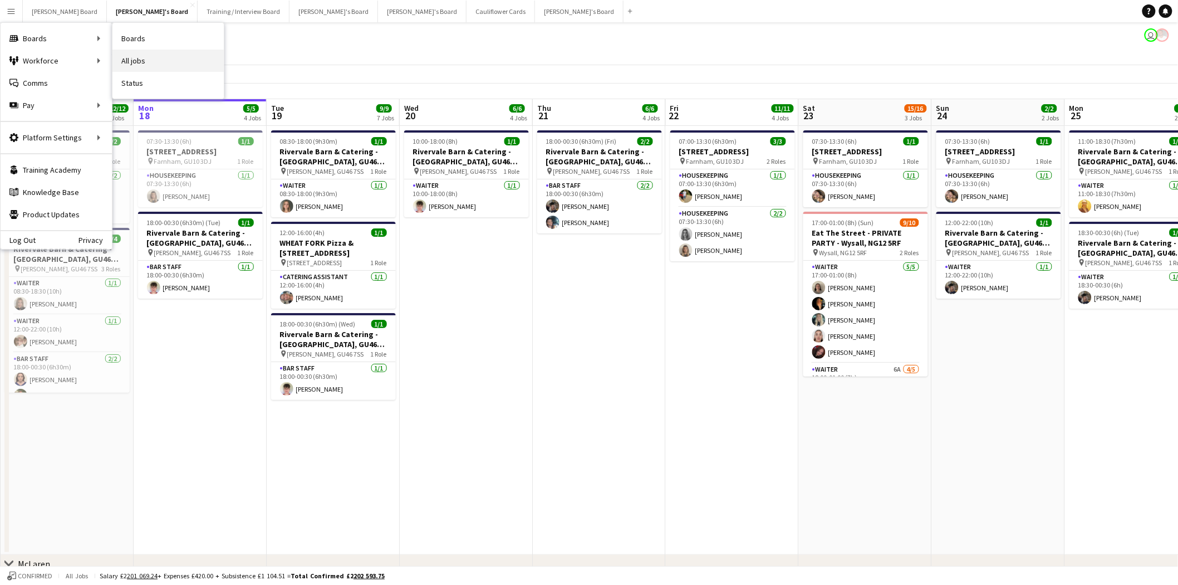
click at [148, 58] on link "All jobs" at bounding box center [167, 61] width 111 height 22
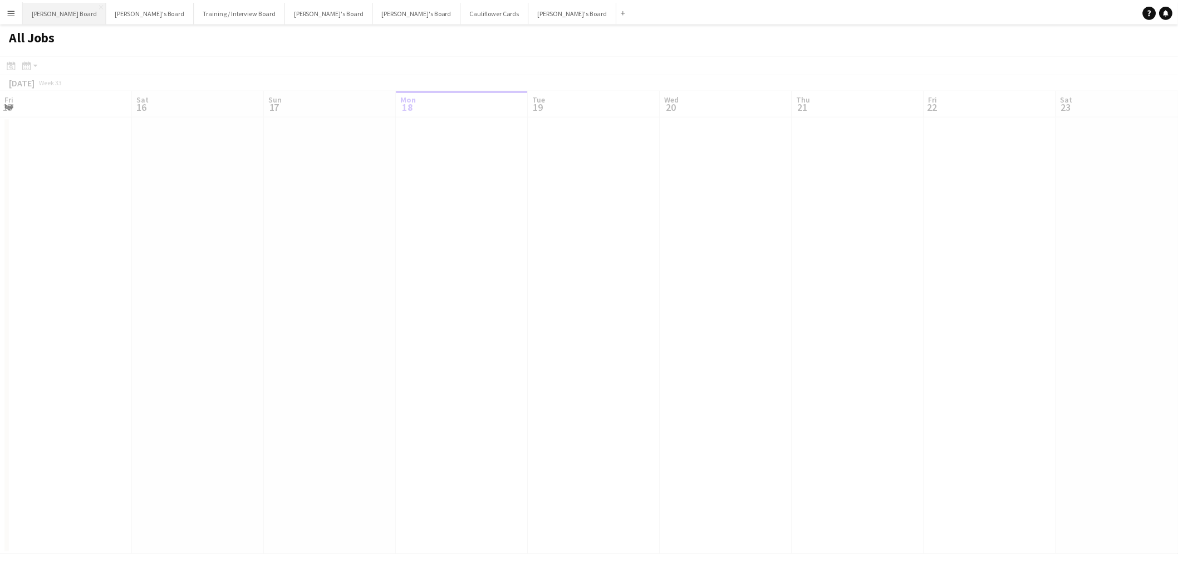
scroll to position [0, 266]
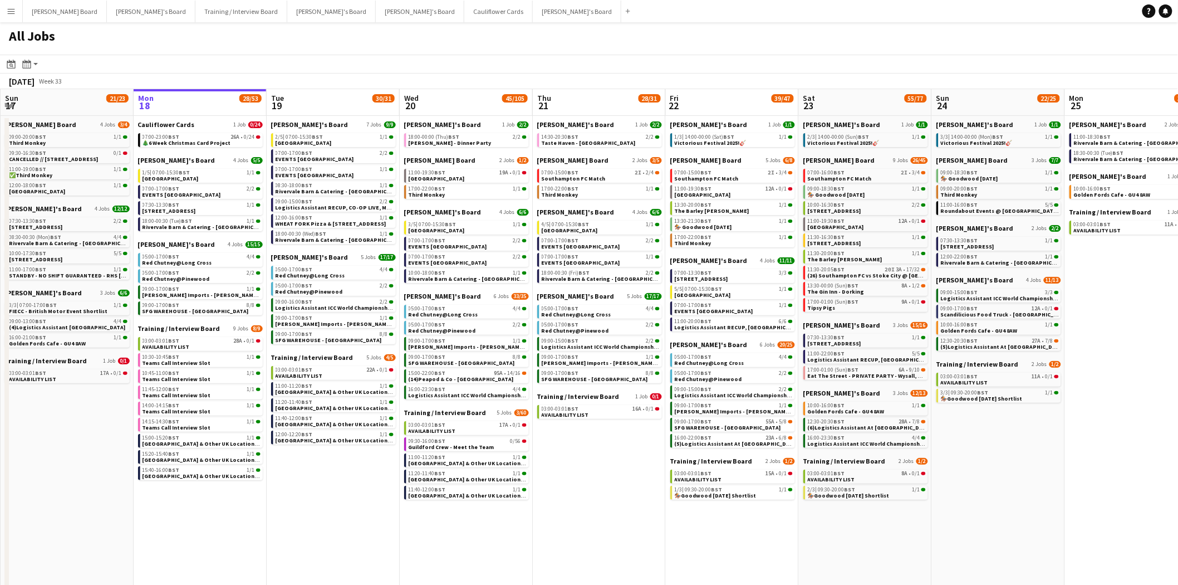
click at [10, 13] on app-icon "Menu" at bounding box center [11, 11] width 9 height 9
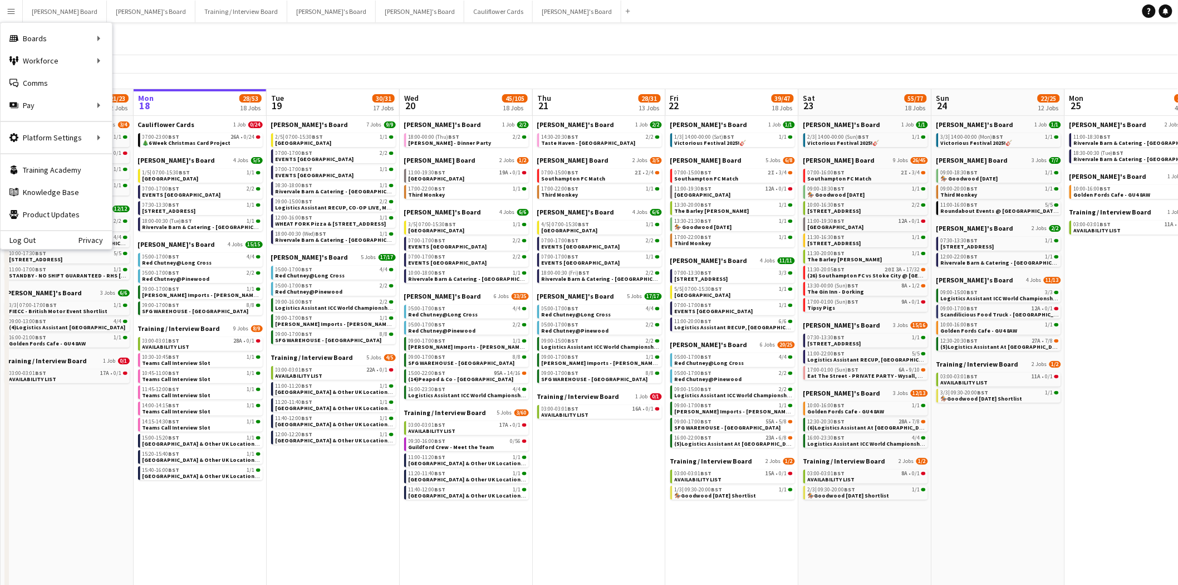
click at [307, 37] on div "All Jobs" at bounding box center [589, 38] width 1178 height 32
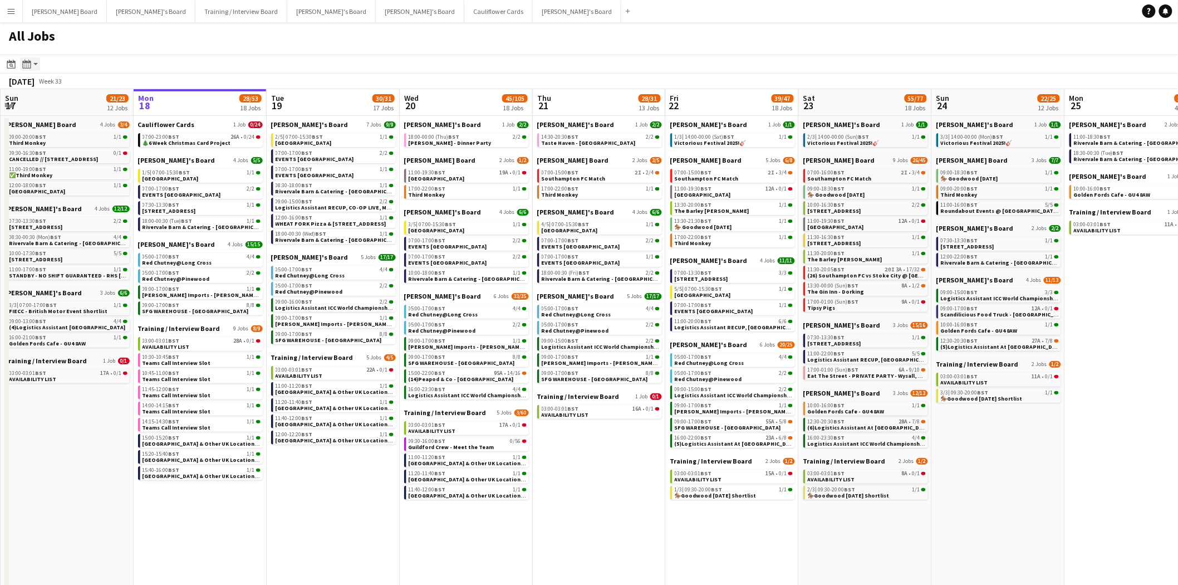
click at [30, 67] on icon "Month view / Day view" at bounding box center [26, 64] width 9 height 9
click at [11, 68] on icon at bounding box center [11, 64] width 8 height 9
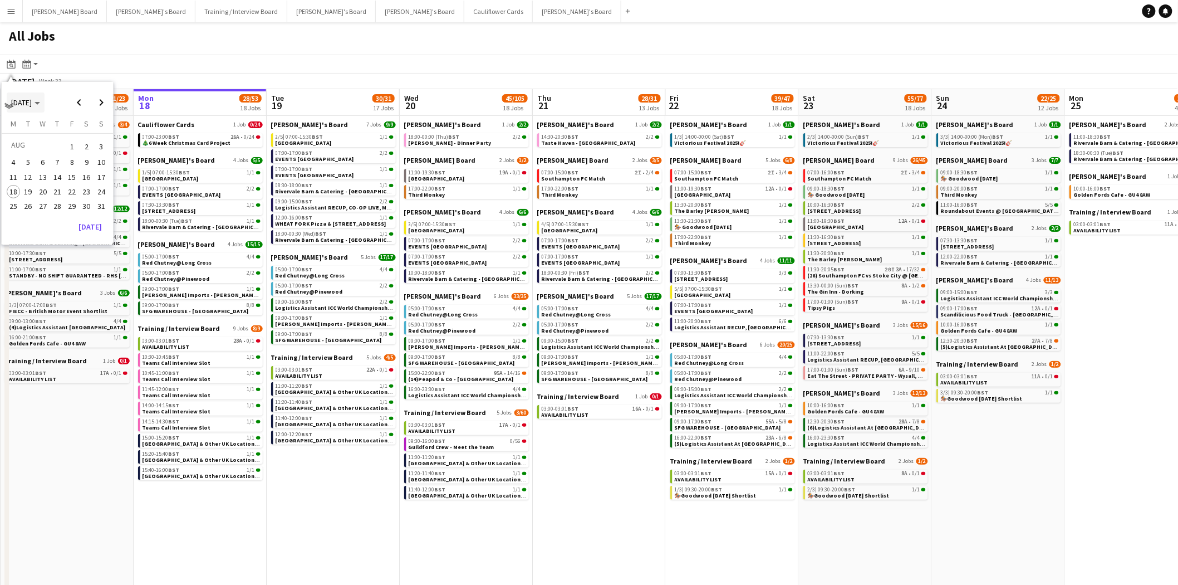
click at [30, 106] on span "[DATE]" at bounding box center [21, 102] width 21 height 10
click at [48, 157] on span "2025" at bounding box center [44, 159] width 23 height 13
click at [62, 156] on span "[DATE]" at bounding box center [69, 159] width 23 height 13
click at [99, 159] on span "6" at bounding box center [101, 159] width 13 height 13
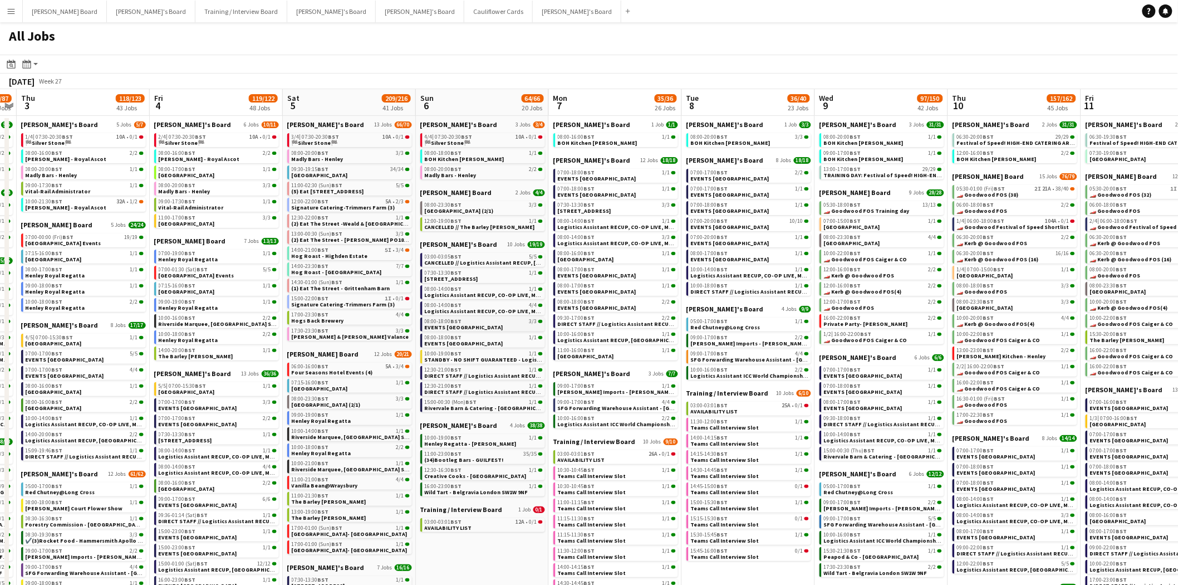
scroll to position [62, 0]
